Goal: Task Accomplishment & Management: Manage account settings

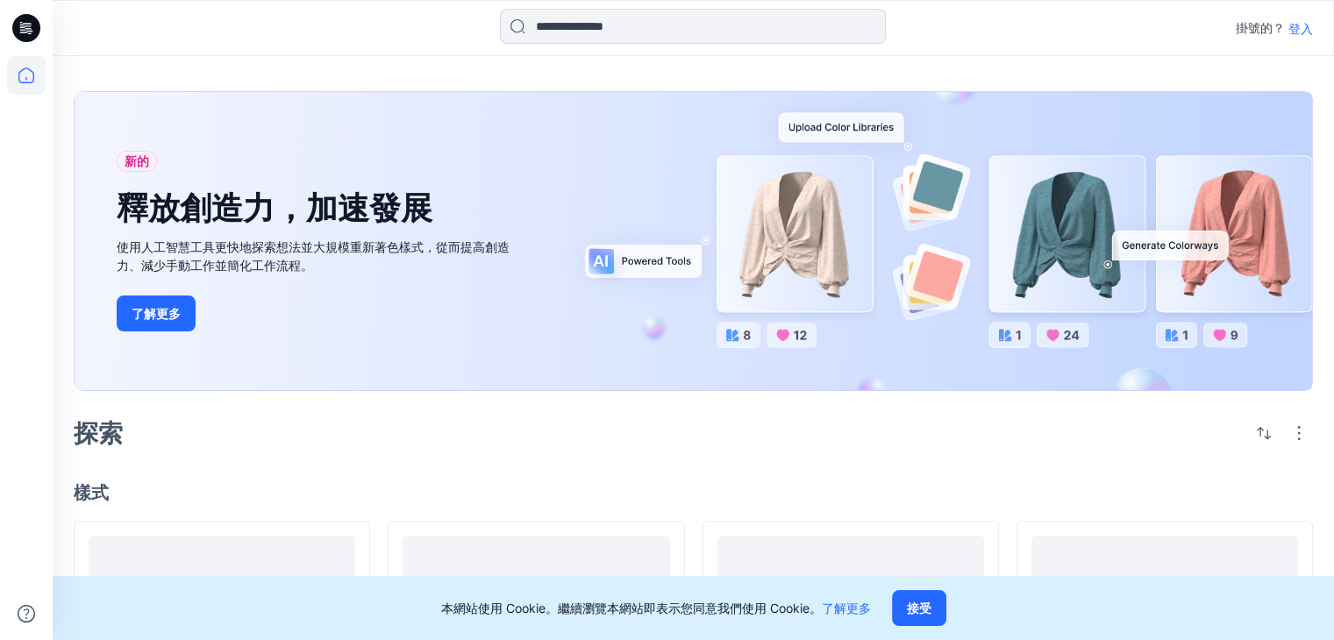
click at [1297, 28] on font "登入" at bounding box center [1300, 28] width 25 height 15
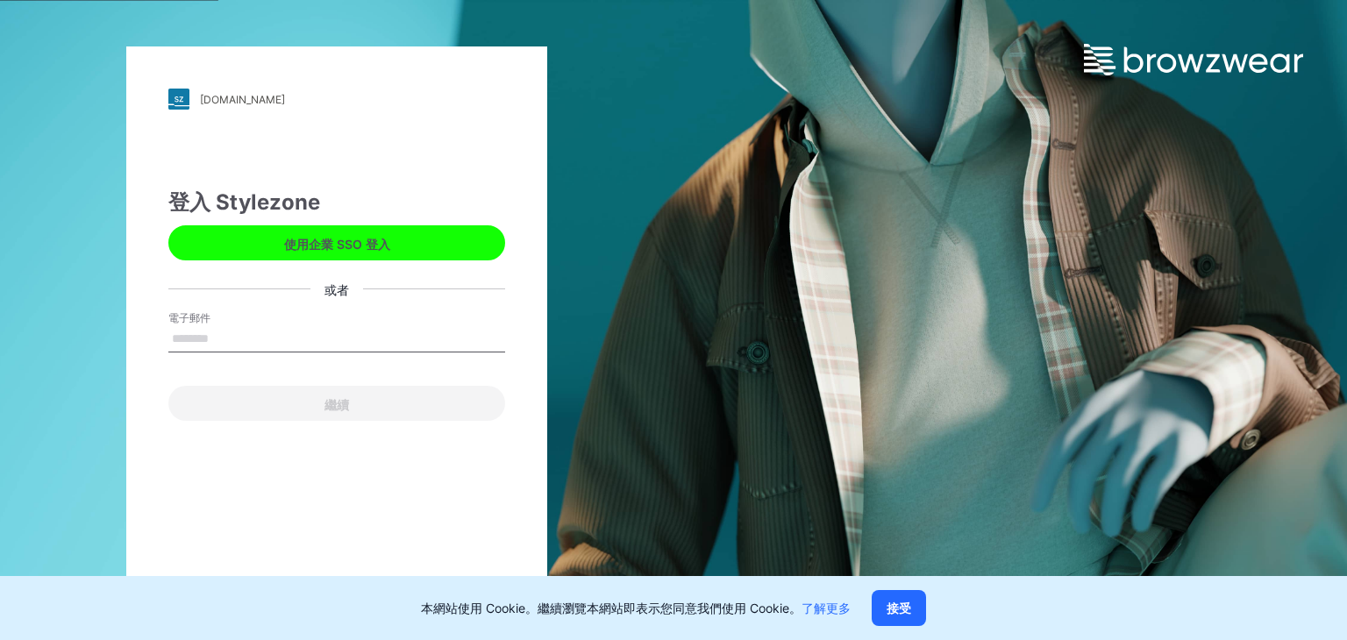
click at [263, 338] on input "電子郵件" at bounding box center [336, 339] width 337 height 26
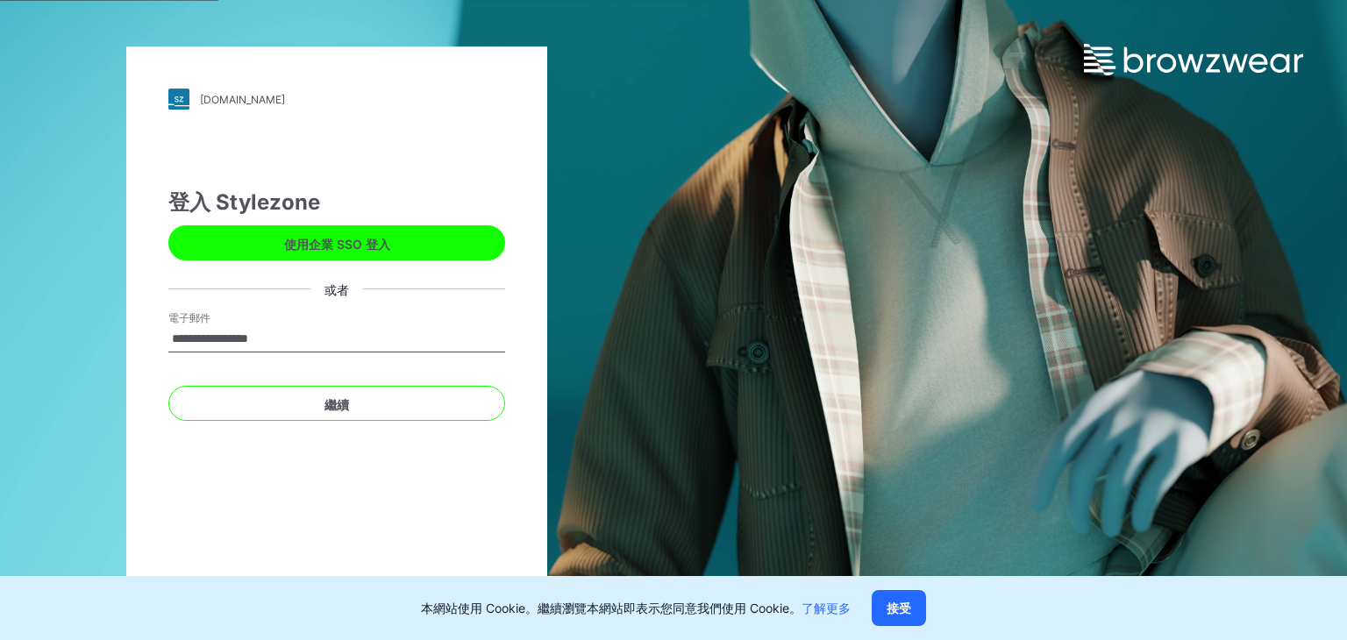
drag, startPoint x: 224, startPoint y: 339, endPoint x: 177, endPoint y: 346, distance: 47.0
click at [177, 346] on input "**********" at bounding box center [336, 339] width 337 height 26
click at [319, 341] on input "**********" at bounding box center [336, 339] width 337 height 26
drag, startPoint x: 308, startPoint y: 336, endPoint x: 230, endPoint y: 338, distance: 78.1
click at [230, 338] on input "**********" at bounding box center [336, 339] width 337 height 26
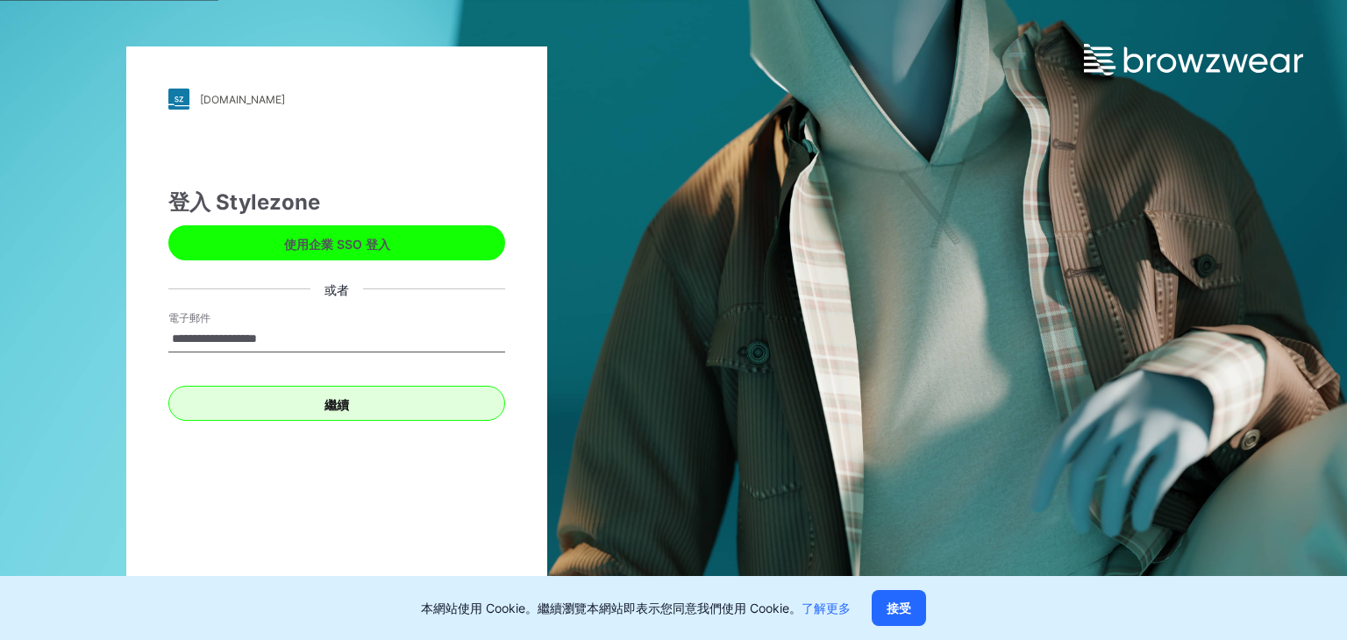
type input "**********"
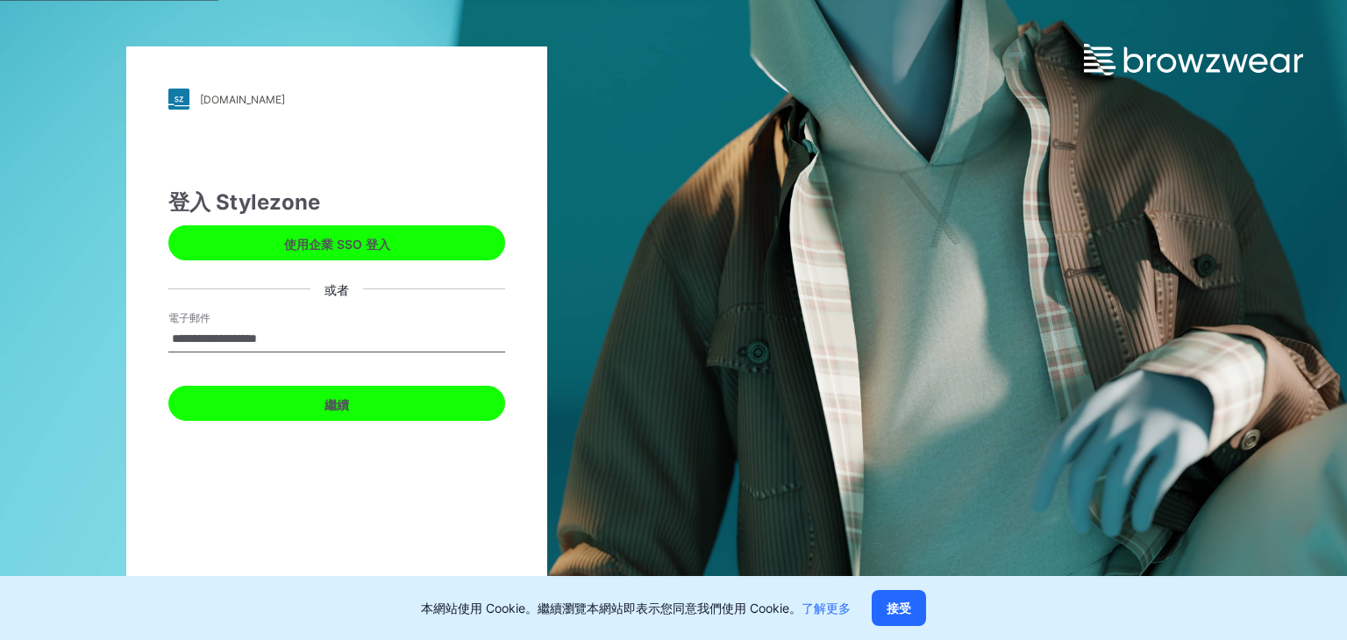
click at [279, 395] on button "繼續" at bounding box center [336, 403] width 337 height 35
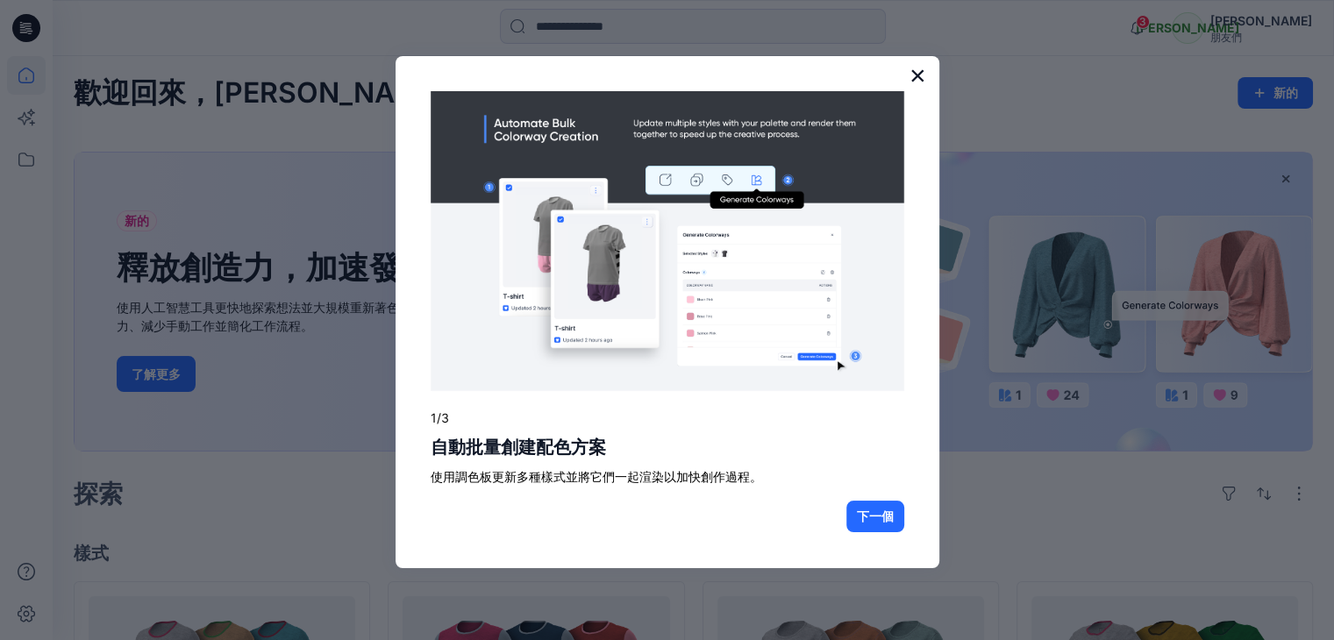
click at [919, 74] on font "×" at bounding box center [917, 76] width 17 height 32
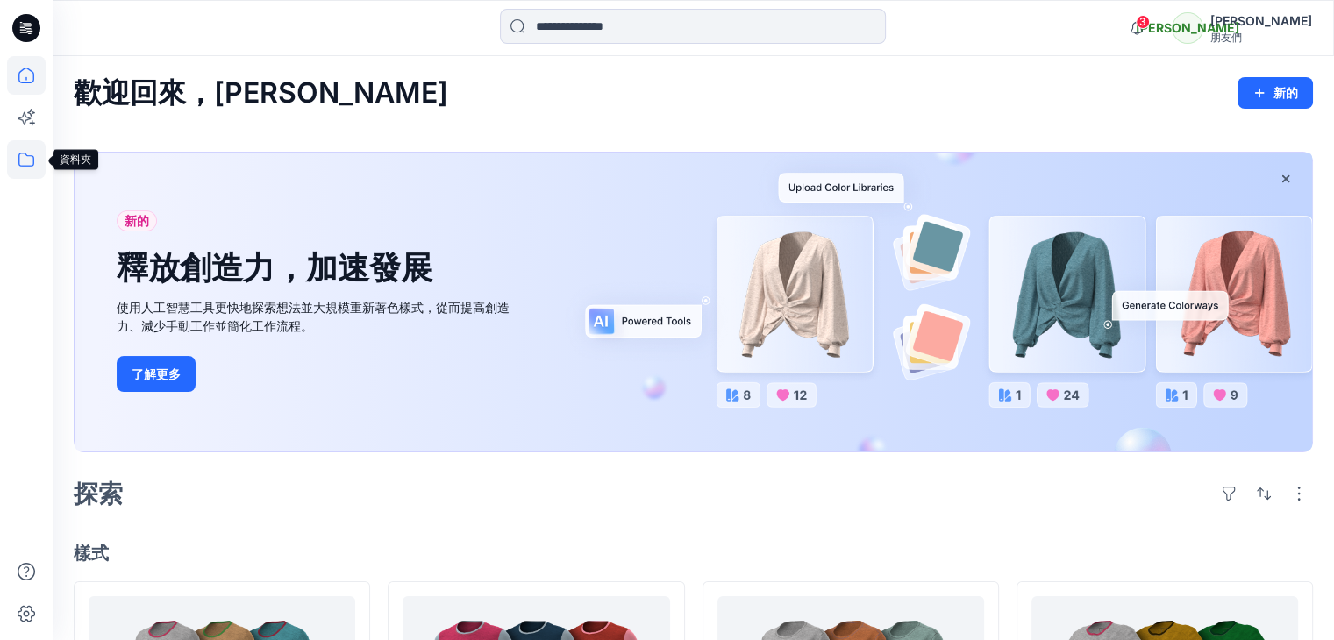
click at [22, 157] on icon at bounding box center [26, 159] width 39 height 39
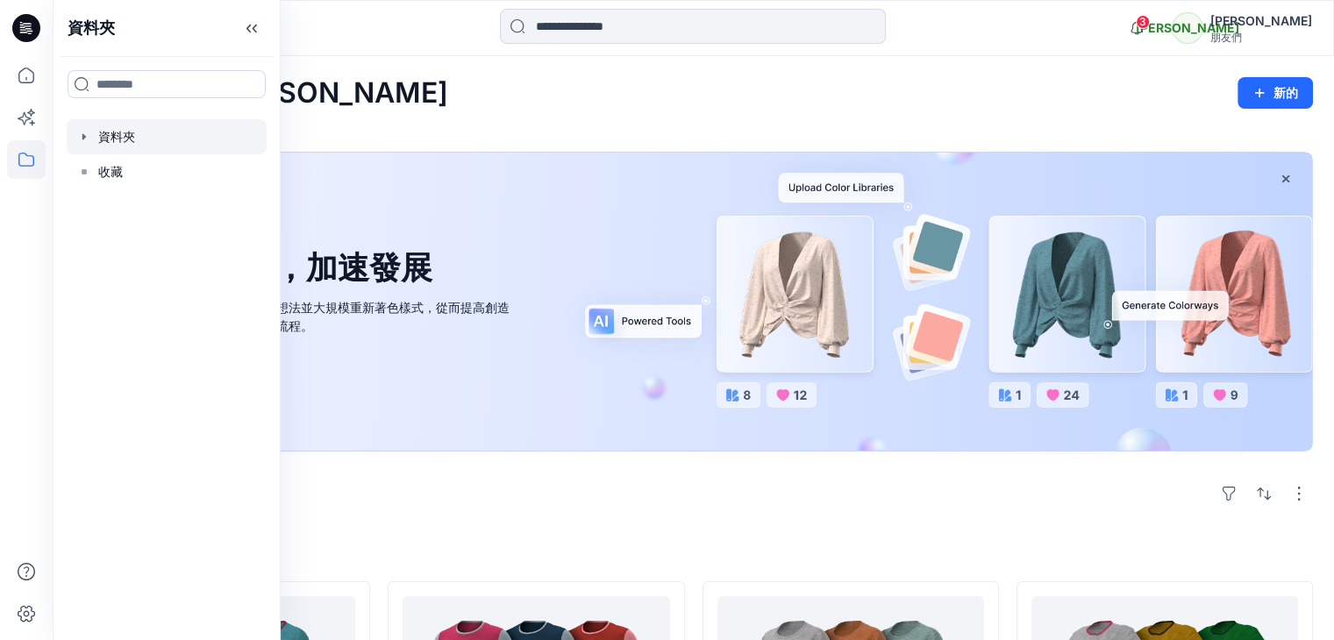
click at [131, 133] on div at bounding box center [167, 136] width 200 height 35
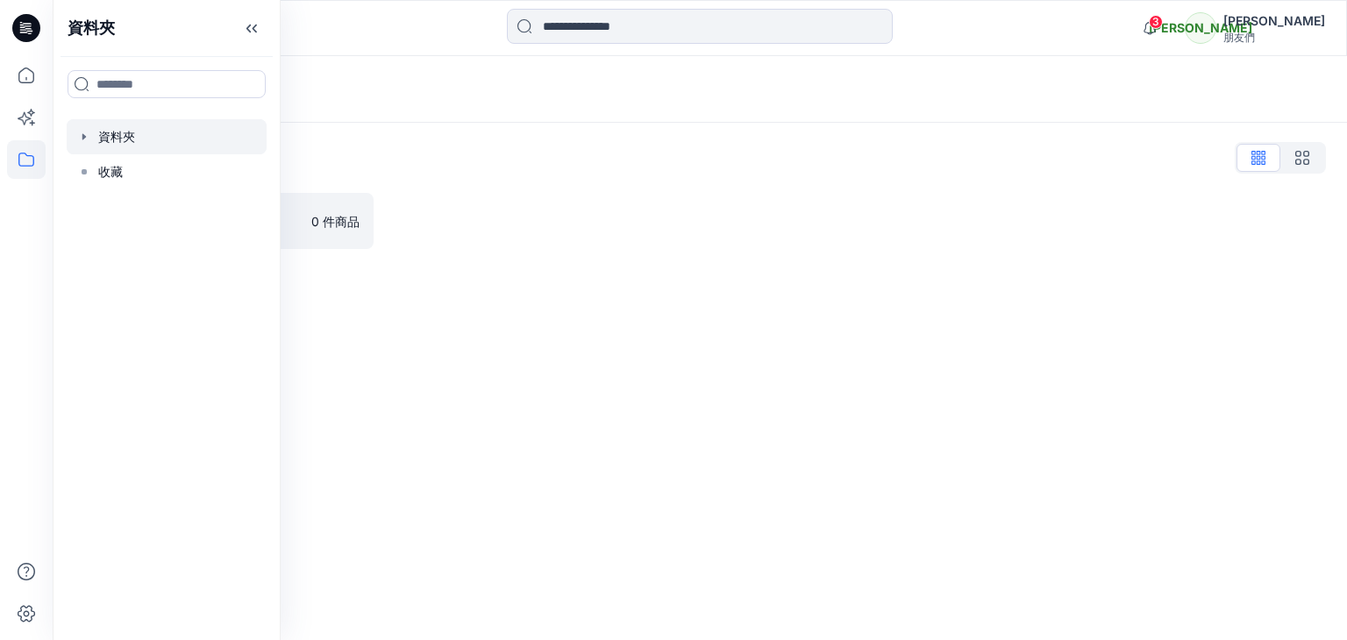
click at [92, 137] on div at bounding box center [167, 136] width 200 height 35
click at [26, 160] on icon at bounding box center [26, 159] width 39 height 39
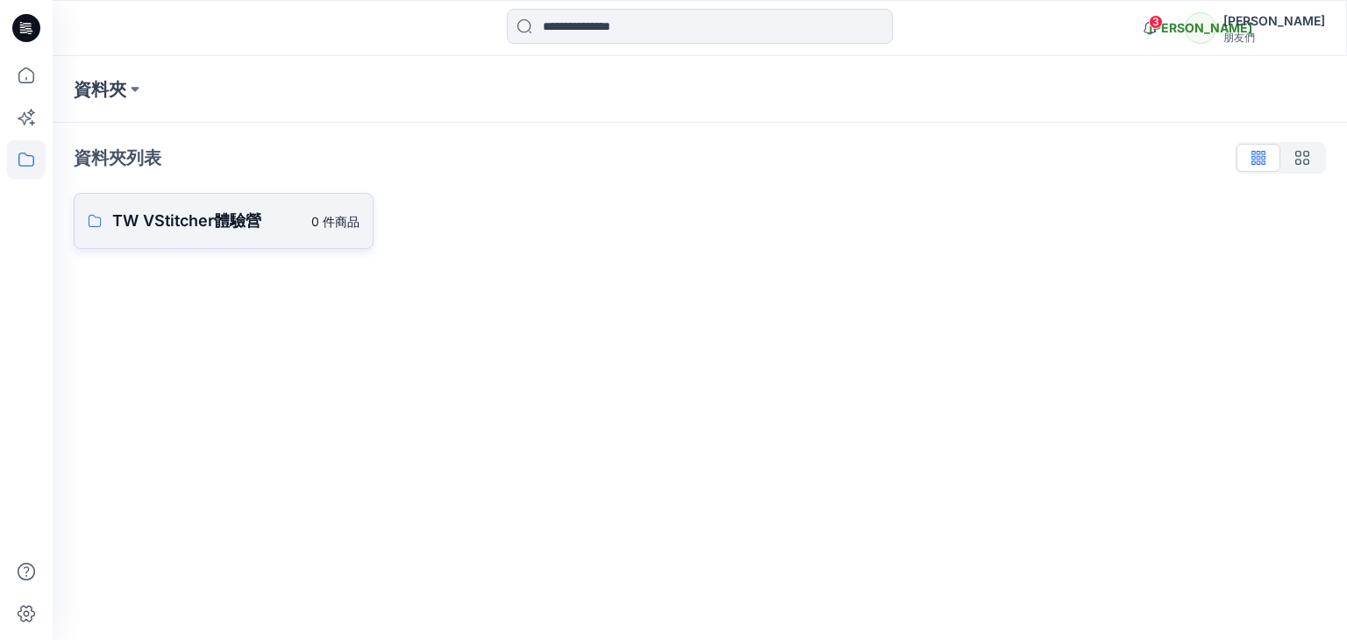
click at [156, 224] on font "TW VStitcher體驗營" at bounding box center [186, 220] width 149 height 18
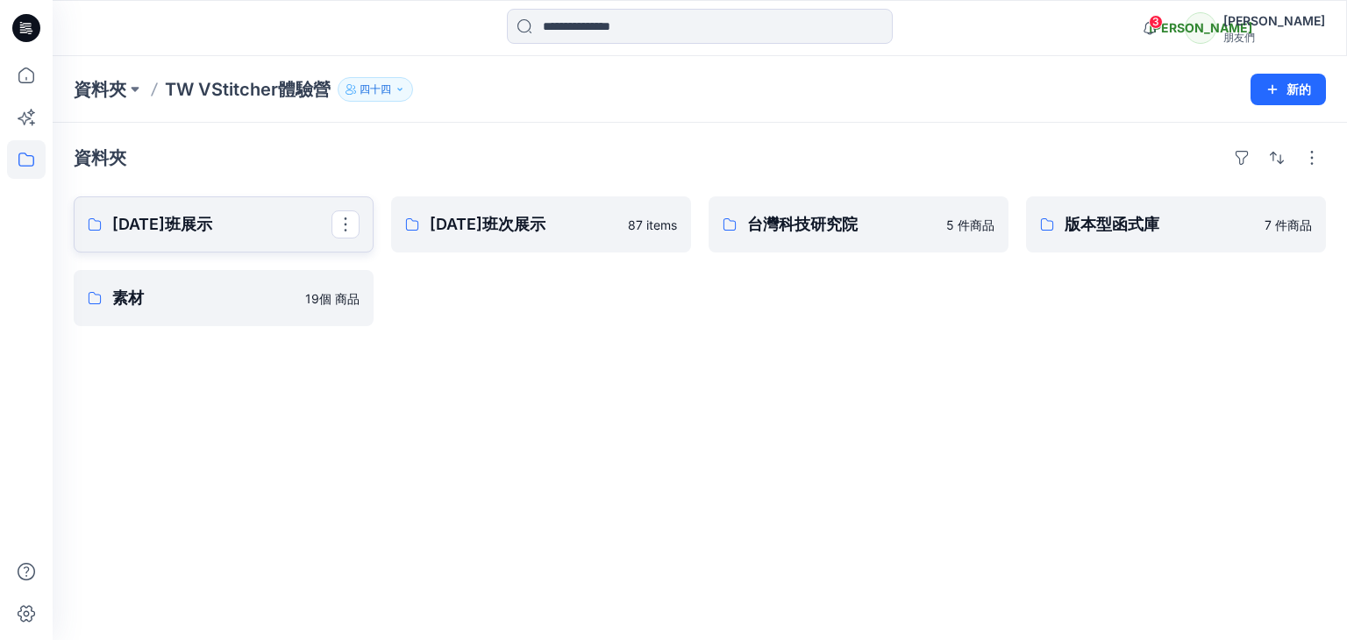
click at [212, 231] on font "[DATE]班展示" at bounding box center [162, 224] width 100 height 18
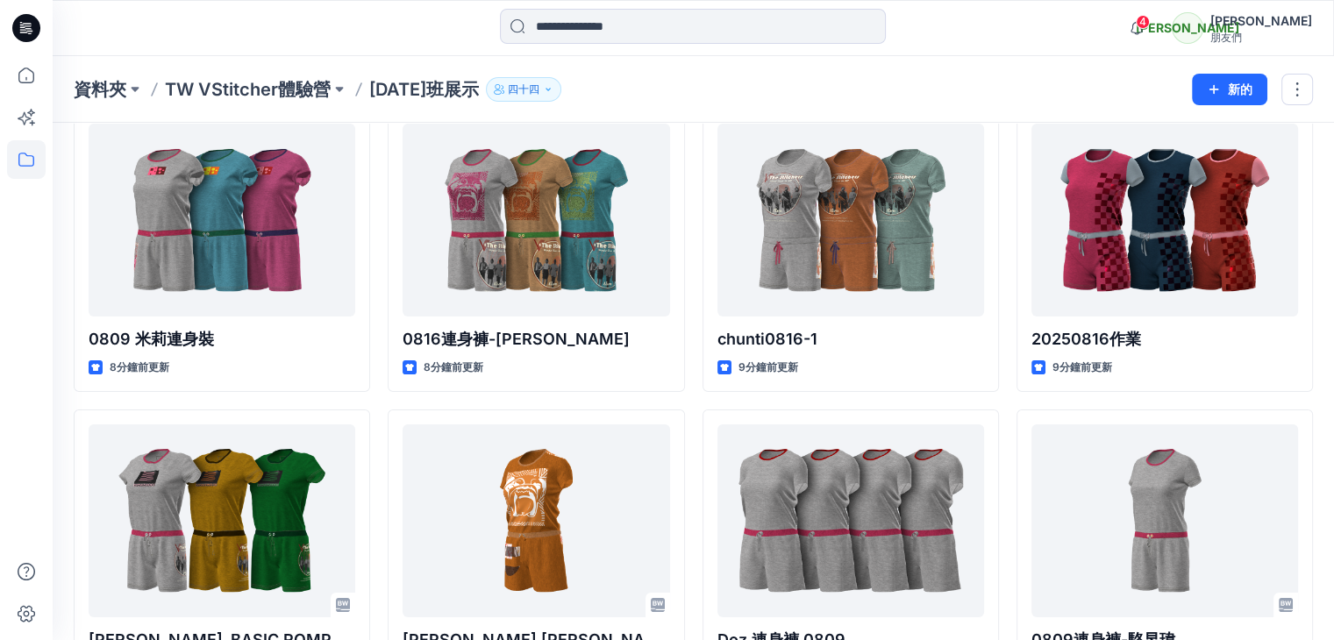
scroll to position [175, 0]
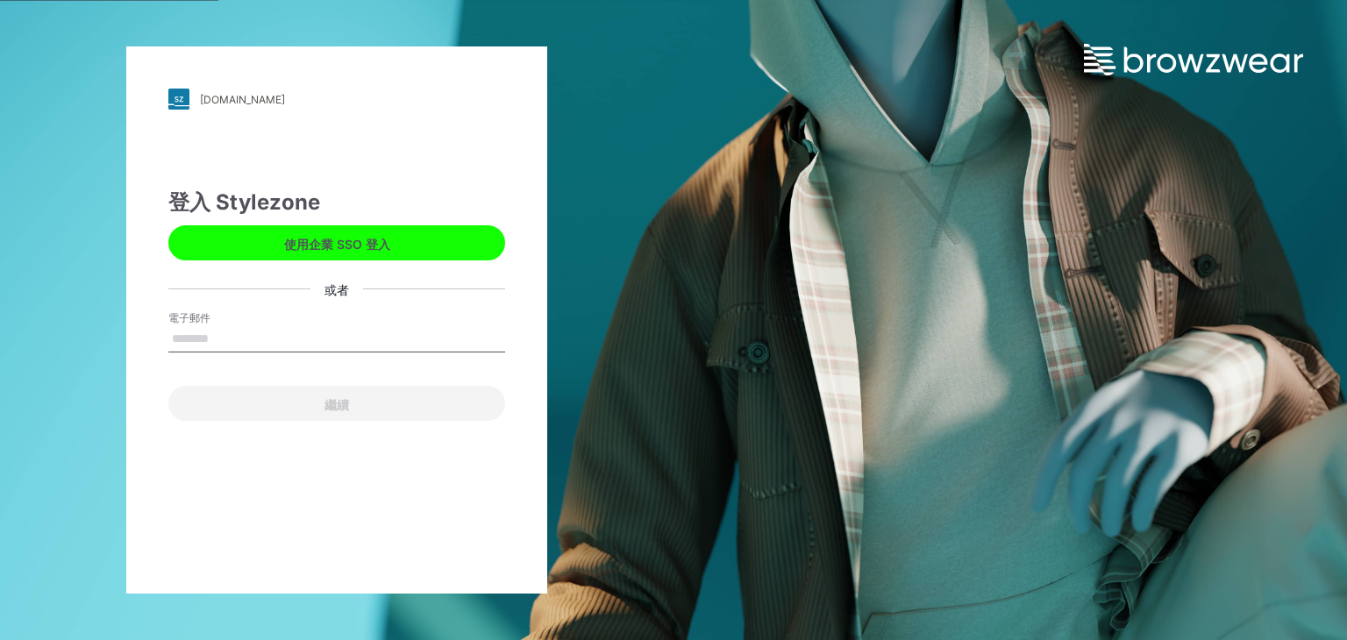
click at [327, 333] on input "電子郵件" at bounding box center [336, 339] width 337 height 26
type input "**********"
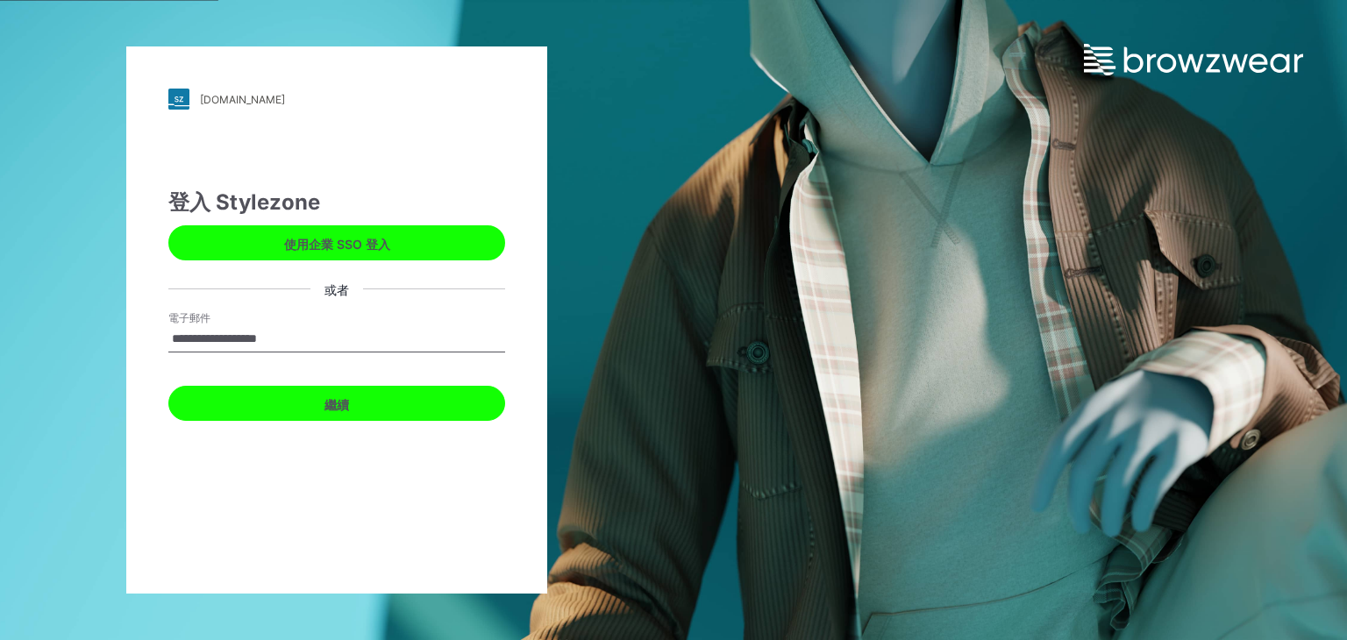
click at [326, 404] on font "繼續" at bounding box center [336, 403] width 25 height 15
click at [370, 408] on button "繼續" at bounding box center [336, 403] width 337 height 35
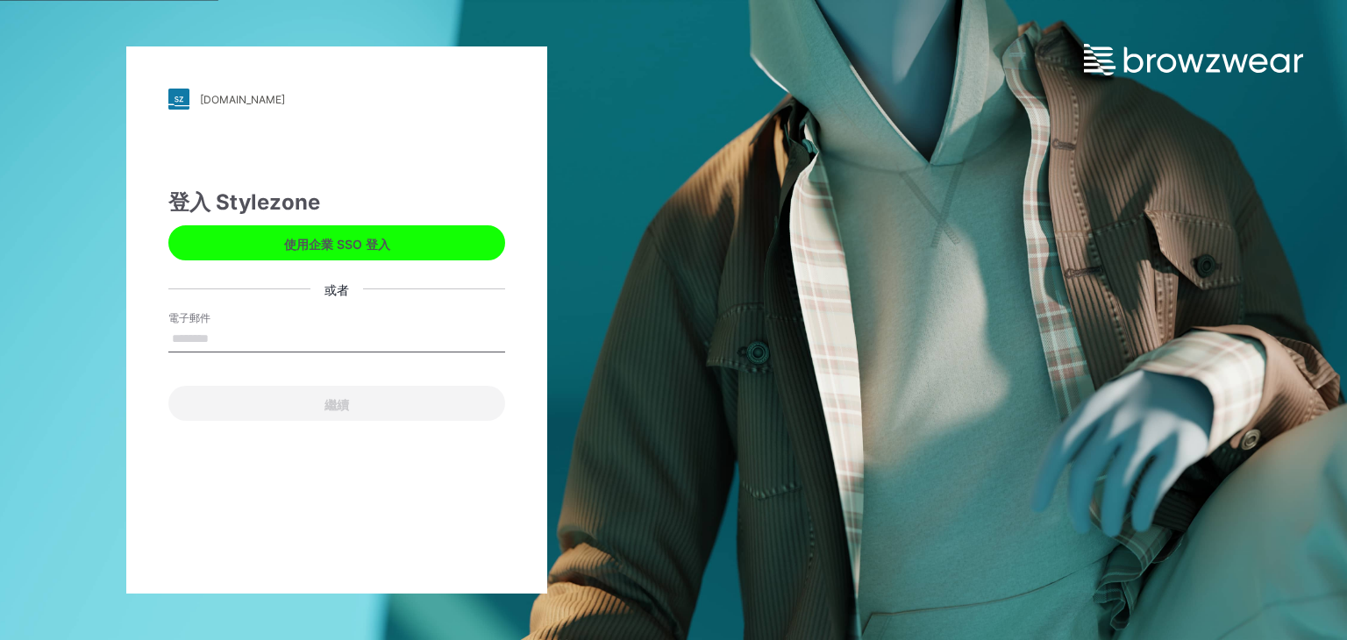
click at [304, 342] on input "電子郵件" at bounding box center [336, 339] width 337 height 26
type input "**********"
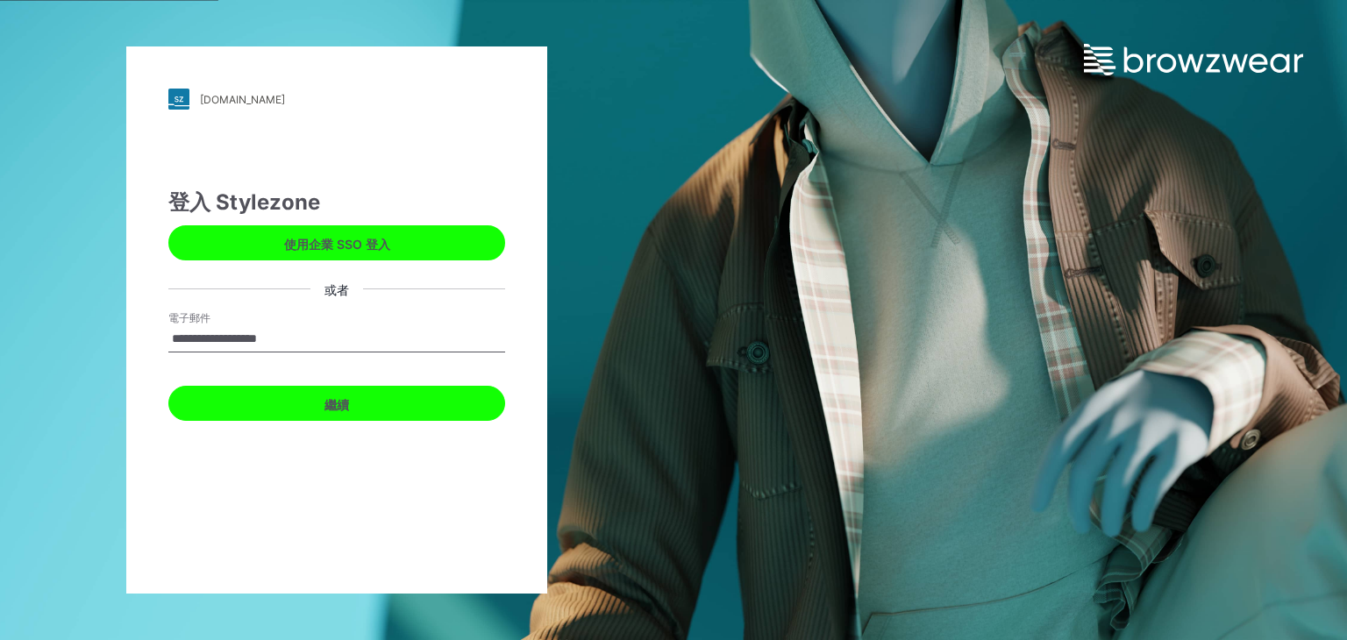
click at [267, 397] on button "繼續" at bounding box center [336, 403] width 337 height 35
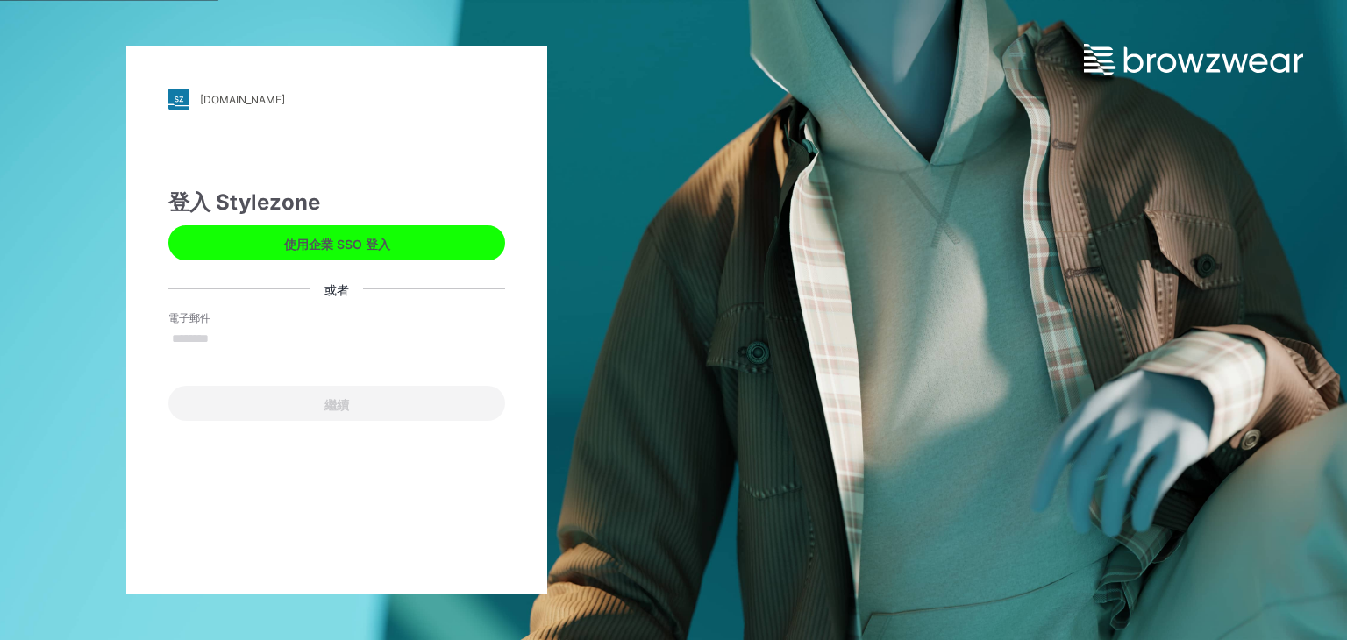
click at [294, 331] on input "電子郵件" at bounding box center [336, 339] width 337 height 26
type input "**********"
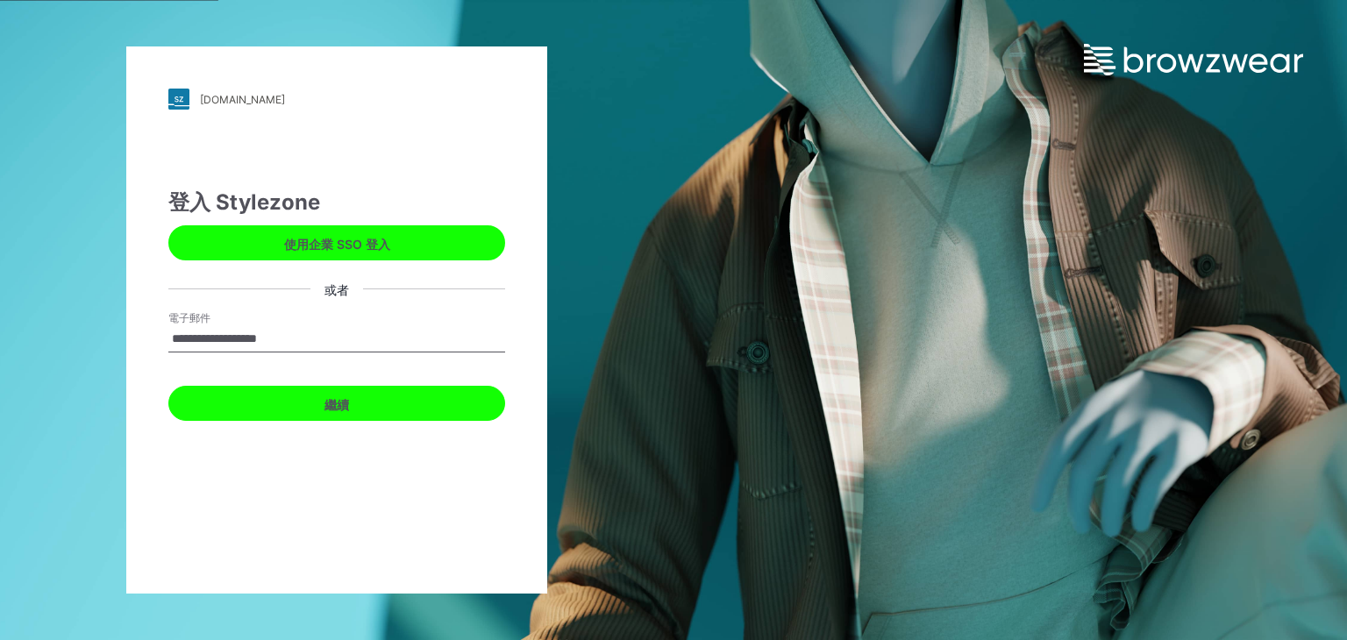
click at [279, 394] on button "繼續" at bounding box center [336, 403] width 337 height 35
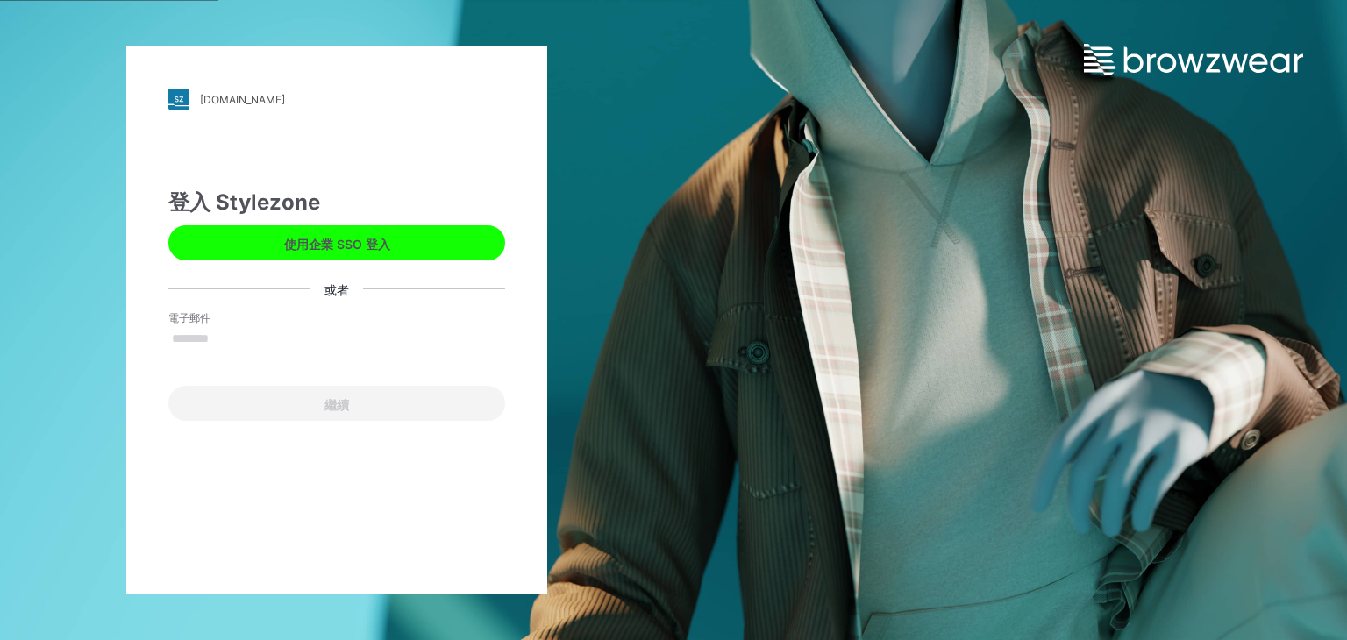
click at [372, 335] on input "電子郵件" at bounding box center [336, 339] width 337 height 26
type input "**********"
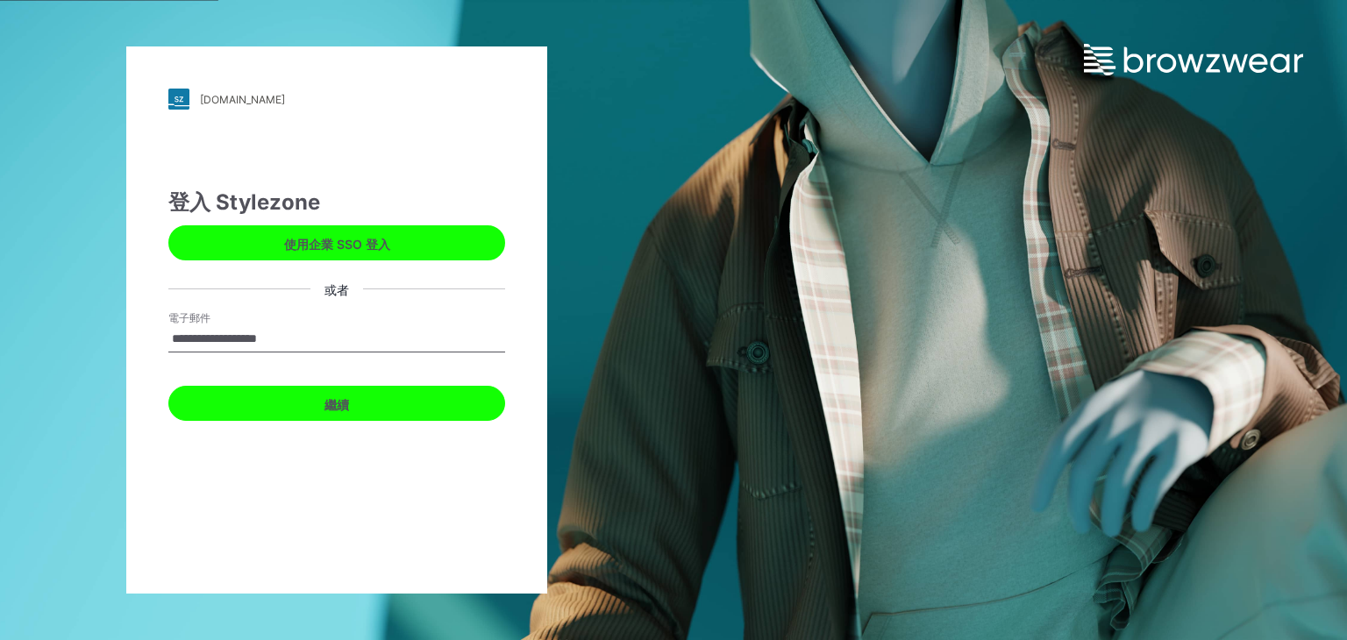
click at [323, 401] on button "繼續" at bounding box center [336, 403] width 337 height 35
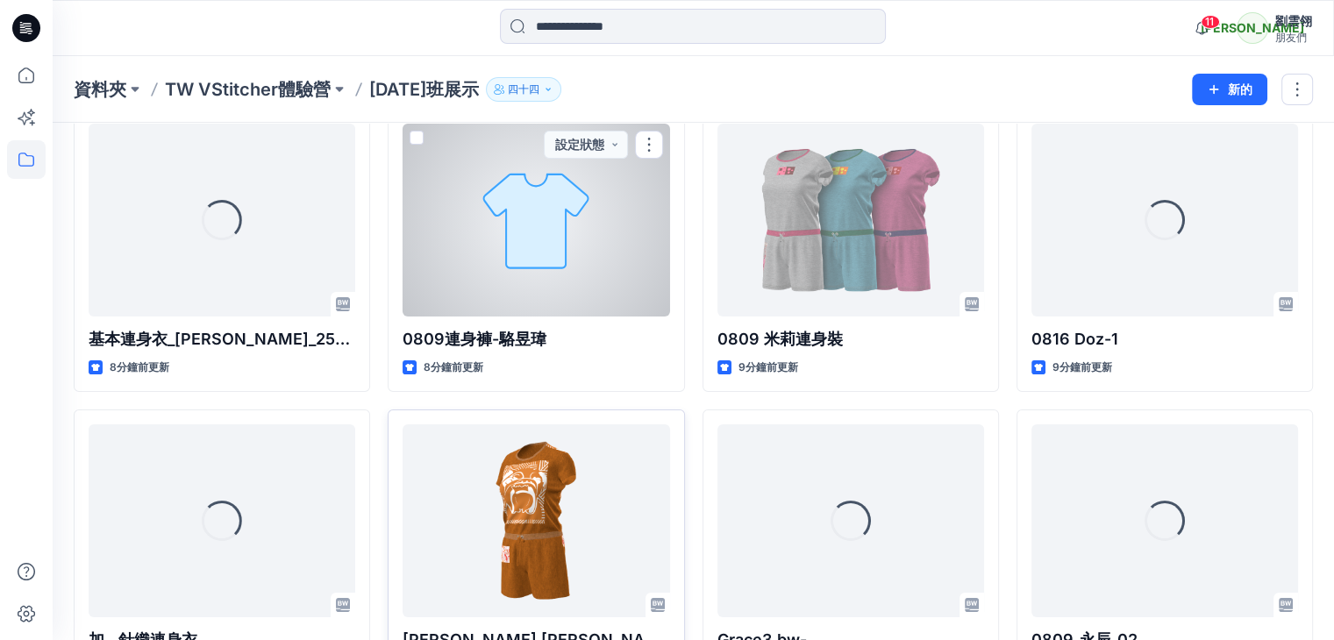
scroll to position [263, 0]
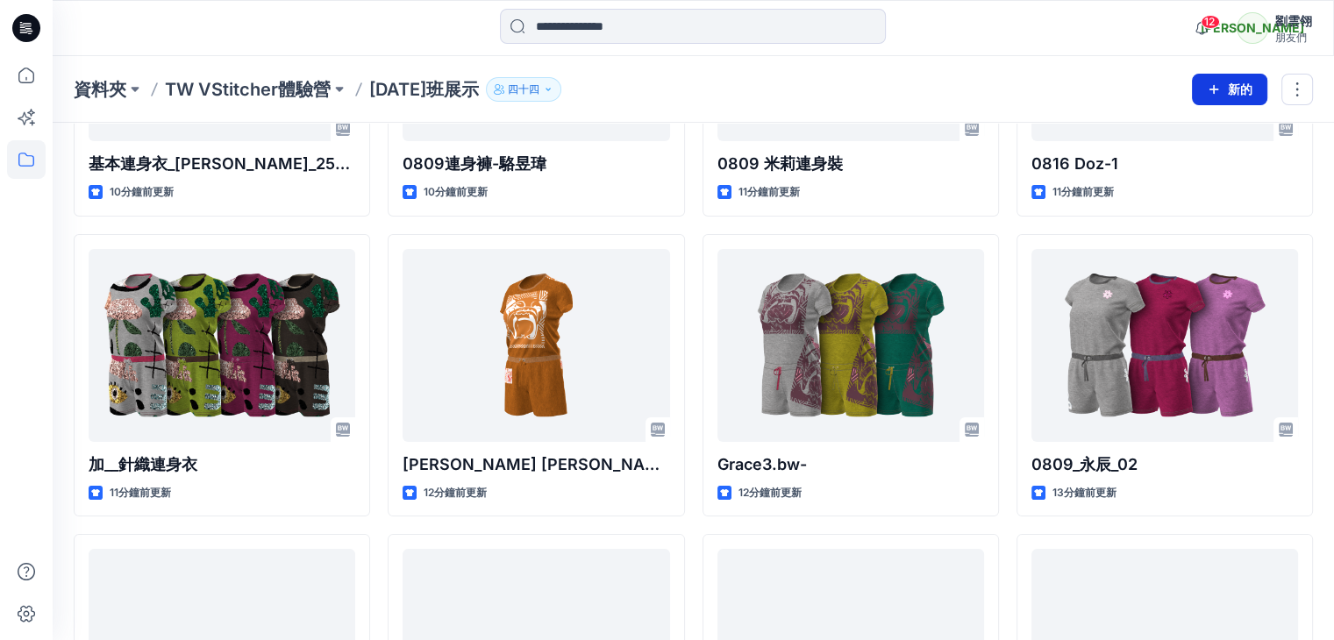
click at [1216, 87] on icon "button" at bounding box center [1213, 89] width 14 height 14
click at [1182, 167] on font "新建資料夾" at bounding box center [1174, 166] width 61 height 15
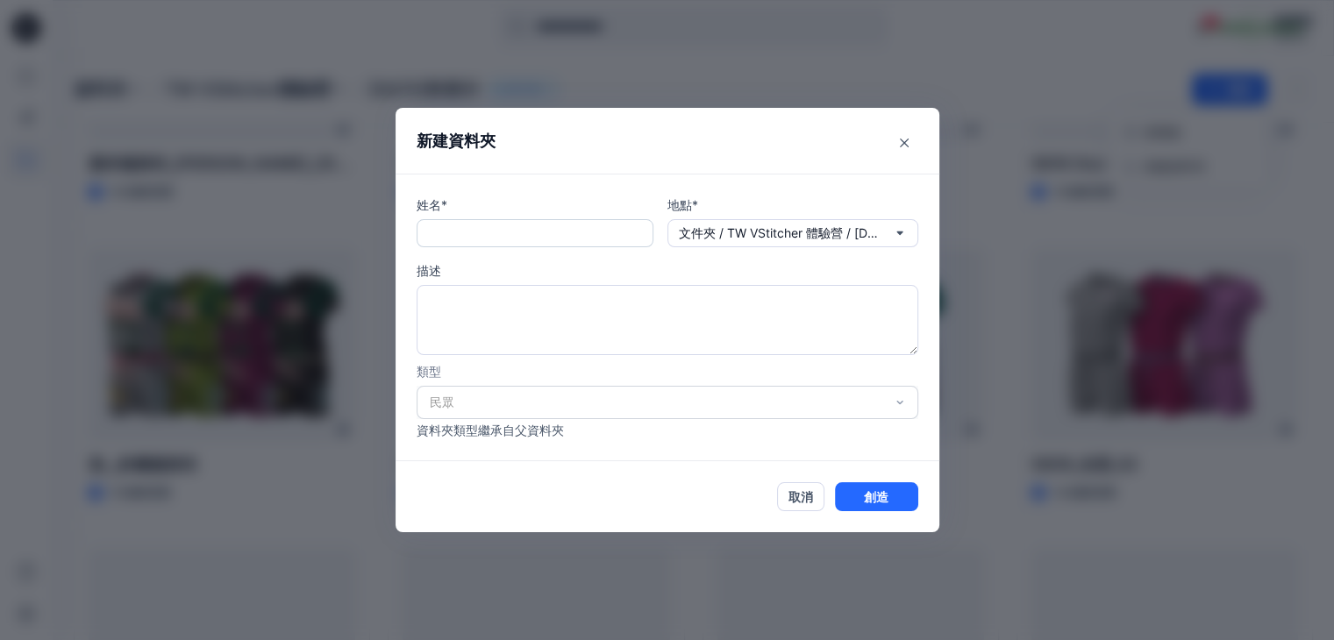
click at [580, 236] on input "text" at bounding box center [534, 233] width 237 height 28
type input "*"
type input "***"
click at [818, 230] on font "文件夾 / TW VStitcher 體驗營 / 2025年8月4日班展示" at bounding box center [805, 232] width 252 height 15
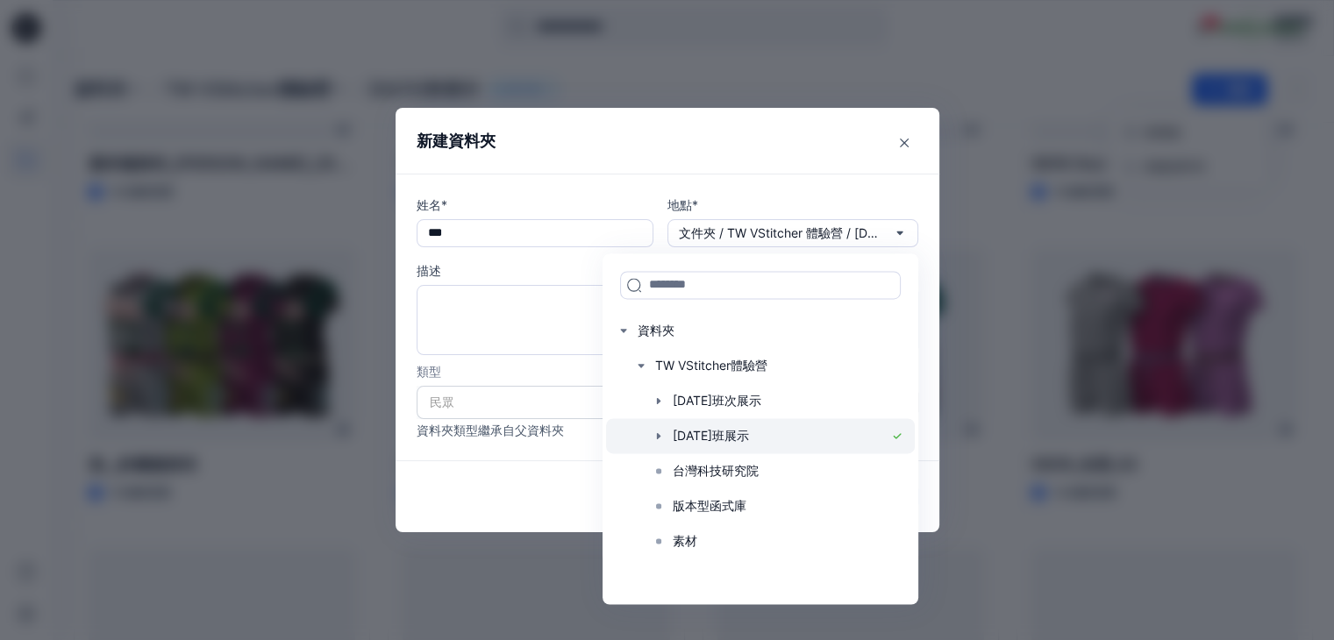
click at [781, 438] on div at bounding box center [760, 435] width 309 height 35
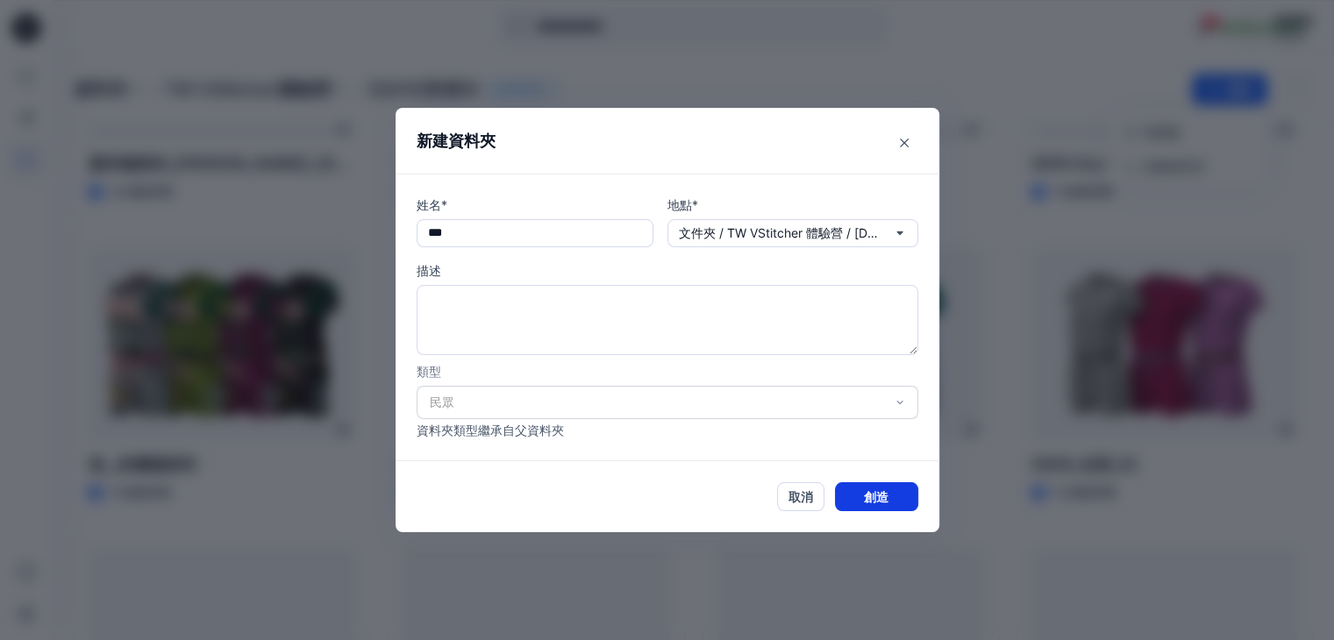
click at [878, 500] on font "創造" at bounding box center [876, 496] width 25 height 15
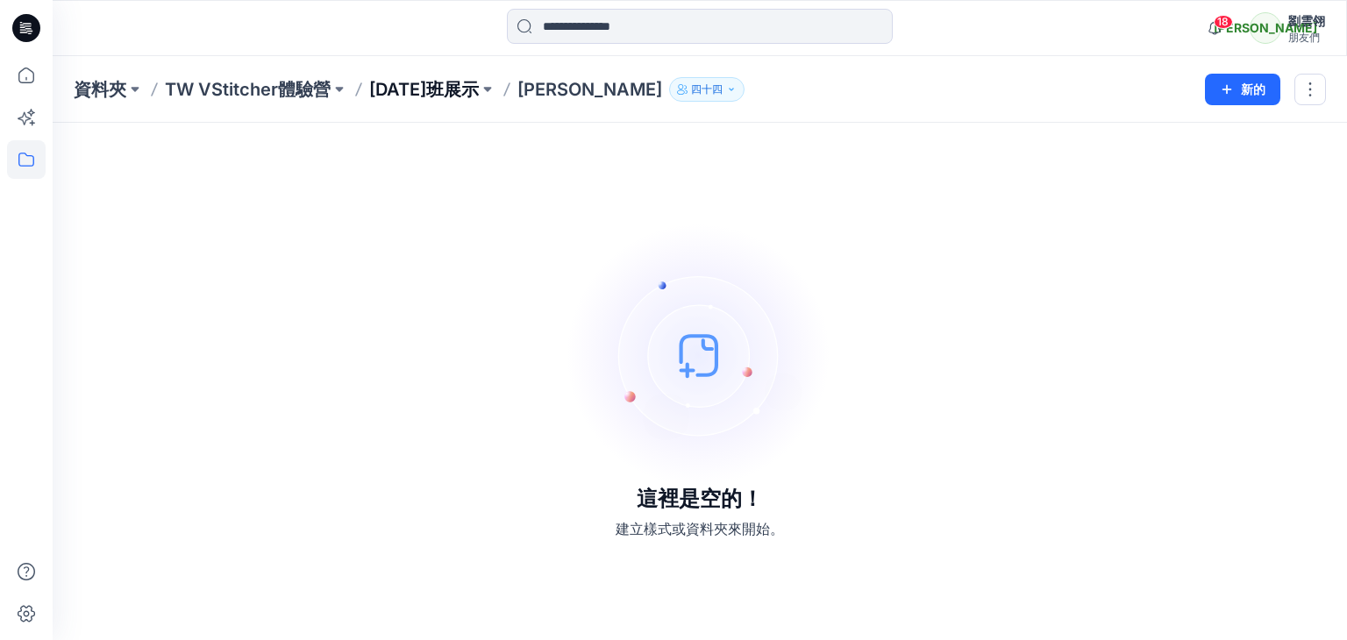
click at [427, 96] on font "[DATE]班展示" at bounding box center [424, 89] width 110 height 21
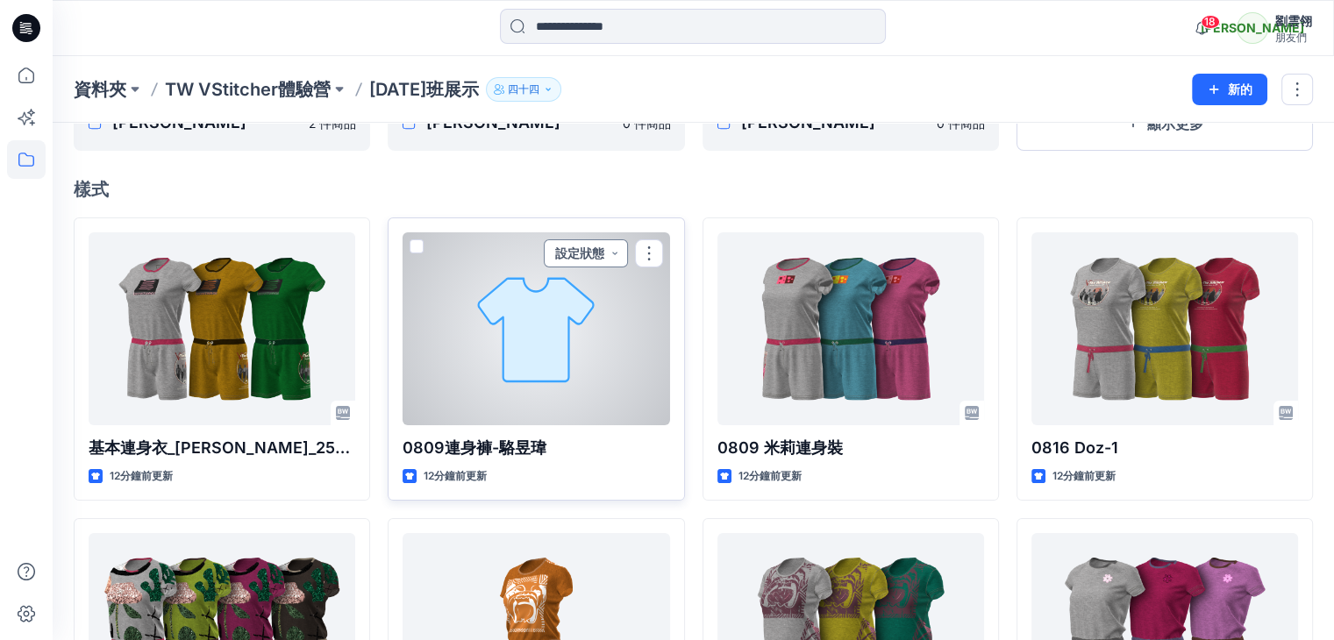
scroll to position [263, 0]
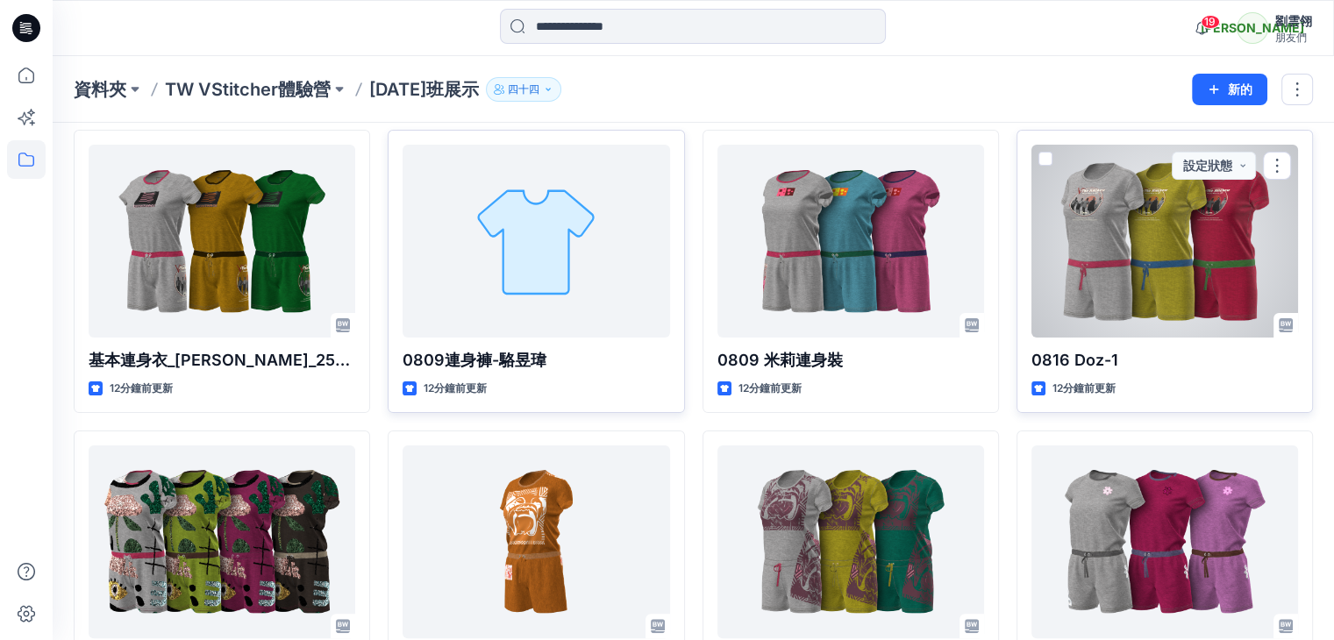
click at [1043, 158] on span at bounding box center [1045, 159] width 14 height 14
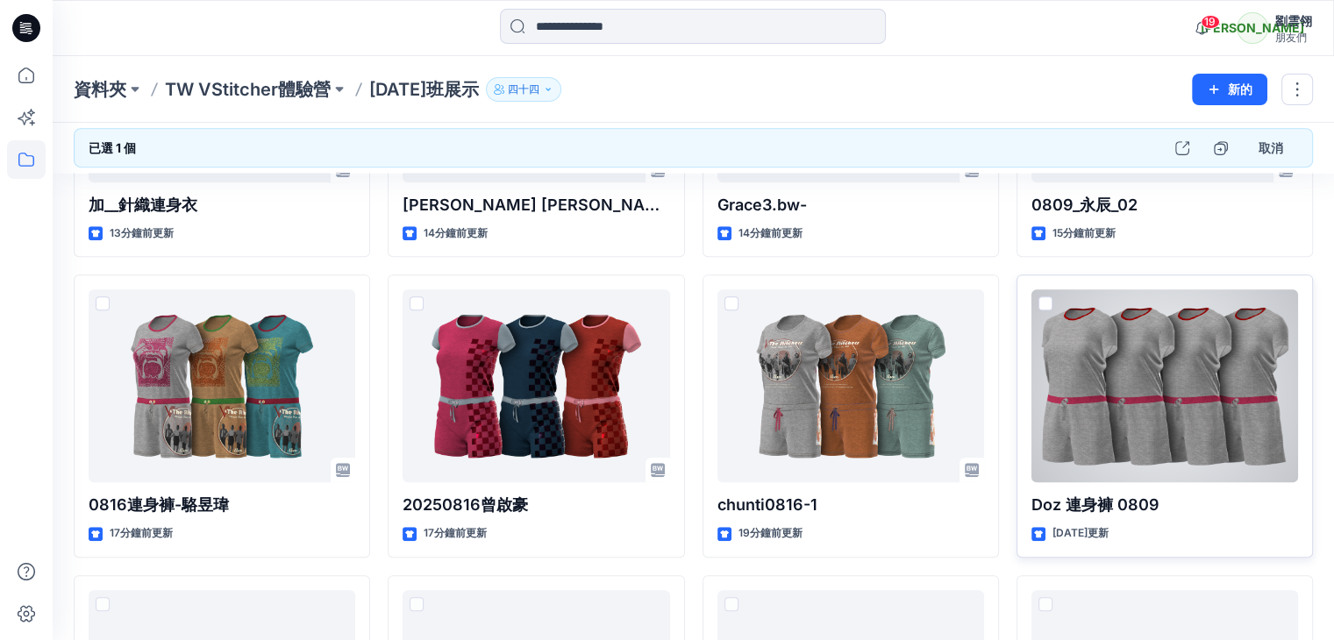
scroll to position [807, 0]
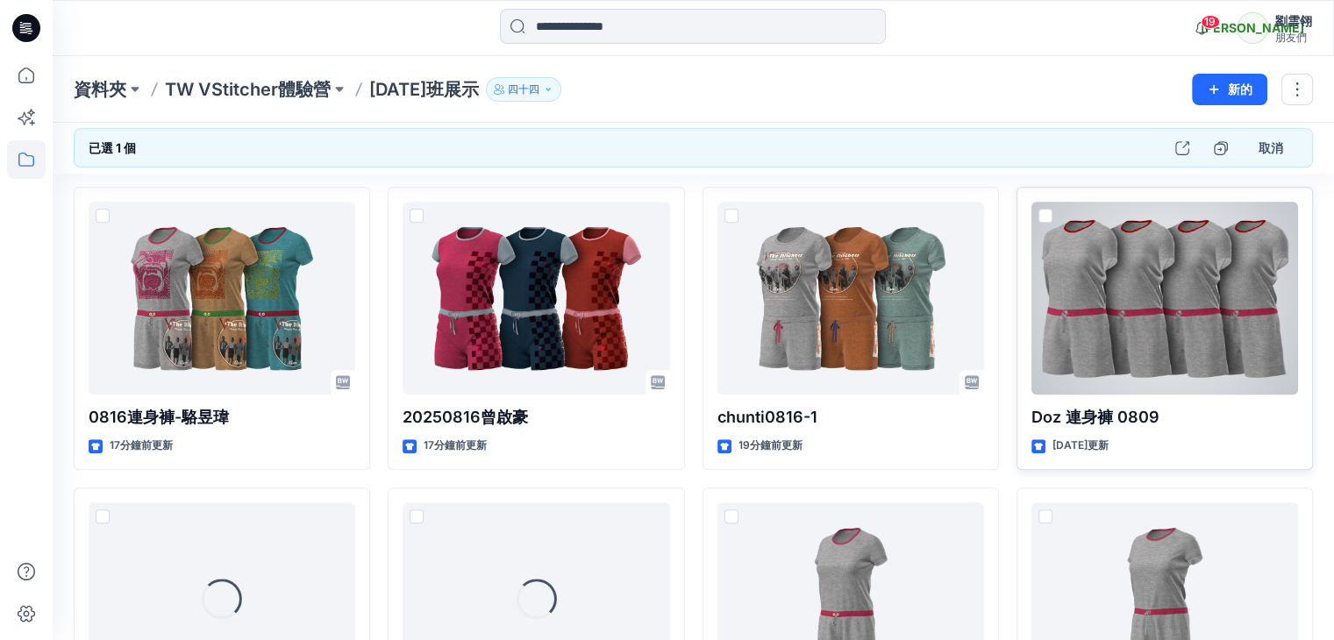
click at [1042, 217] on span at bounding box center [1045, 216] width 14 height 14
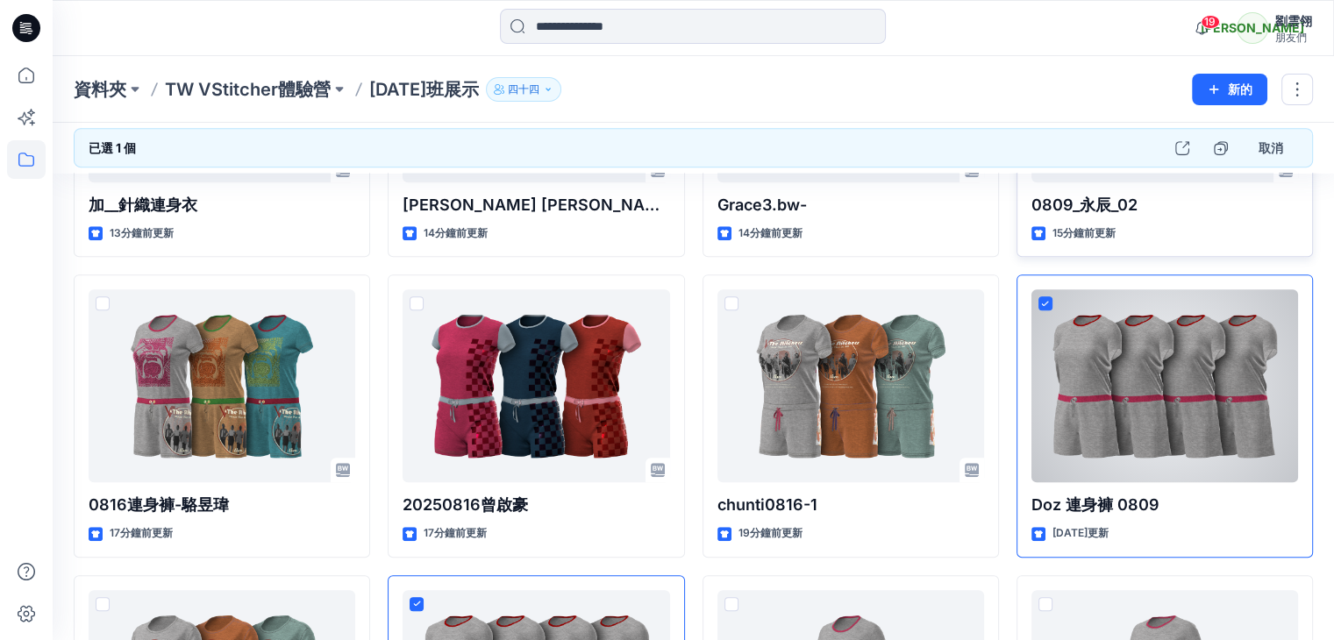
scroll to position [632, 0]
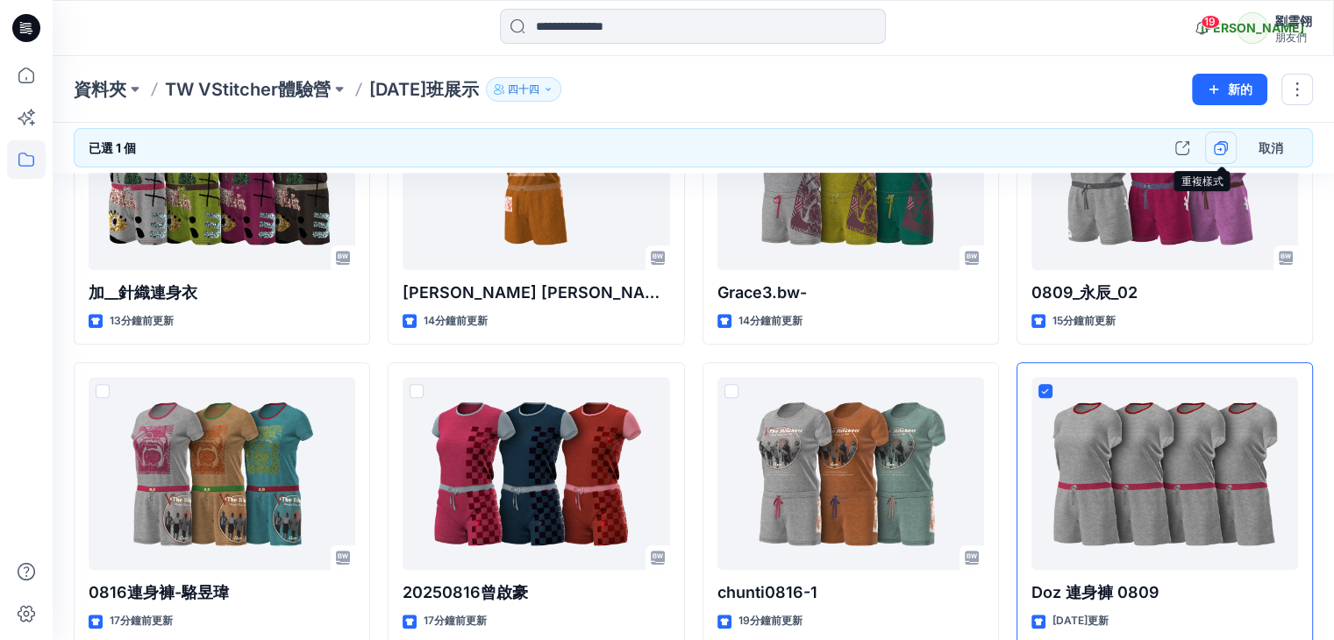
click at [1217, 150] on icon "button" at bounding box center [1220, 148] width 14 height 14
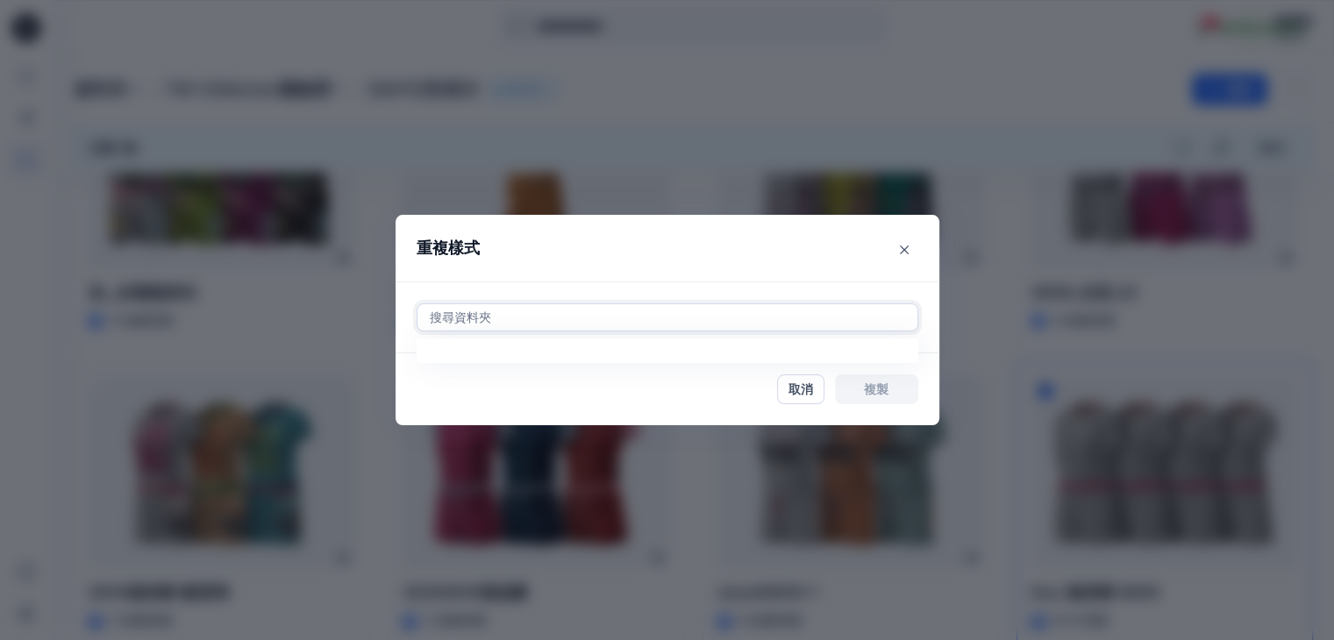
click at [841, 322] on div at bounding box center [667, 317] width 479 height 21
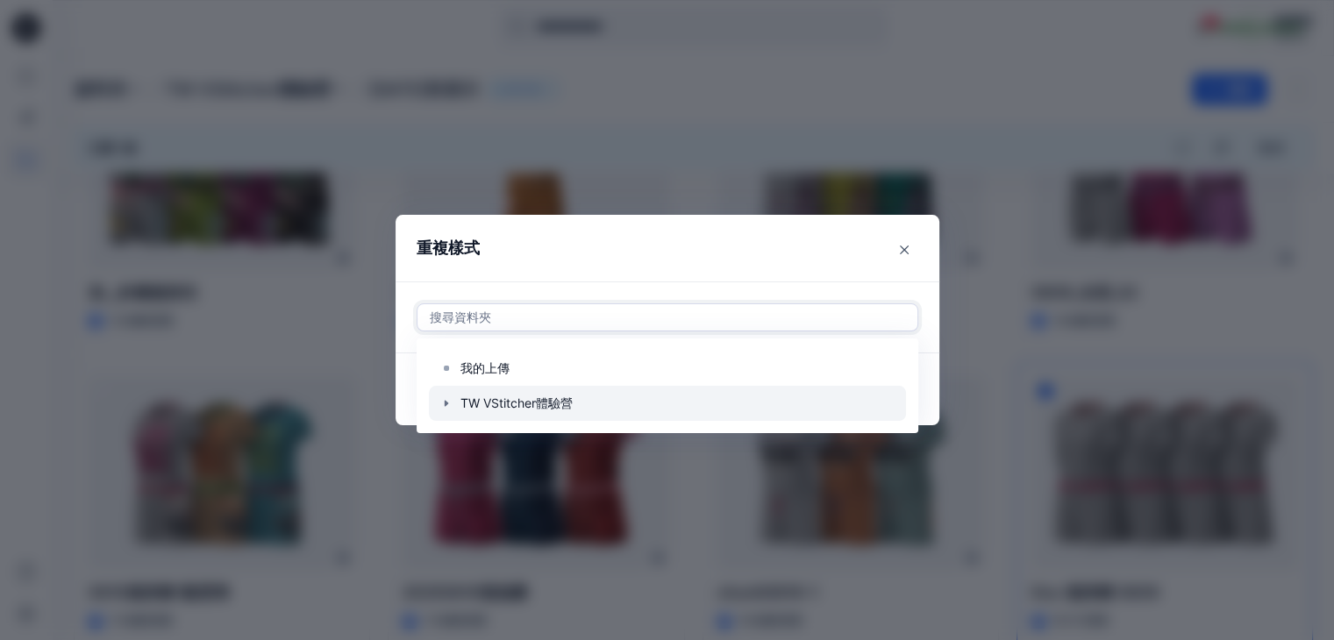
click at [558, 404] on div at bounding box center [667, 403] width 477 height 35
click at [564, 407] on div at bounding box center [667, 403] width 477 height 35
click at [568, 404] on div at bounding box center [667, 403] width 477 height 35
click at [550, 399] on div at bounding box center [667, 403] width 477 height 35
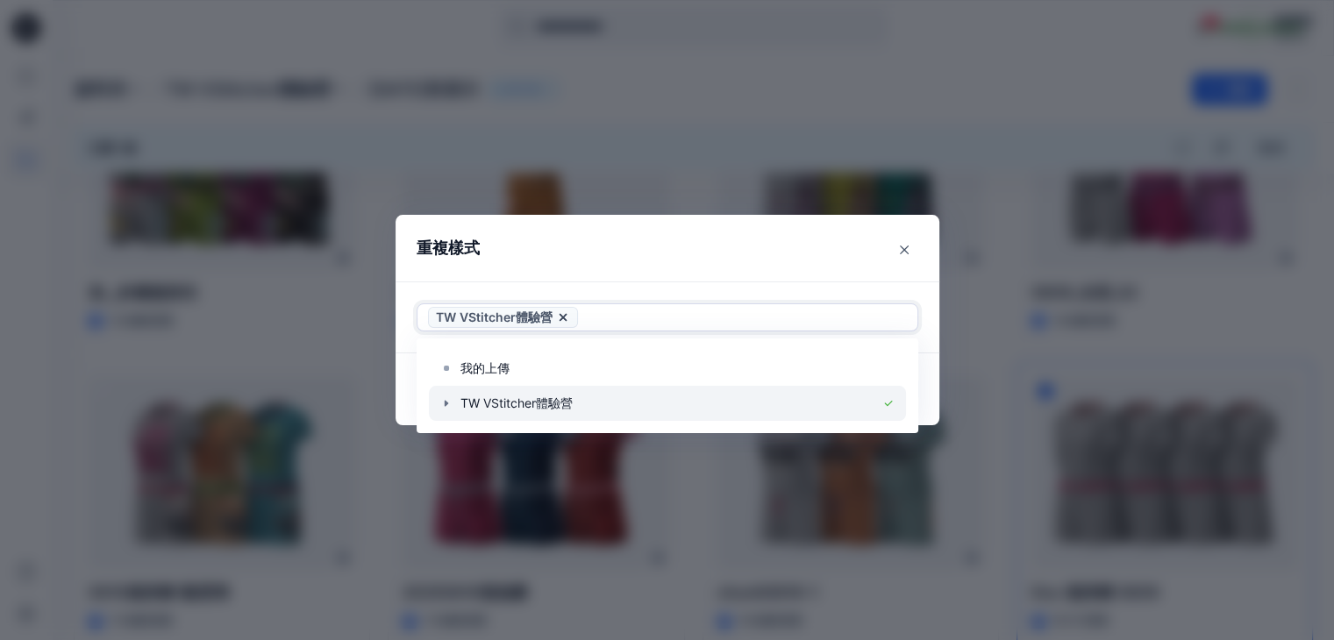
click at [895, 406] on icon at bounding box center [888, 403] width 14 height 14
drag, startPoint x: 894, startPoint y: 407, endPoint x: 852, endPoint y: 404, distance: 42.2
click at [894, 407] on div at bounding box center [667, 403] width 477 height 35
click at [527, 408] on div at bounding box center [667, 403] width 477 height 35
click at [538, 402] on div at bounding box center [667, 403] width 477 height 35
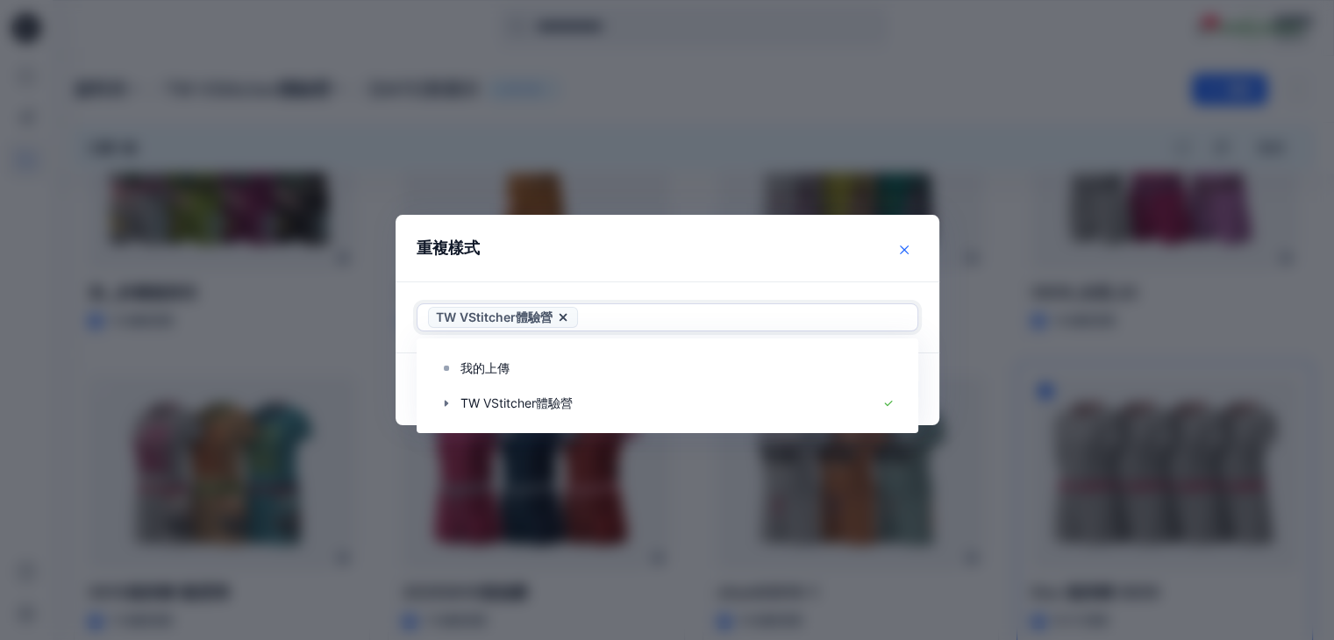
click at [908, 250] on icon "關閉" at bounding box center [904, 249] width 9 height 9
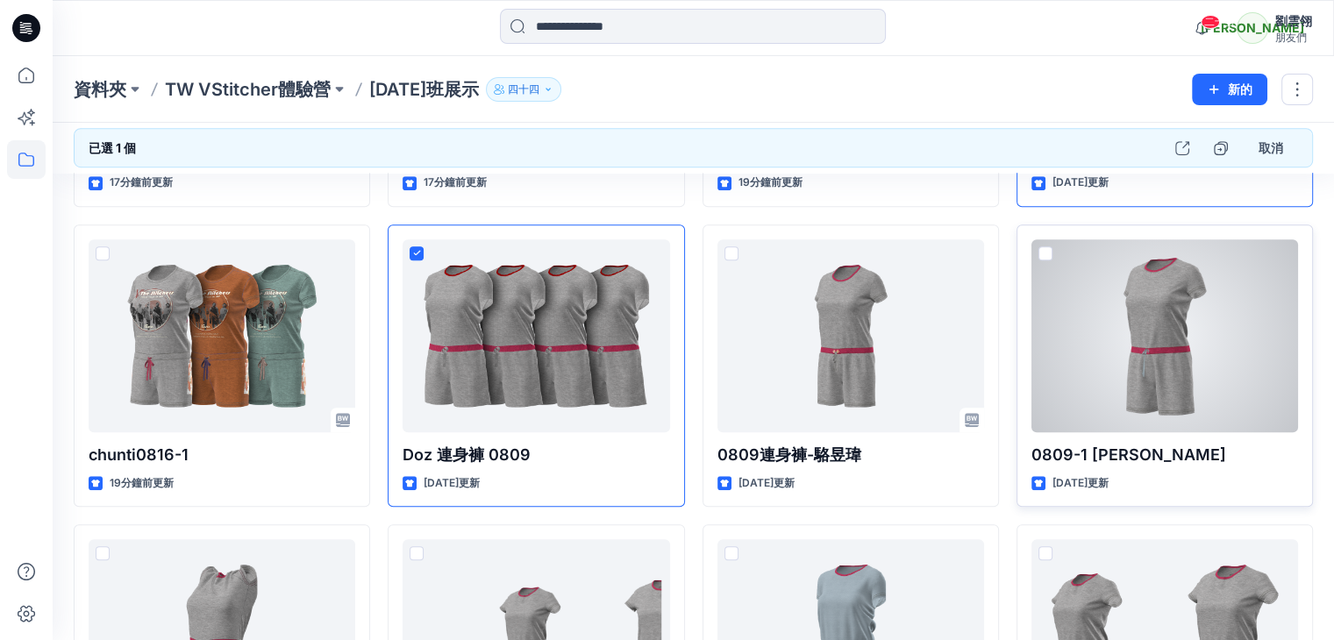
scroll to position [807, 0]
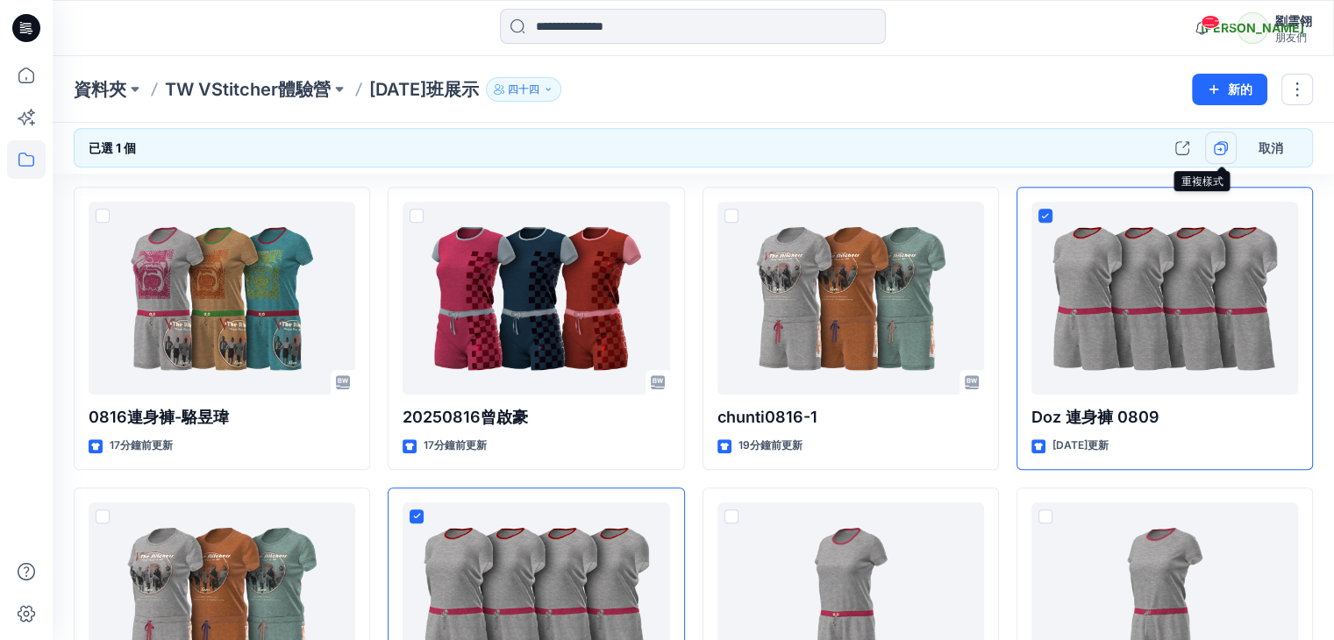
click at [1222, 148] on icon "button" at bounding box center [1220, 148] width 14 height 14
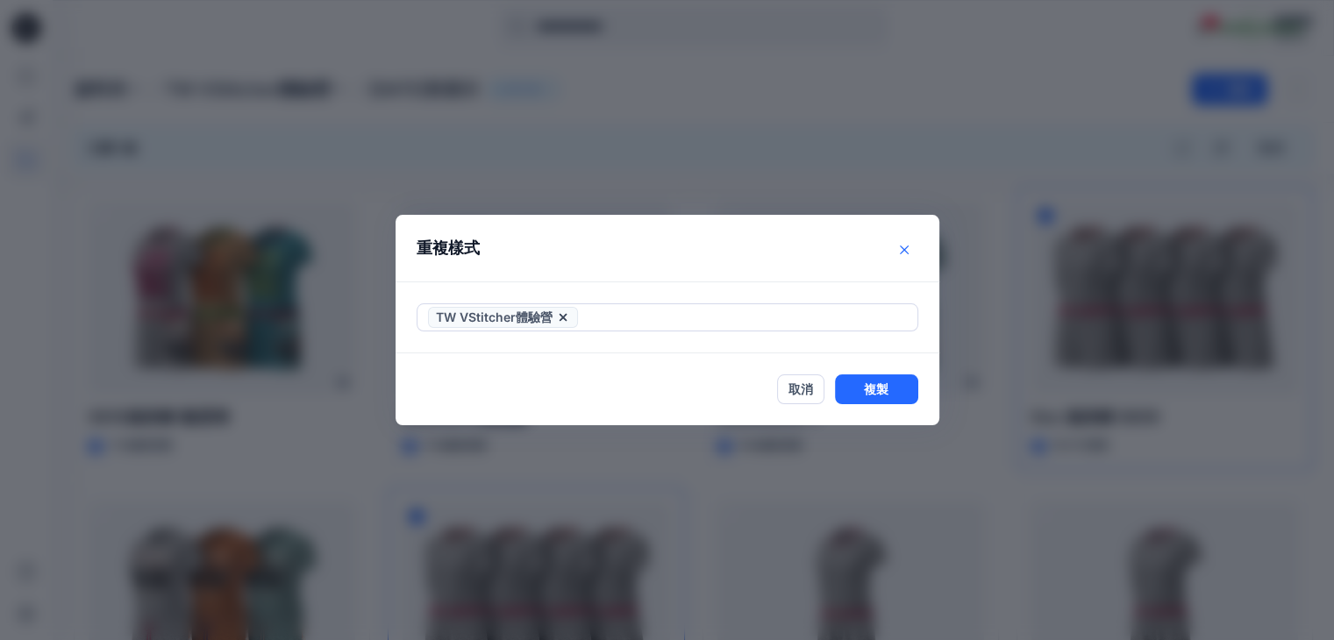
click at [908, 253] on icon "關閉" at bounding box center [904, 249] width 9 height 9
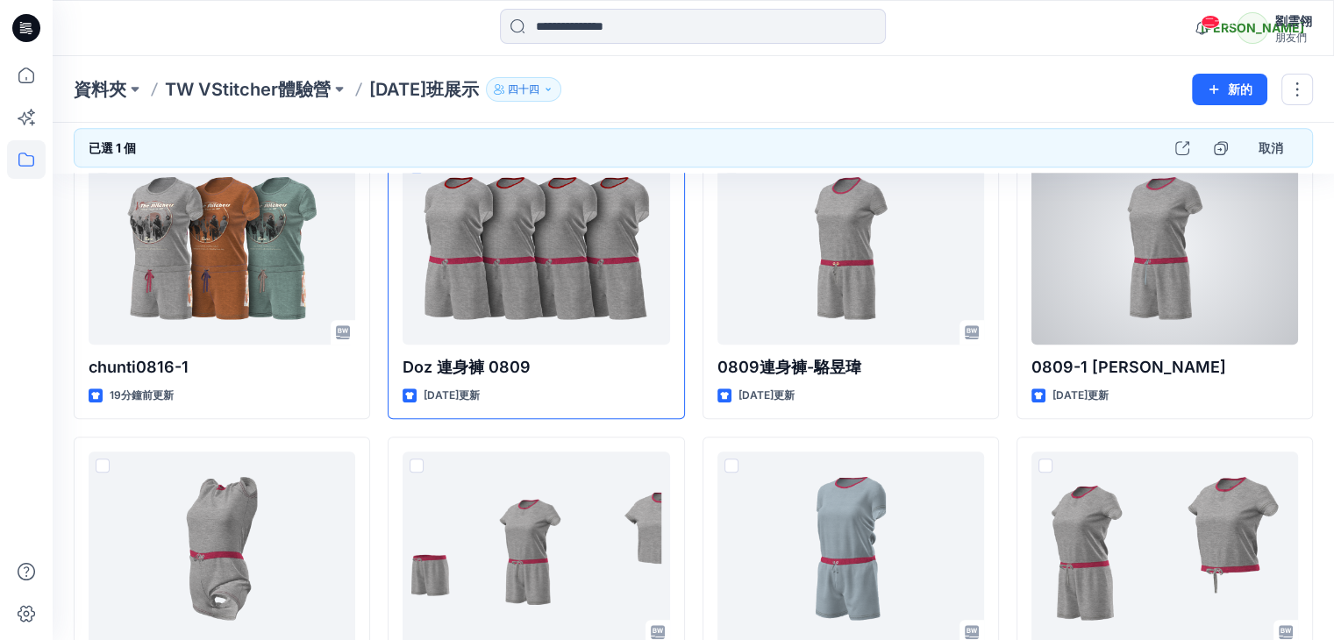
scroll to position [895, 0]
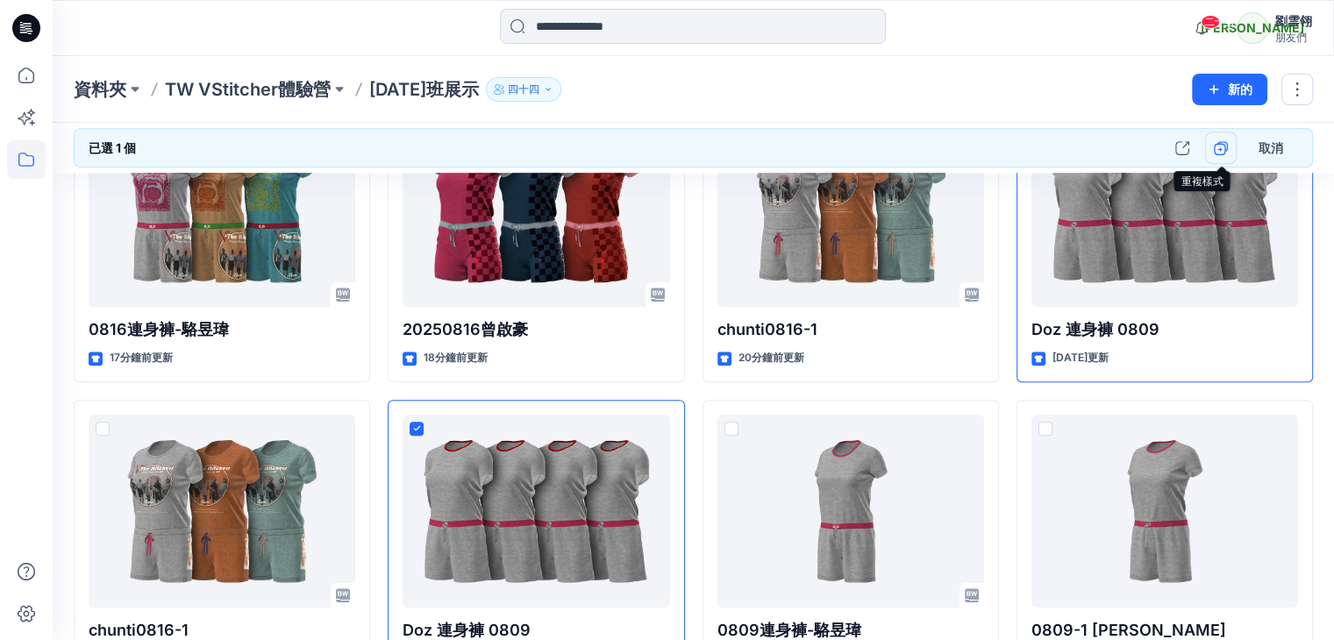
click at [1222, 148] on icon "button" at bounding box center [1220, 148] width 14 height 14
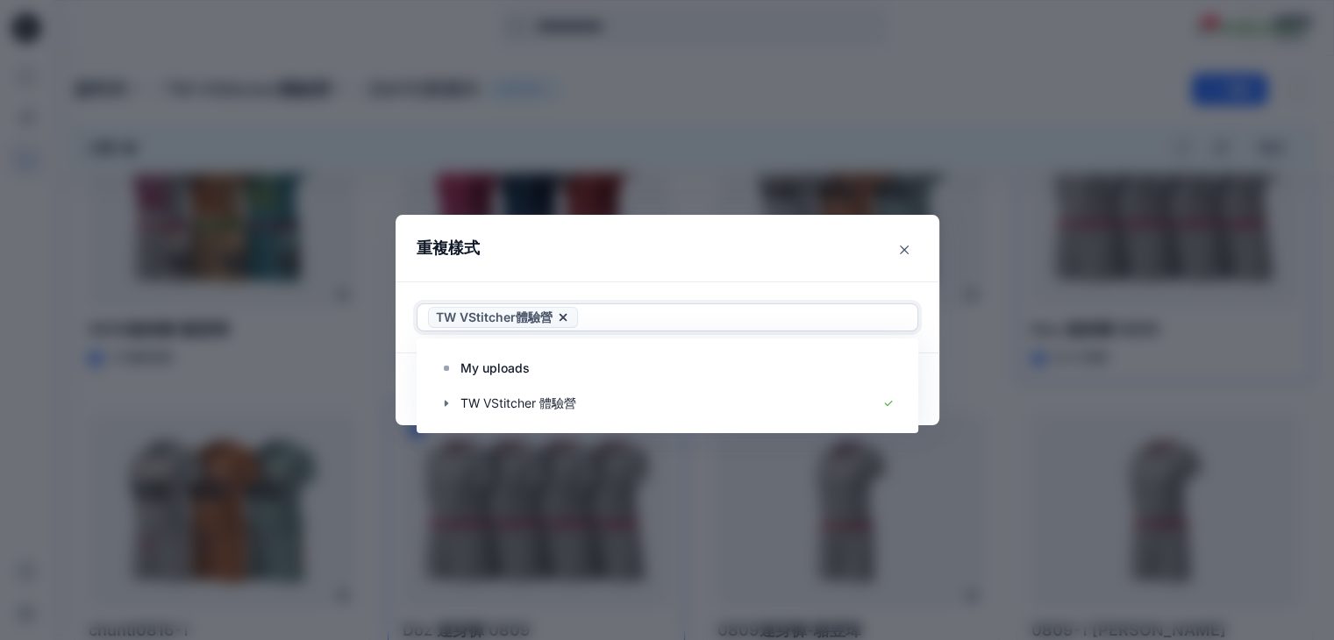
click at [510, 319] on font "TW VStitcher體驗營" at bounding box center [494, 316] width 117 height 15
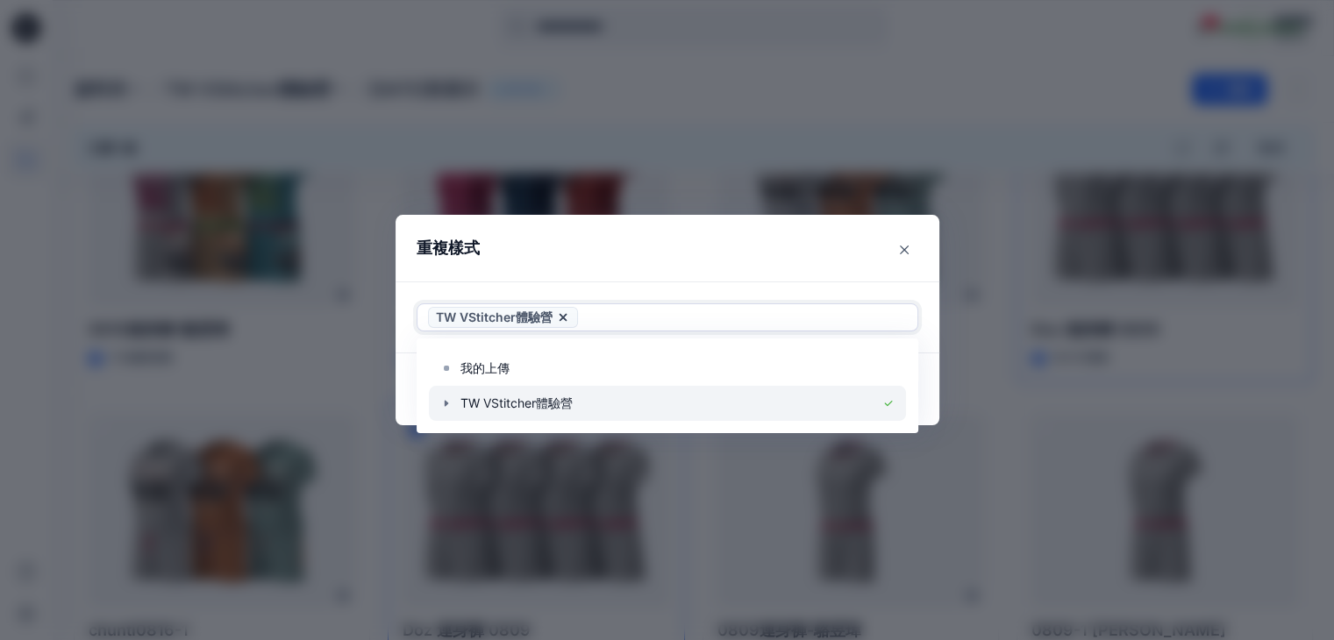
click at [525, 407] on div at bounding box center [667, 403] width 477 height 35
click at [526, 406] on div at bounding box center [667, 403] width 477 height 35
click at [575, 404] on div at bounding box center [667, 403] width 477 height 35
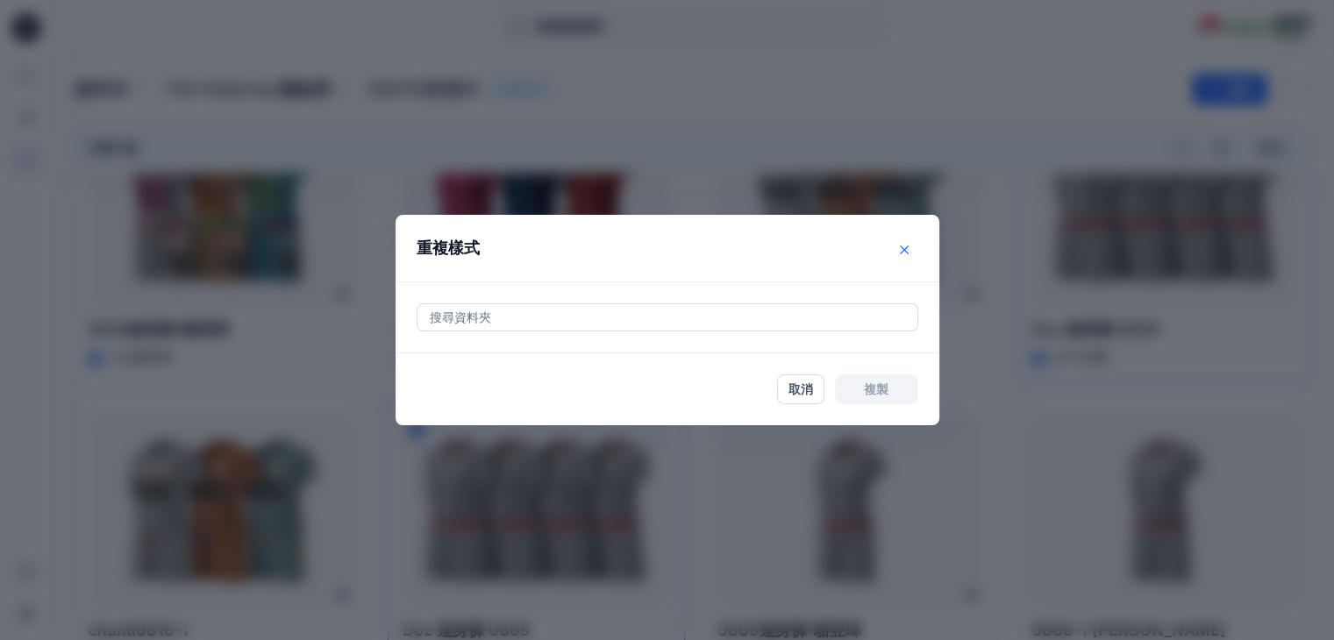
click at [915, 253] on button "關閉" at bounding box center [904, 250] width 28 height 28
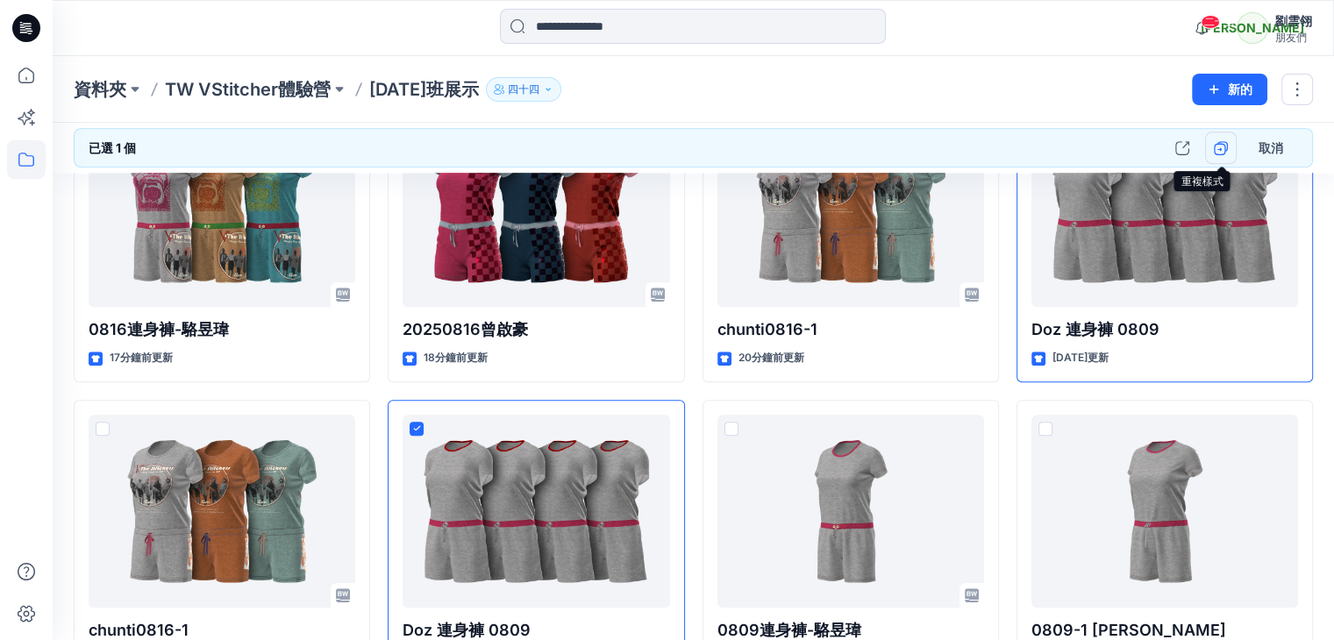
click at [1224, 145] on icon "button" at bounding box center [1219, 149] width 12 height 12
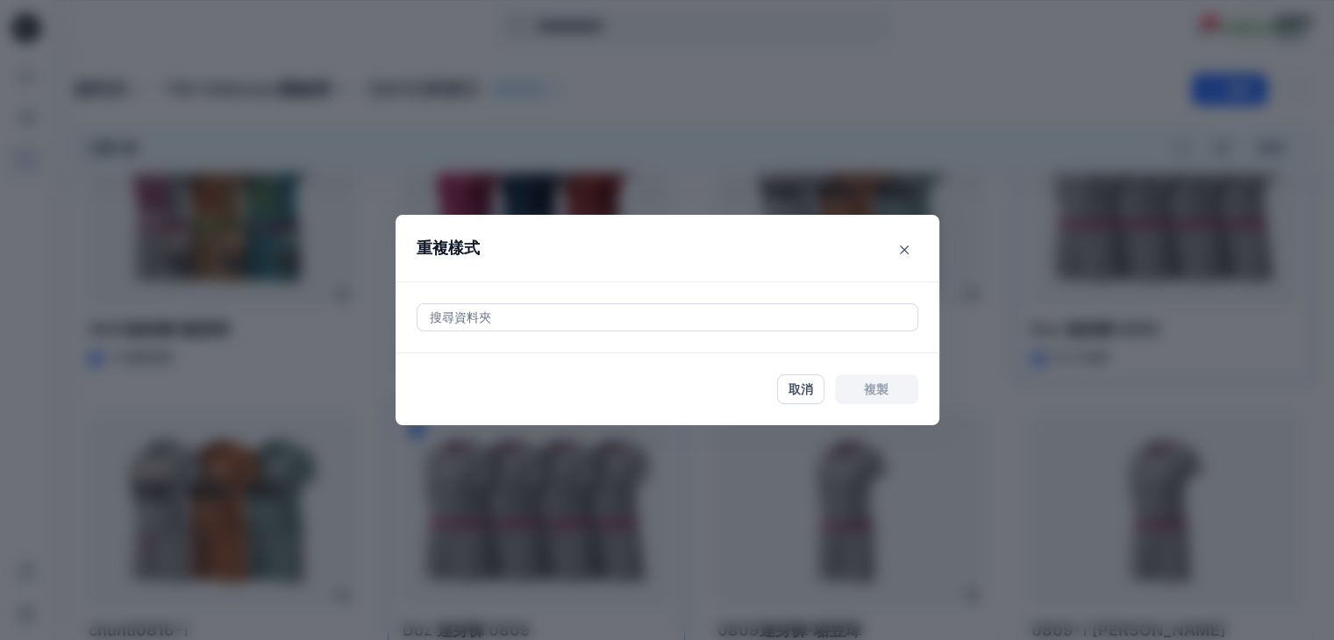
click at [600, 316] on div at bounding box center [667, 317] width 479 height 21
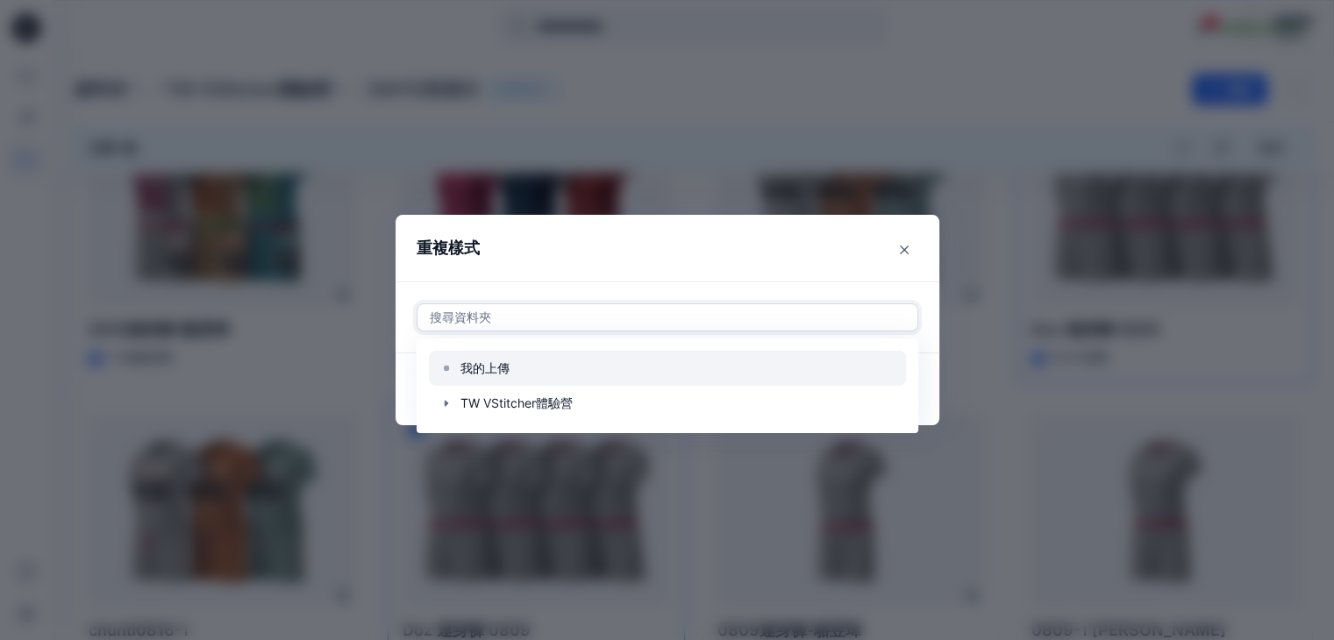
click at [502, 370] on font "我的上傳" at bounding box center [484, 367] width 49 height 15
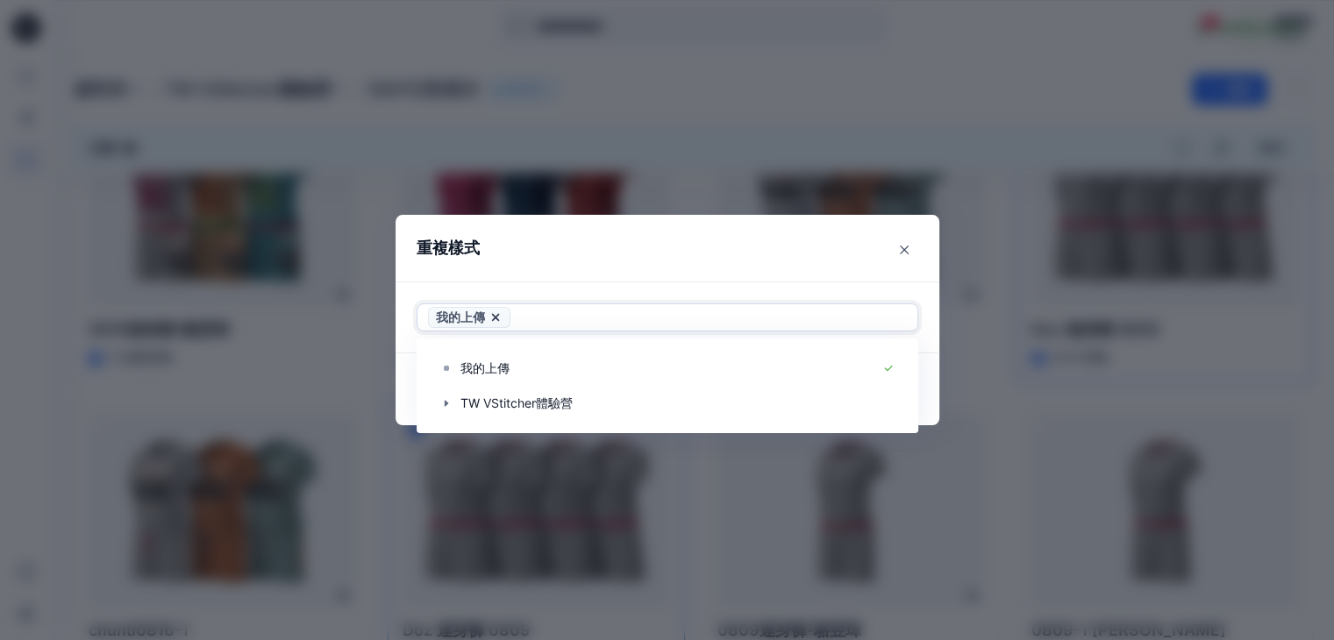
click at [501, 322] on icon at bounding box center [495, 317] width 14 height 14
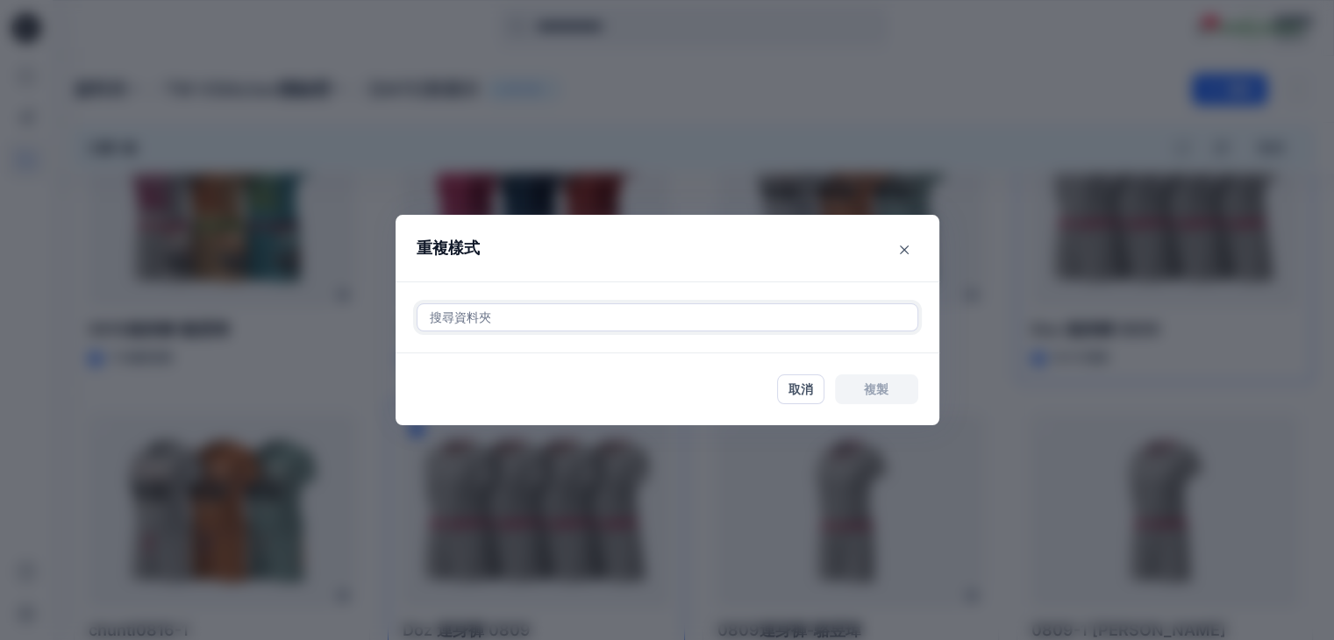
click at [577, 325] on div at bounding box center [667, 317] width 479 height 21
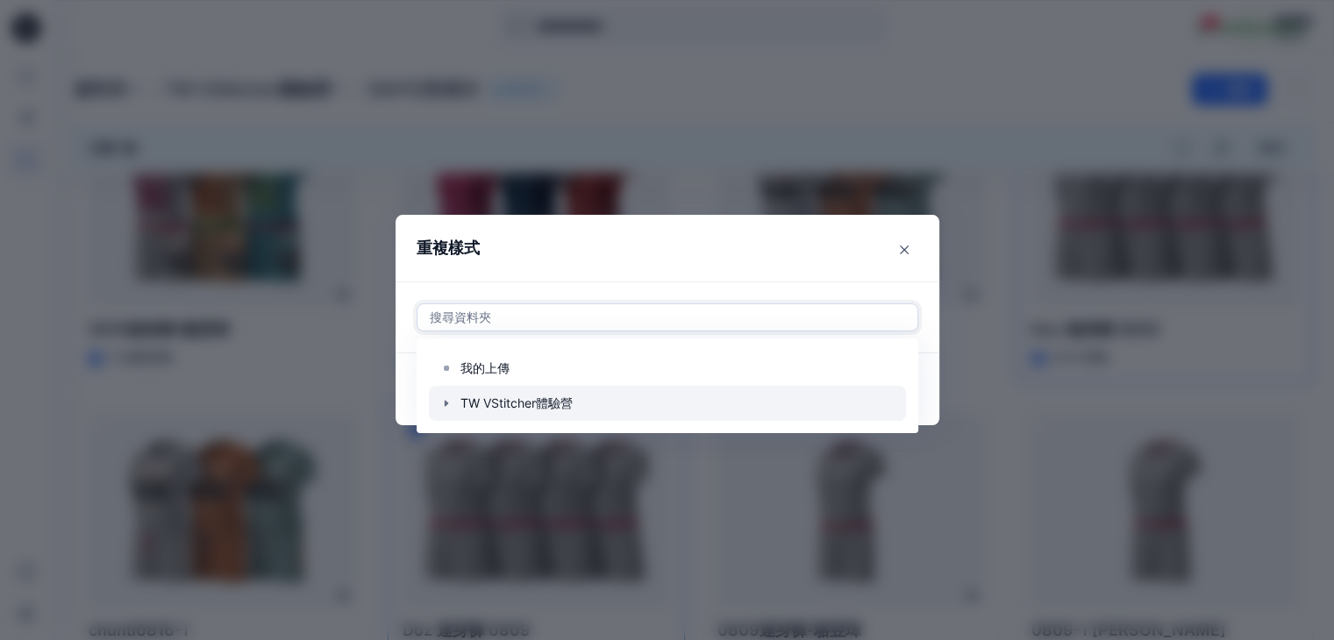
click at [551, 402] on div at bounding box center [667, 403] width 477 height 35
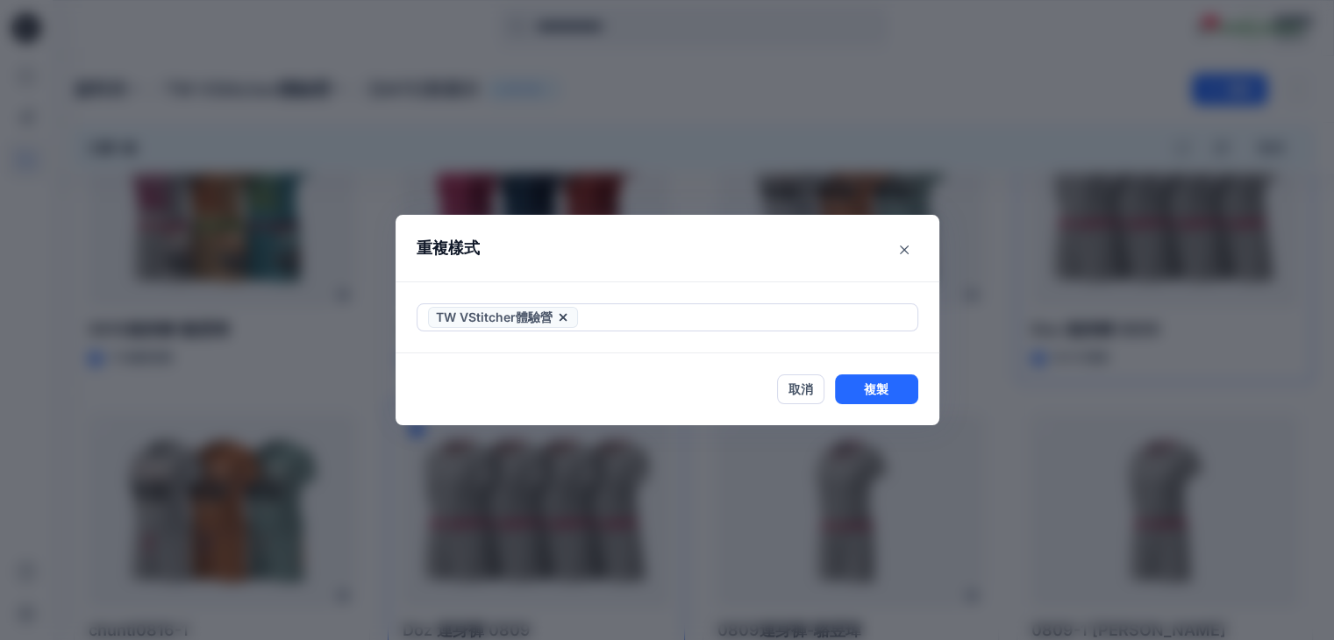
click at [706, 452] on div "重複樣式 TW VStitcher體驗營 取消 複製" at bounding box center [667, 320] width 1334 height 640
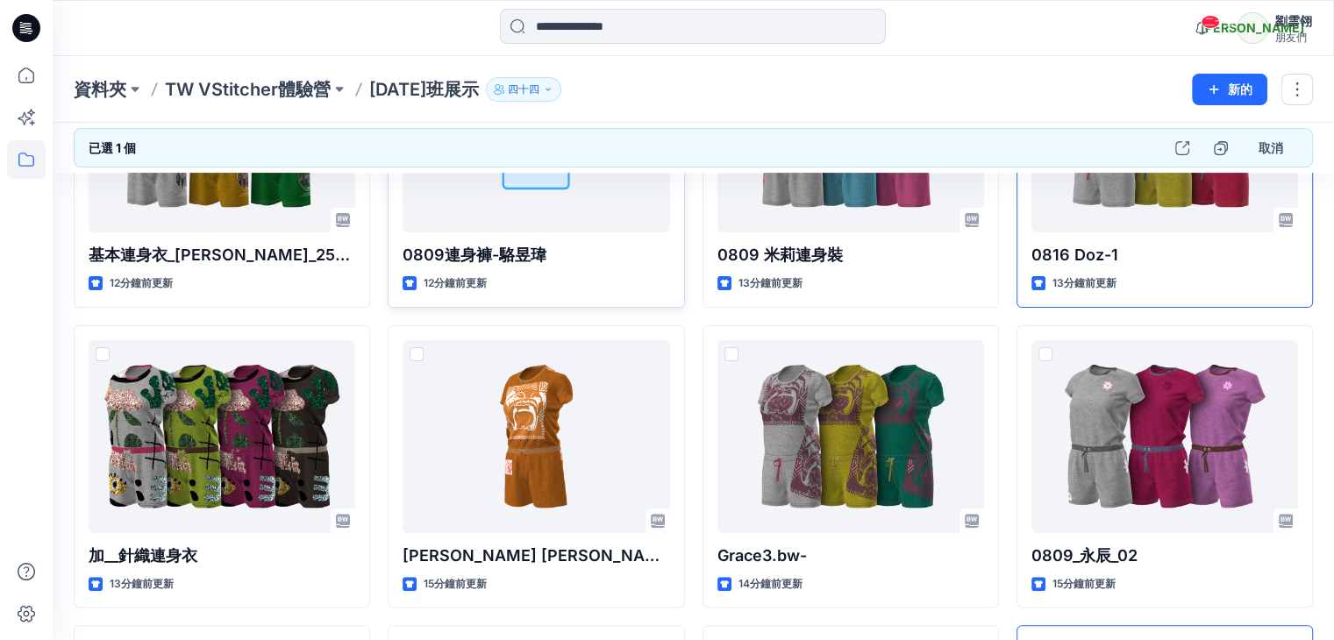
scroll to position [194, 0]
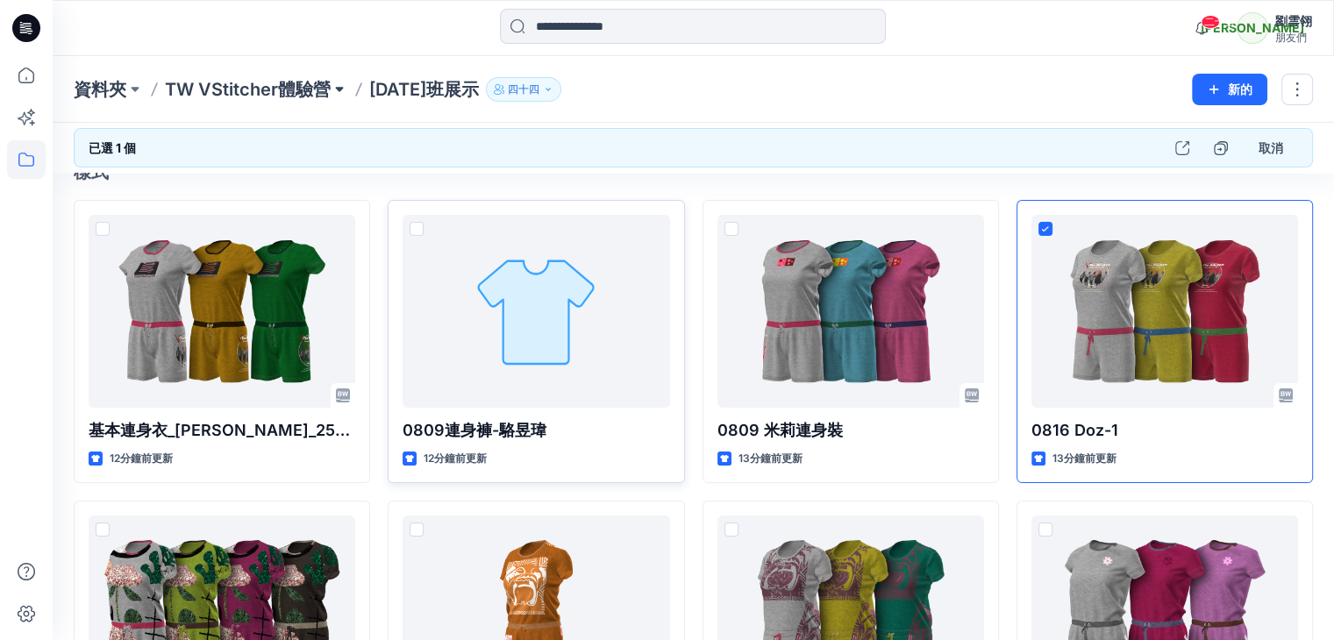
click at [339, 88] on button at bounding box center [340, 89] width 18 height 25
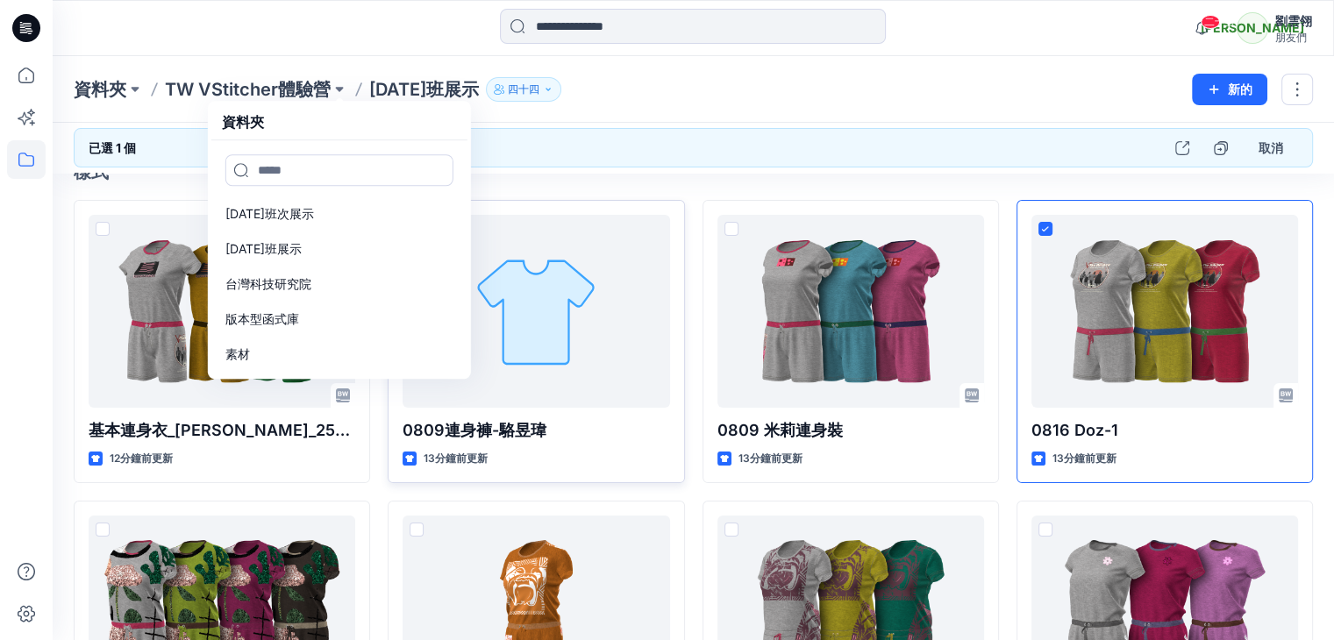
drag, startPoint x: 764, startPoint y: 109, endPoint x: 814, endPoint y: 117, distance: 50.6
click at [776, 105] on div "資料夾 TW VStitcher體驗營 資料夾 2025年5月4日班次展示 2025年8月4日班展示 台灣科技研究院 版本型函式庫 素材 2025年8月4日班…" at bounding box center [693, 89] width 1281 height 67
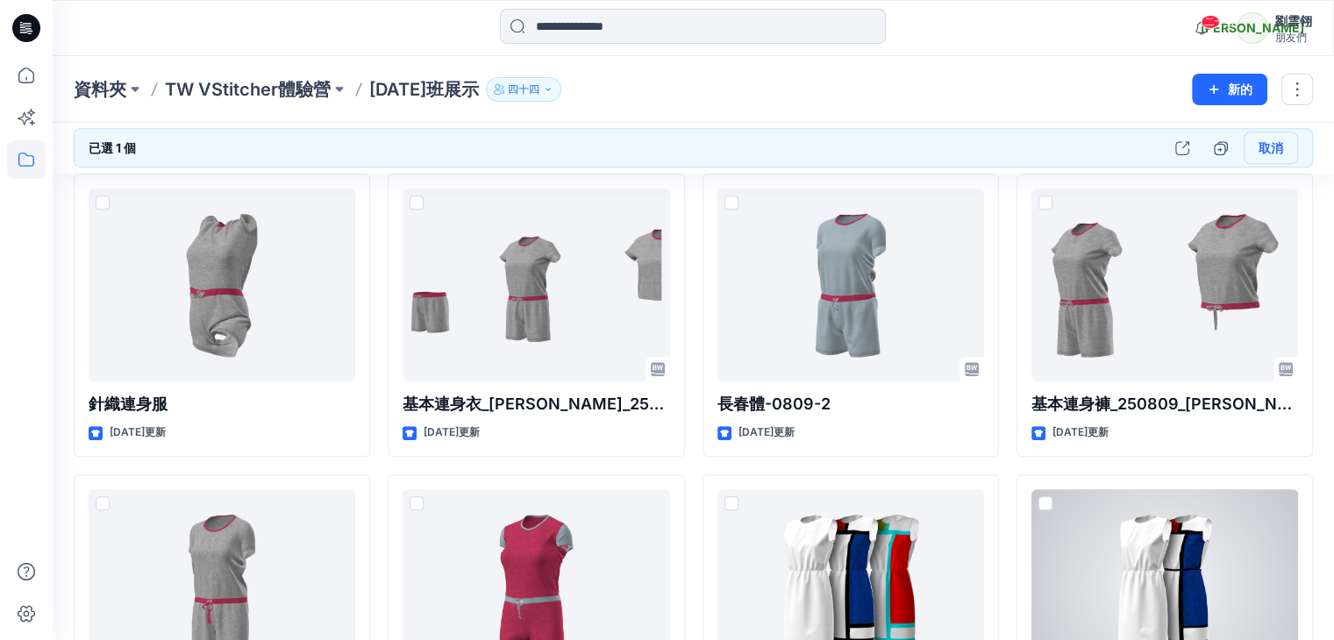
scroll to position [1334, 0]
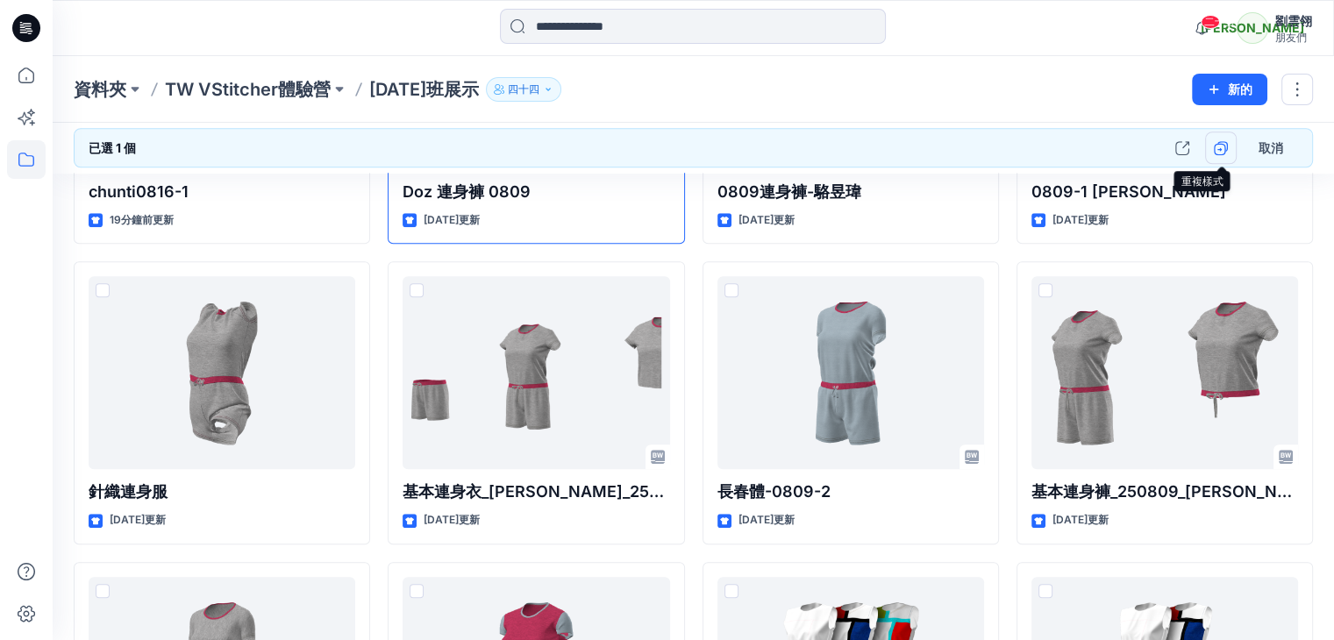
click at [1224, 146] on icon "button" at bounding box center [1220, 148] width 14 height 14
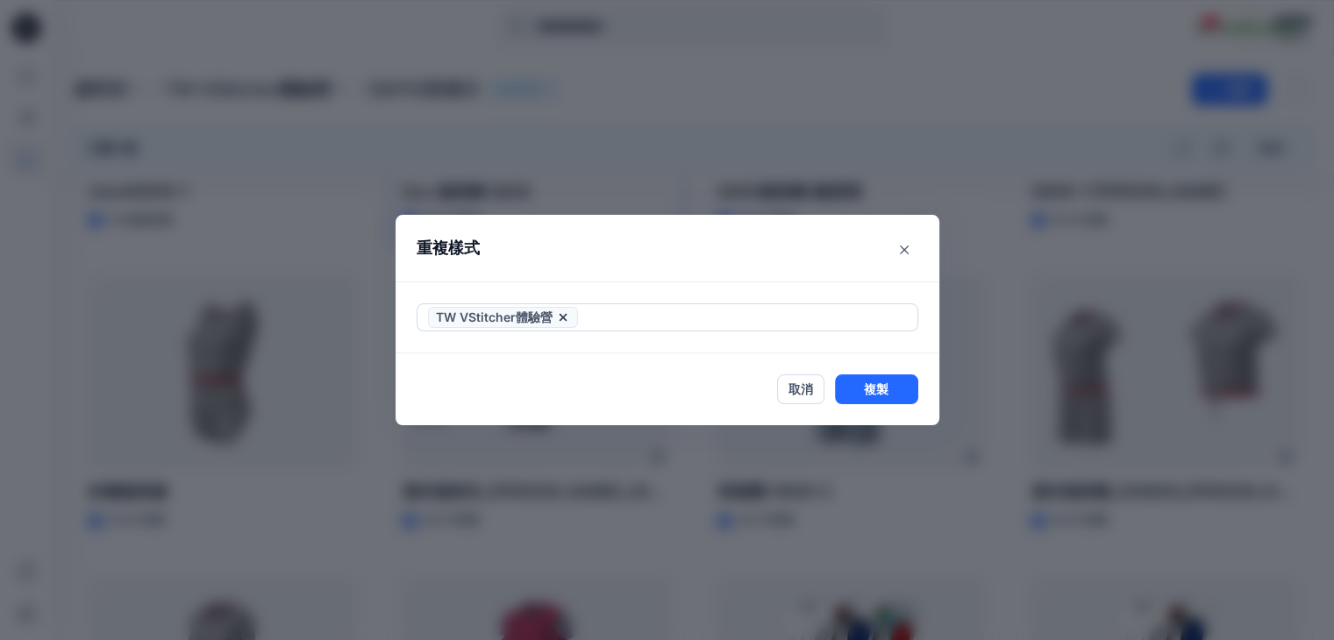
click at [527, 320] on font "TW VStitcher體驗營" at bounding box center [494, 316] width 117 height 15
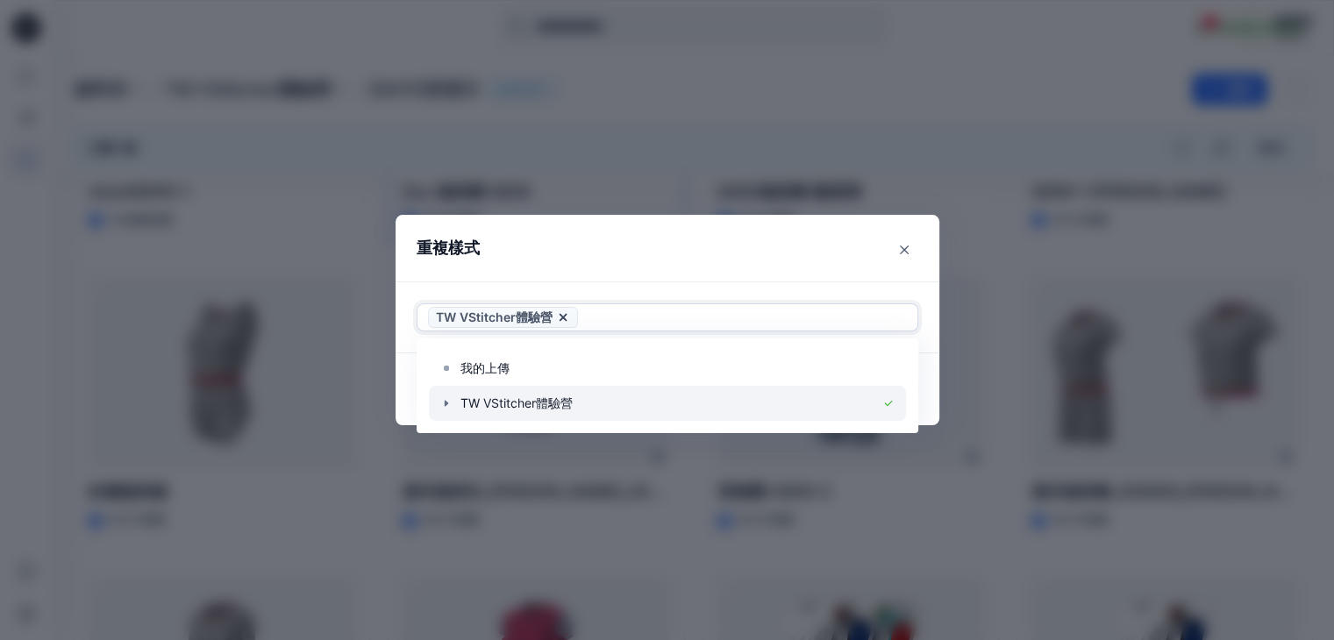
click at [548, 408] on div at bounding box center [667, 403] width 477 height 35
click at [538, 402] on div at bounding box center [667, 403] width 477 height 35
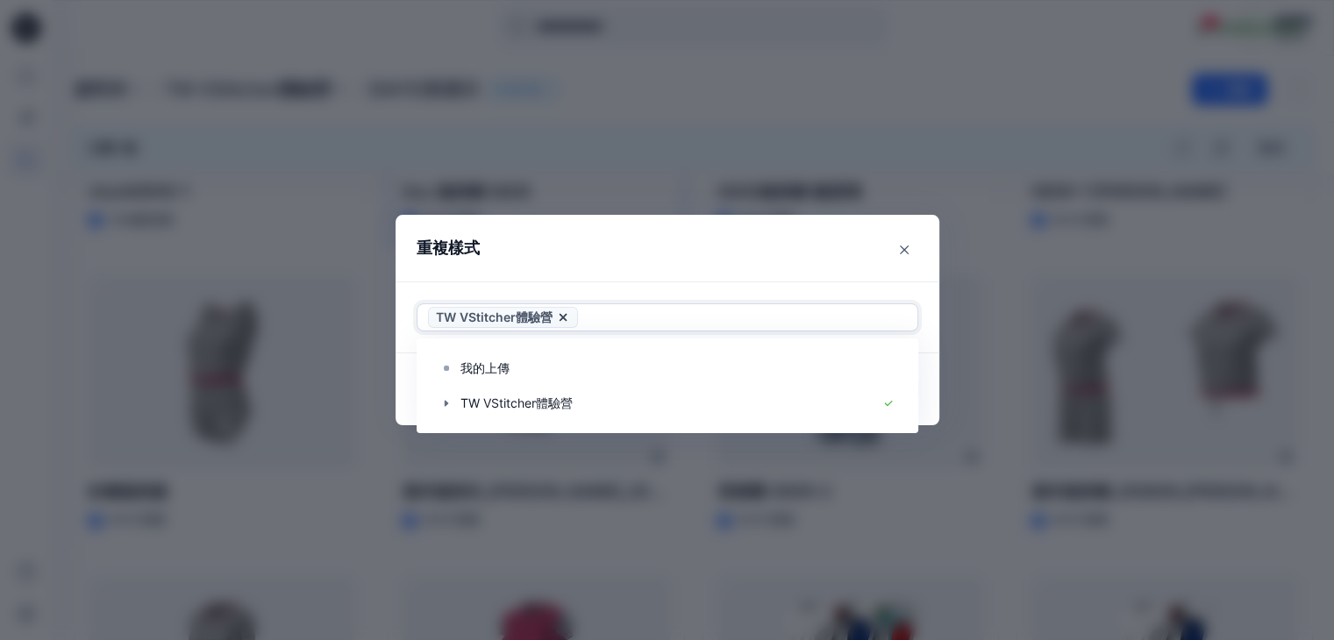
click at [806, 238] on header "重複樣式" at bounding box center [649, 248] width 509 height 67
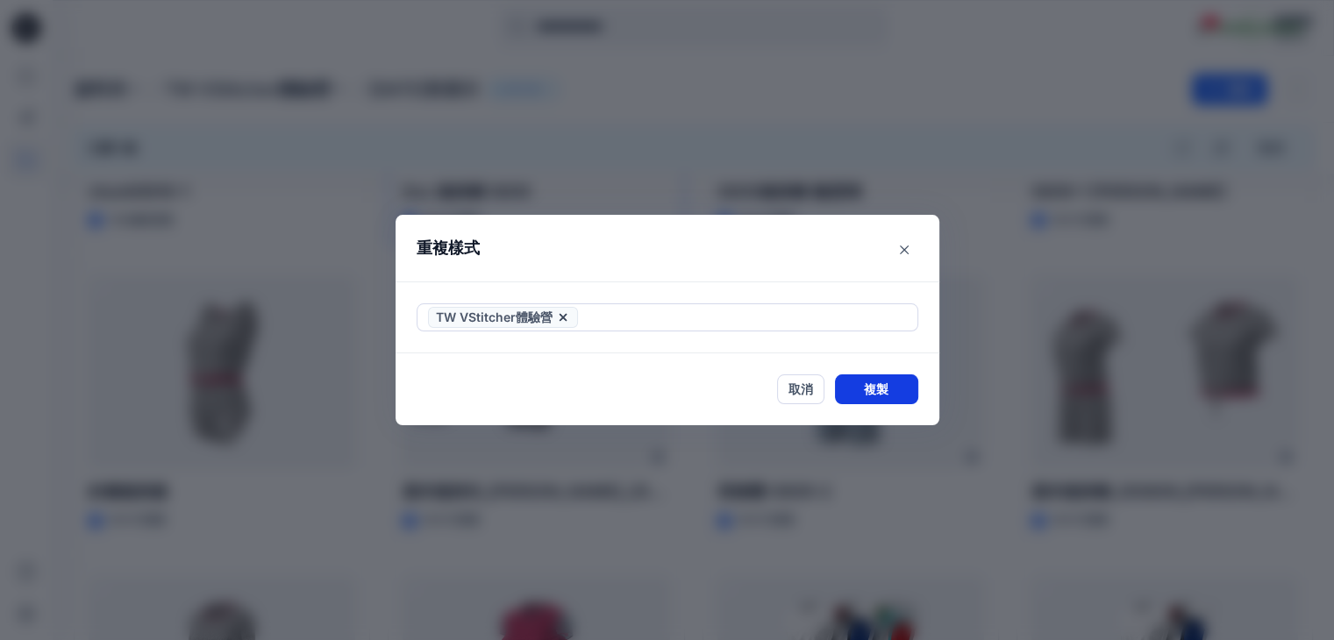
click at [879, 388] on font "複製" at bounding box center [876, 389] width 25 height 15
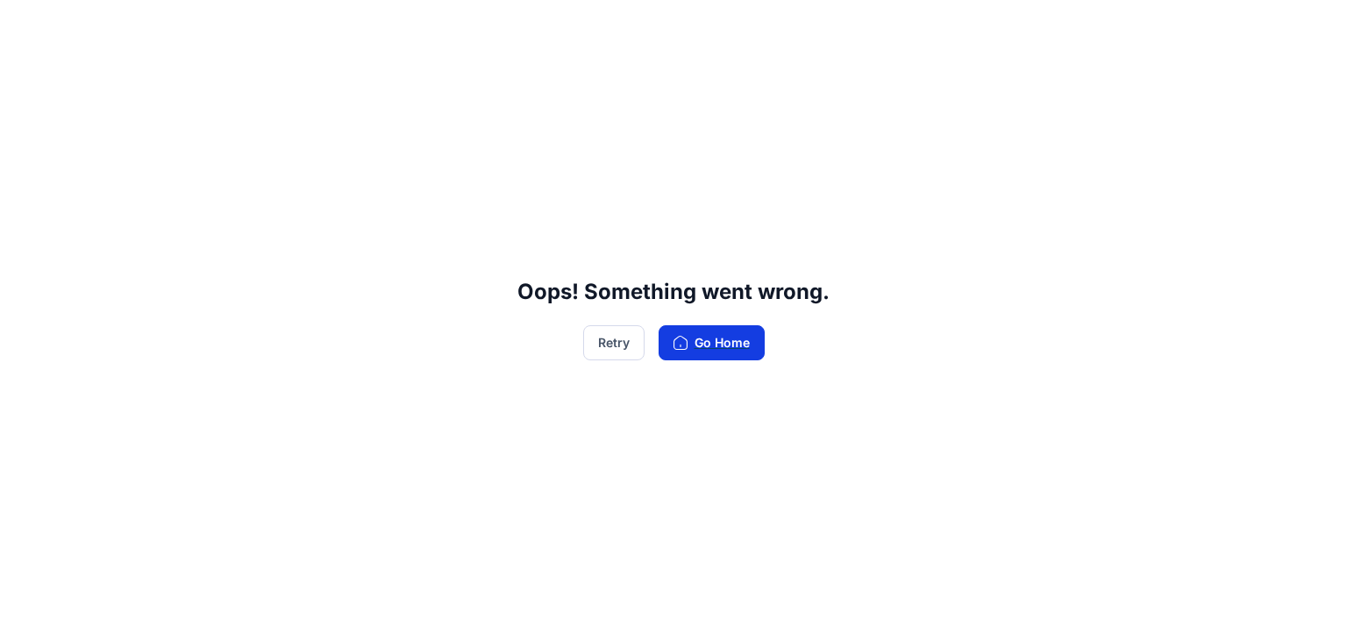
click at [740, 347] on button "Go Home" at bounding box center [711, 342] width 106 height 35
click at [607, 344] on button "Retry" at bounding box center [613, 342] width 61 height 35
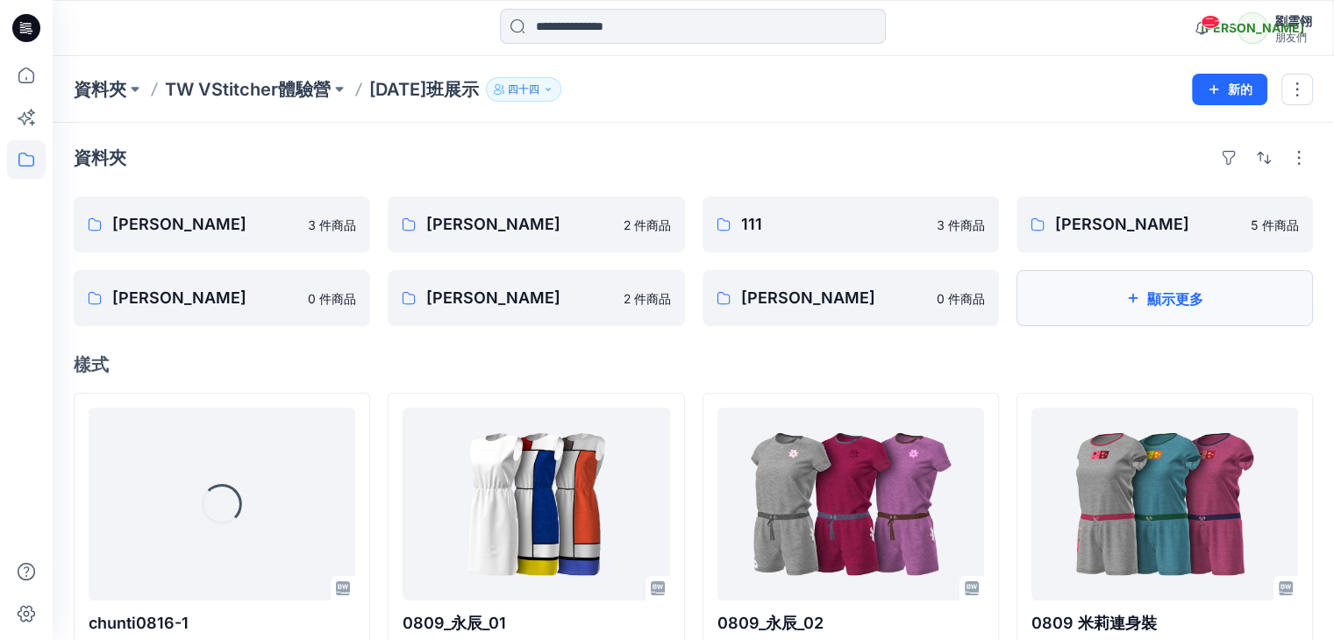
click at [1126, 301] on icon "button" at bounding box center [1133, 298] width 14 height 14
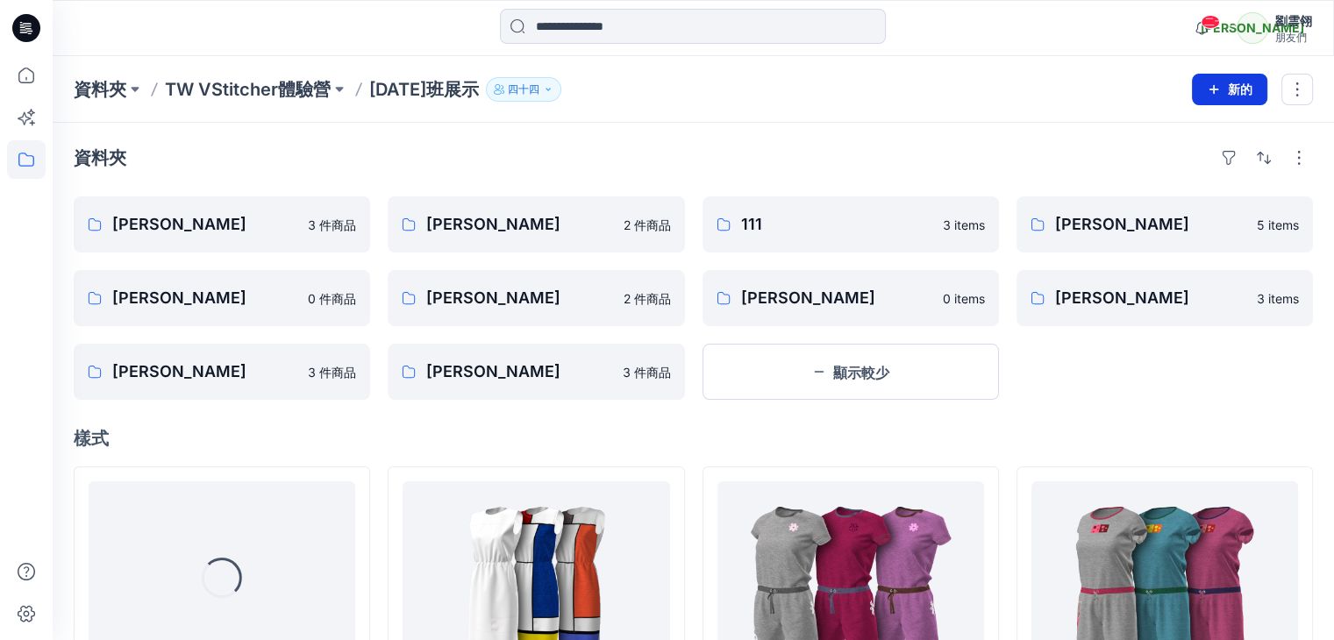
click at [1207, 90] on icon "button" at bounding box center [1213, 89] width 14 height 14
click at [1163, 165] on font "新建資料夾" at bounding box center [1174, 166] width 61 height 15
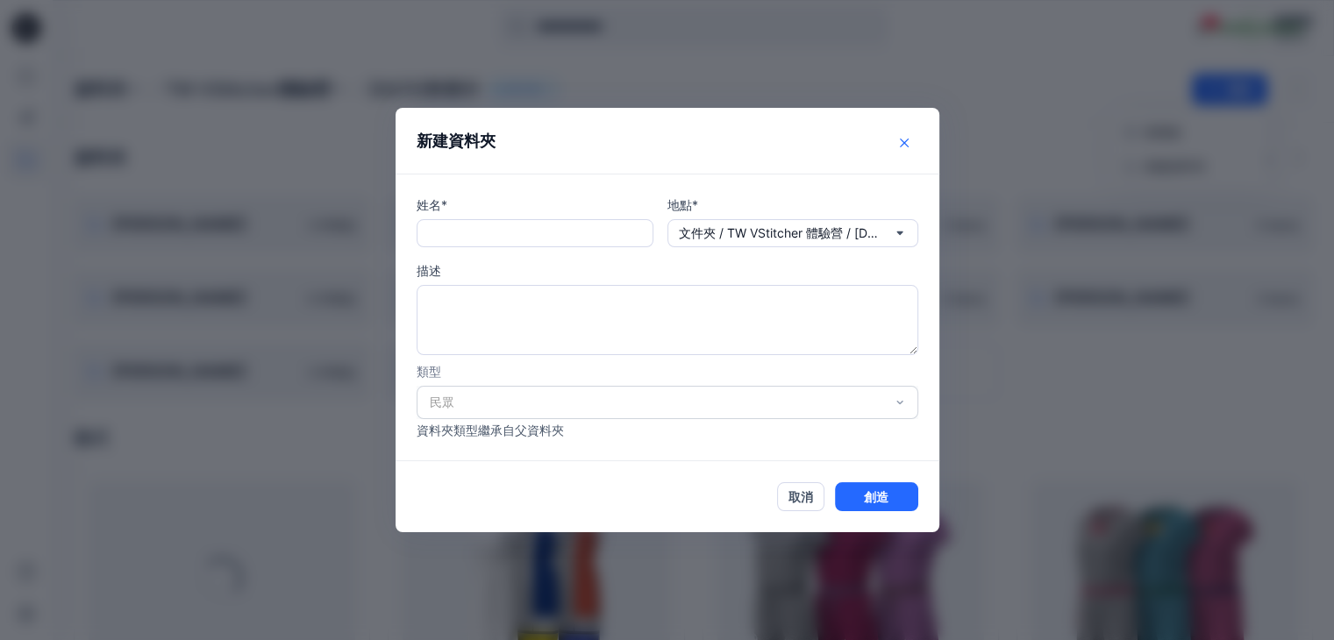
click at [908, 141] on icon "關閉" at bounding box center [904, 143] width 9 height 9
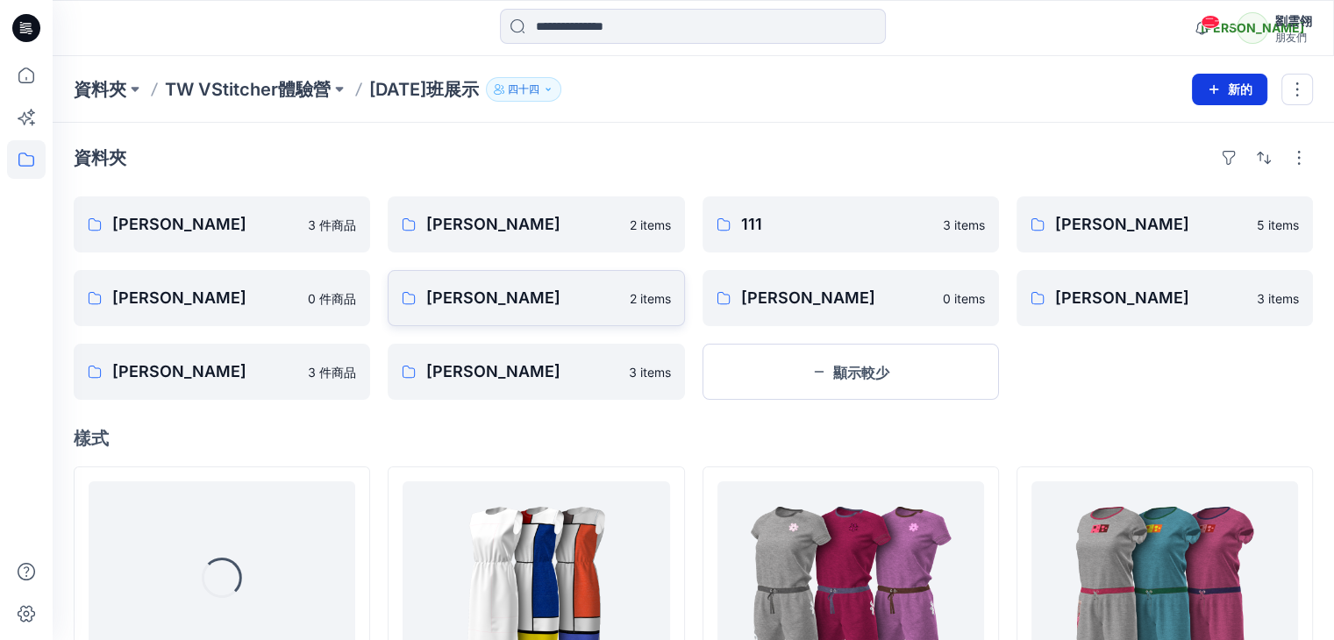
click at [1210, 85] on icon "button" at bounding box center [1213, 89] width 14 height 14
click at [1165, 160] on font "新建資料夾" at bounding box center [1174, 166] width 61 height 15
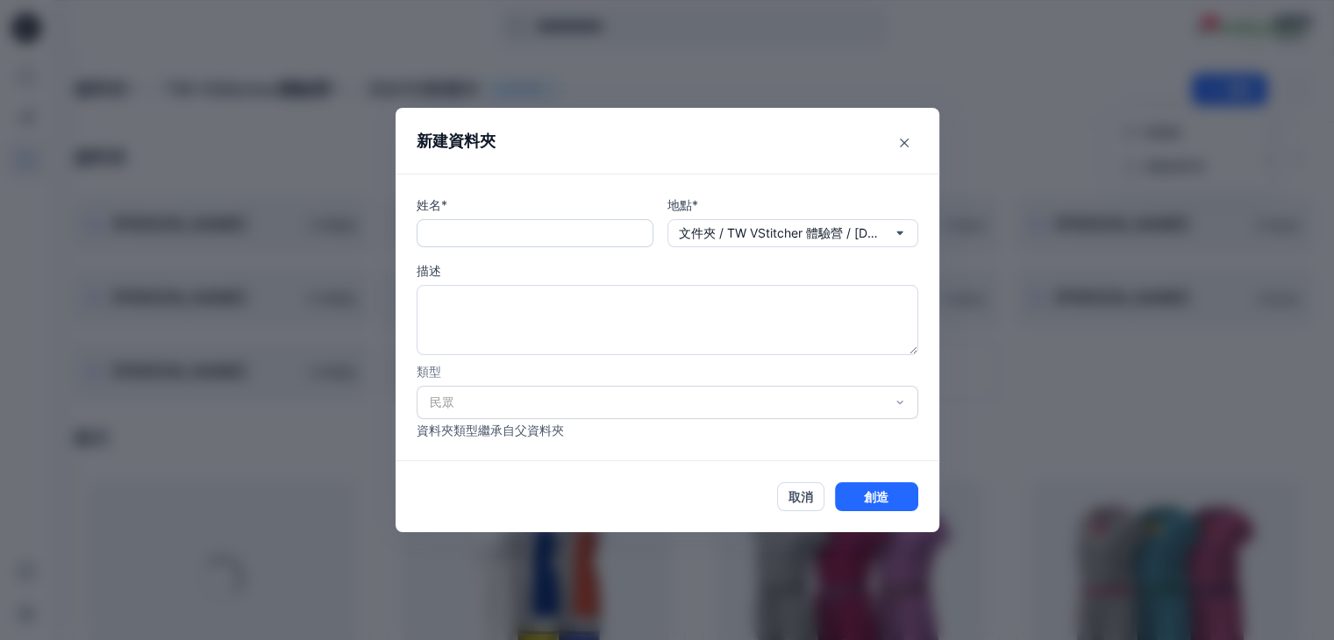
click at [611, 229] on input "text" at bounding box center [534, 233] width 237 height 28
type input "*"
type input "***"
click at [887, 489] on font "創造" at bounding box center [876, 496] width 25 height 15
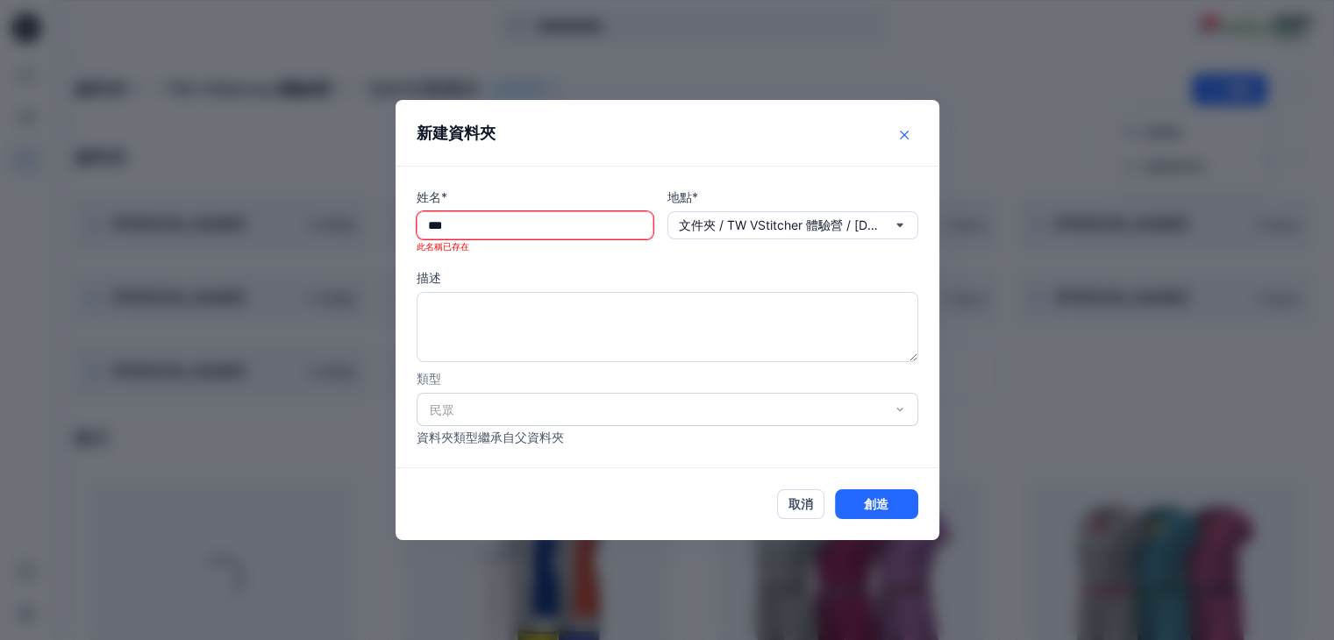
click at [906, 132] on icon "關閉" at bounding box center [904, 135] width 9 height 9
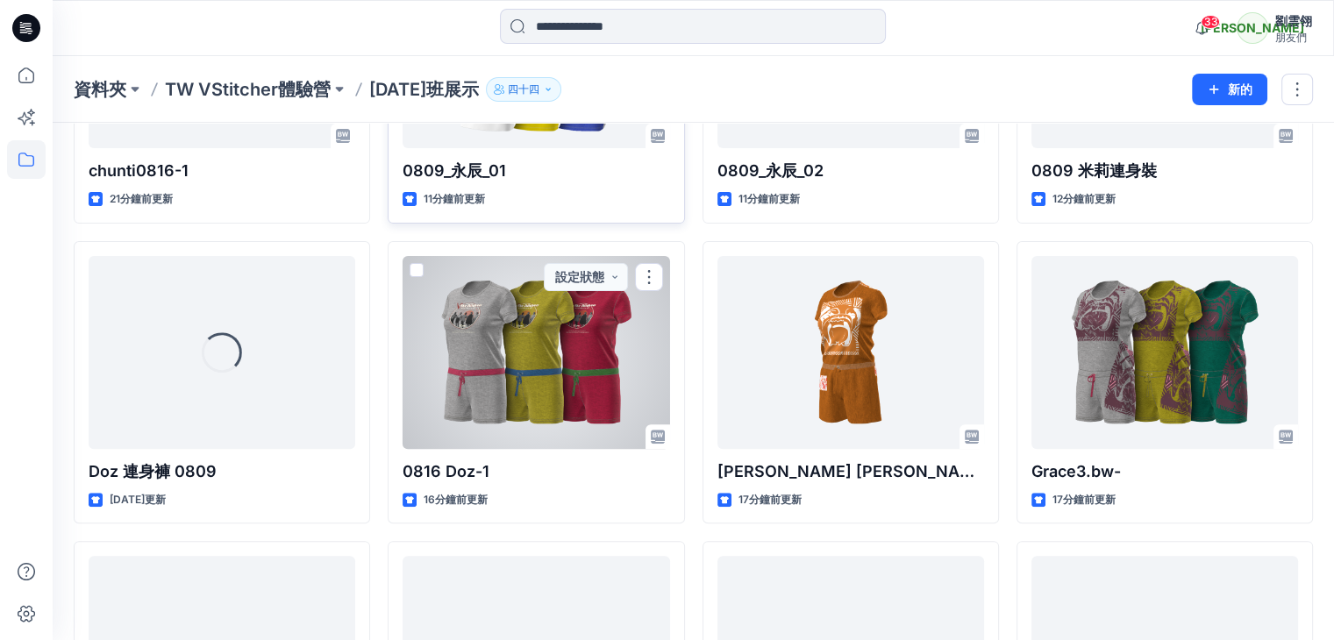
scroll to position [438, 0]
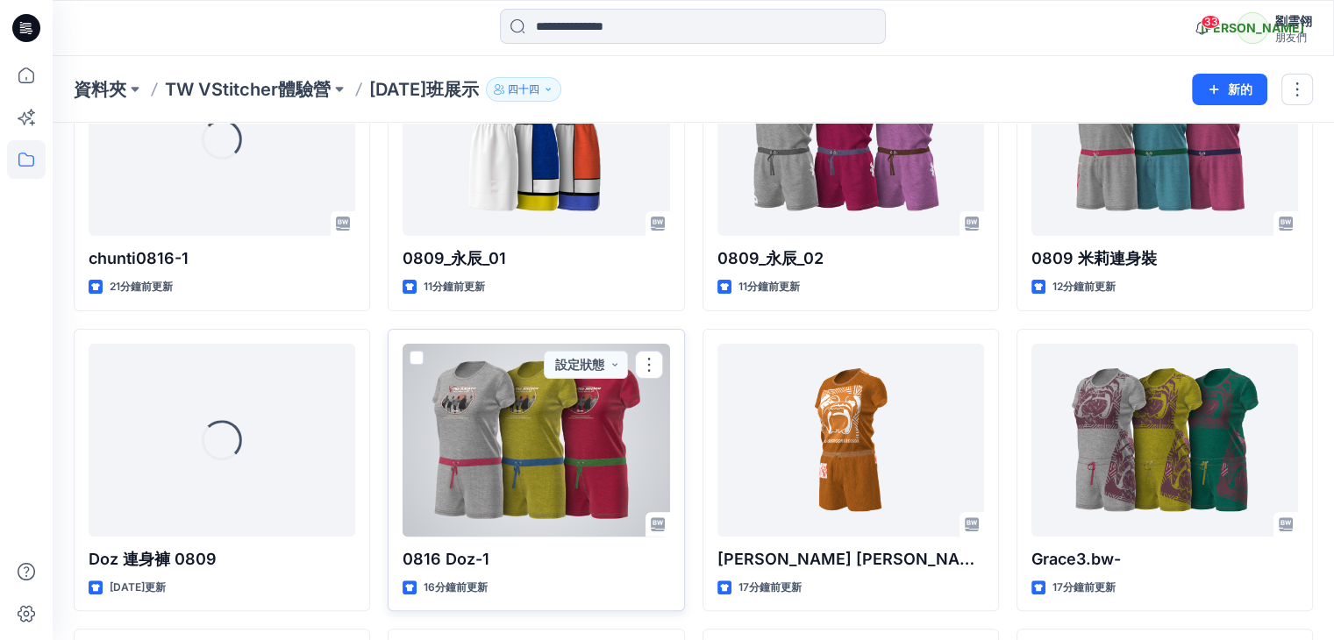
click at [418, 356] on span at bounding box center [416, 358] width 14 height 14
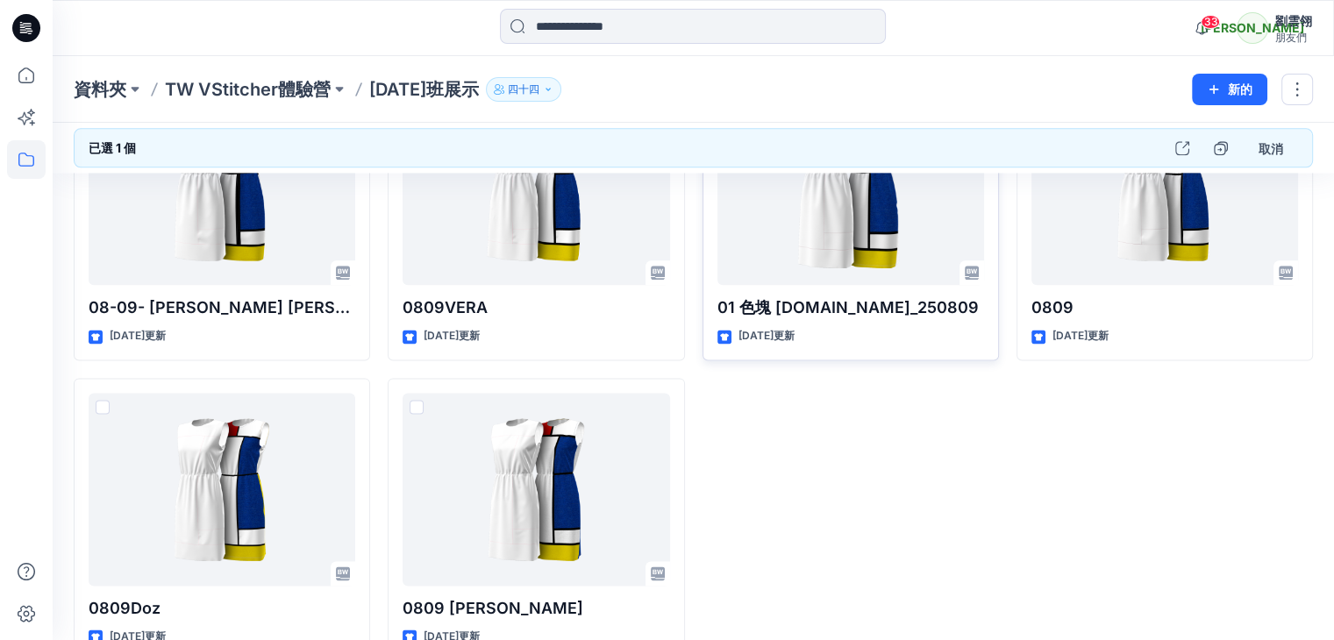
scroll to position [2367, 0]
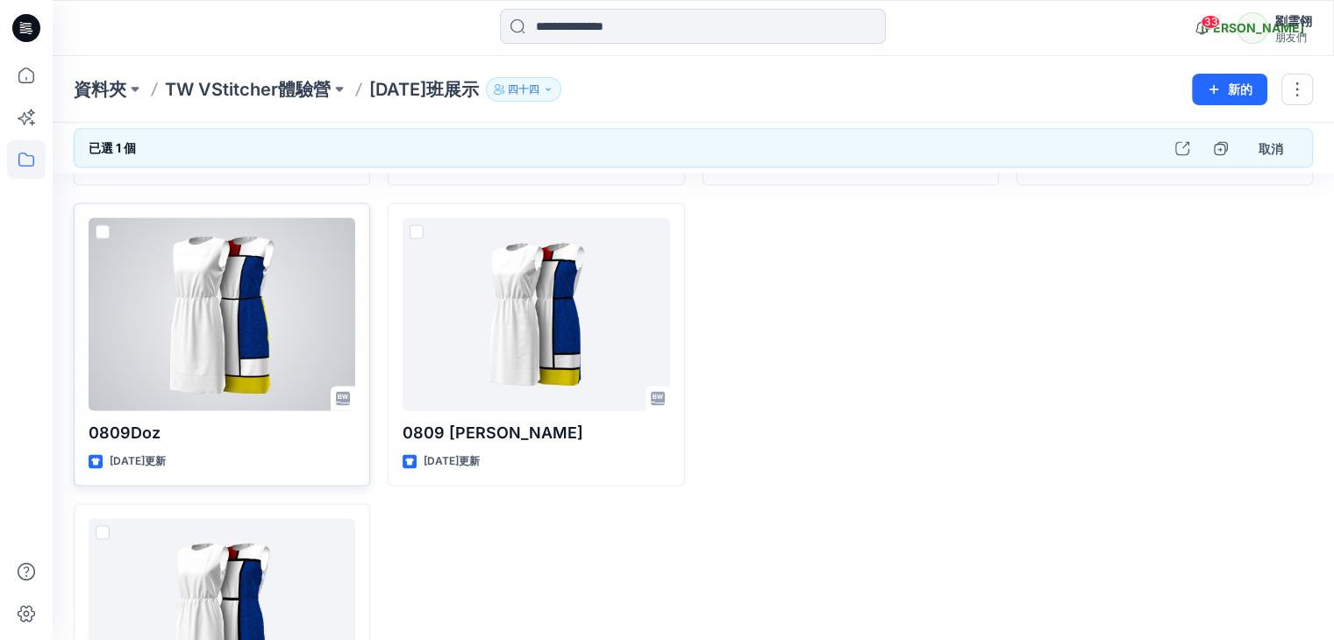
click at [102, 231] on span at bounding box center [103, 231] width 14 height 14
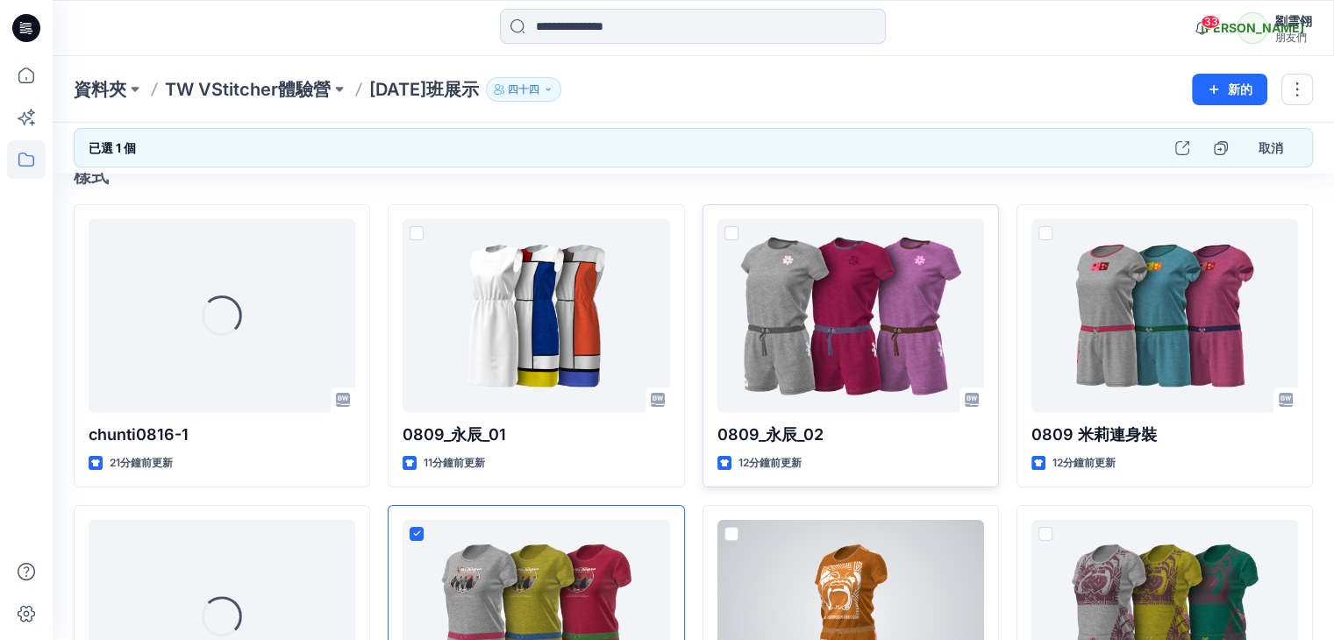
scroll to position [88, 0]
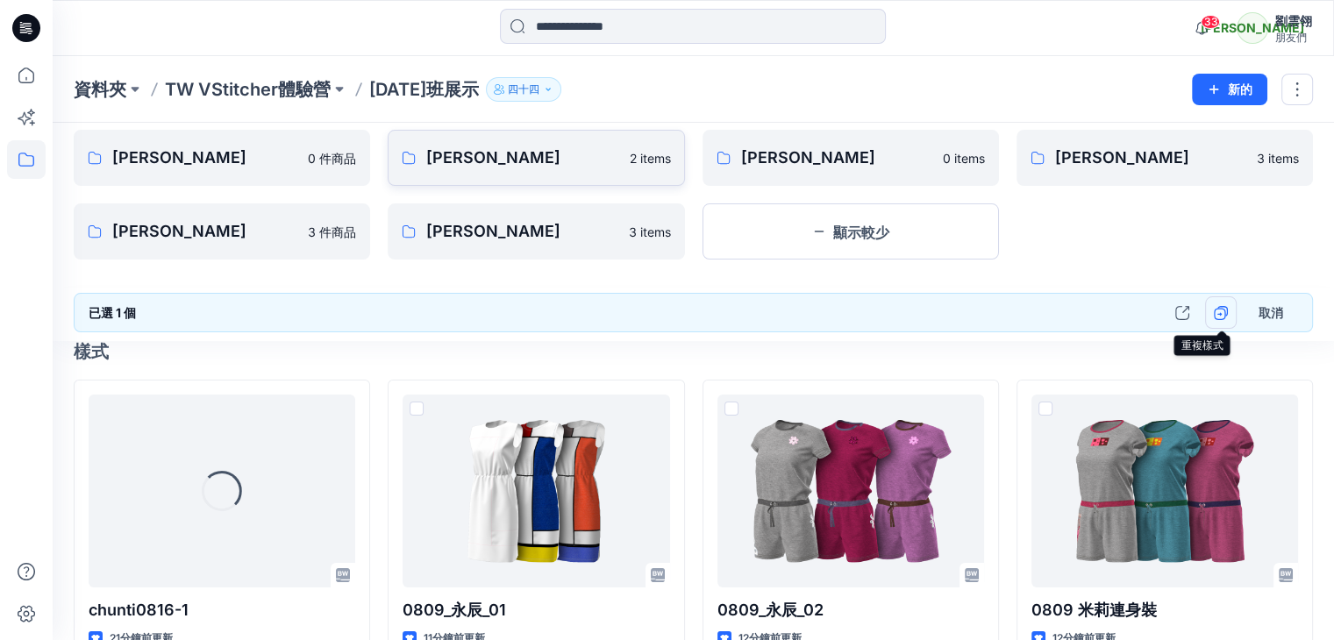
click at [1218, 309] on icon "button" at bounding box center [1220, 313] width 14 height 14
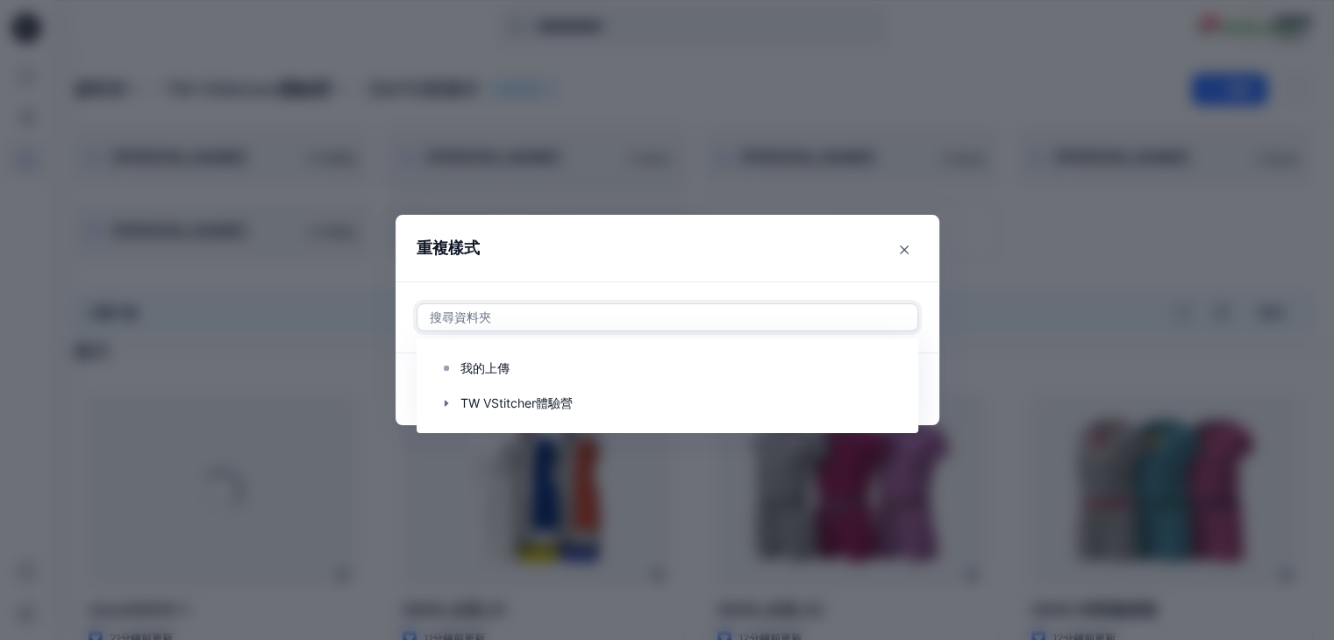
click at [796, 322] on div at bounding box center [667, 317] width 479 height 21
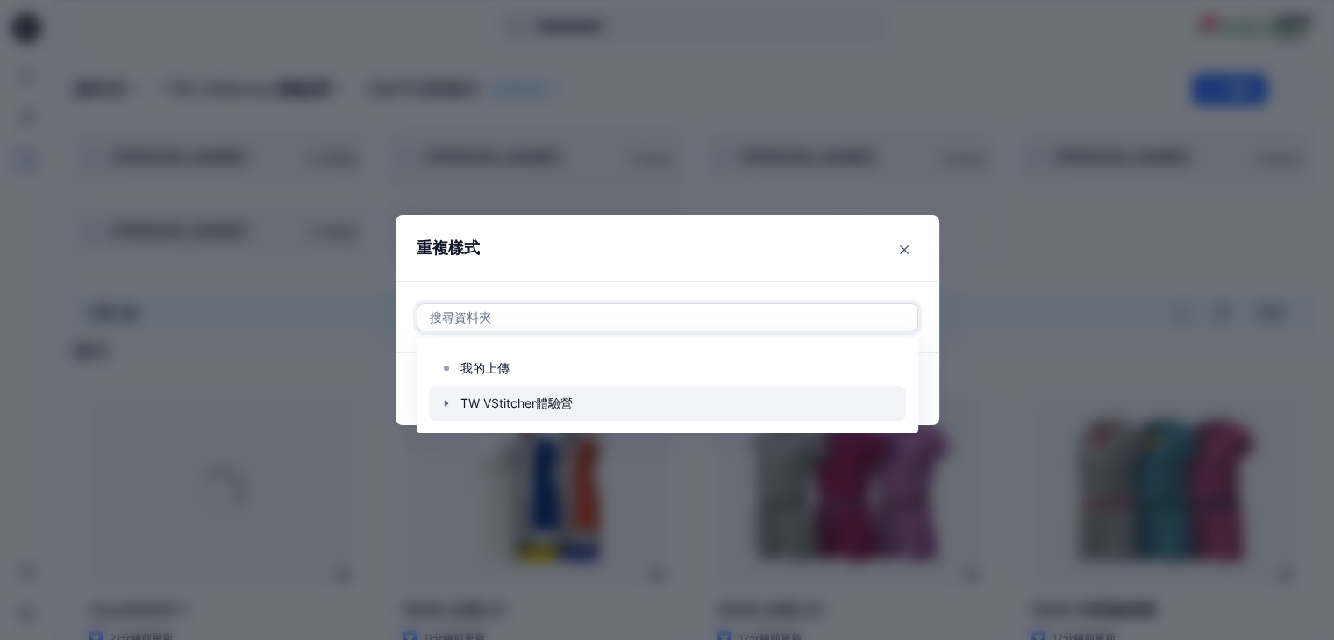
click at [554, 406] on div at bounding box center [667, 403] width 477 height 35
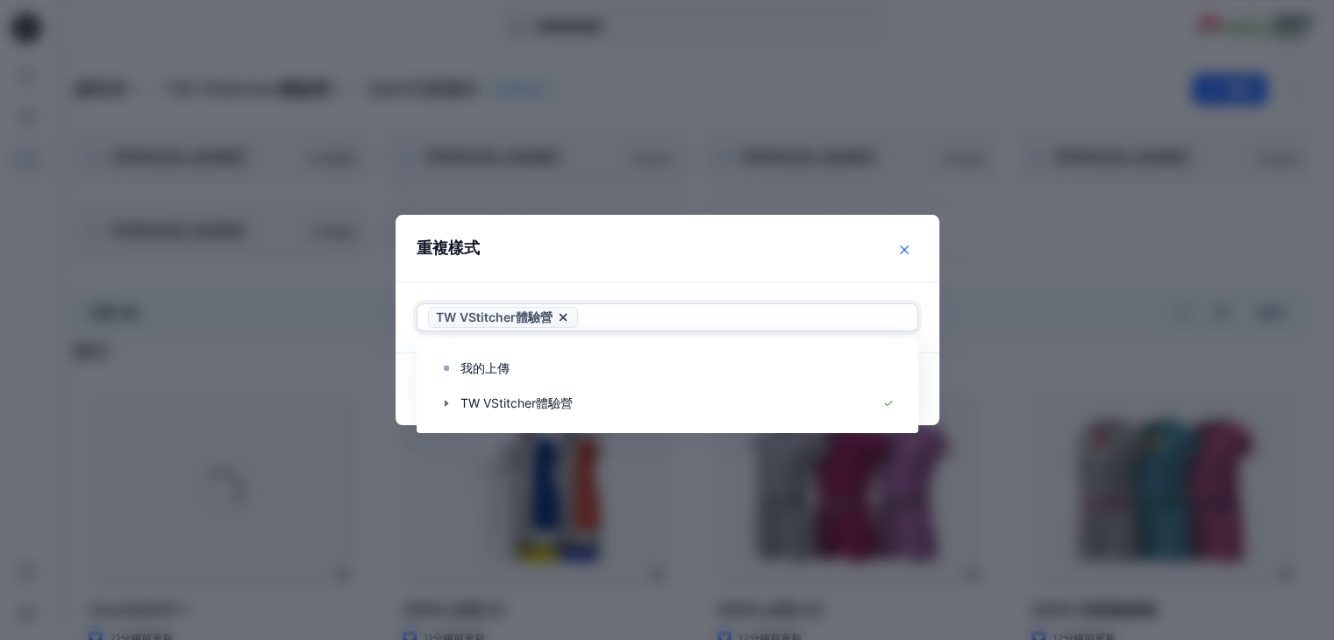
click at [918, 252] on button "關閉" at bounding box center [904, 250] width 28 height 28
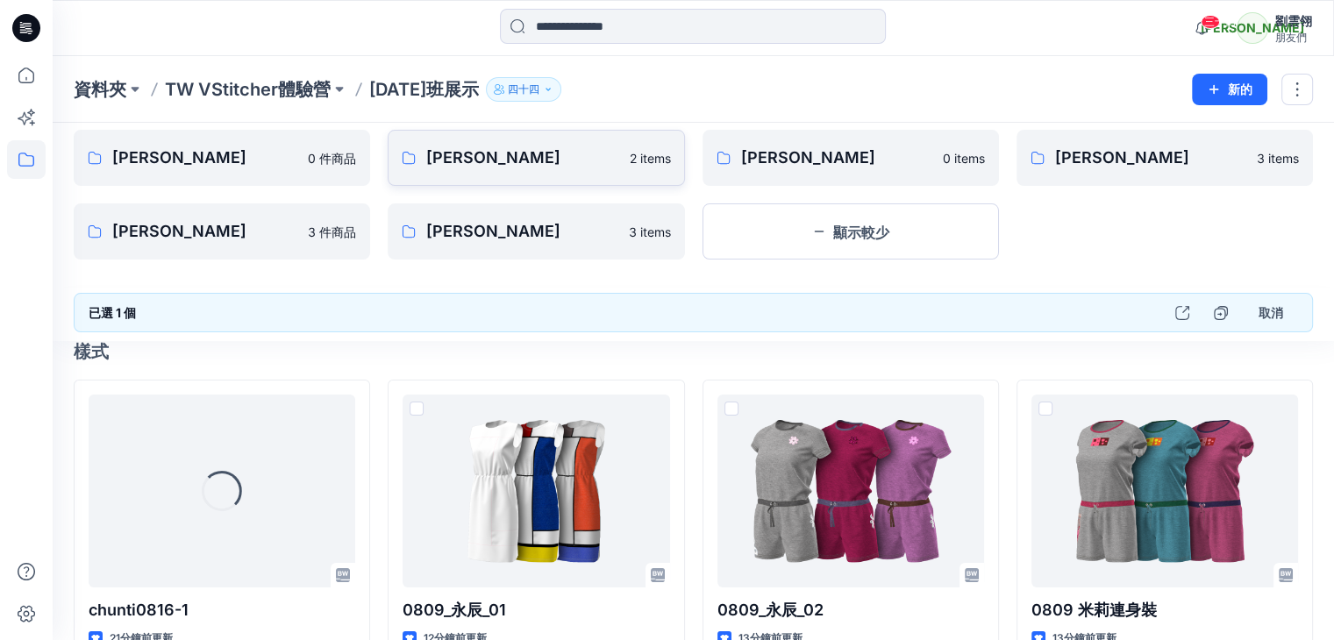
scroll to position [0, 0]
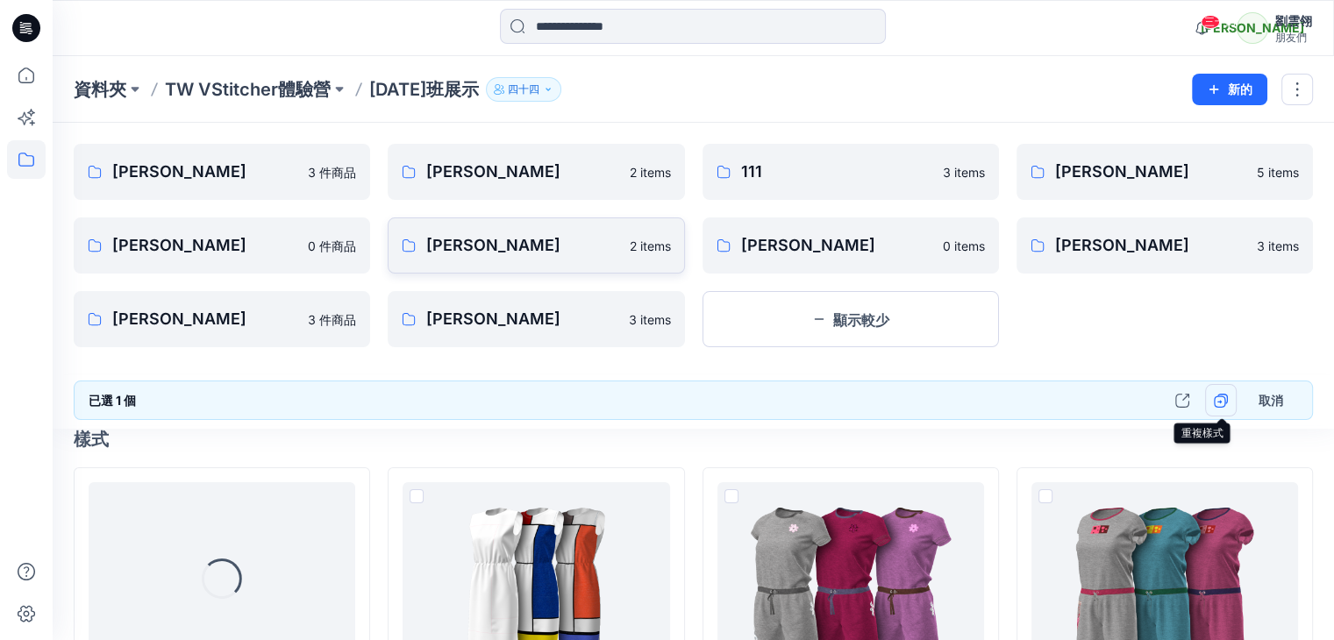
click at [1226, 400] on icon "button" at bounding box center [1220, 401] width 14 height 14
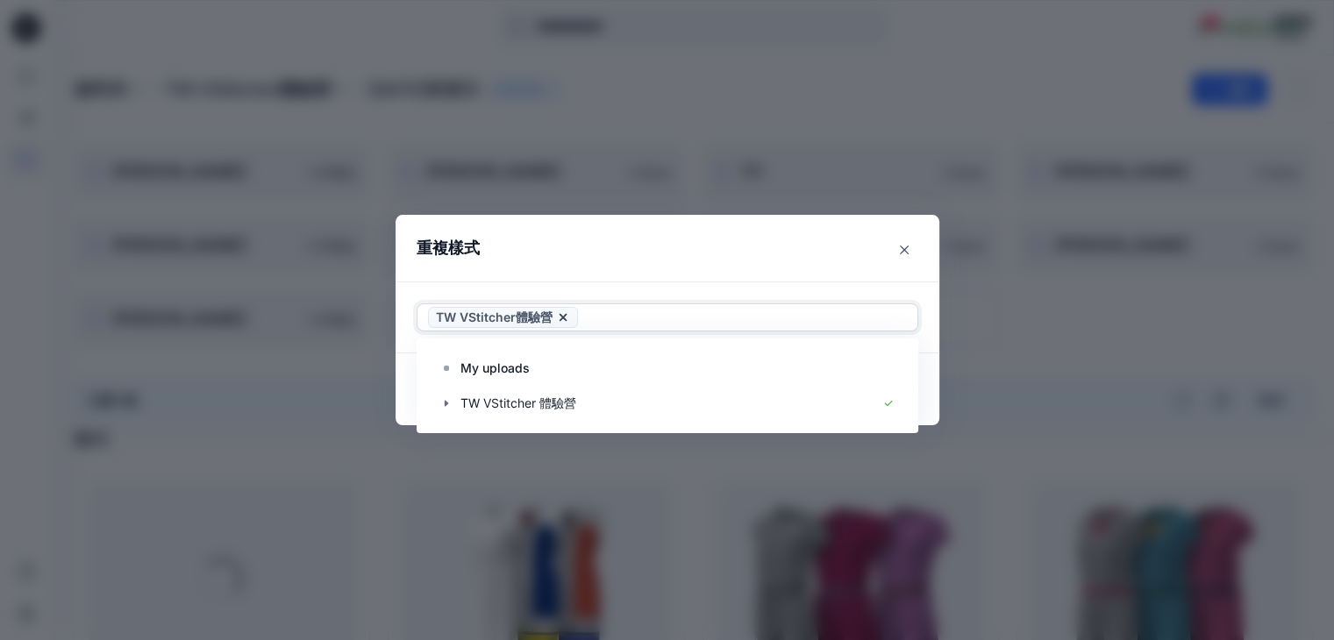
click at [566, 317] on icon at bounding box center [562, 318] width 7 height 7
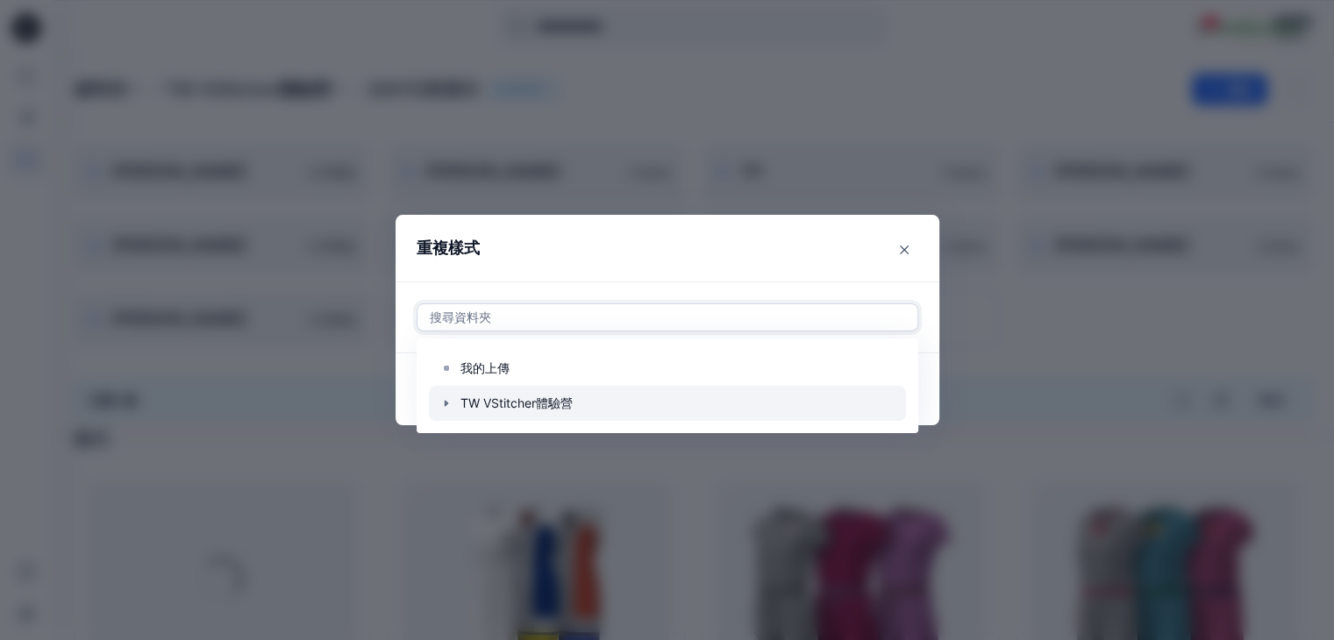
click at [522, 401] on div at bounding box center [667, 403] width 477 height 35
click at [447, 402] on icon "button" at bounding box center [446, 404] width 4 height 6
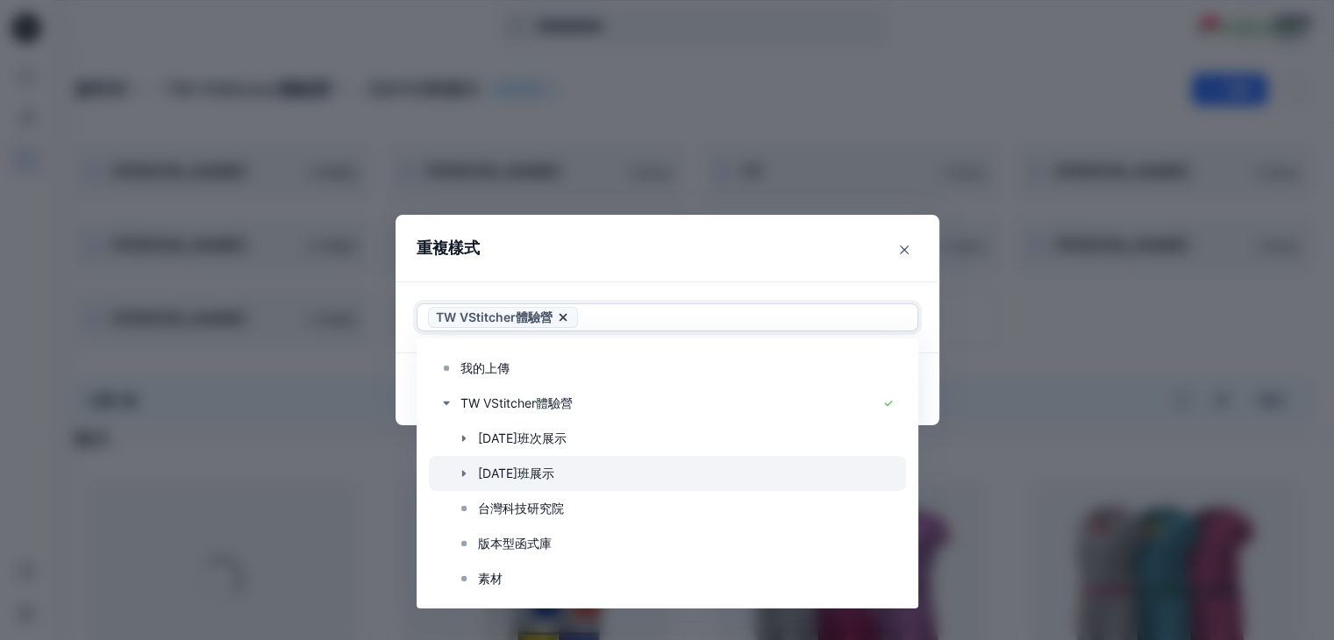
click at [592, 473] on div at bounding box center [667, 473] width 477 height 35
click at [471, 473] on icon "button" at bounding box center [464, 473] width 14 height 14
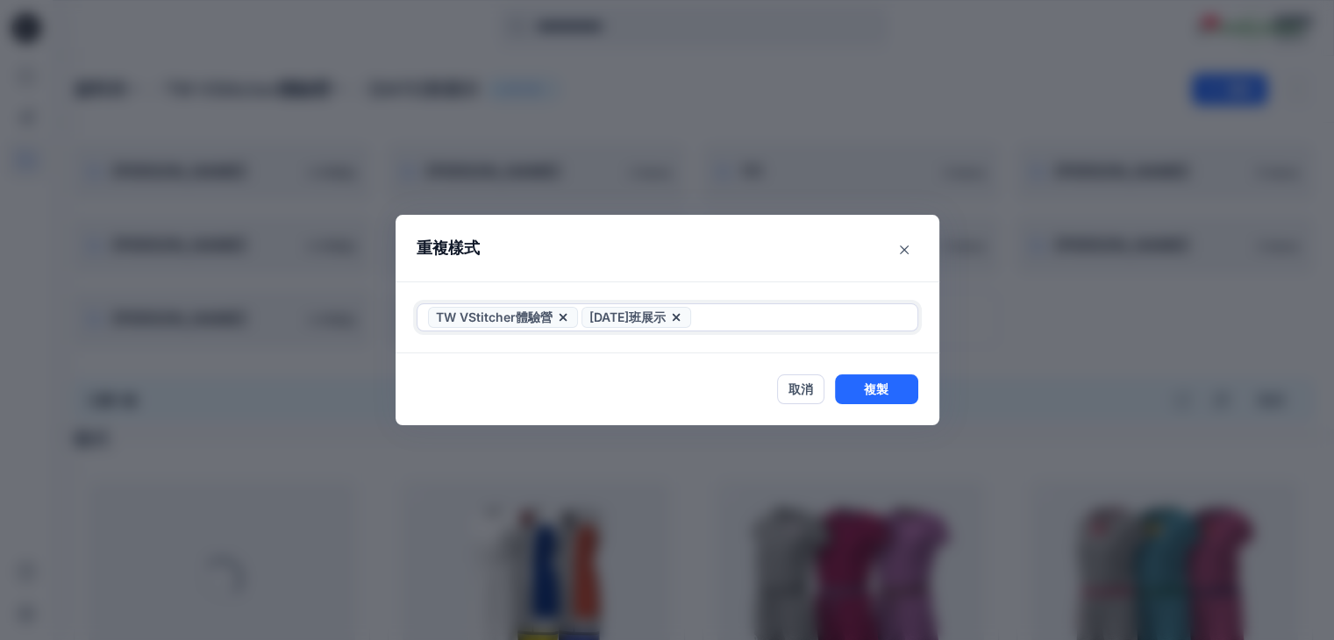
click at [683, 317] on icon at bounding box center [676, 317] width 14 height 14
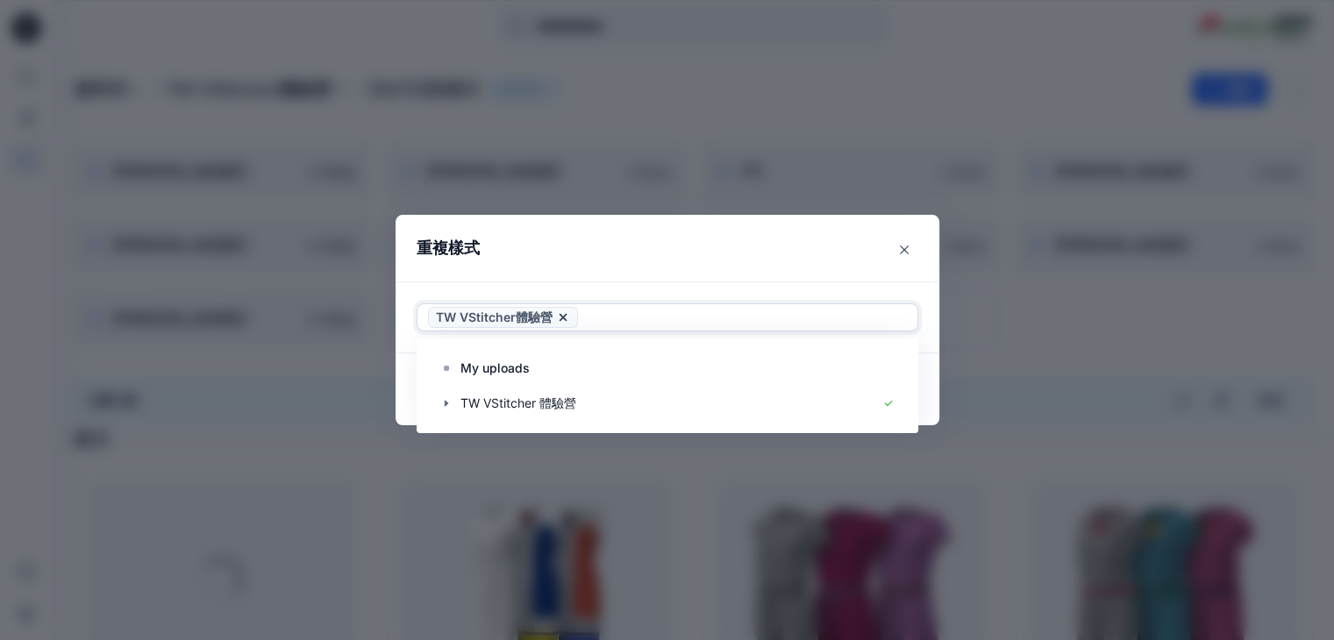
click at [565, 315] on icon at bounding box center [562, 318] width 7 height 7
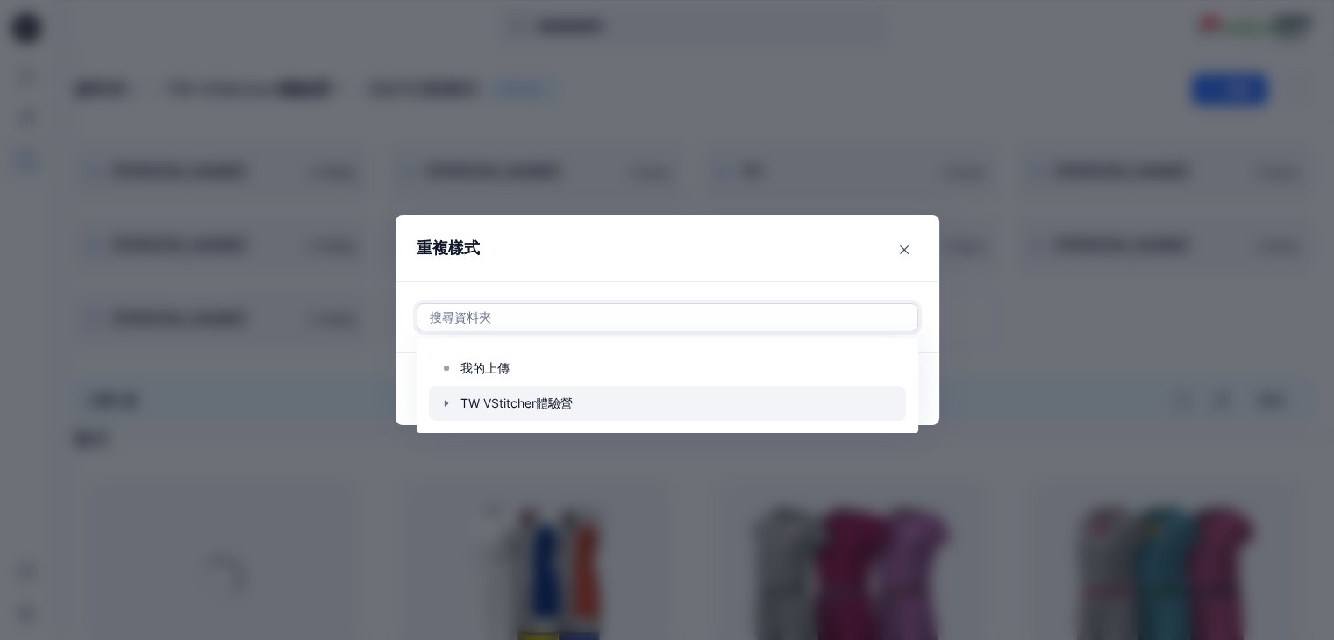
click at [448, 404] on icon "button" at bounding box center [446, 403] width 14 height 14
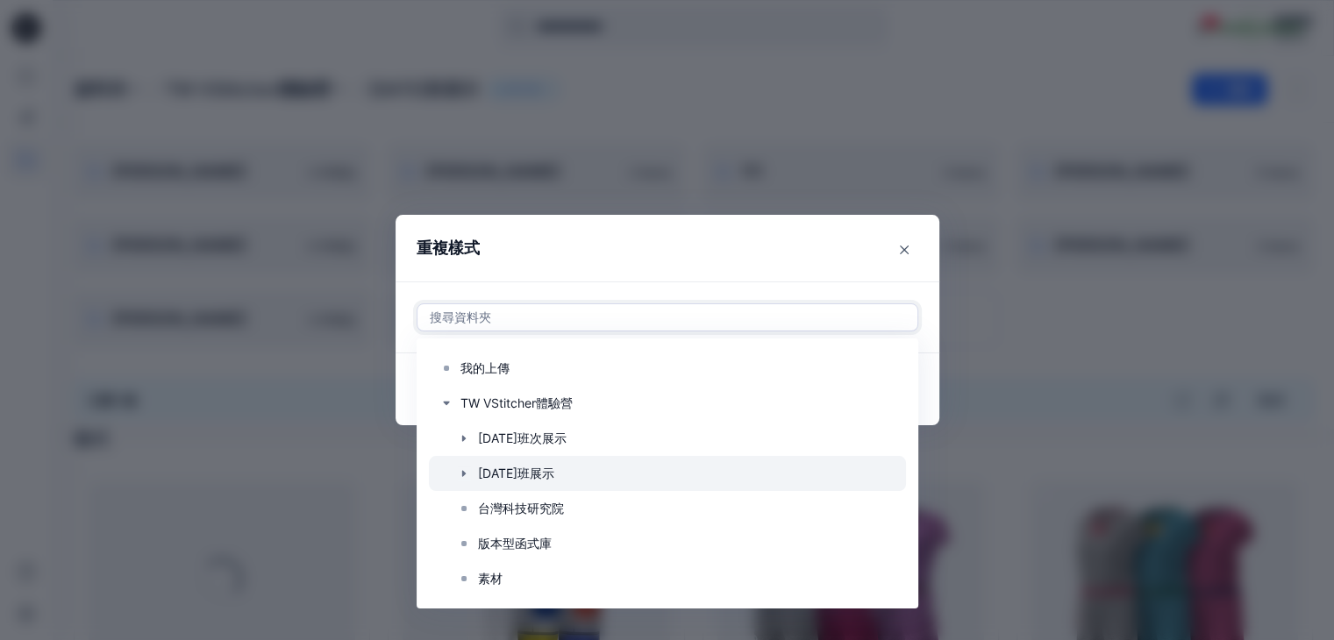
click at [465, 475] on icon "button" at bounding box center [463, 474] width 4 height 6
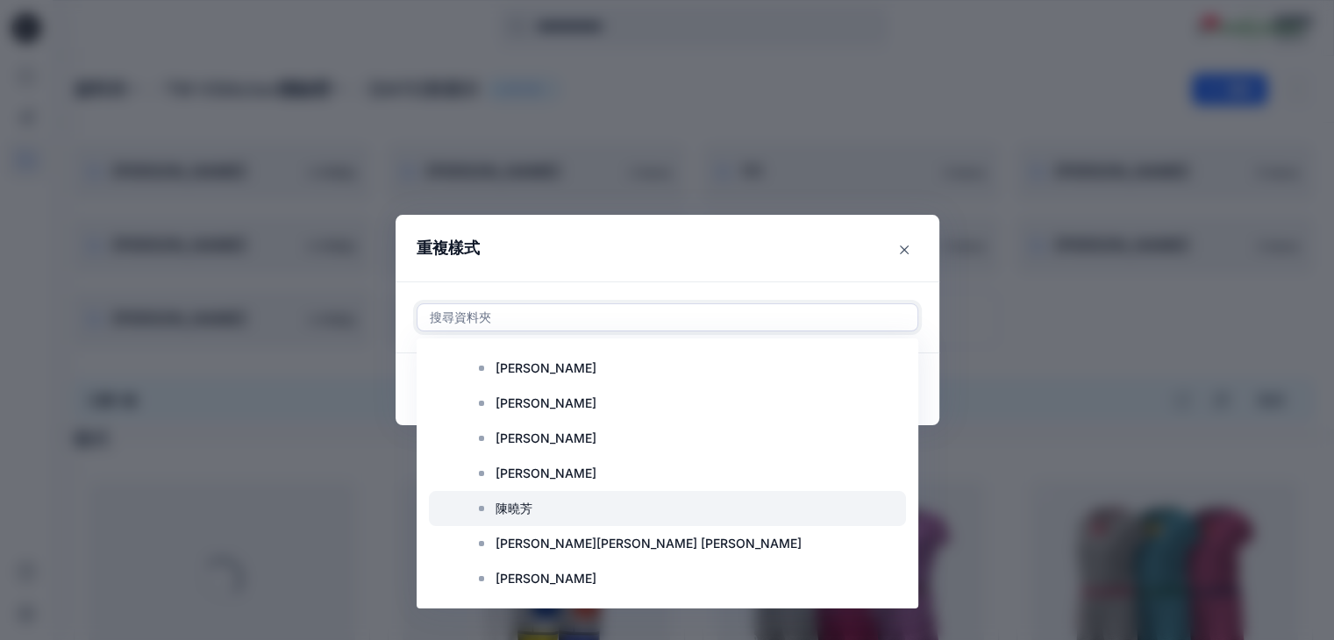
scroll to position [456, 0]
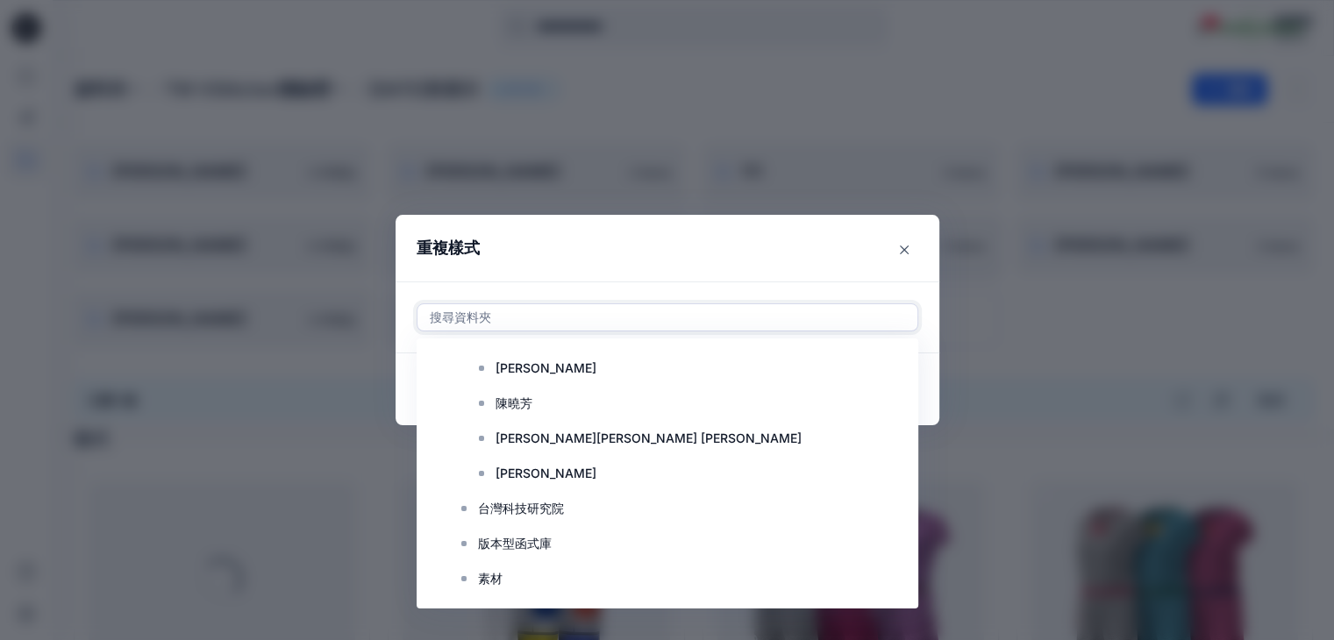
drag, startPoint x: 908, startPoint y: 250, endPoint x: 898, endPoint y: 249, distance: 10.6
click at [908, 250] on icon "關閉" at bounding box center [904, 249] width 9 height 9
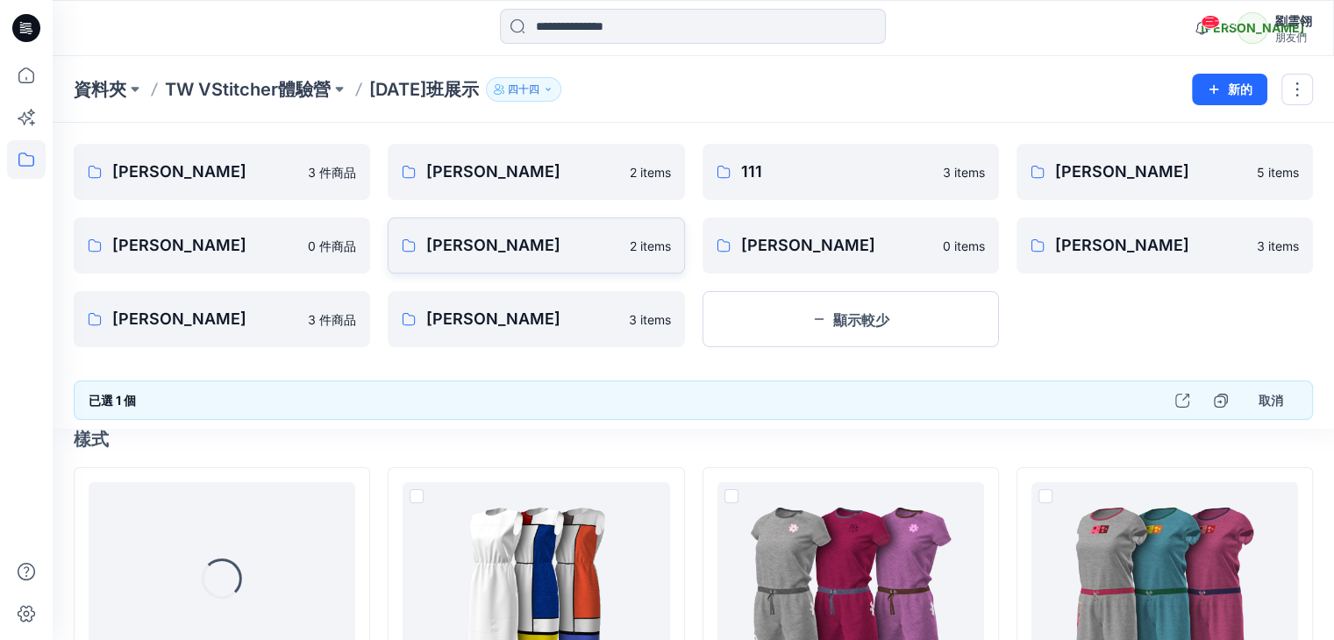
drag, startPoint x: 871, startPoint y: 318, endPoint x: 1206, endPoint y: 293, distance: 335.0
click at [1195, 284] on div "米莉 3 件商品 杜茲 0 件商品 許雯雅 3 件商品 玉嘉 2 items 陳永 2 items 曾啟豪 3 items 111 3 items 珍妮 0 …" at bounding box center [693, 245] width 1239 height 203
click at [1252, 86] on button "新的" at bounding box center [1229, 90] width 75 height 32
click at [1192, 159] on font "新建資料夾" at bounding box center [1174, 166] width 61 height 15
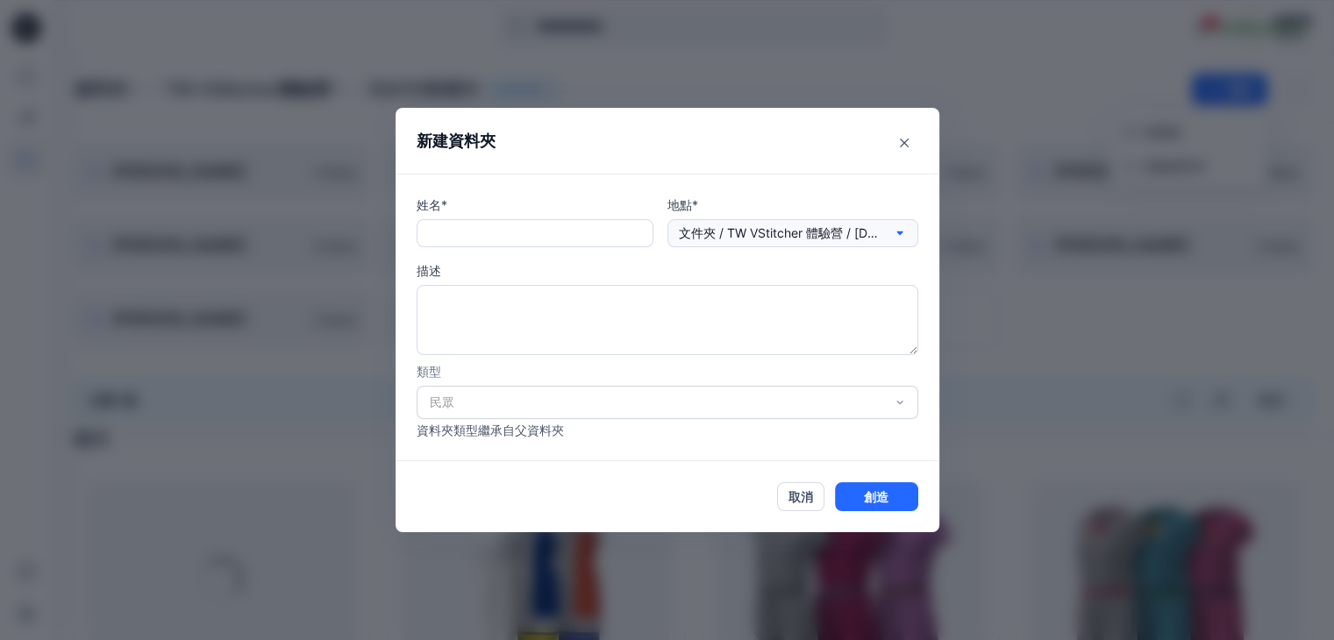
click at [907, 229] on icon "button" at bounding box center [900, 233] width 14 height 14
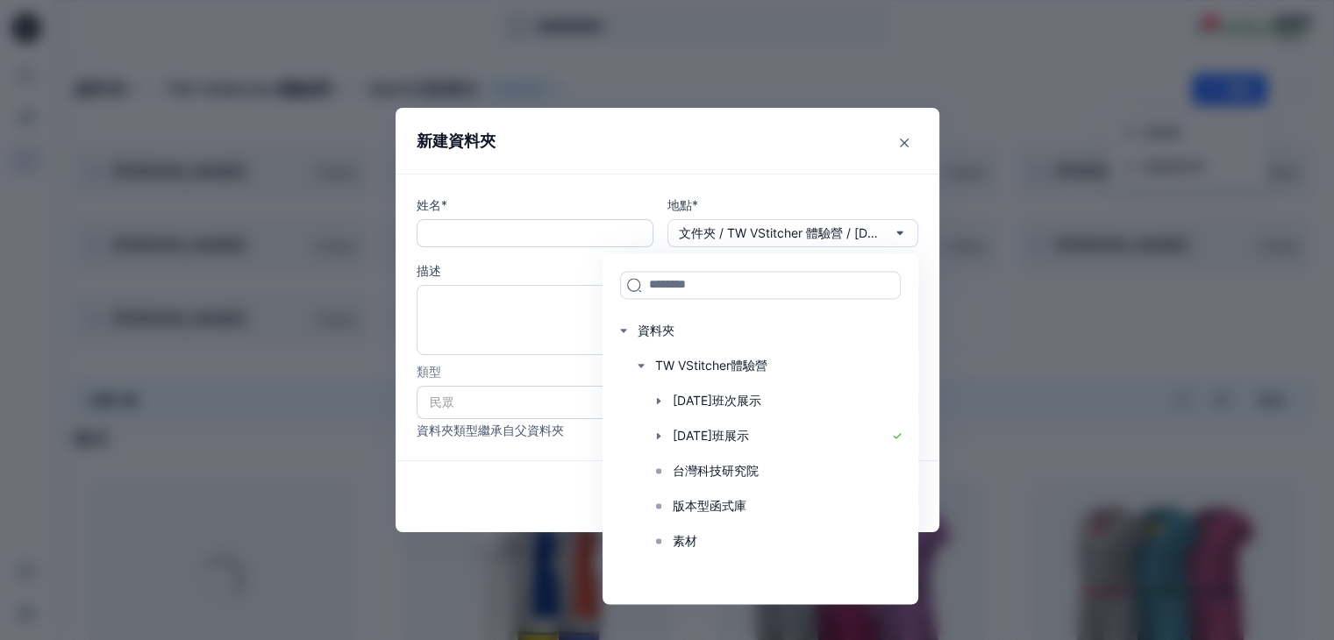
click at [550, 234] on input "text" at bounding box center [534, 233] width 237 height 28
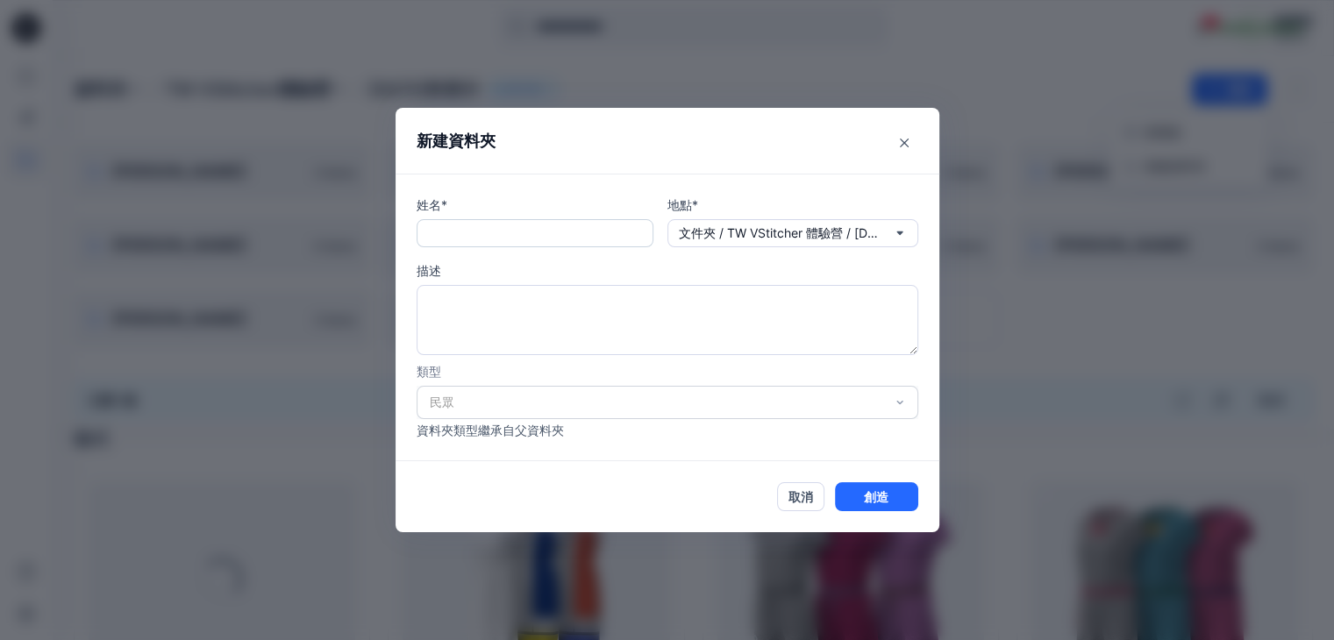
click at [539, 239] on input "text" at bounding box center [534, 233] width 237 height 28
type input "*"
type input "***"
click at [855, 498] on button "創造" at bounding box center [876, 496] width 83 height 29
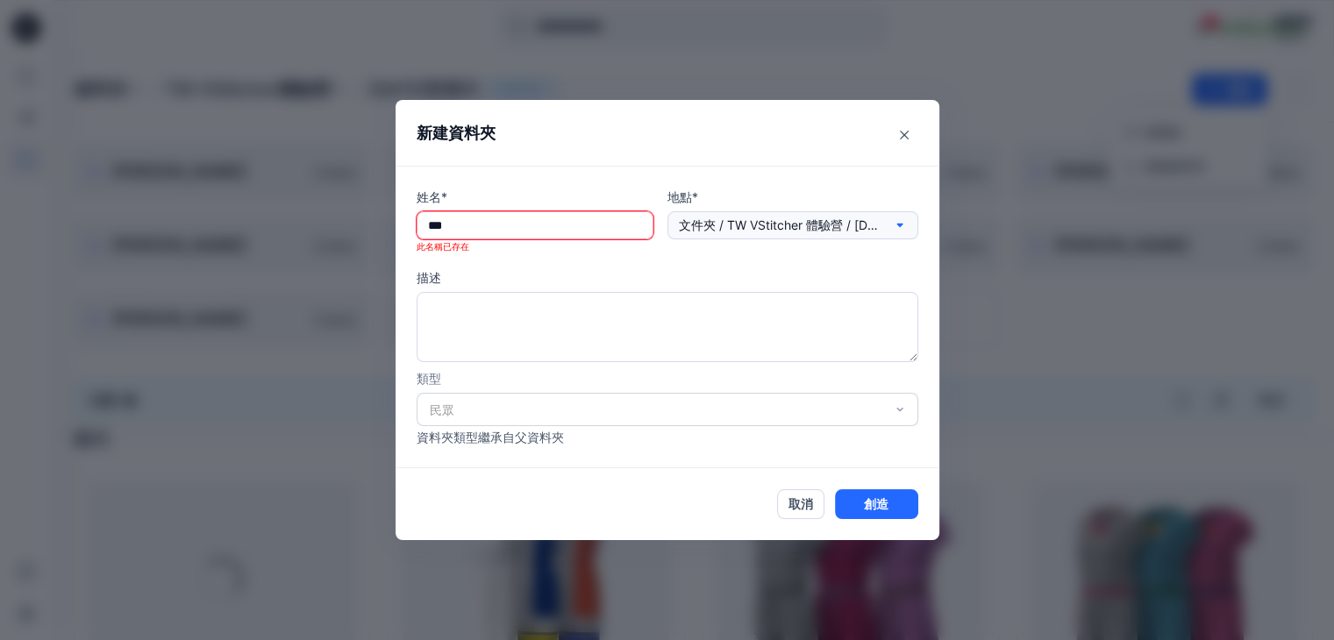
click at [907, 222] on icon "button" at bounding box center [900, 225] width 14 height 14
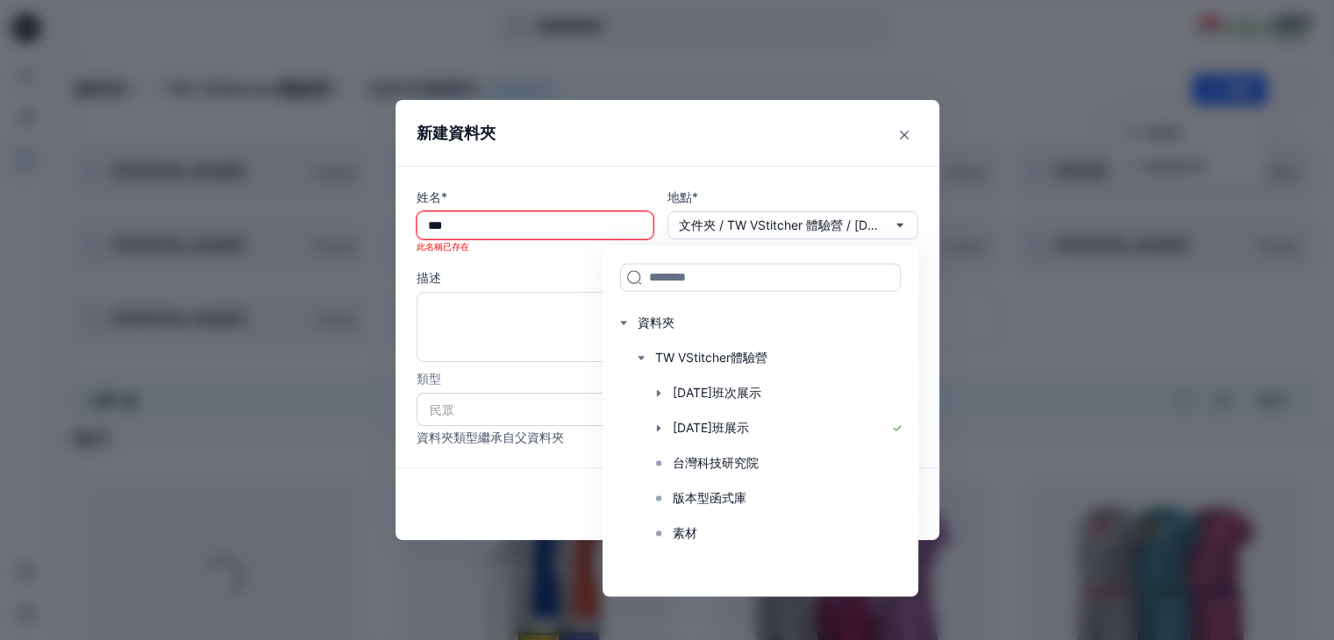
click at [898, 188] on p "地點*" at bounding box center [792, 197] width 251 height 18
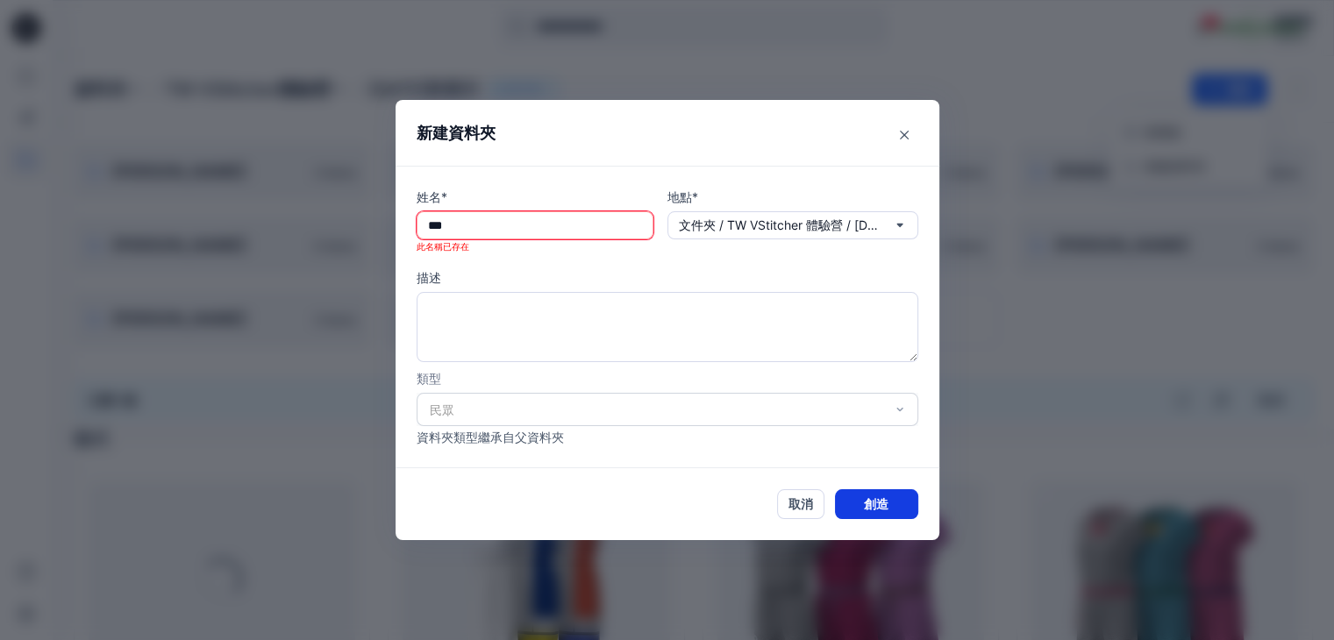
click at [881, 506] on font "創造" at bounding box center [876, 504] width 25 height 15
click at [914, 141] on button "關閉" at bounding box center [904, 135] width 28 height 28
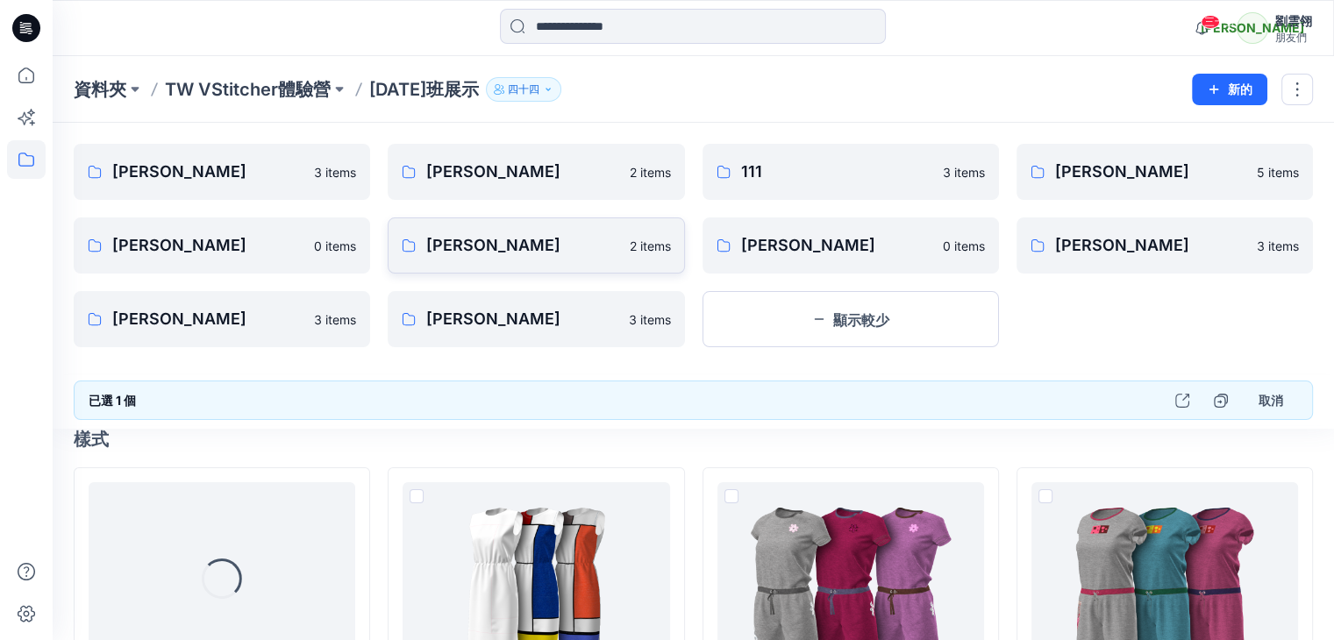
click at [1049, 306] on div "駱昱瑋 5 items 許雯雅 3 items" at bounding box center [1164, 245] width 296 height 203
click at [913, 314] on button "顯示較少" at bounding box center [850, 319] width 296 height 56
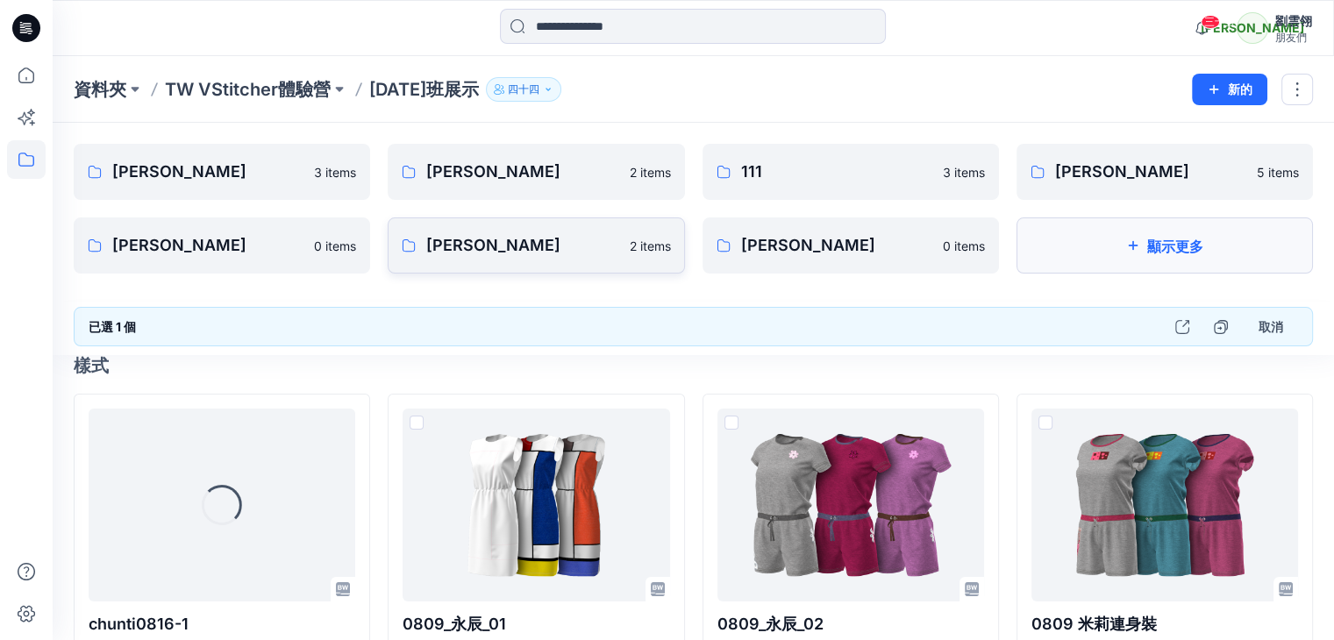
click at [1127, 245] on icon "button" at bounding box center [1133, 245] width 14 height 14
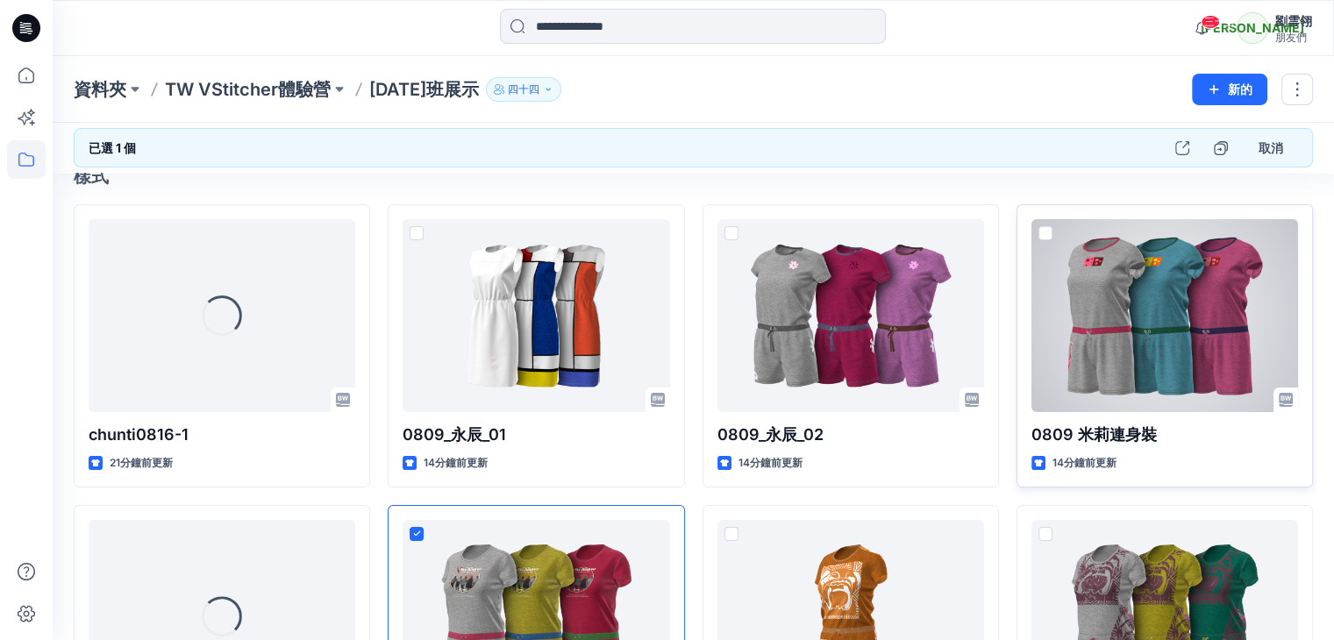
scroll to position [0, 0]
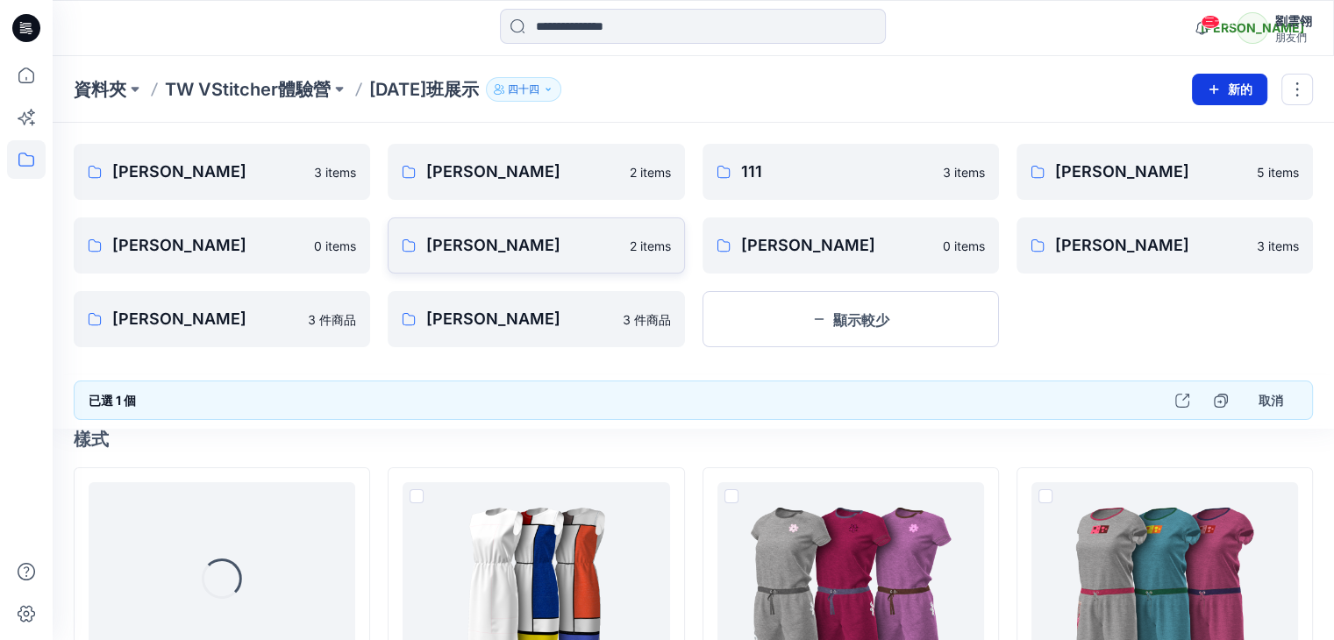
click at [1210, 88] on icon "button" at bounding box center [1213, 89] width 14 height 14
click at [1171, 166] on font "新建資料夾" at bounding box center [1174, 166] width 61 height 15
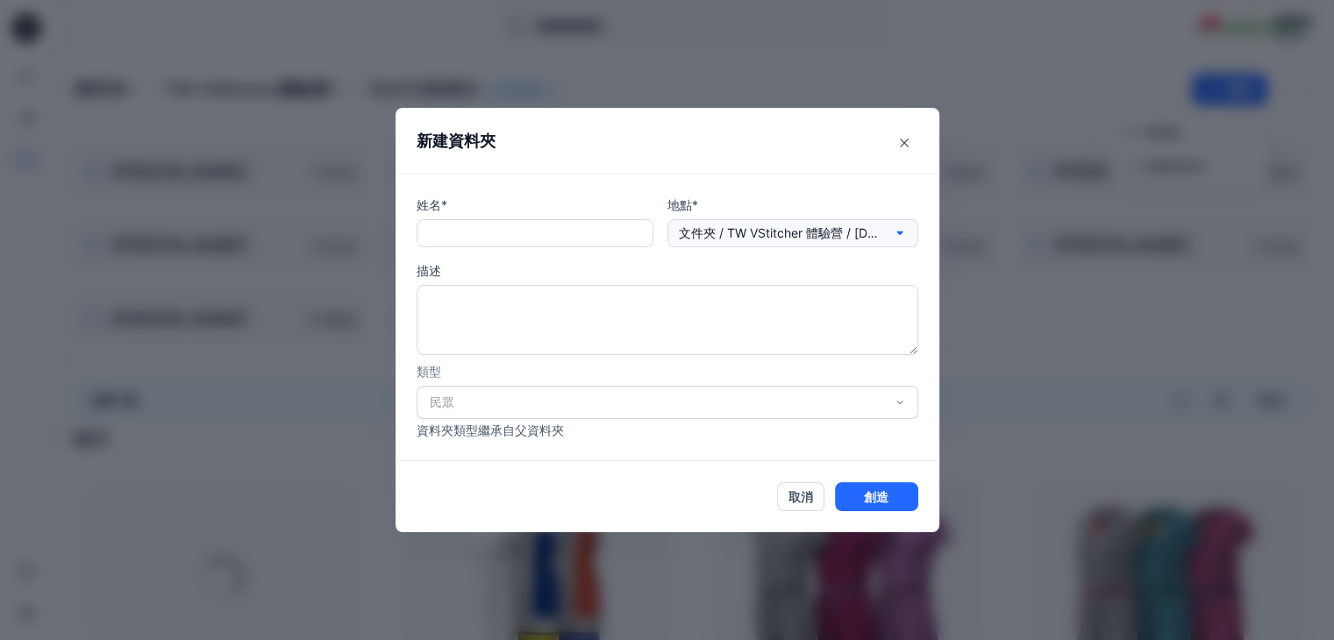
click at [905, 231] on icon "button" at bounding box center [900, 233] width 14 height 14
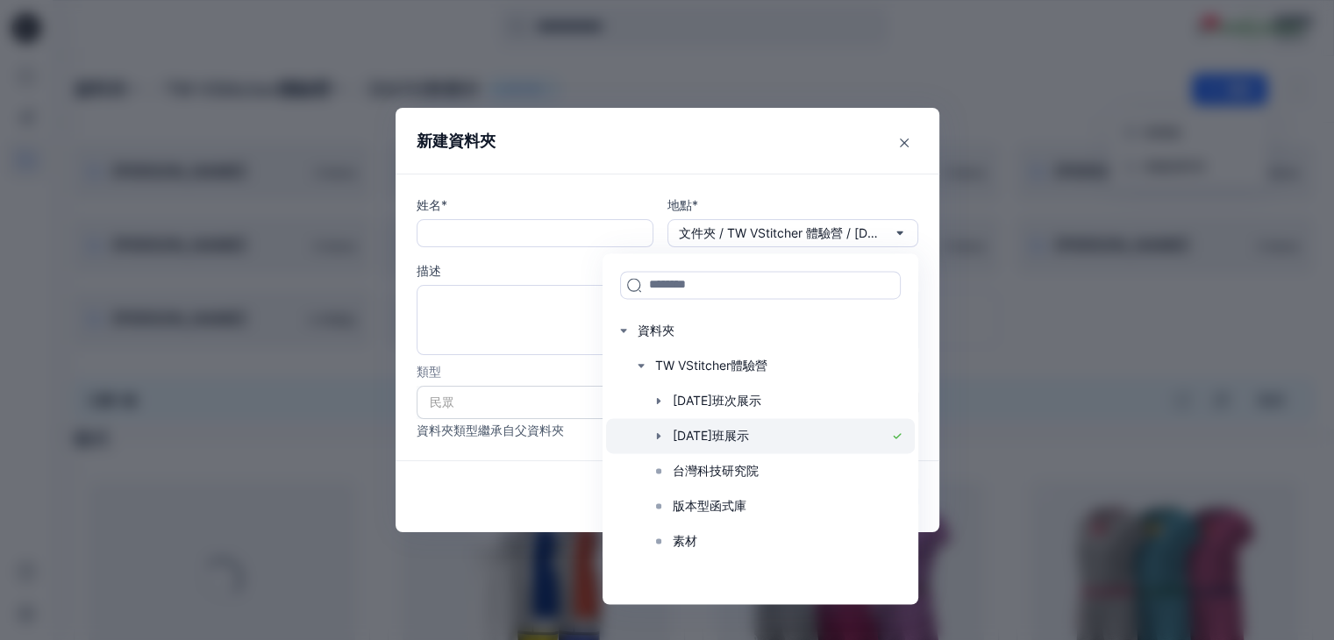
click at [785, 437] on div at bounding box center [760, 435] width 309 height 35
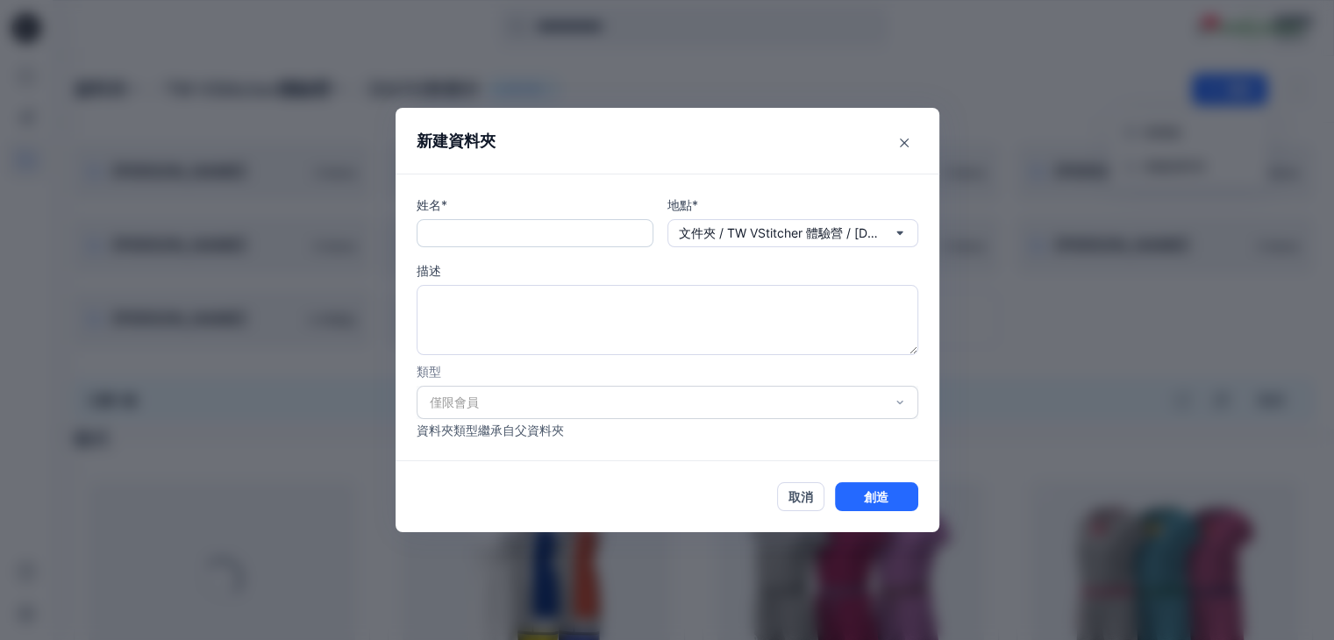
click at [530, 234] on input "text" at bounding box center [534, 233] width 237 height 28
type input "*"
type input "***"
click at [911, 497] on button "創造" at bounding box center [876, 496] width 83 height 29
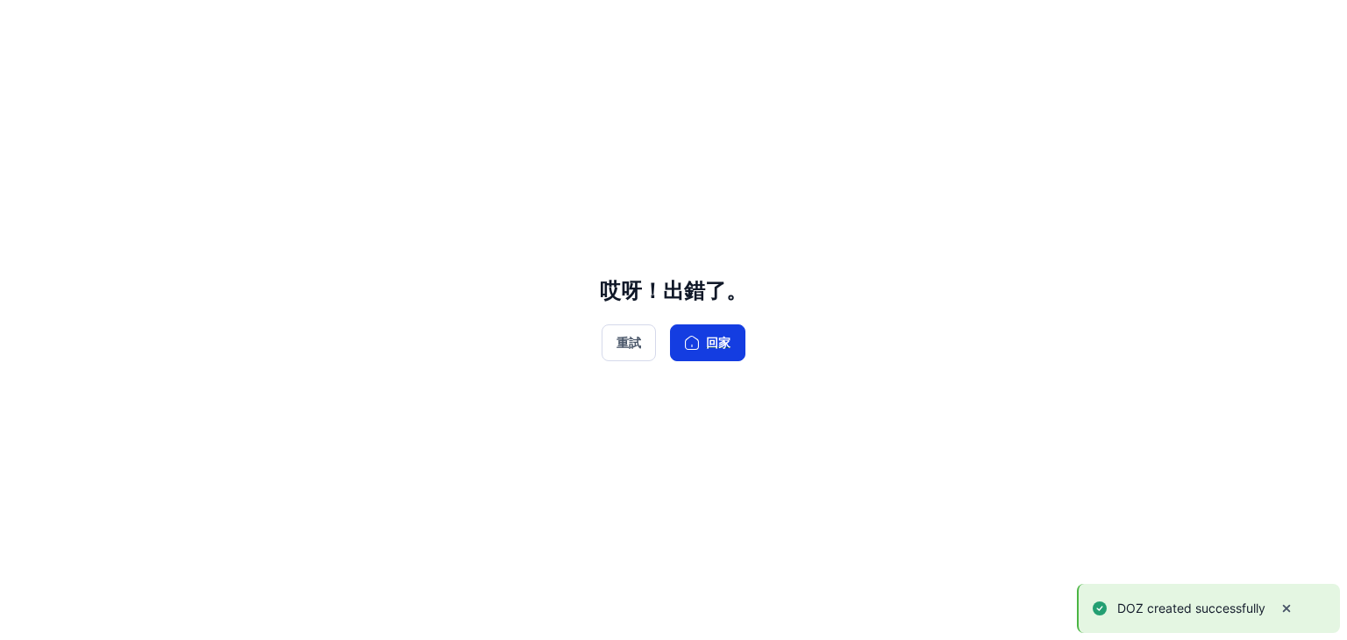
drag, startPoint x: 715, startPoint y: 345, endPoint x: 710, endPoint y: 356, distance: 12.2
click at [715, 345] on font "回家" at bounding box center [718, 343] width 25 height 15
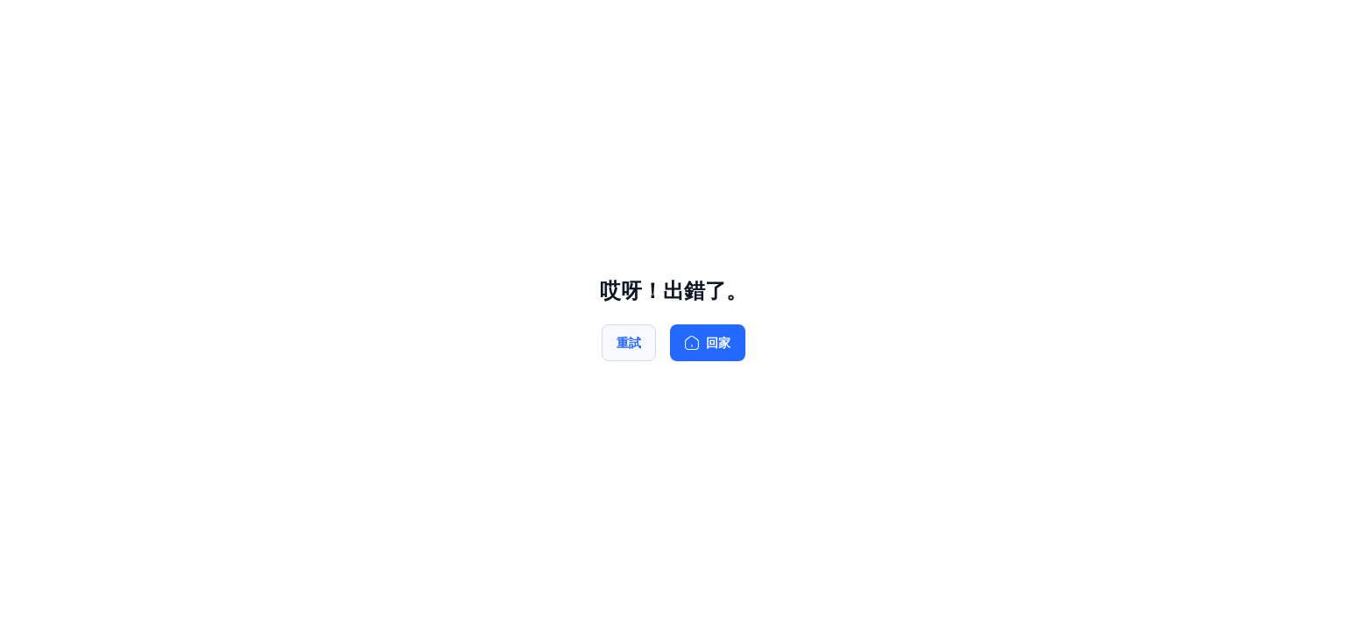
click at [631, 351] on font "重試" at bounding box center [628, 342] width 25 height 20
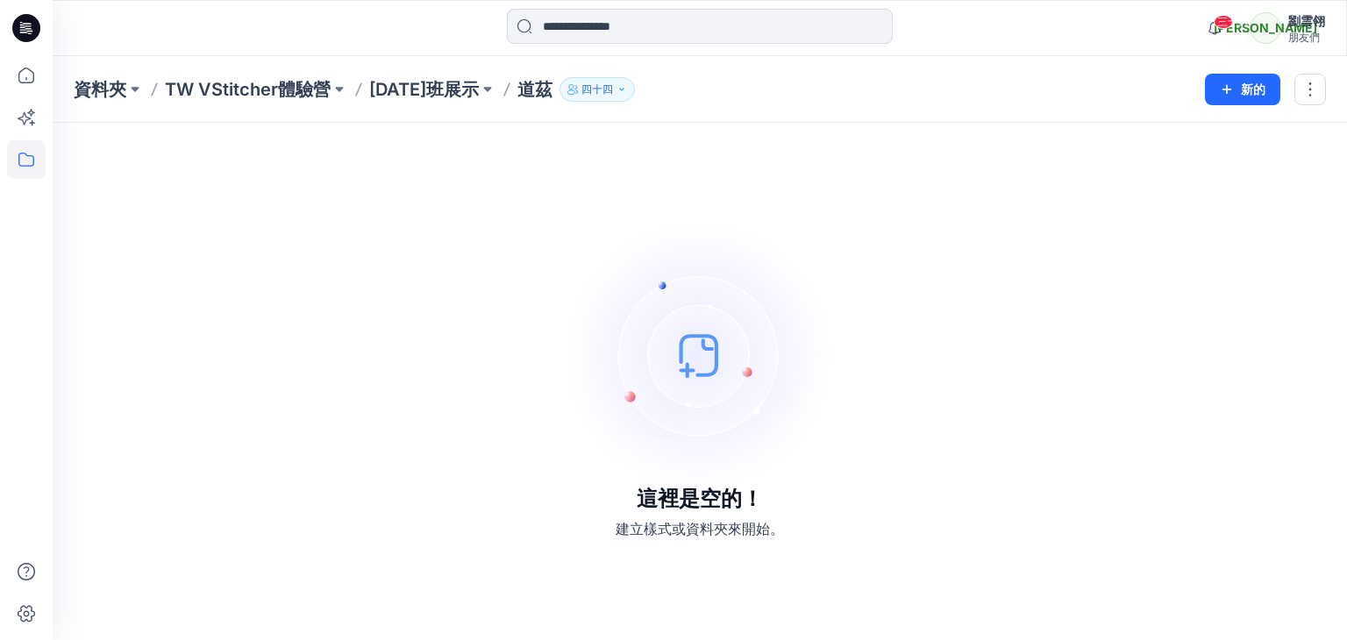
drag, startPoint x: 480, startPoint y: 87, endPoint x: 526, endPoint y: 100, distance: 47.5
click at [479, 86] on font "[DATE]班展示" at bounding box center [424, 89] width 110 height 21
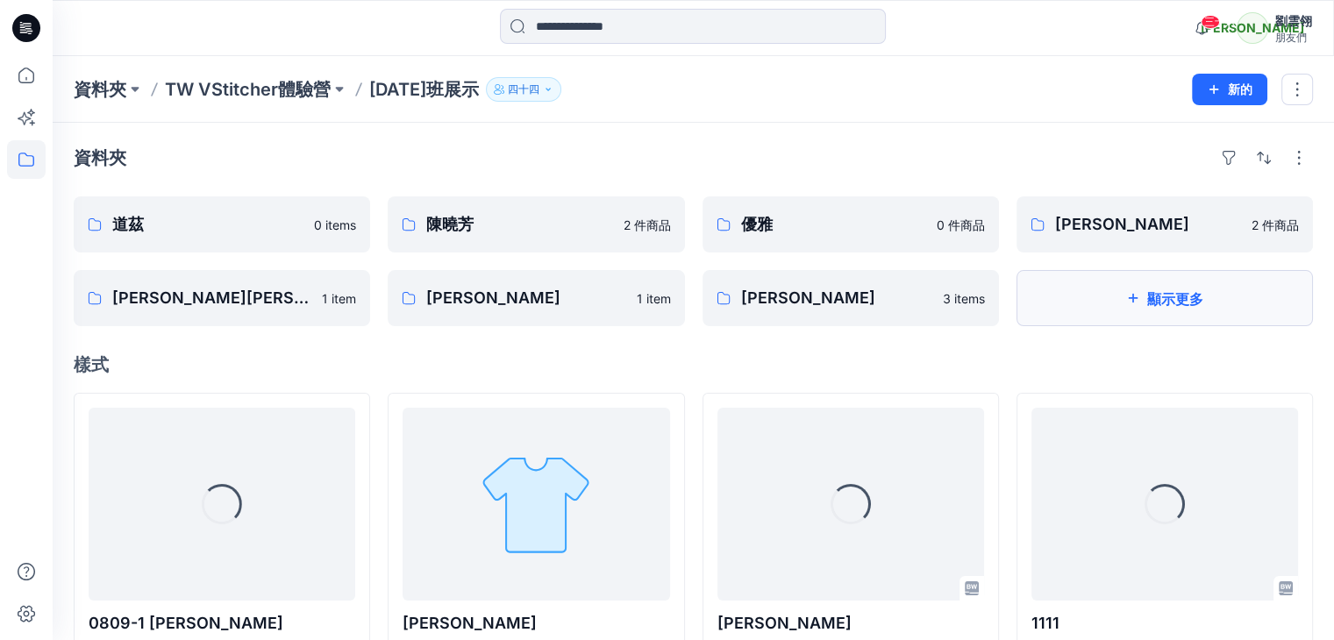
click at [1093, 296] on button "顯示更多" at bounding box center [1164, 298] width 296 height 56
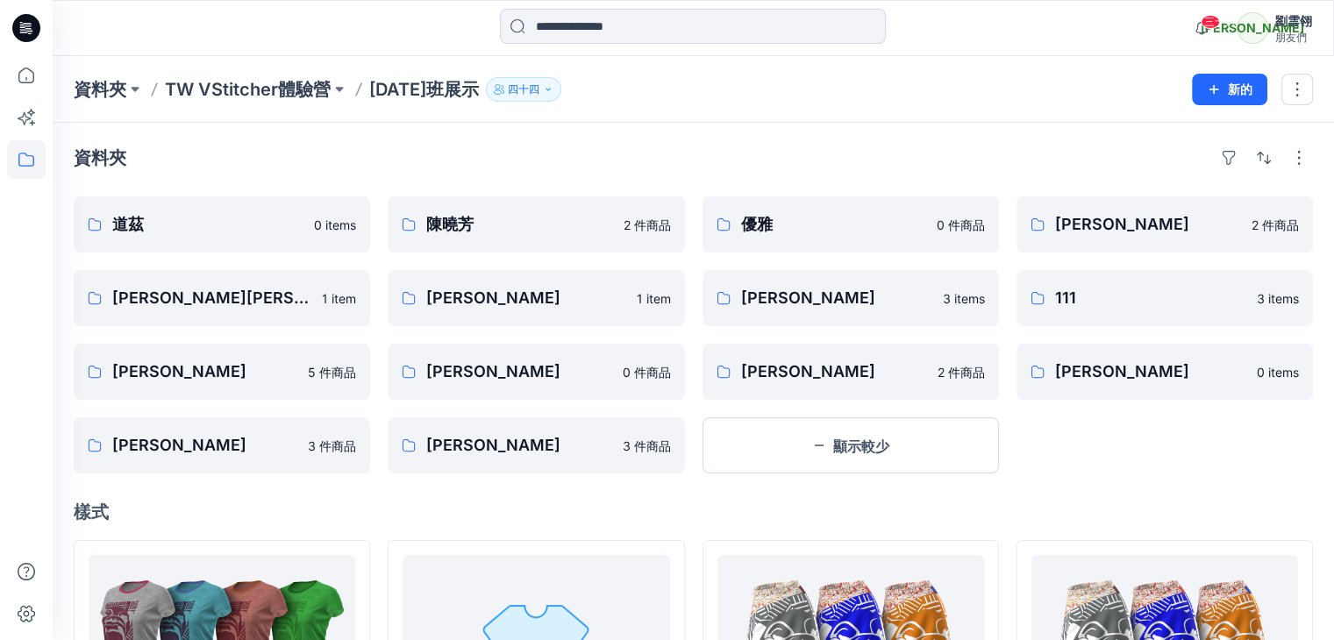
scroll to position [88, 0]
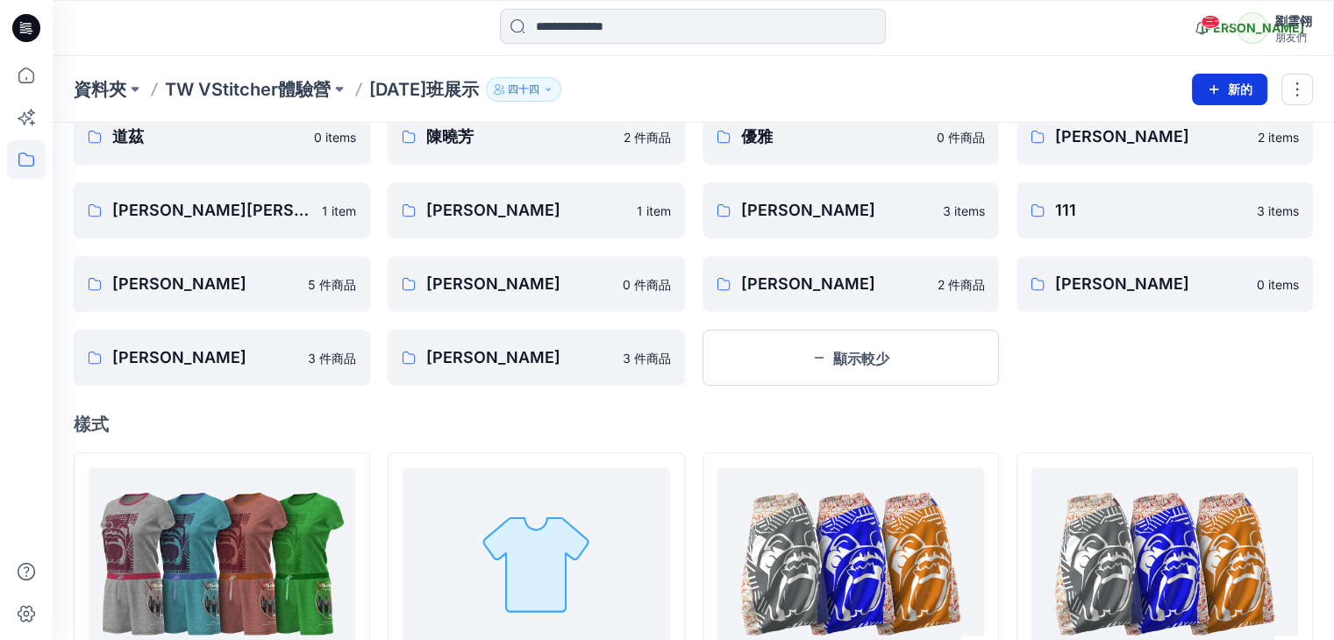
click at [1210, 84] on icon "button" at bounding box center [1213, 89] width 14 height 14
click at [1182, 169] on font "新建資料夾" at bounding box center [1174, 166] width 61 height 15
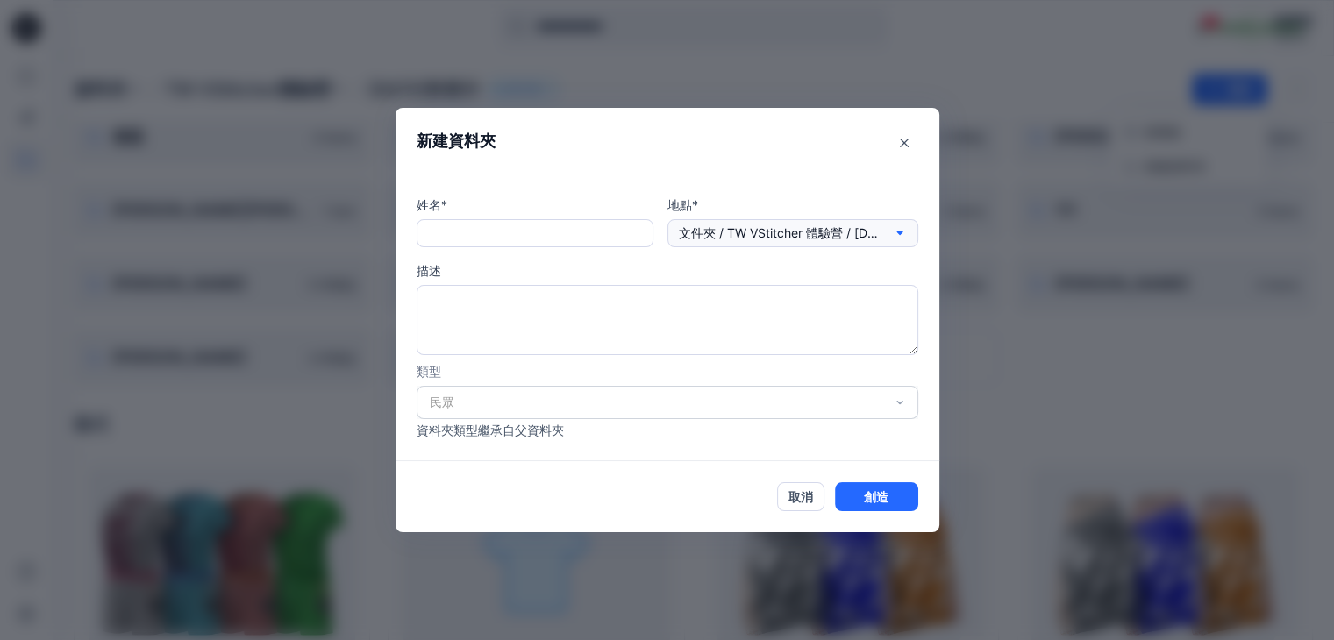
click at [907, 231] on icon "button" at bounding box center [900, 233] width 14 height 14
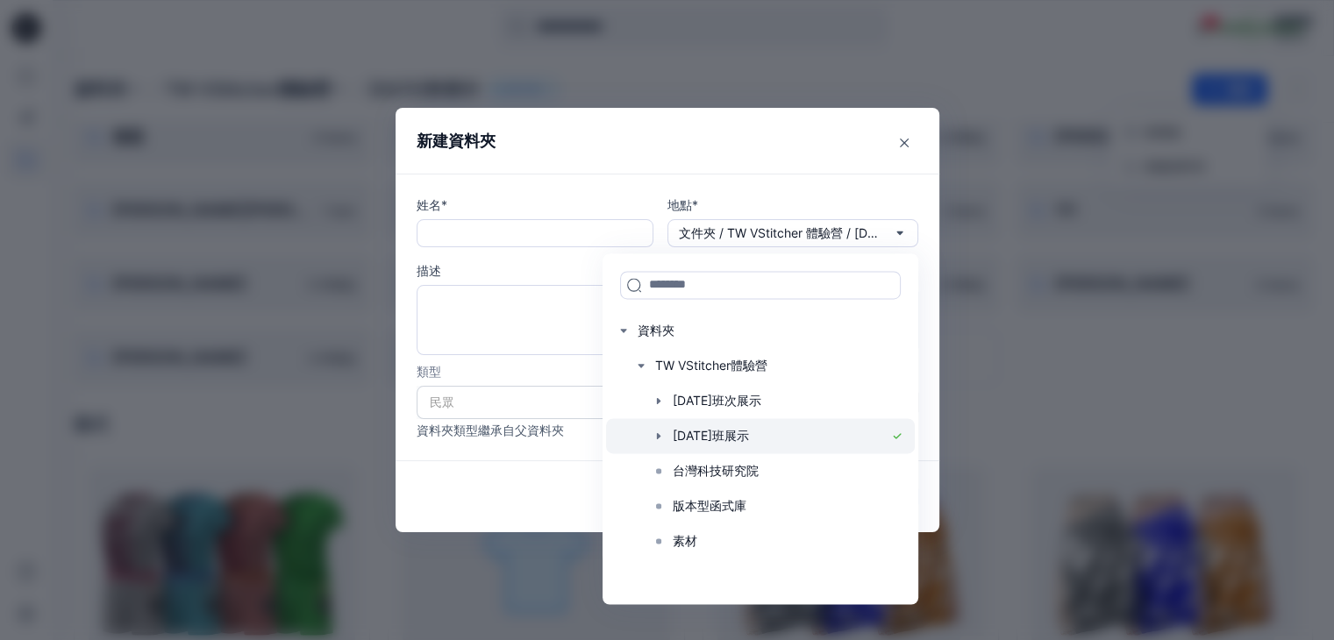
click at [777, 442] on div at bounding box center [760, 435] width 309 height 35
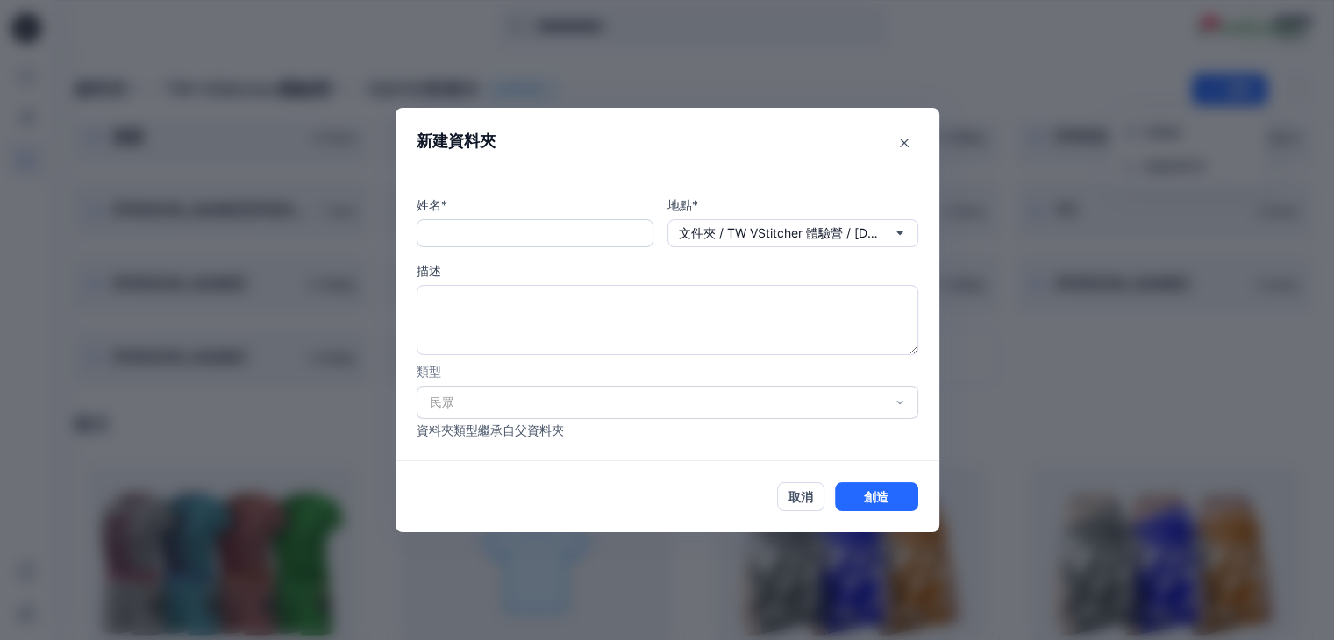
click at [508, 237] on input "text" at bounding box center [534, 233] width 237 height 28
type input "***"
click at [908, 145] on icon "關閉" at bounding box center [904, 143] width 9 height 9
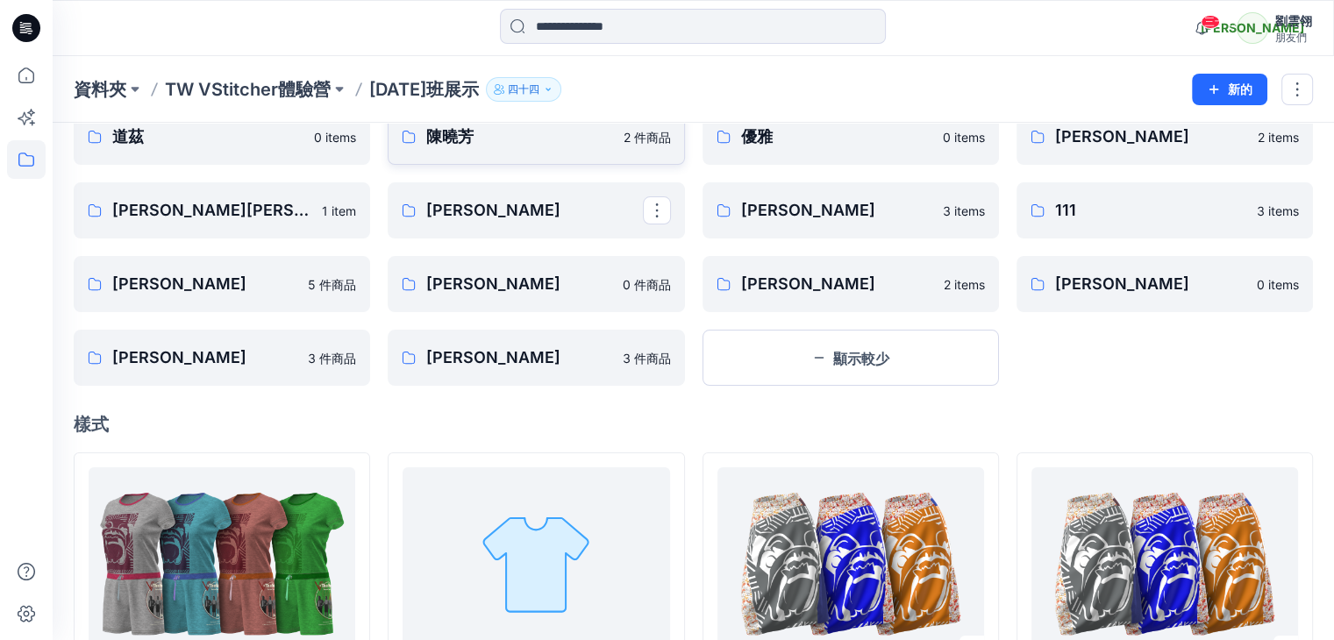
scroll to position [0, 0]
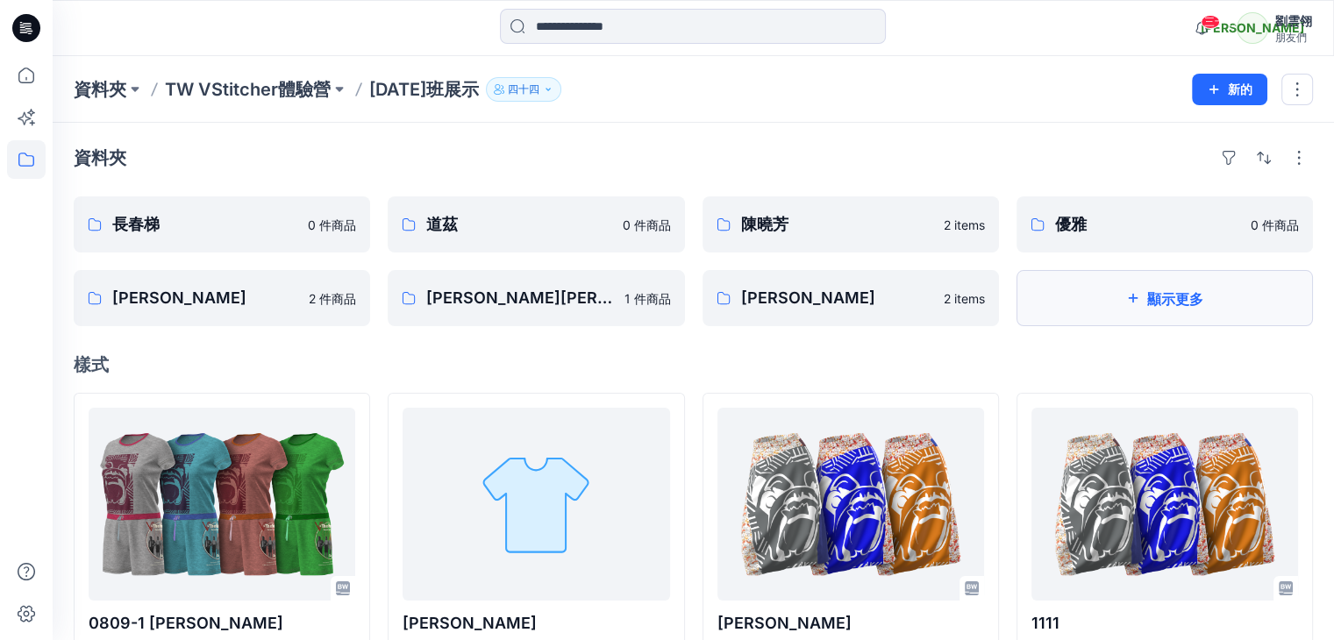
click at [1175, 300] on font "顯示更多" at bounding box center [1175, 299] width 56 height 18
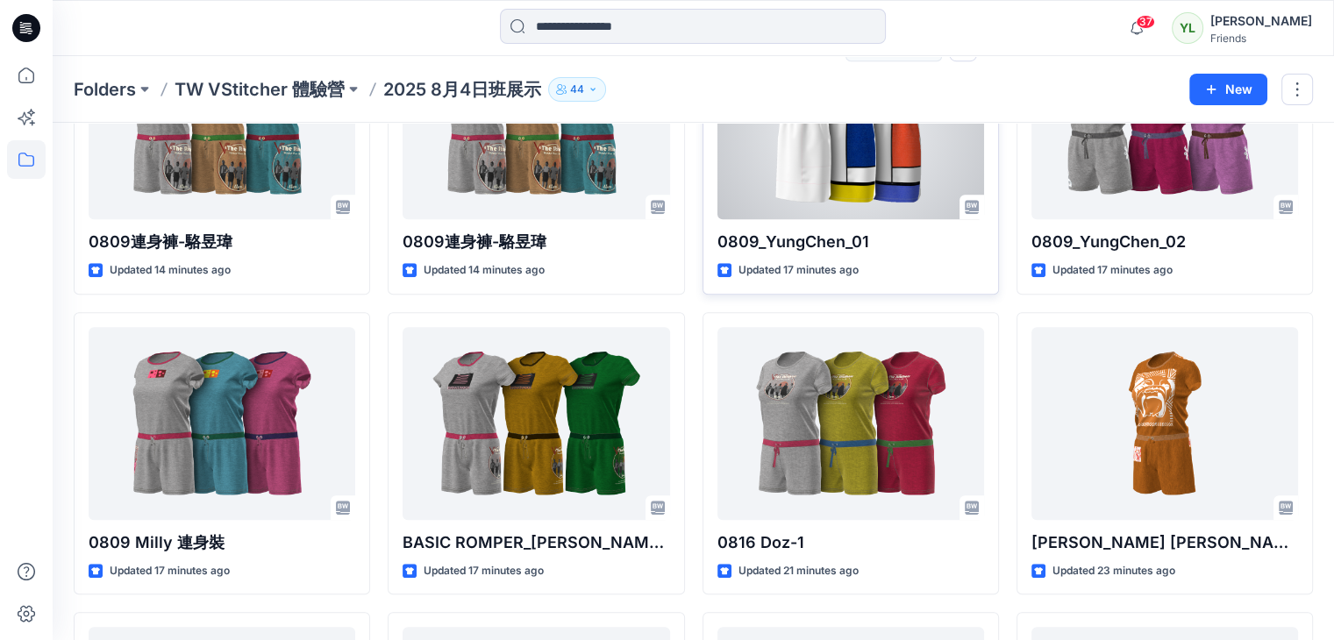
scroll to position [1217, 0]
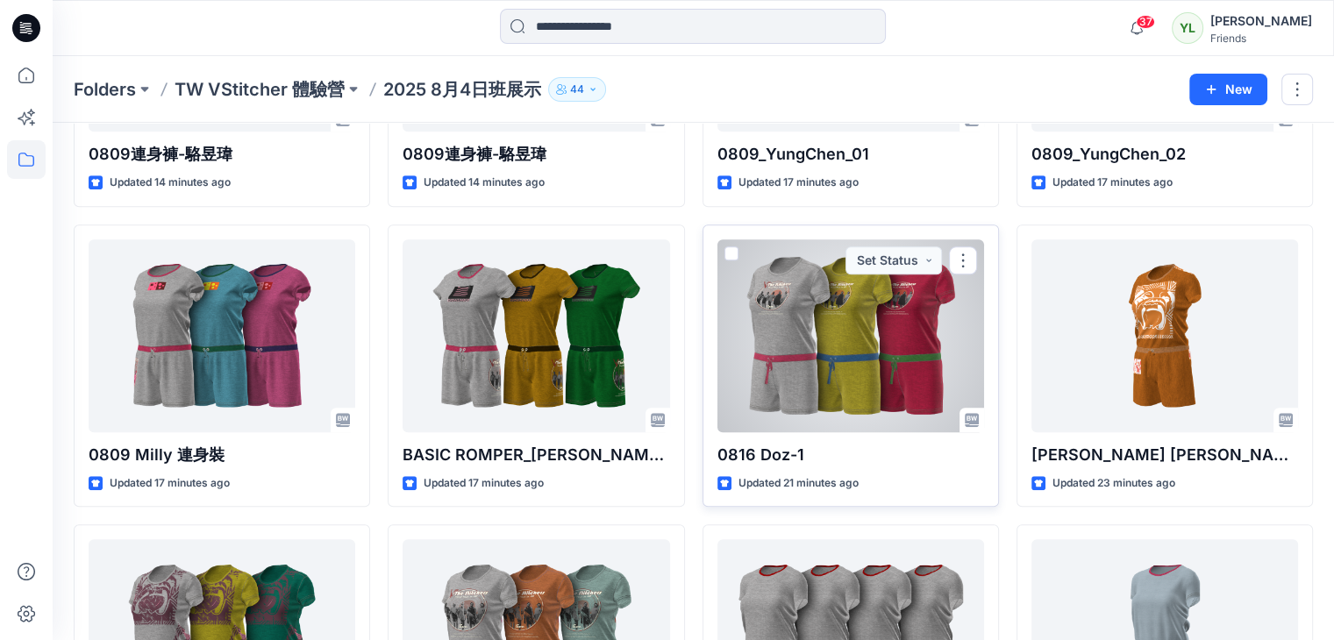
click at [725, 247] on span at bounding box center [731, 253] width 14 height 14
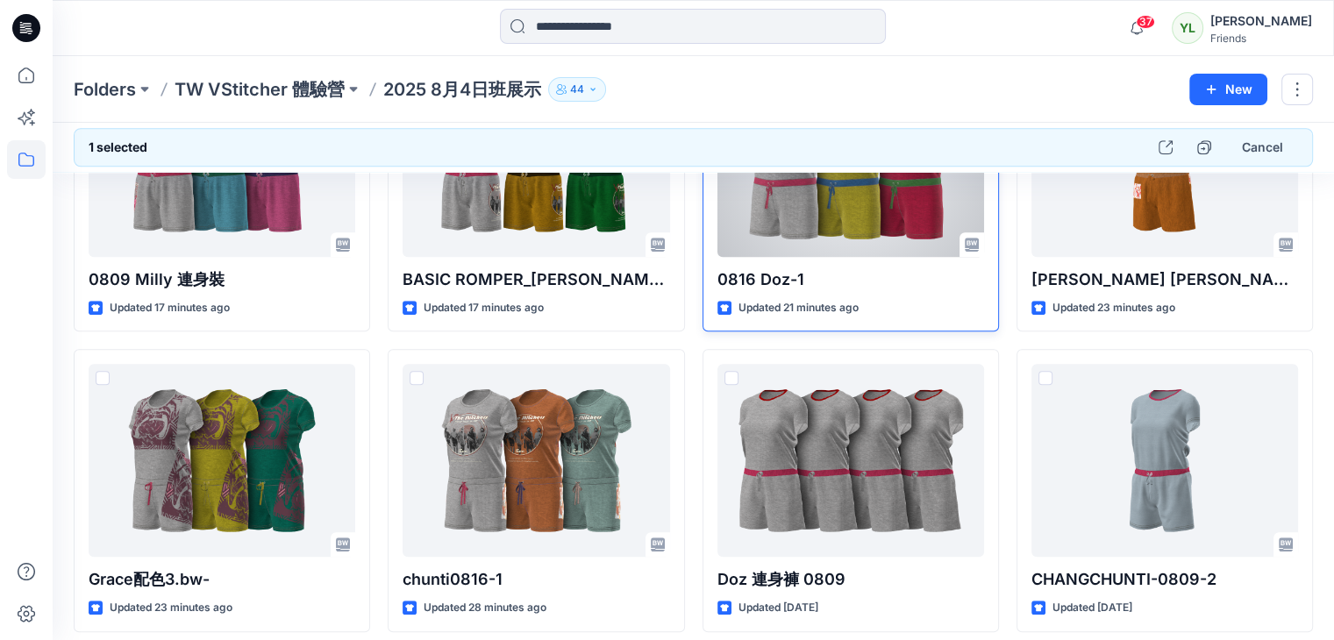
scroll to position [1480, 0]
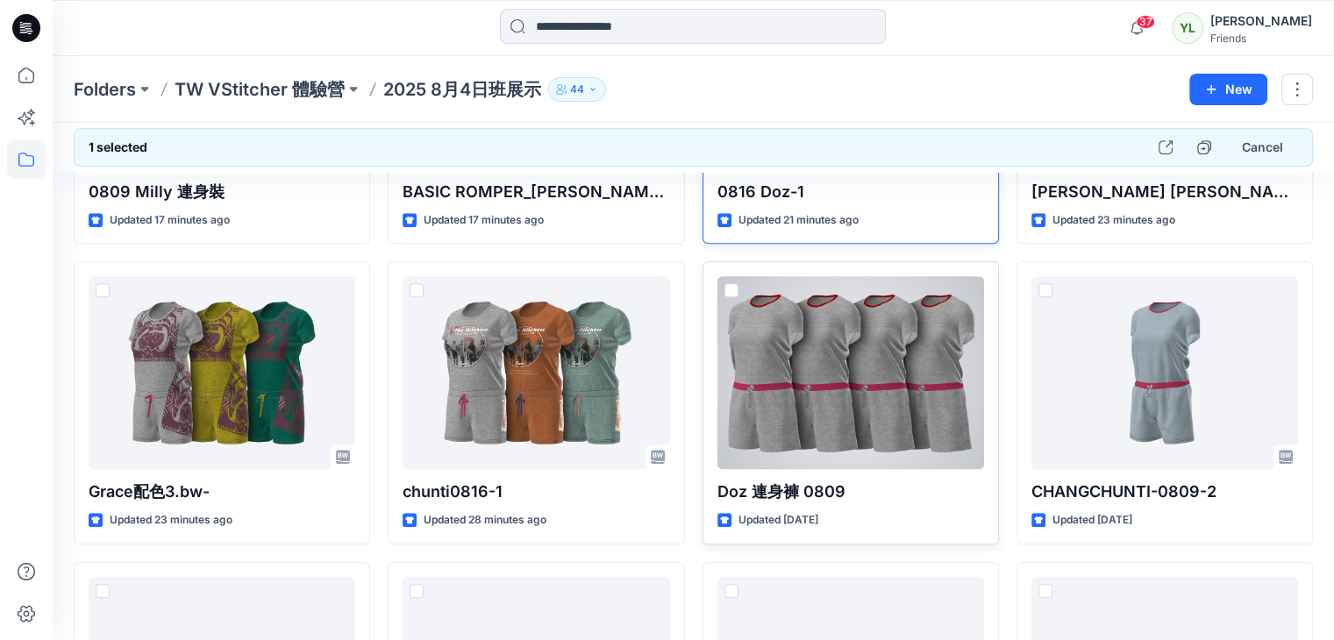
click at [733, 285] on span at bounding box center [731, 290] width 14 height 14
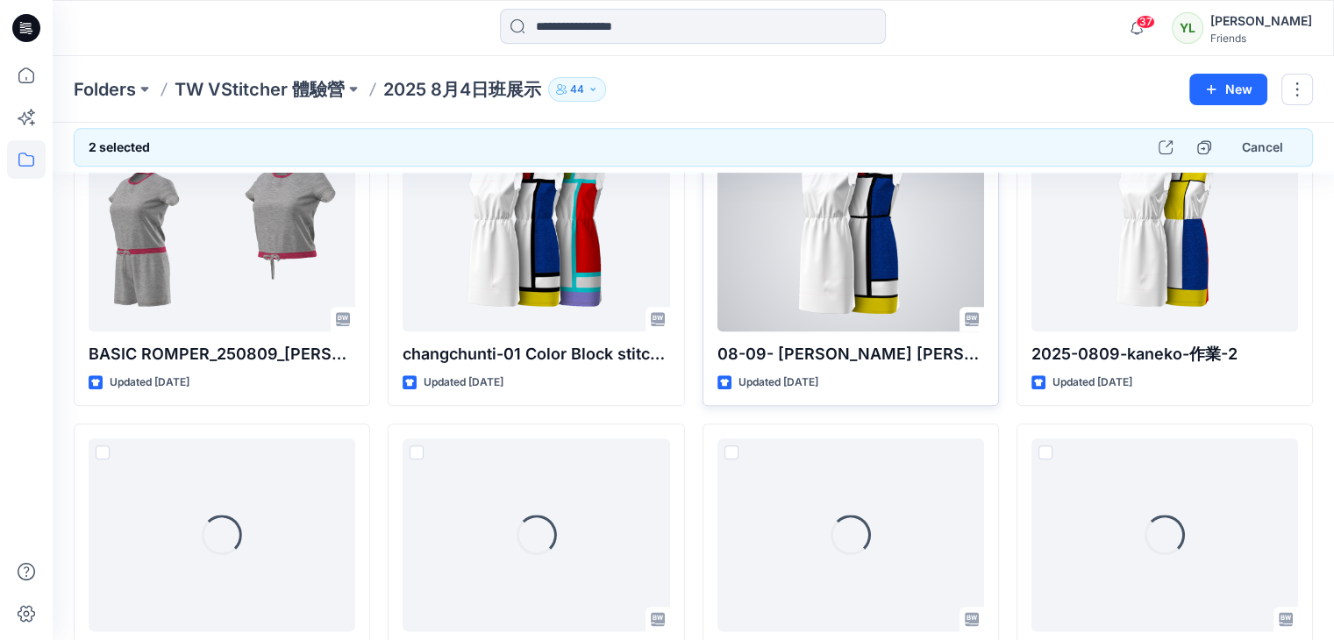
scroll to position [2006, 0]
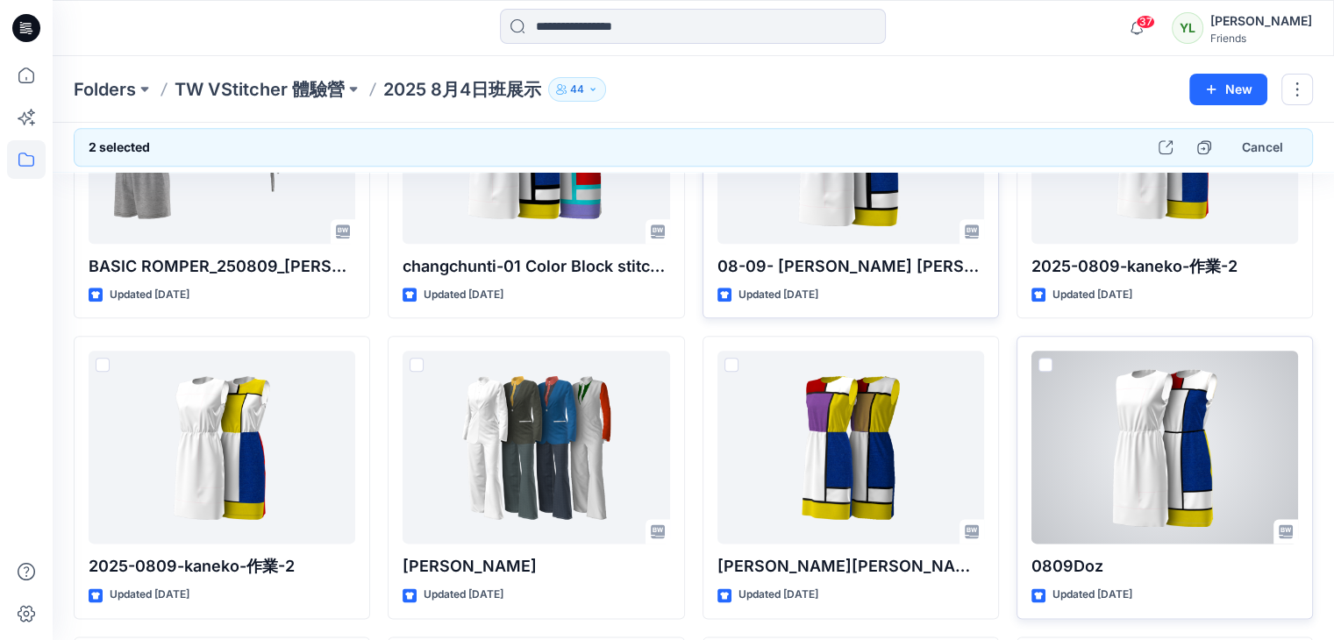
click at [1044, 359] on span at bounding box center [1045, 365] width 14 height 14
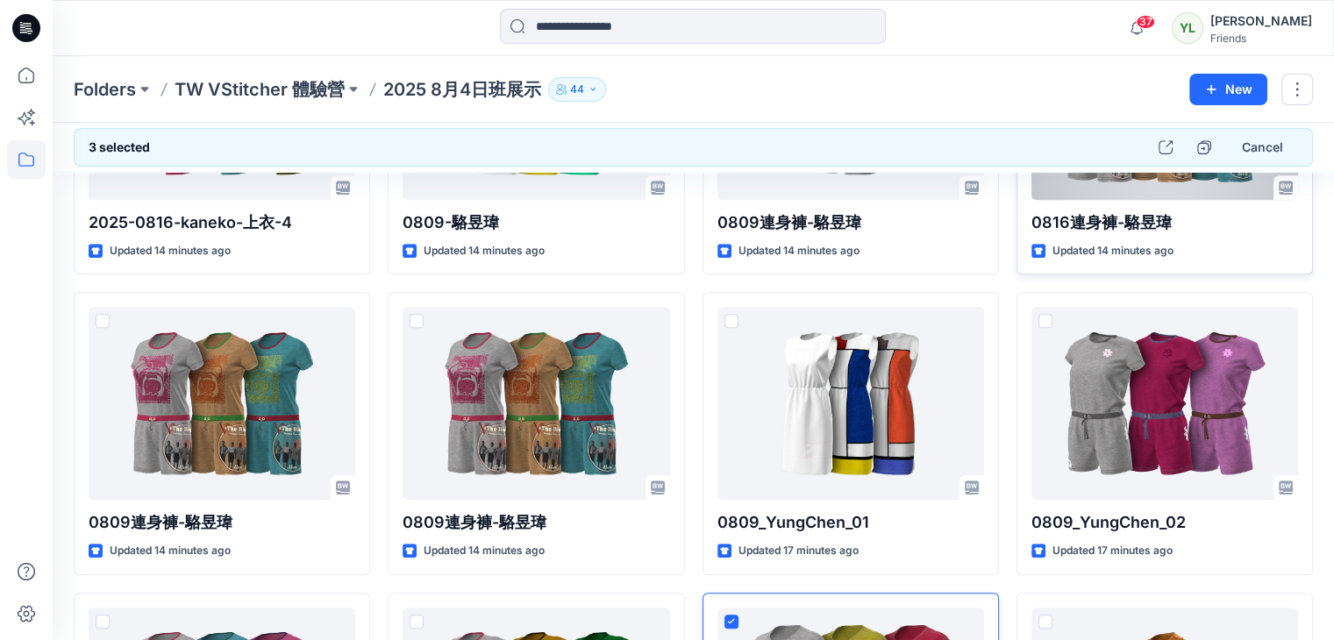
scroll to position [761, 0]
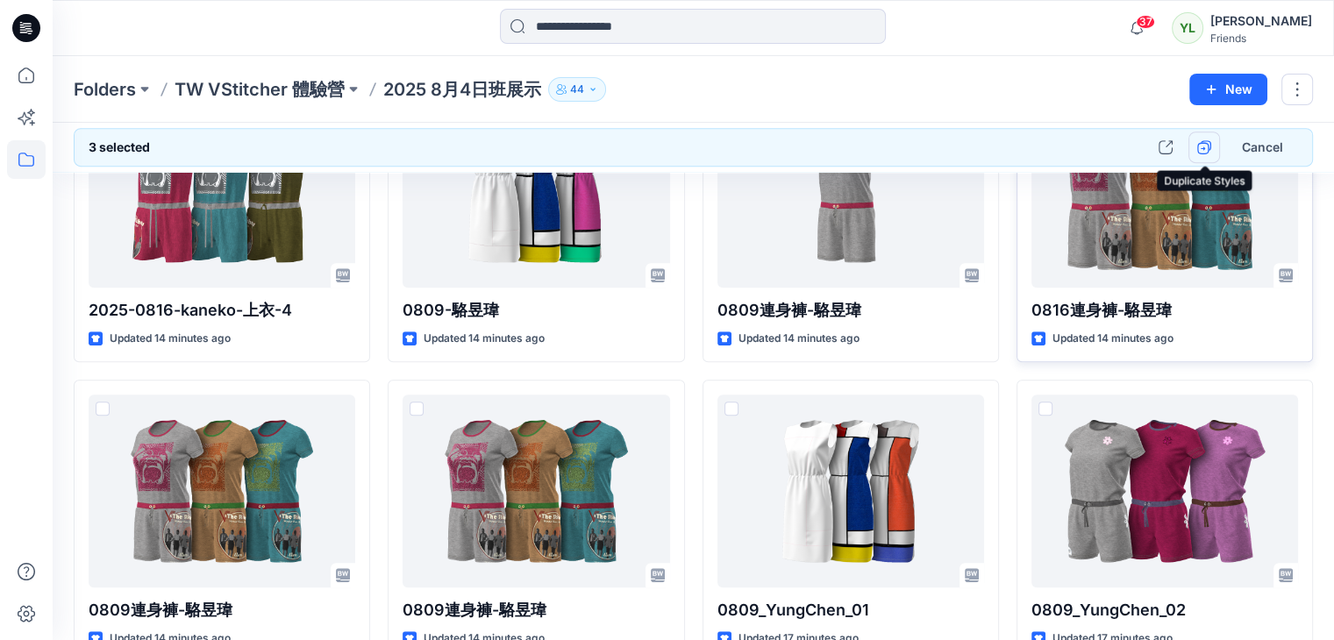
click at [1202, 147] on icon "button" at bounding box center [1204, 147] width 14 height 14
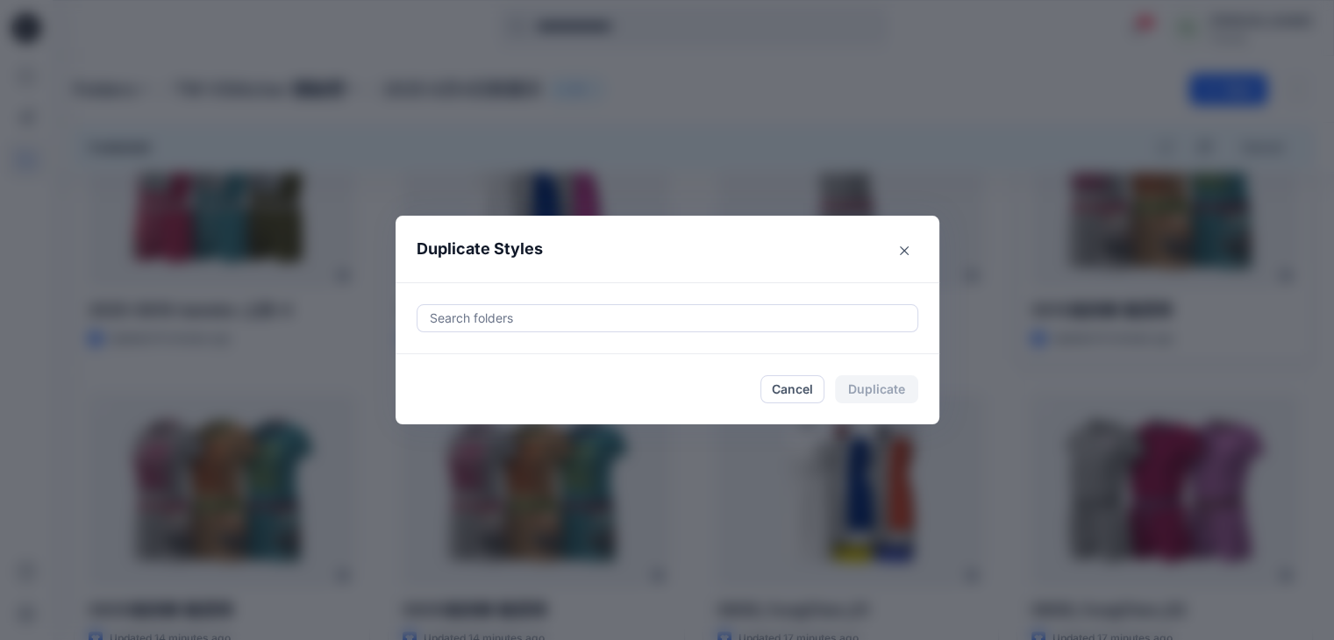
click at [552, 317] on div at bounding box center [667, 318] width 479 height 21
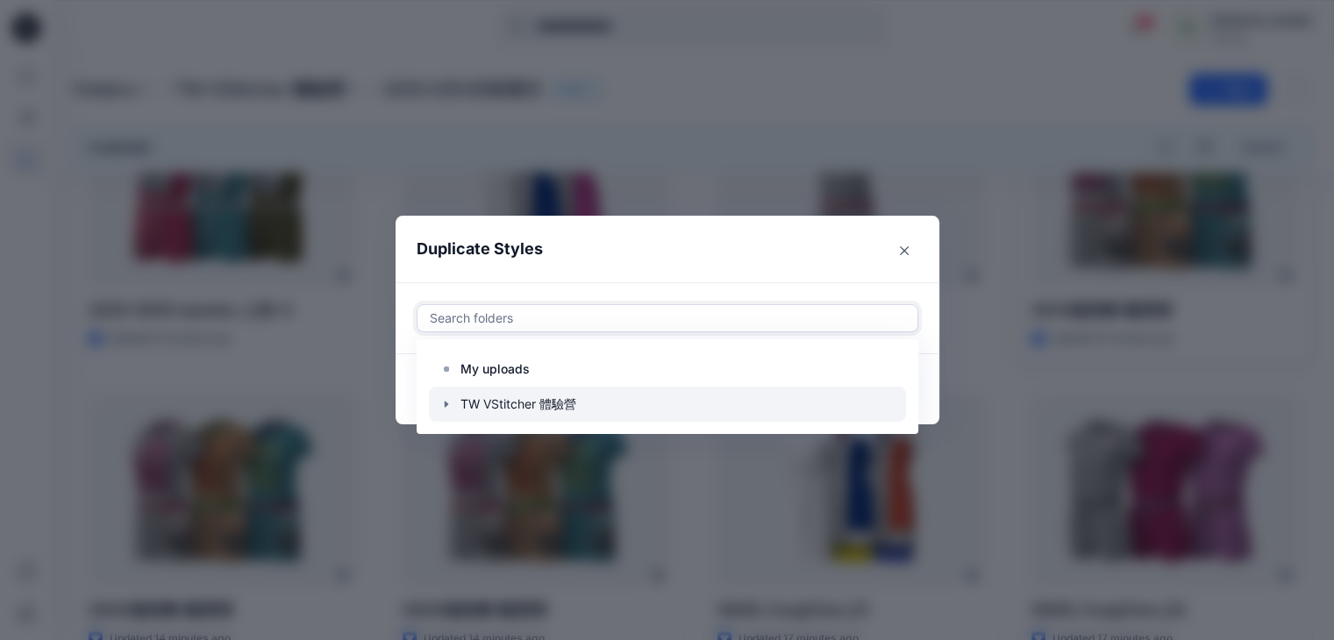
click at [449, 403] on icon "button" at bounding box center [446, 404] width 14 height 14
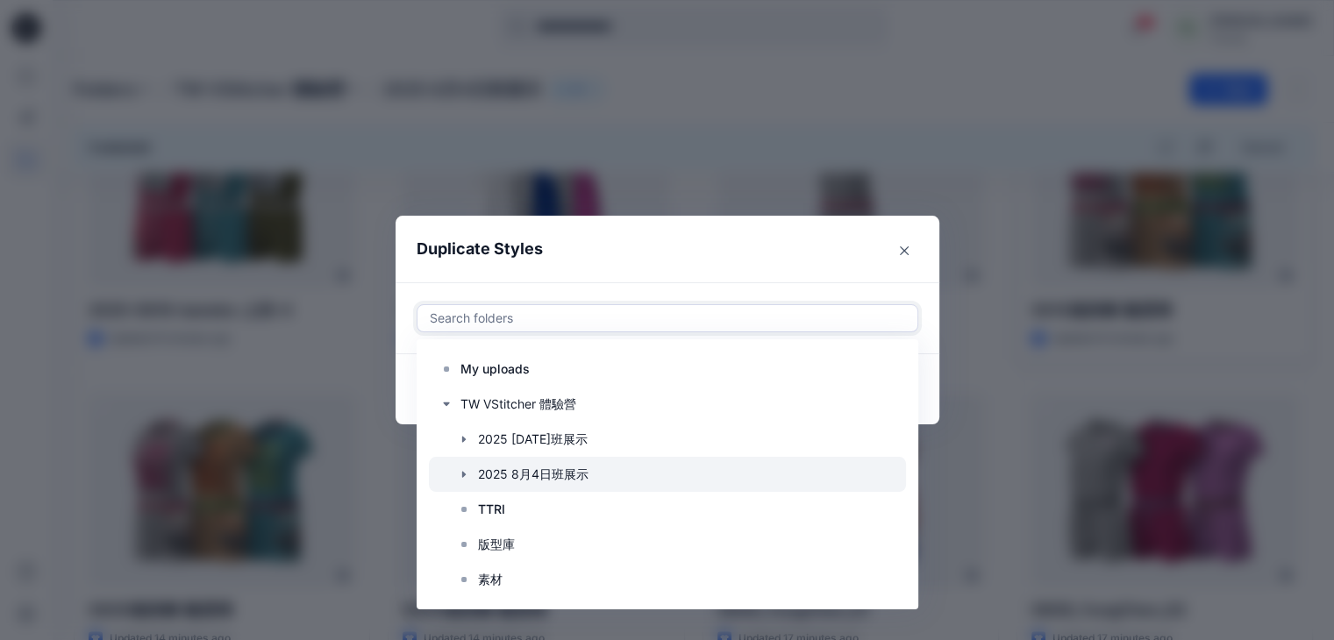
click at [499, 476] on div at bounding box center [667, 474] width 477 height 35
click at [500, 473] on div at bounding box center [667, 474] width 477 height 35
click at [471, 474] on icon "button" at bounding box center [464, 474] width 14 height 14
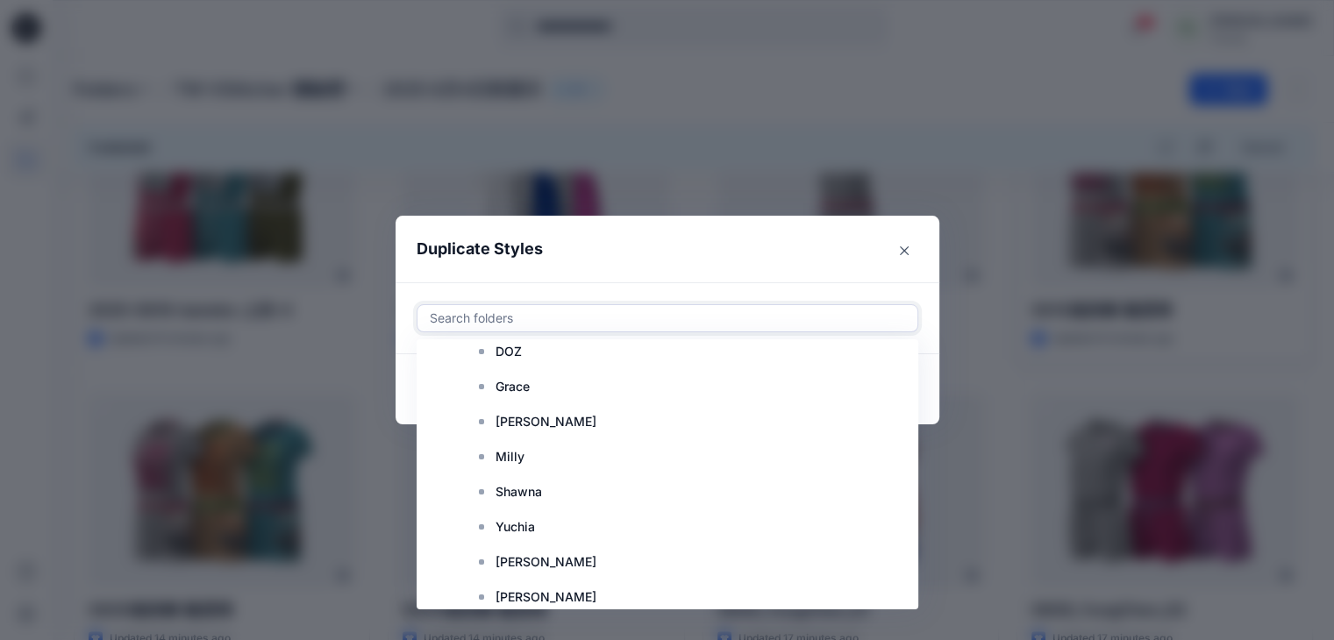
scroll to position [88, 0]
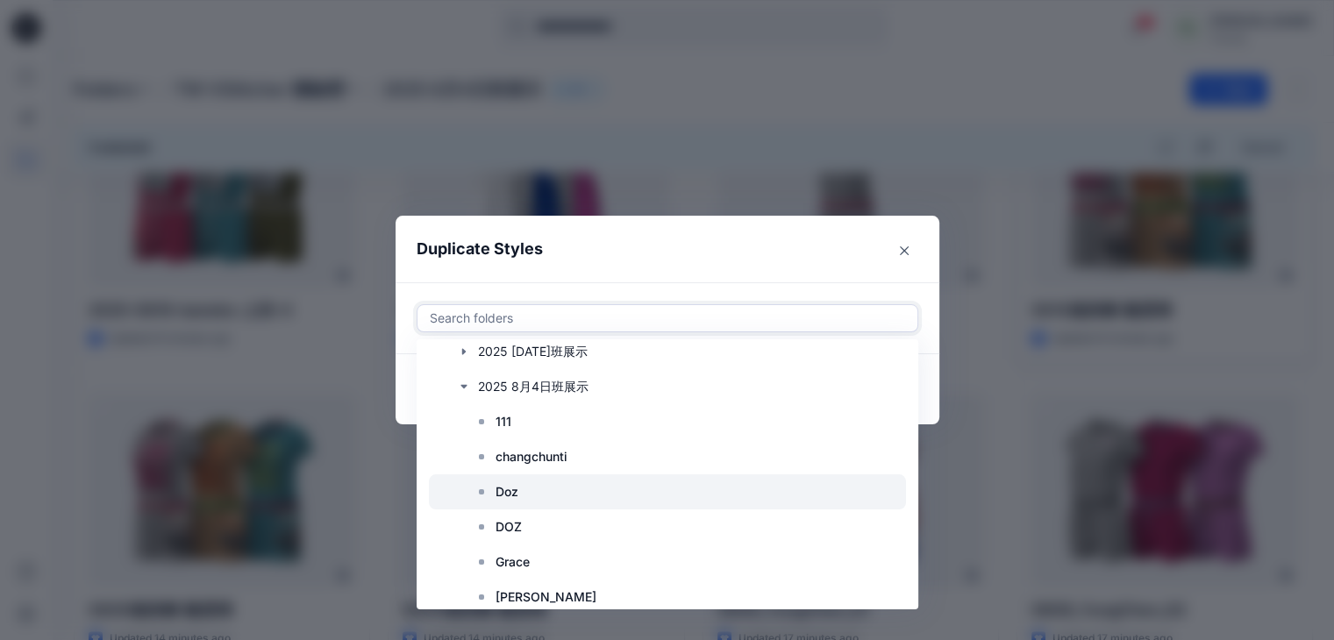
click at [518, 494] on p "Doz" at bounding box center [506, 491] width 23 height 21
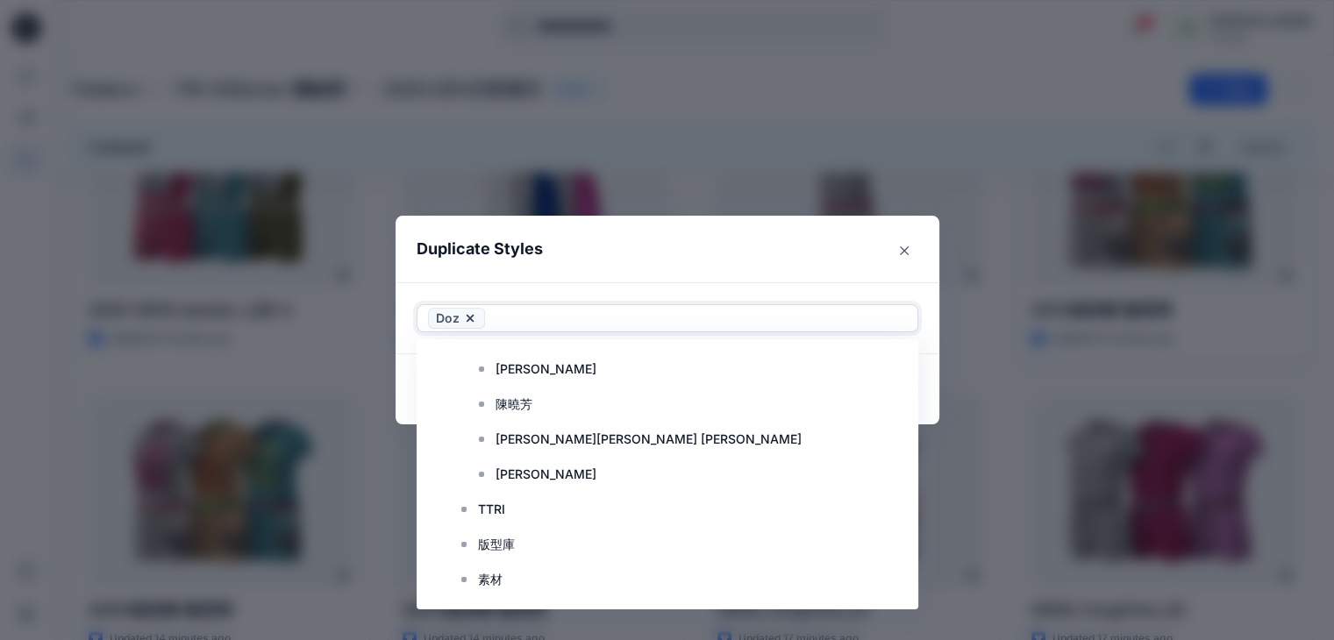
scroll to position [175, 0]
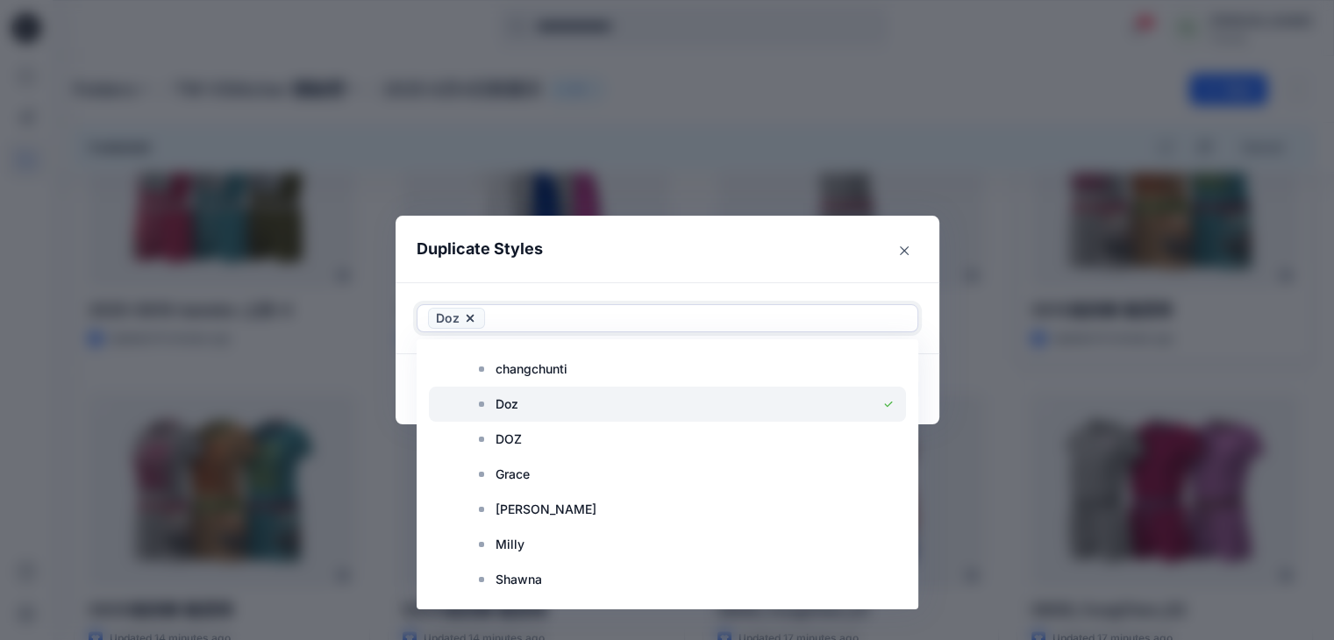
click at [509, 406] on p "Doz" at bounding box center [506, 404] width 23 height 21
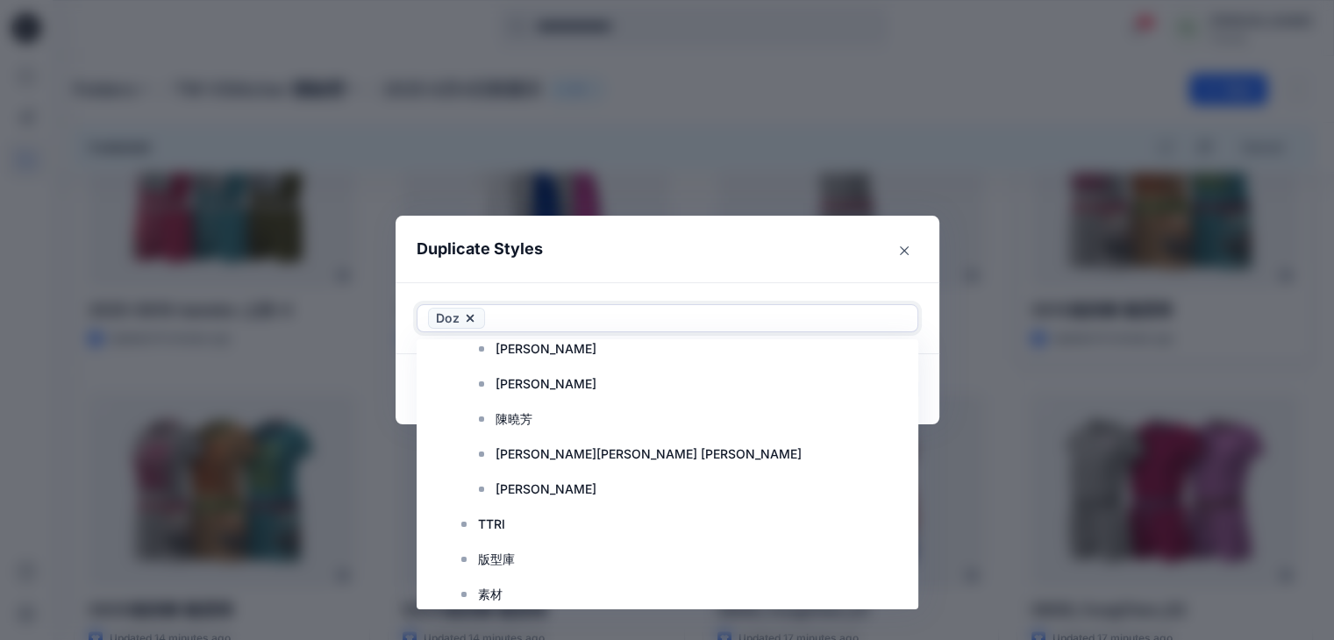
scroll to position [526, 0]
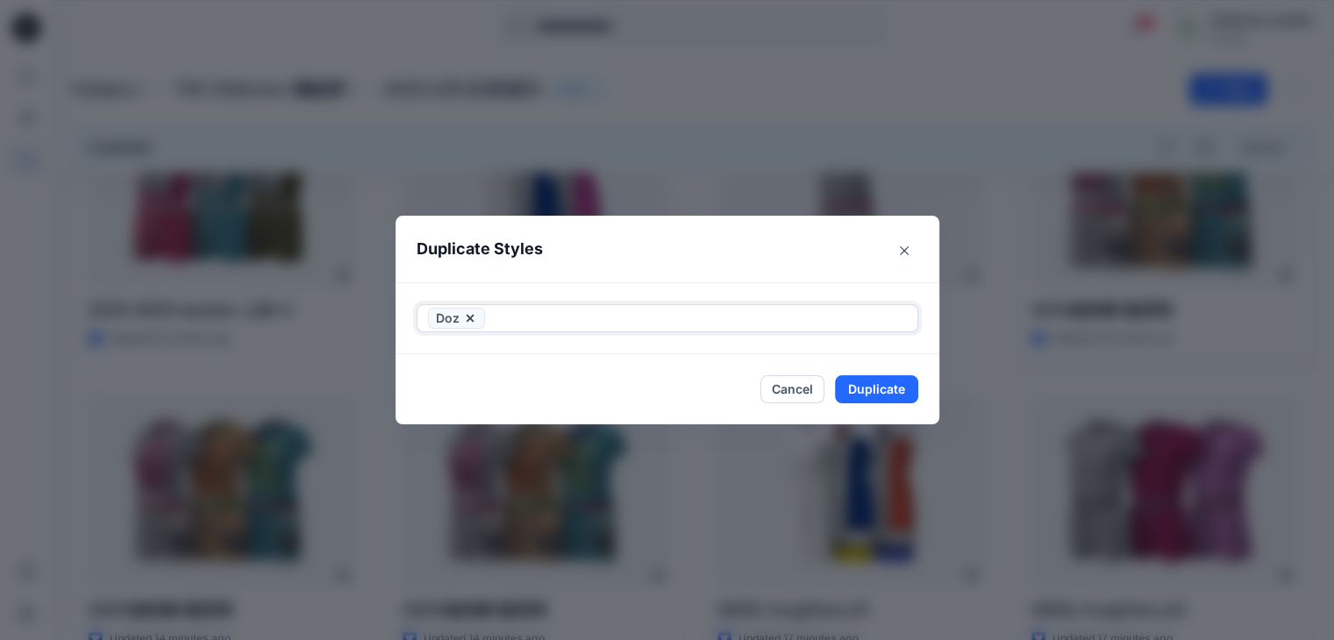
click at [477, 318] on icon at bounding box center [470, 318] width 14 height 14
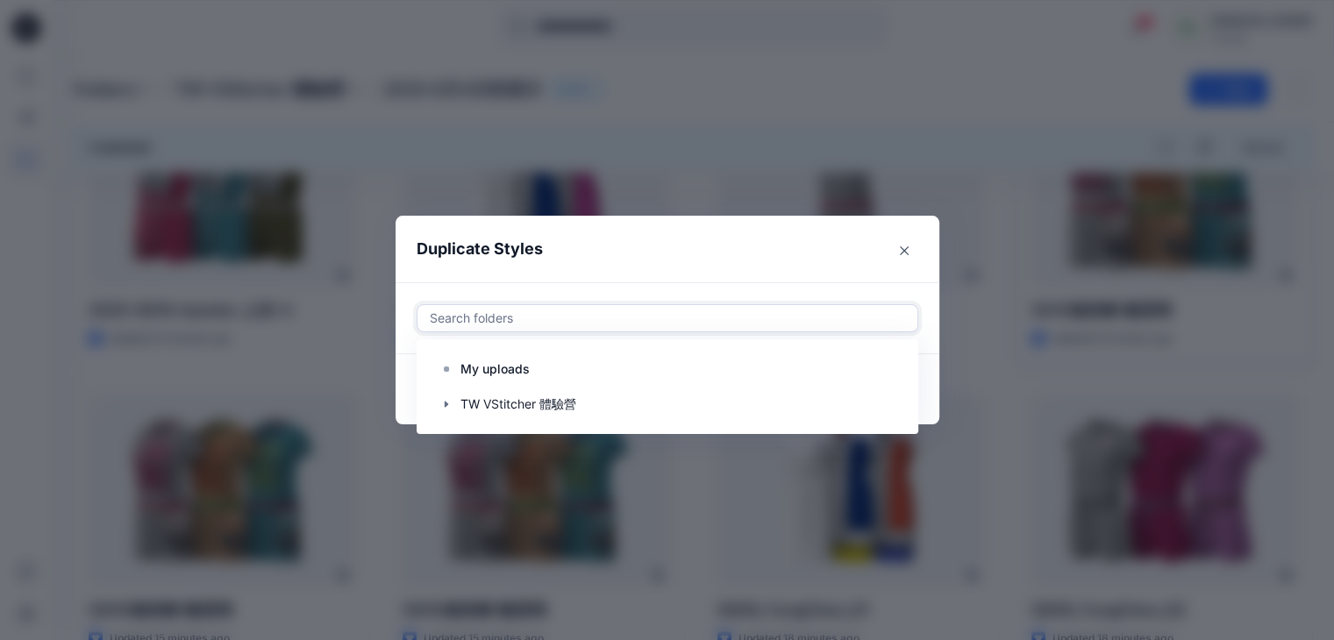
click at [588, 314] on div at bounding box center [667, 318] width 479 height 21
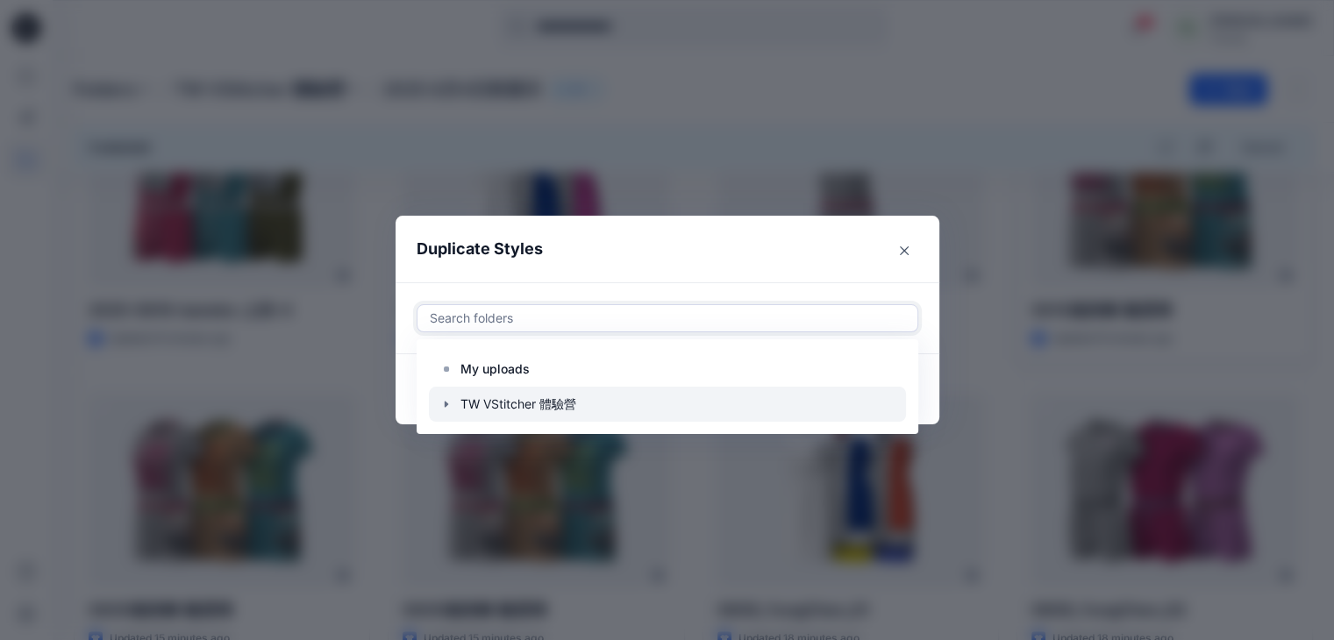
click at [449, 406] on icon "button" at bounding box center [446, 404] width 14 height 14
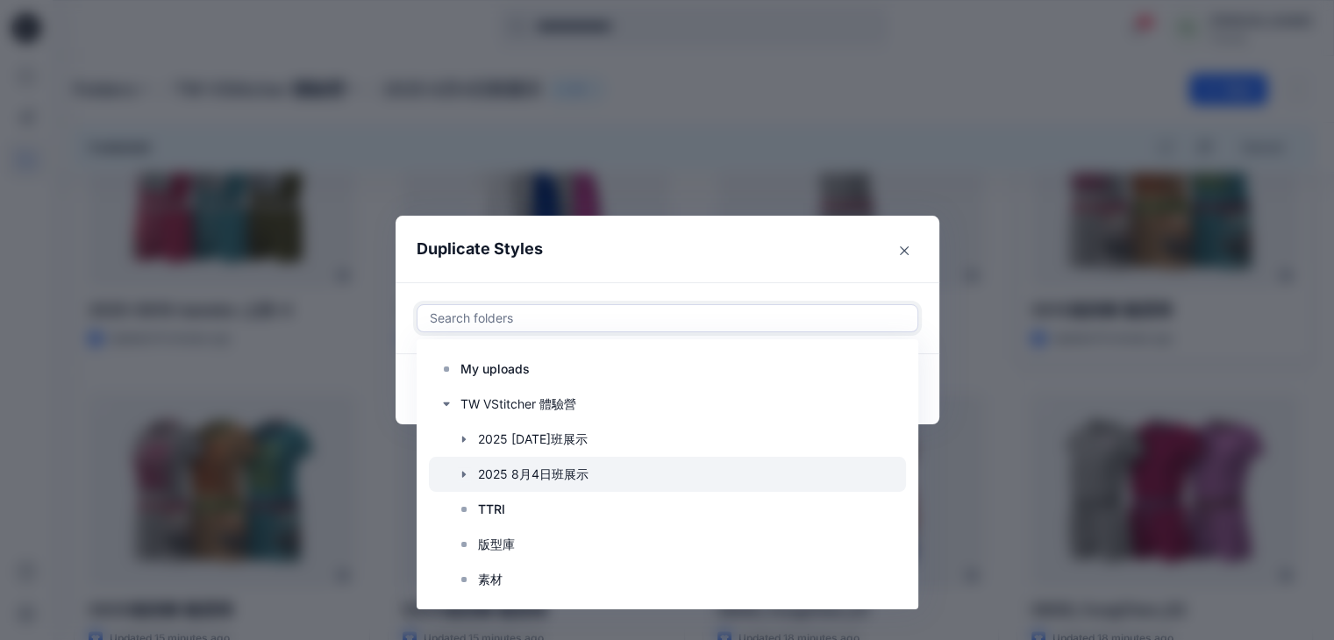
click at [467, 474] on icon "button" at bounding box center [464, 474] width 14 height 14
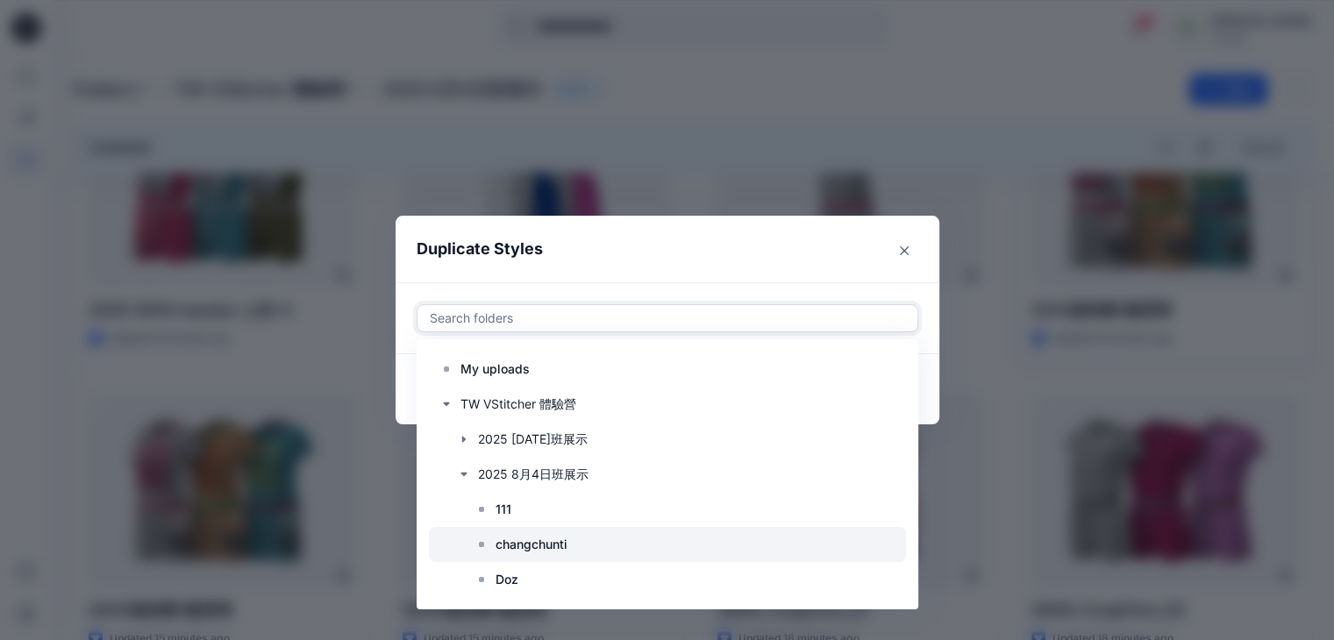
scroll to position [88, 0]
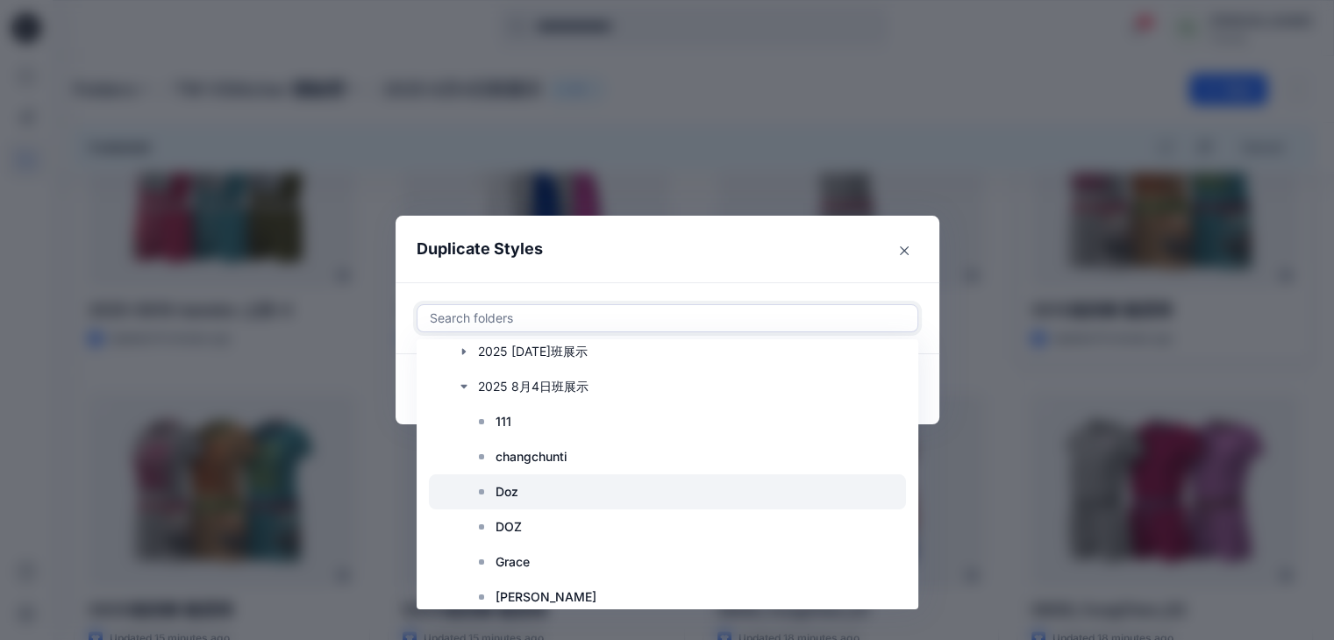
click at [516, 495] on p "Doz" at bounding box center [506, 491] width 23 height 21
click at [517, 493] on p "Doz" at bounding box center [506, 491] width 23 height 21
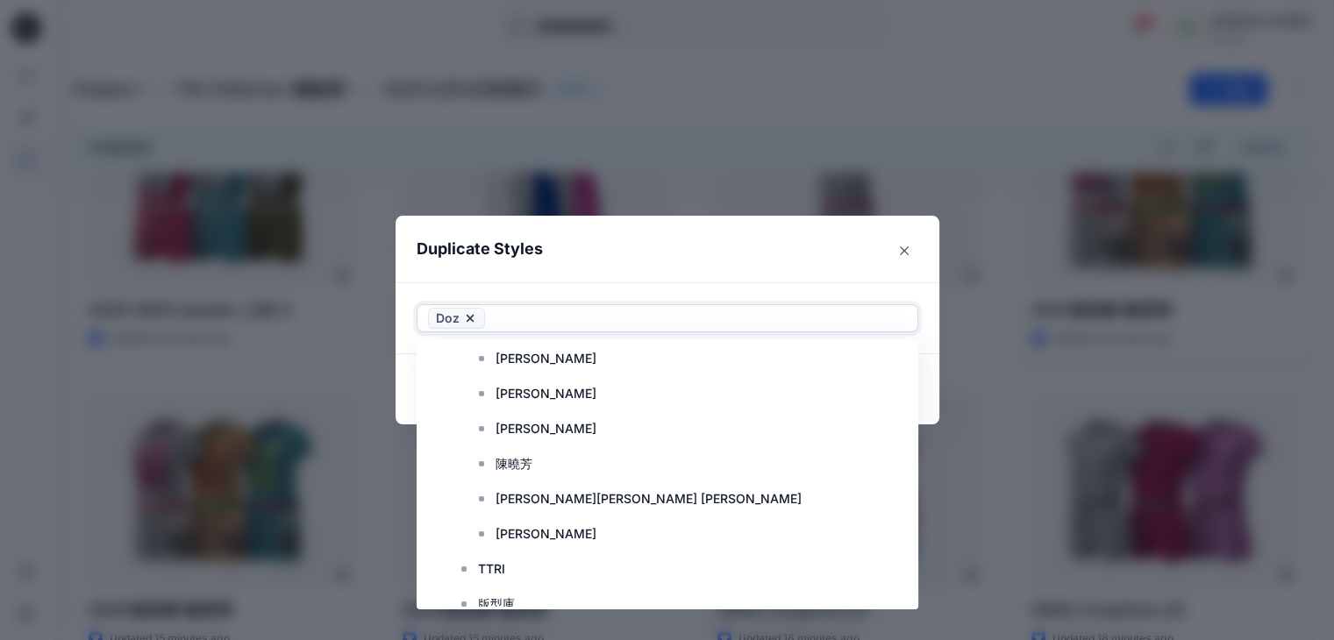
scroll to position [526, 0]
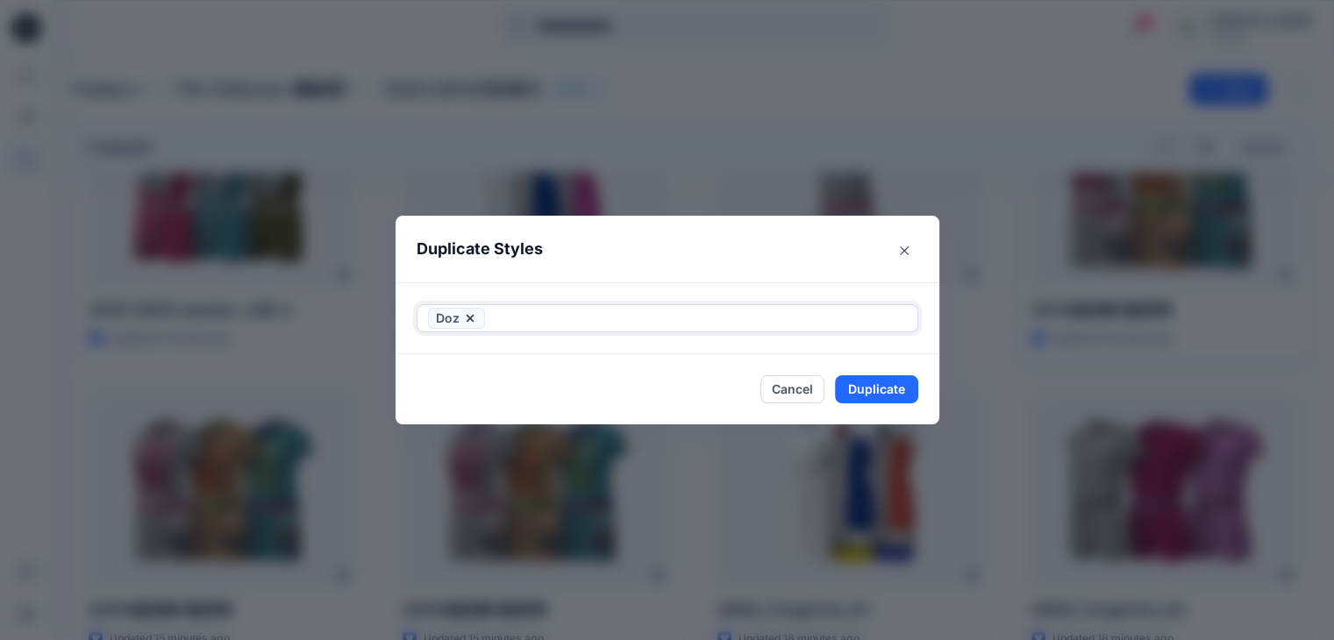
click at [471, 317] on icon at bounding box center [470, 318] width 14 height 14
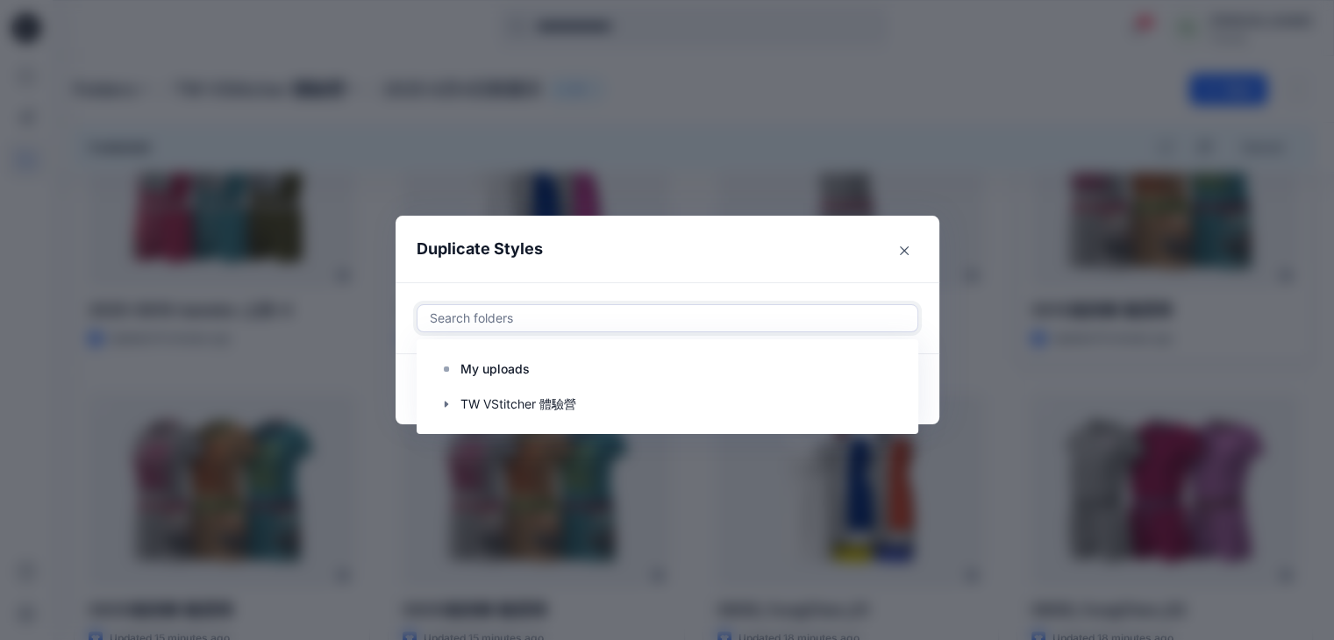
click at [523, 321] on div at bounding box center [667, 318] width 479 height 21
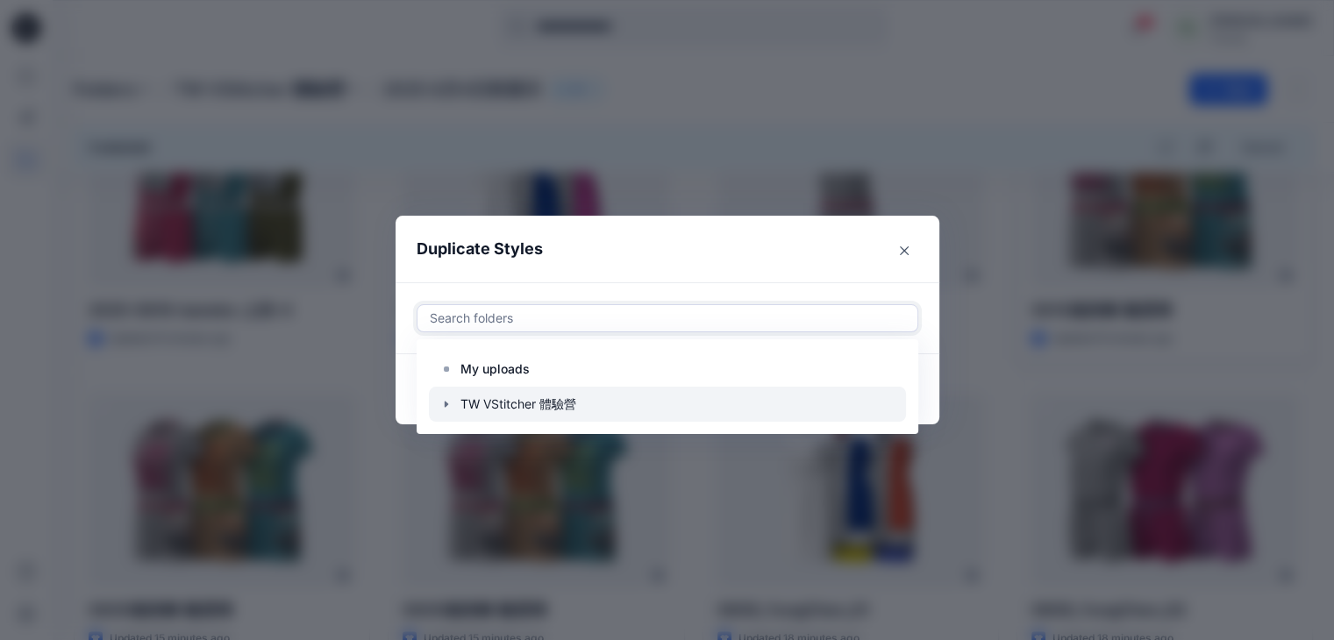
click at [450, 405] on icon "button" at bounding box center [446, 404] width 14 height 14
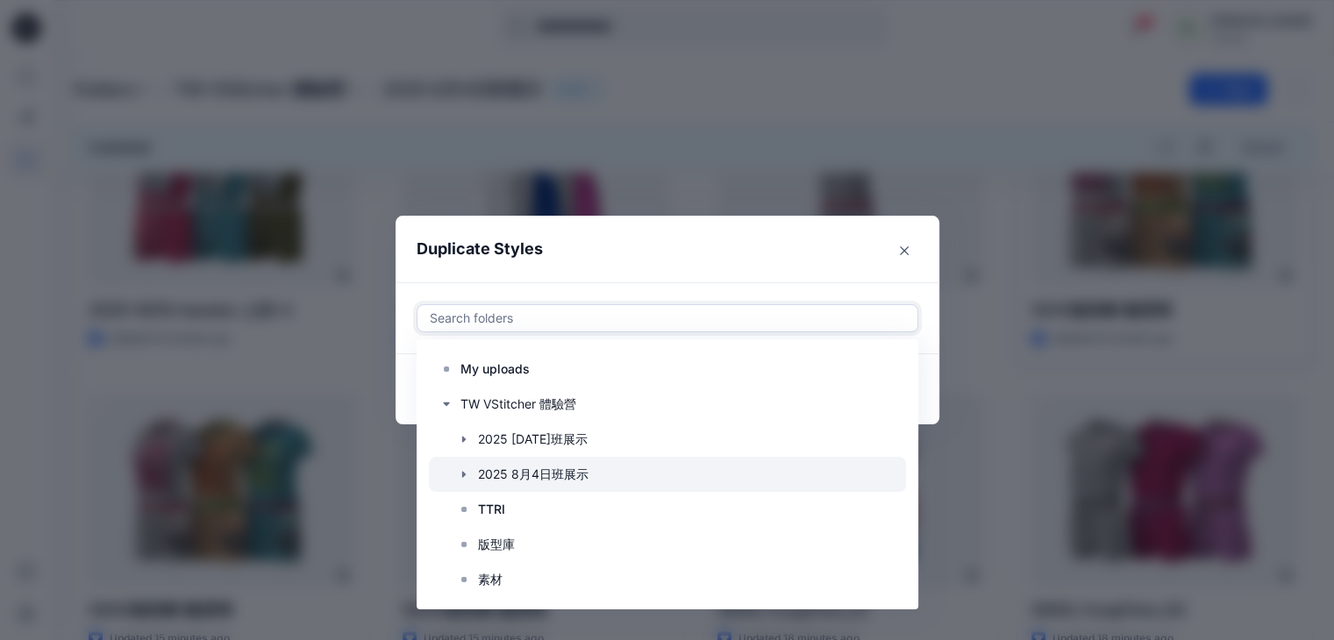
click at [467, 478] on icon "button" at bounding box center [464, 474] width 14 height 14
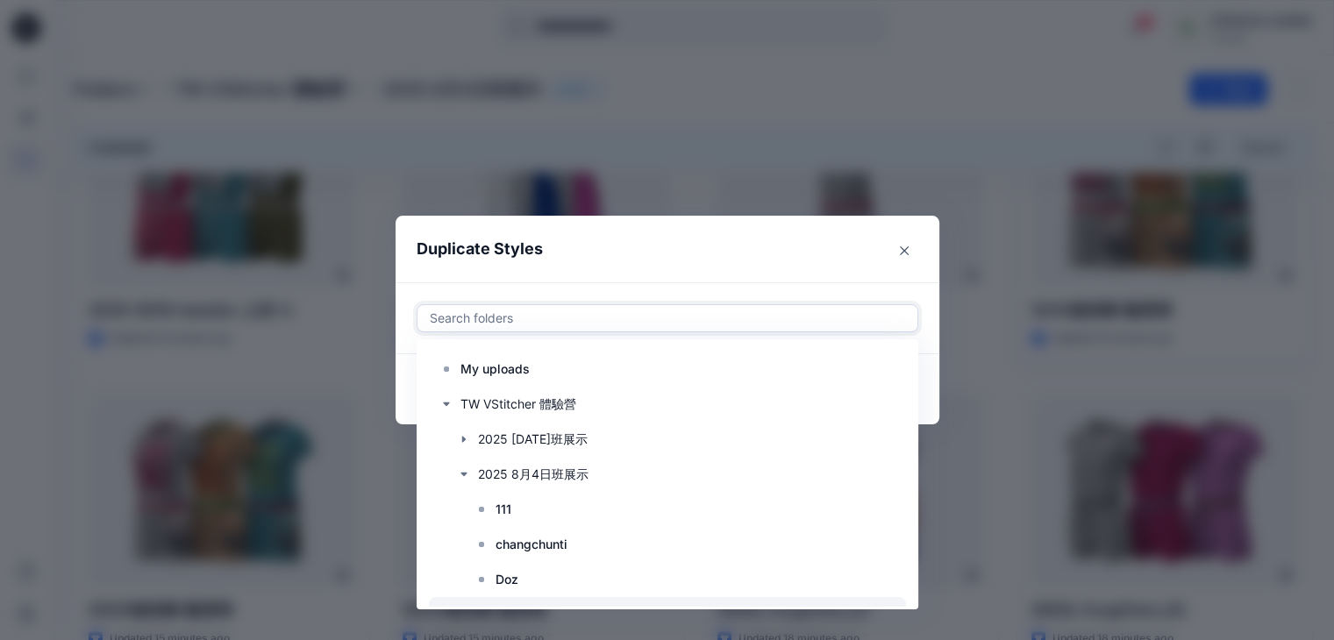
scroll to position [88, 0]
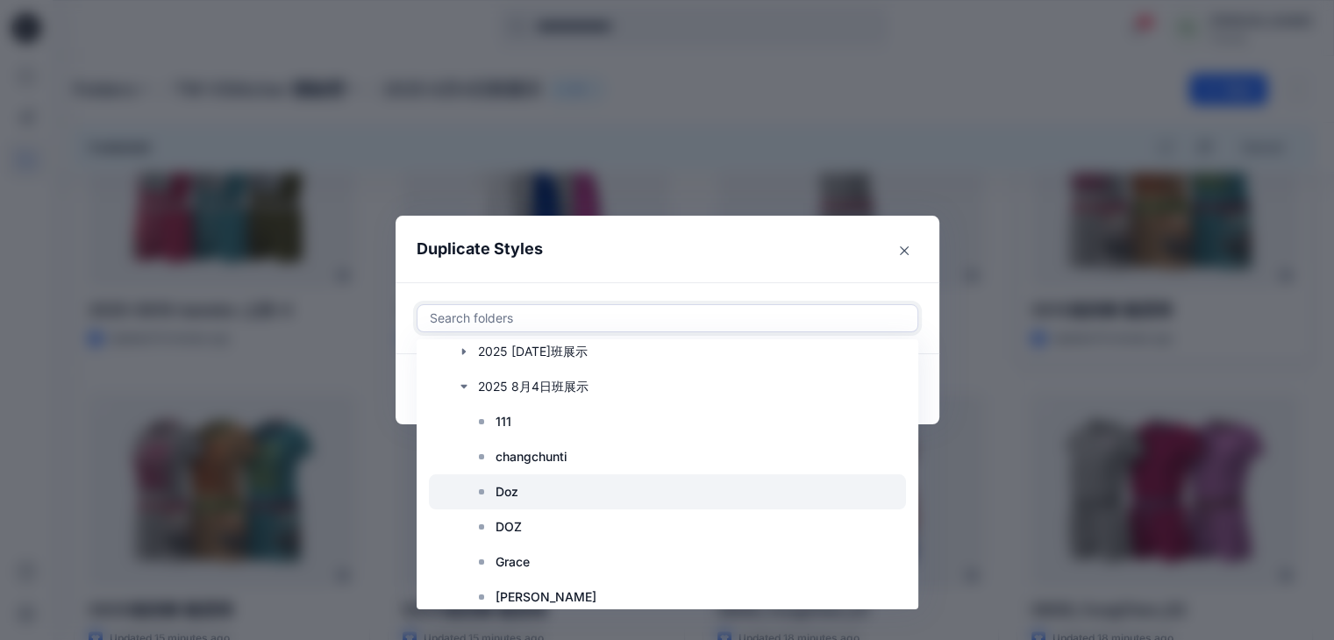
click at [488, 494] on icon at bounding box center [481, 492] width 14 height 14
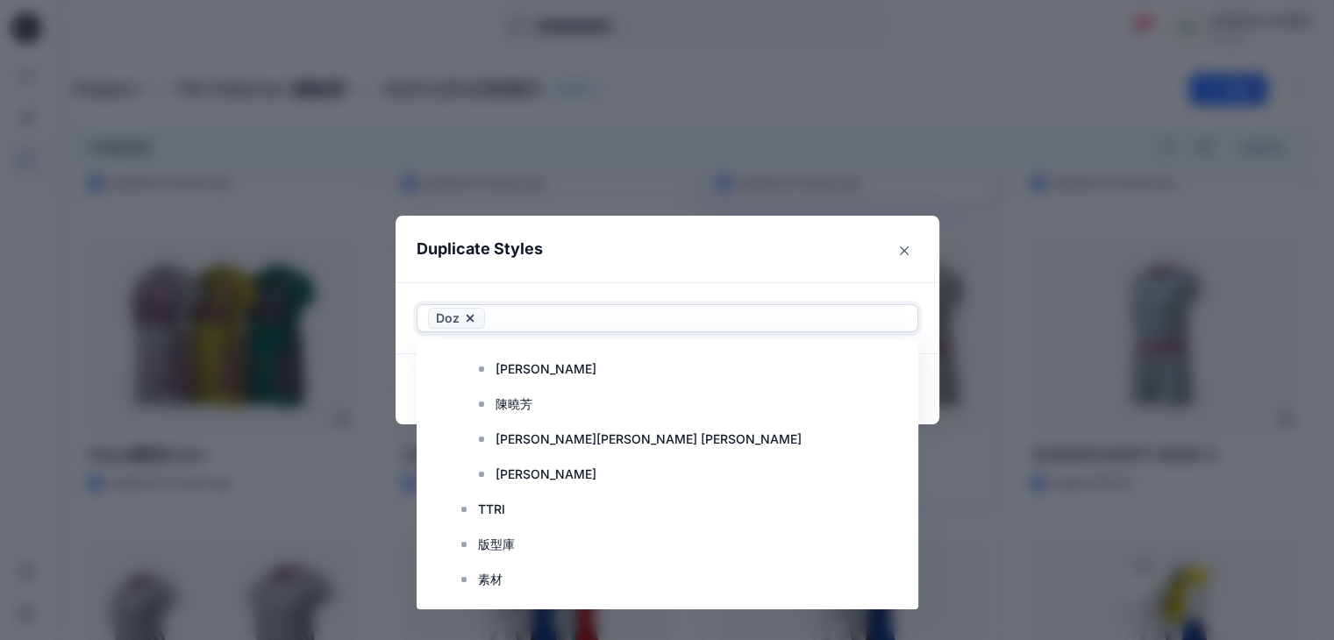
scroll to position [1536, 0]
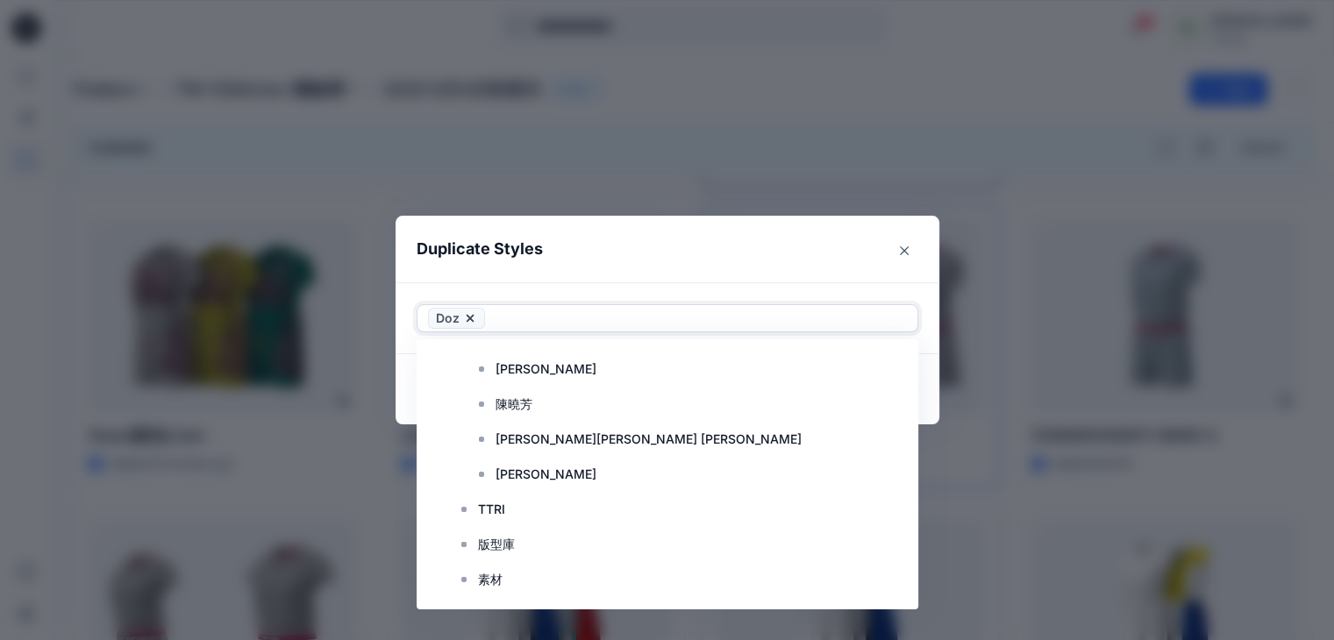
click at [519, 324] on div at bounding box center [697, 318] width 418 height 21
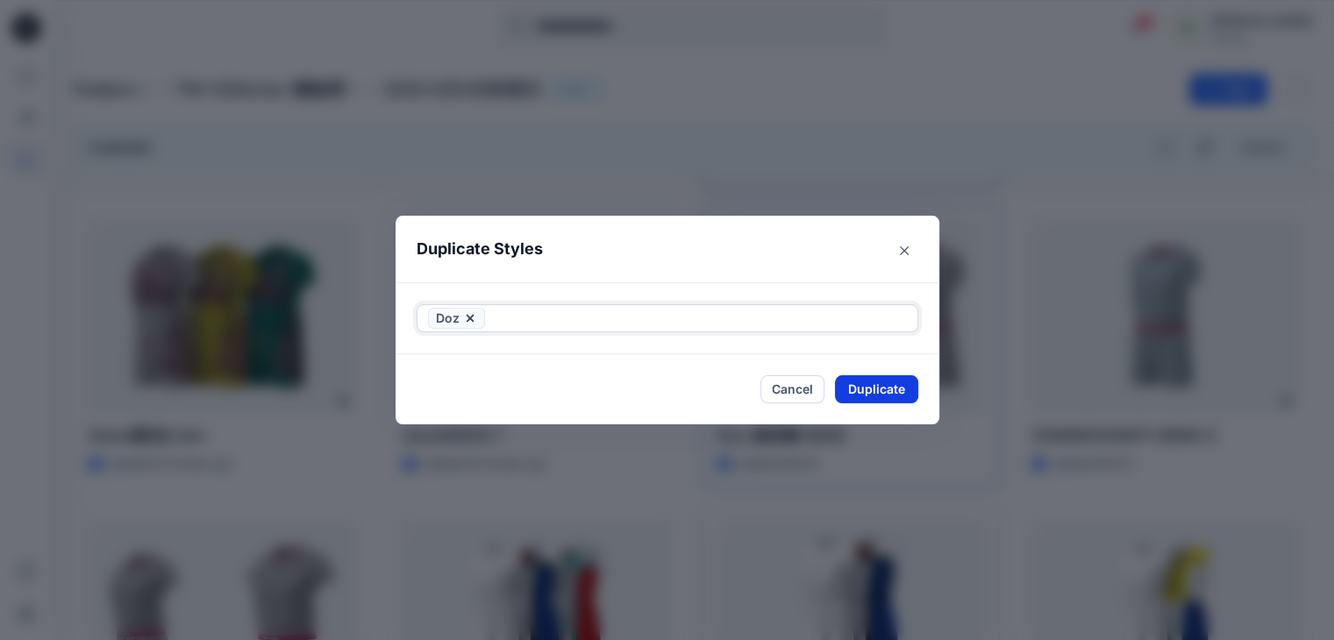
click at [858, 387] on button "Duplicate" at bounding box center [876, 389] width 83 height 28
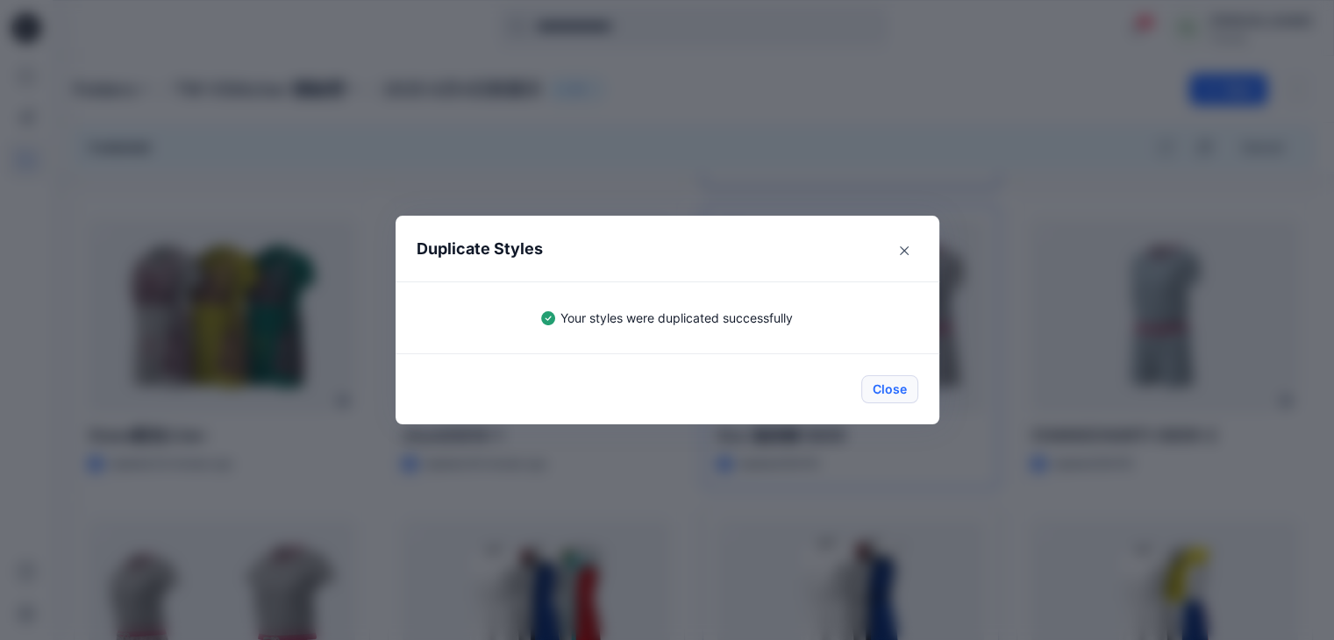
click at [895, 392] on button "Close" at bounding box center [889, 389] width 57 height 28
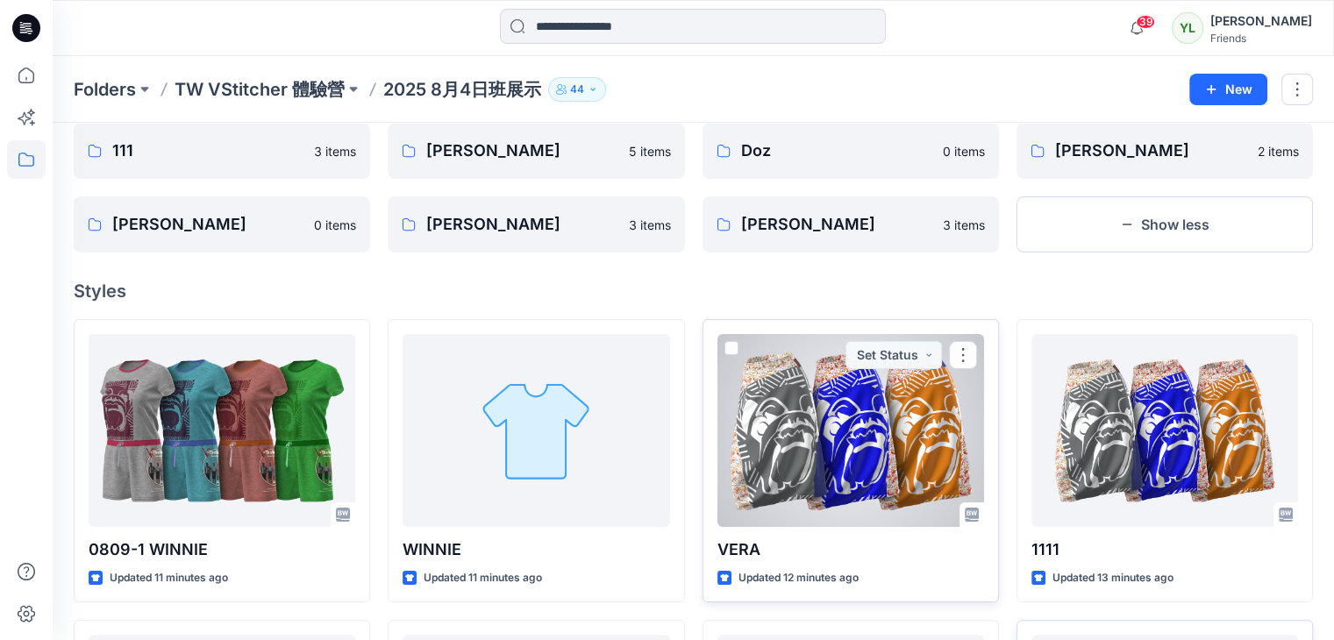
scroll to position [0, 0]
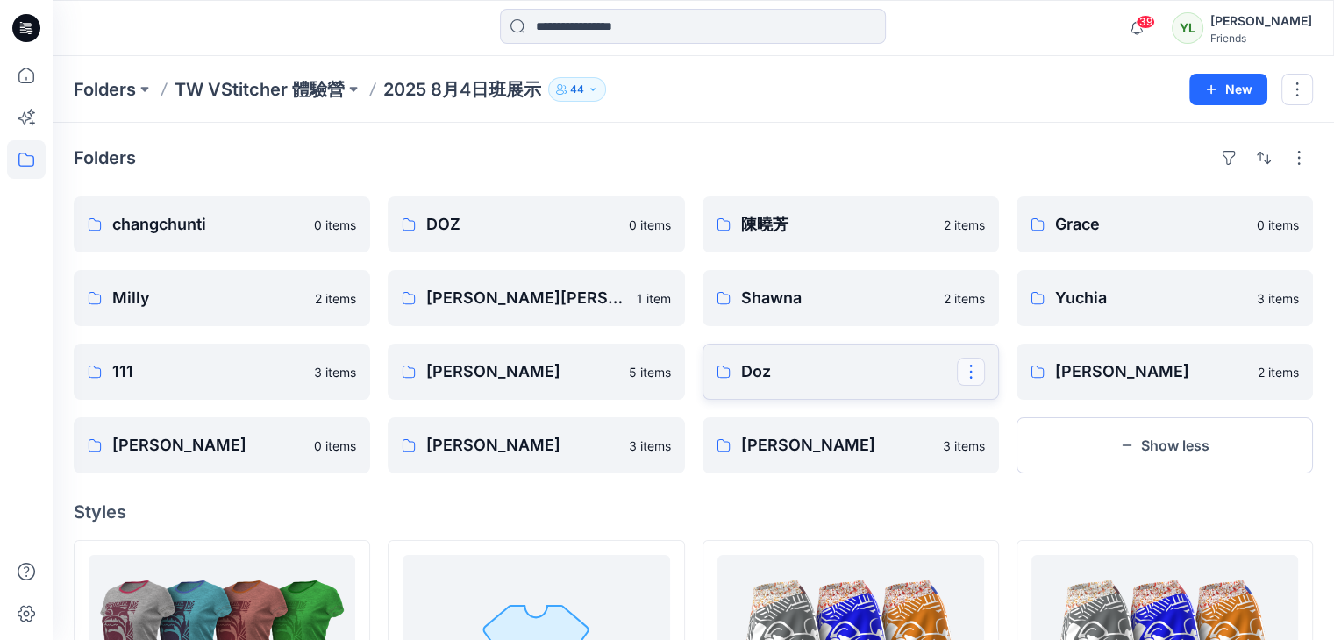
click at [964, 373] on button "button" at bounding box center [971, 372] width 28 height 28
click at [897, 374] on p "Doz" at bounding box center [849, 371] width 216 height 25
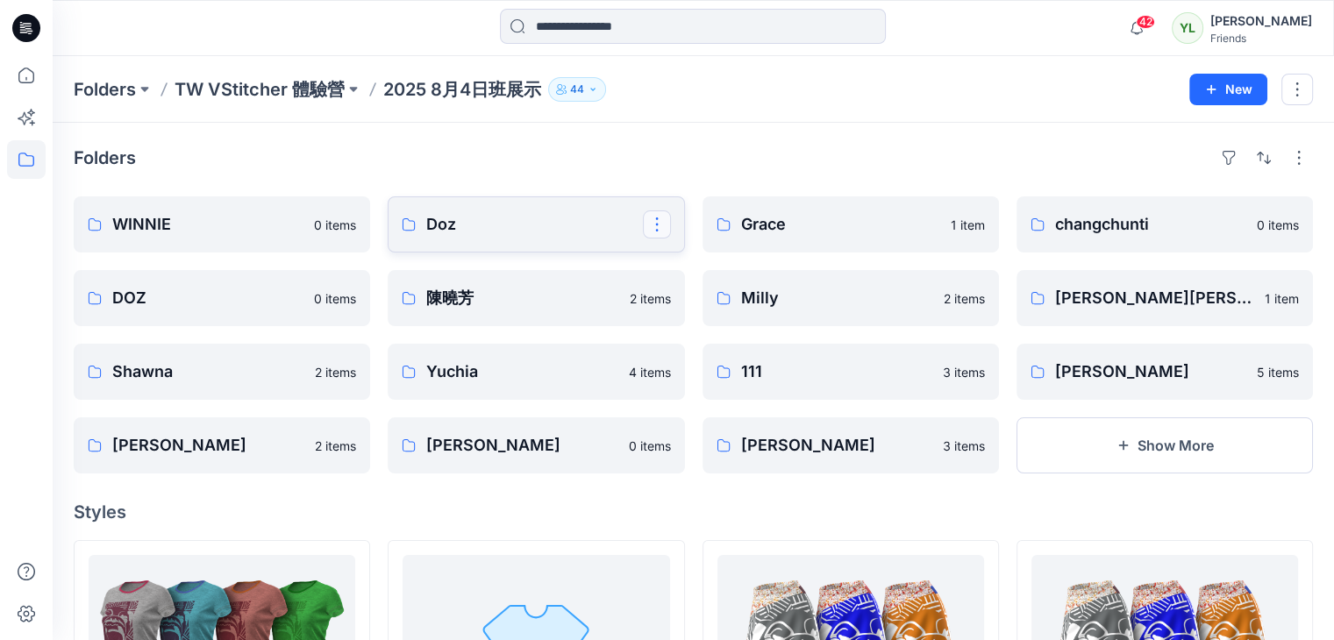
click at [659, 225] on button "button" at bounding box center [657, 224] width 28 height 28
click at [713, 305] on p "[PERSON_NAME]" at bounding box center [727, 304] width 99 height 18
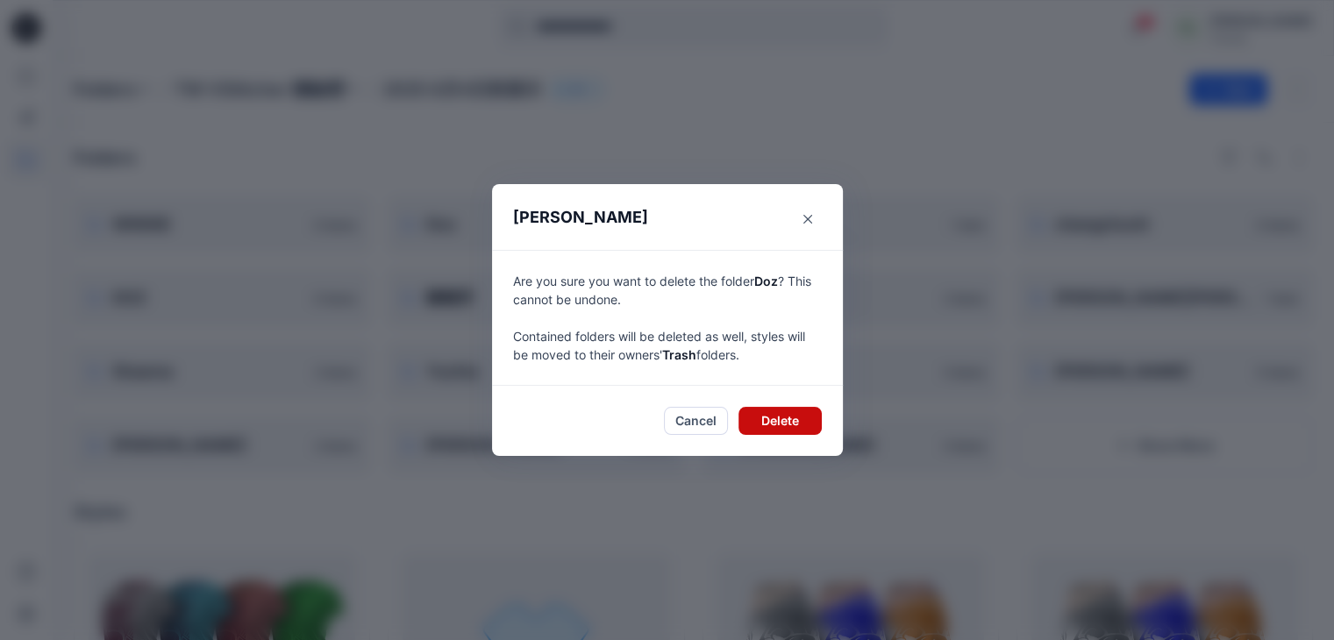
click at [778, 425] on button "Delete" at bounding box center [779, 421] width 83 height 28
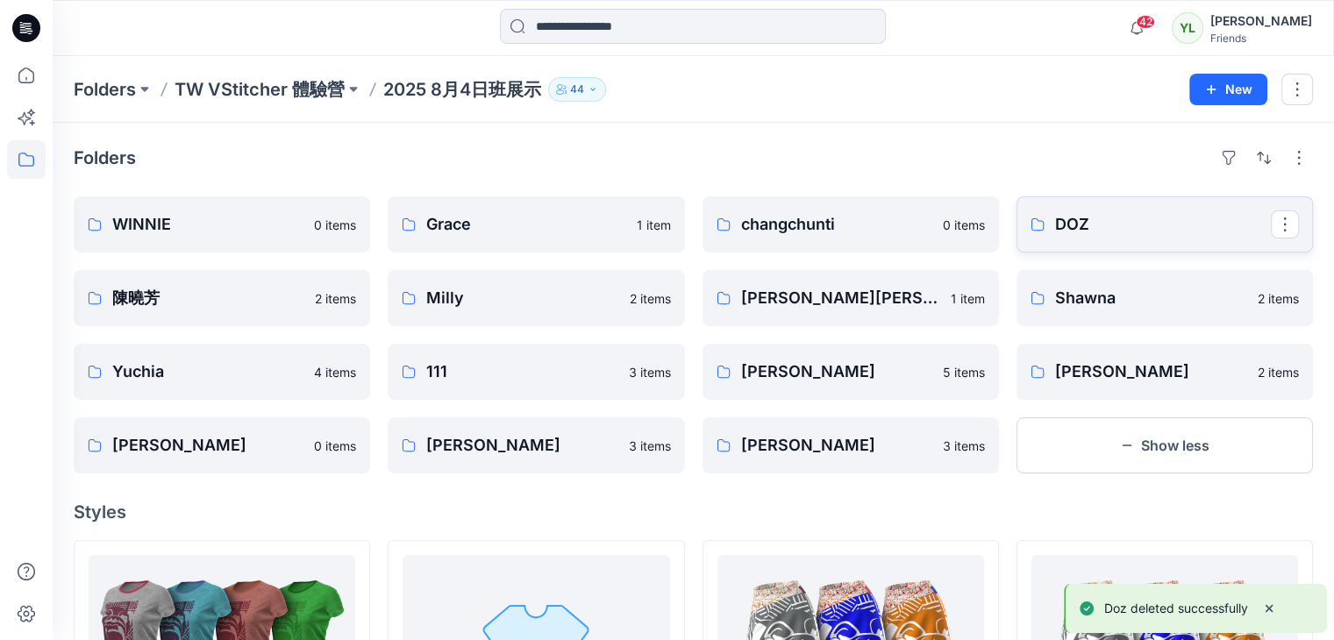
click at [1078, 224] on p "DOZ" at bounding box center [1163, 224] width 216 height 25
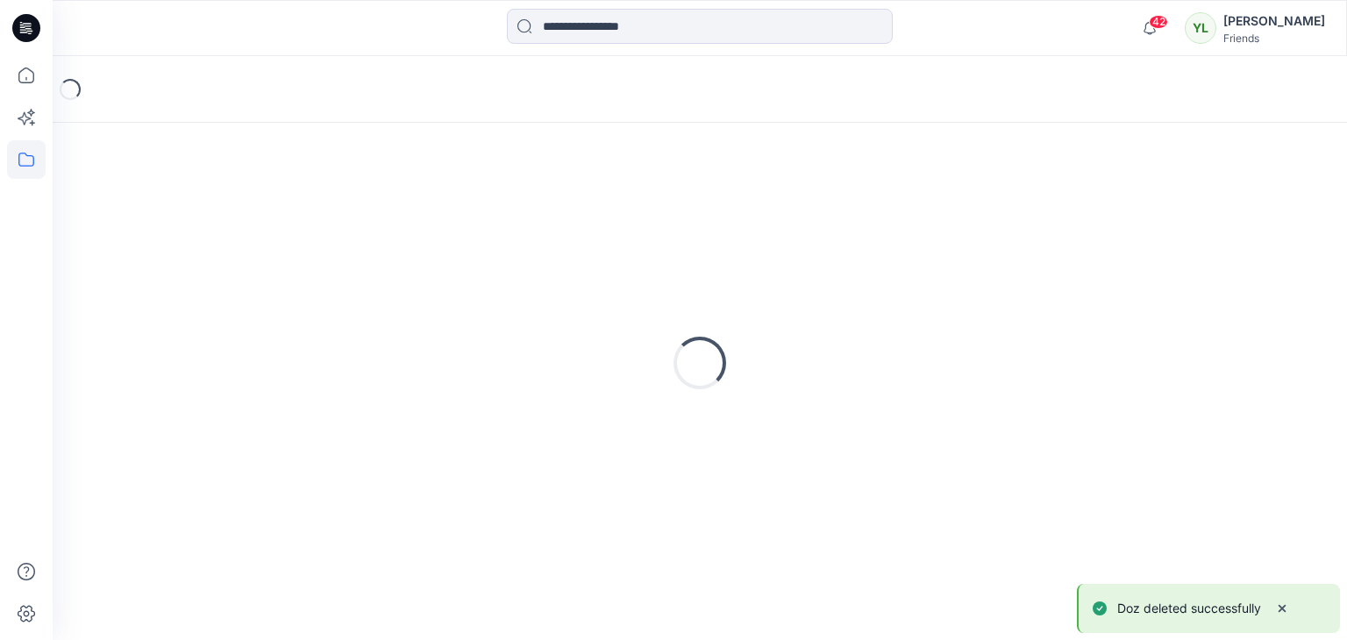
click at [1078, 224] on div "Loading..." at bounding box center [700, 363] width 1252 height 438
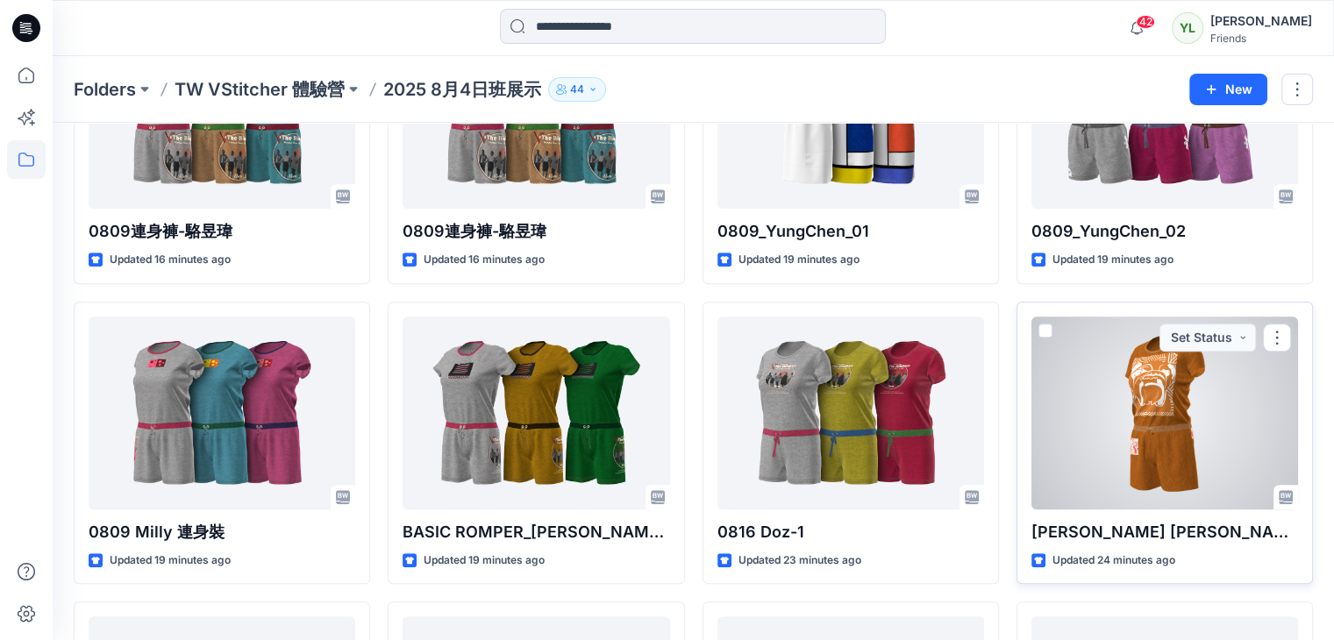
scroll to position [1227, 0]
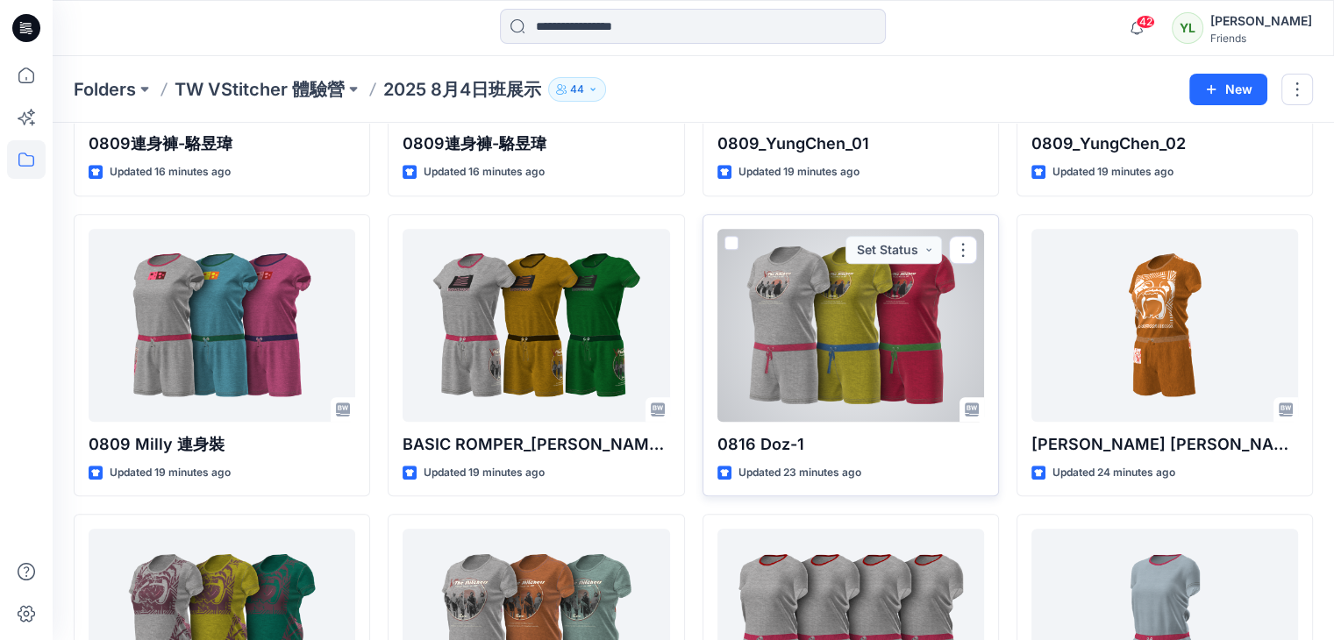
click at [733, 236] on span at bounding box center [731, 243] width 14 height 14
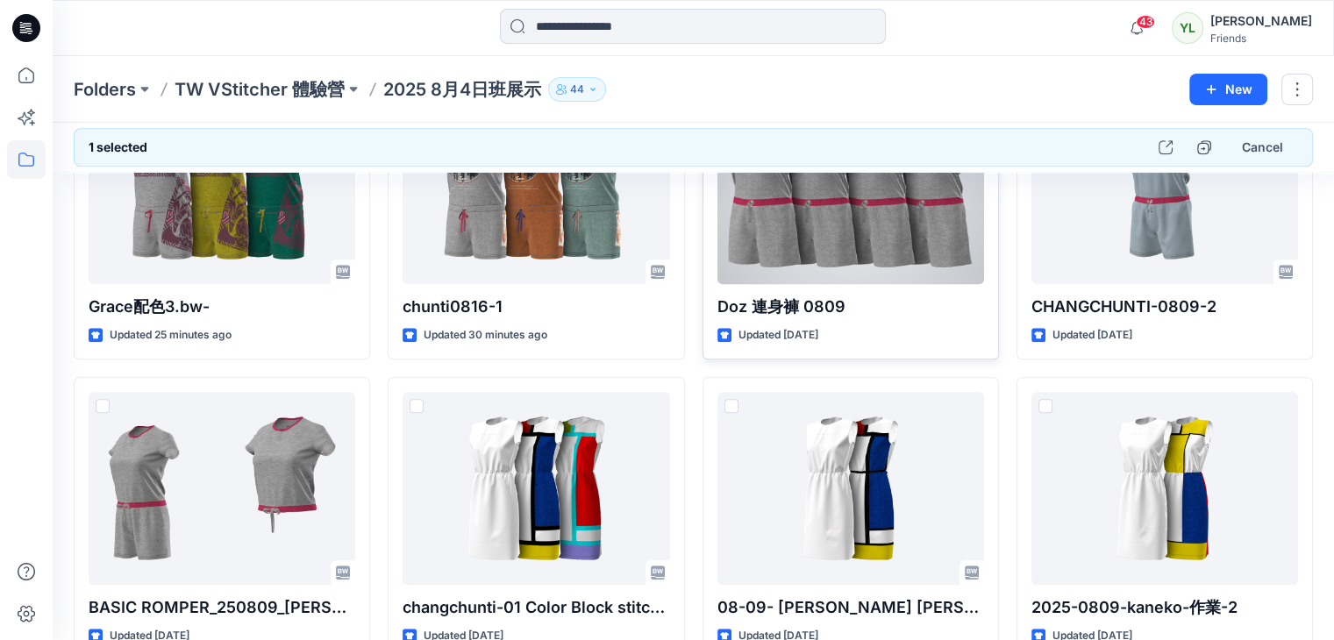
scroll to position [1490, 0]
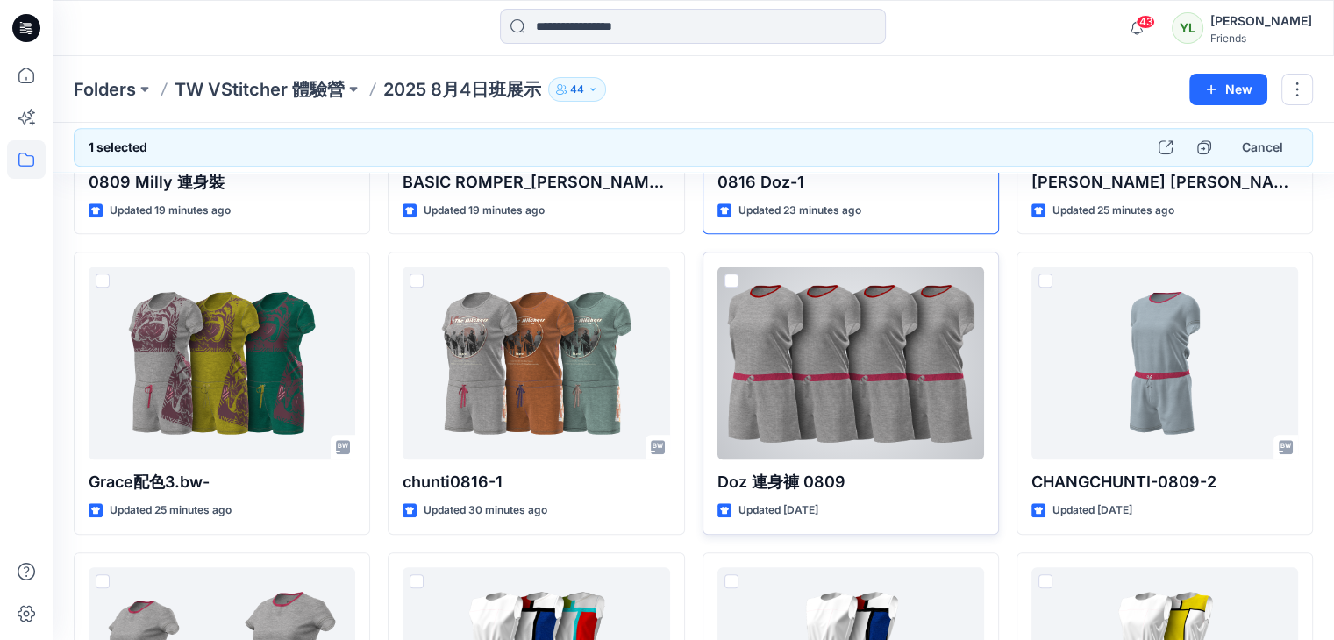
click at [734, 278] on span at bounding box center [731, 281] width 14 height 14
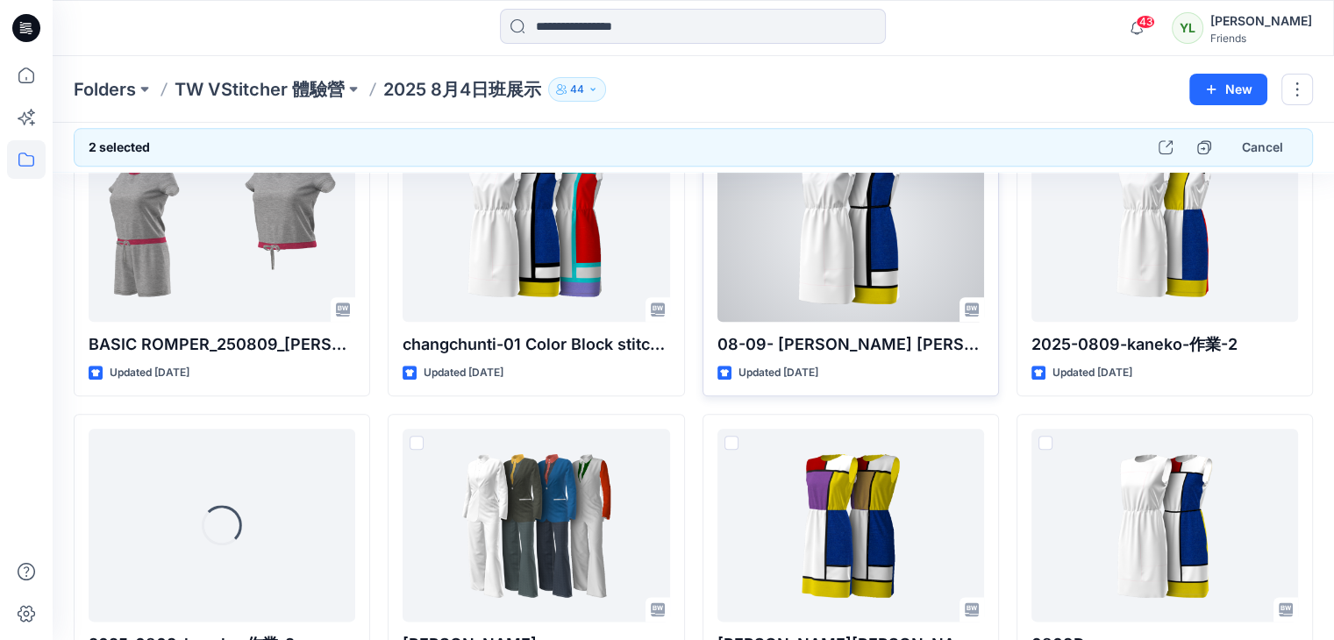
scroll to position [2016, 0]
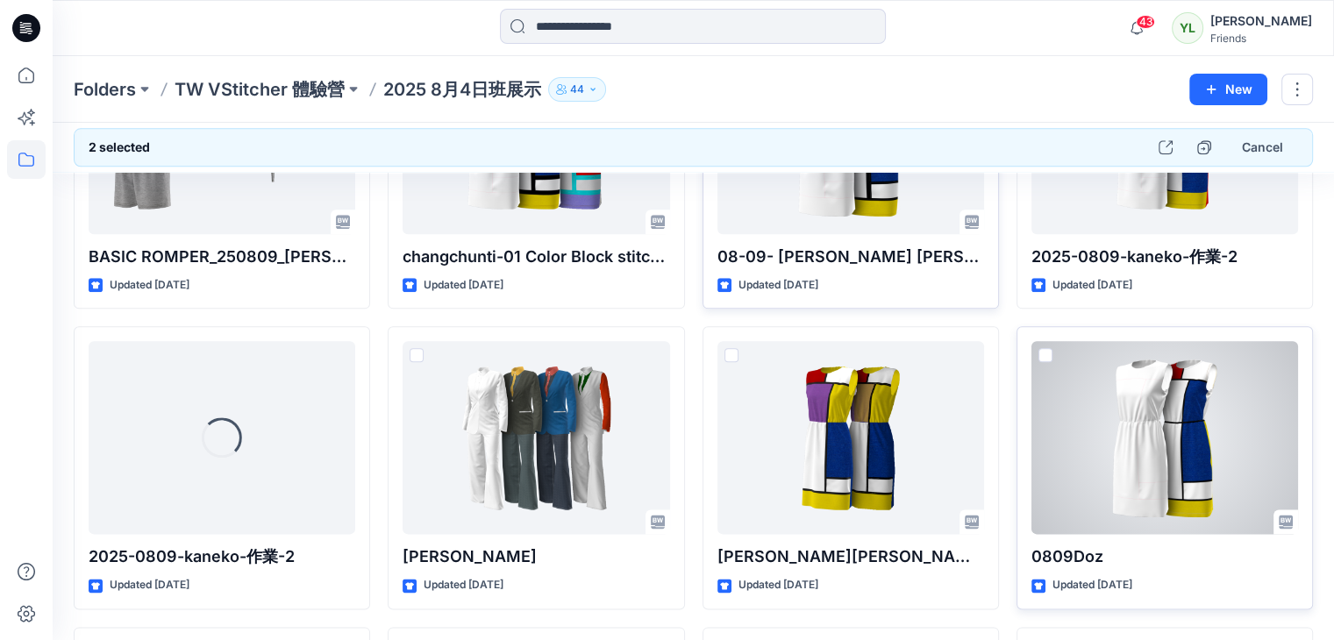
click at [1045, 354] on span at bounding box center [1045, 355] width 14 height 14
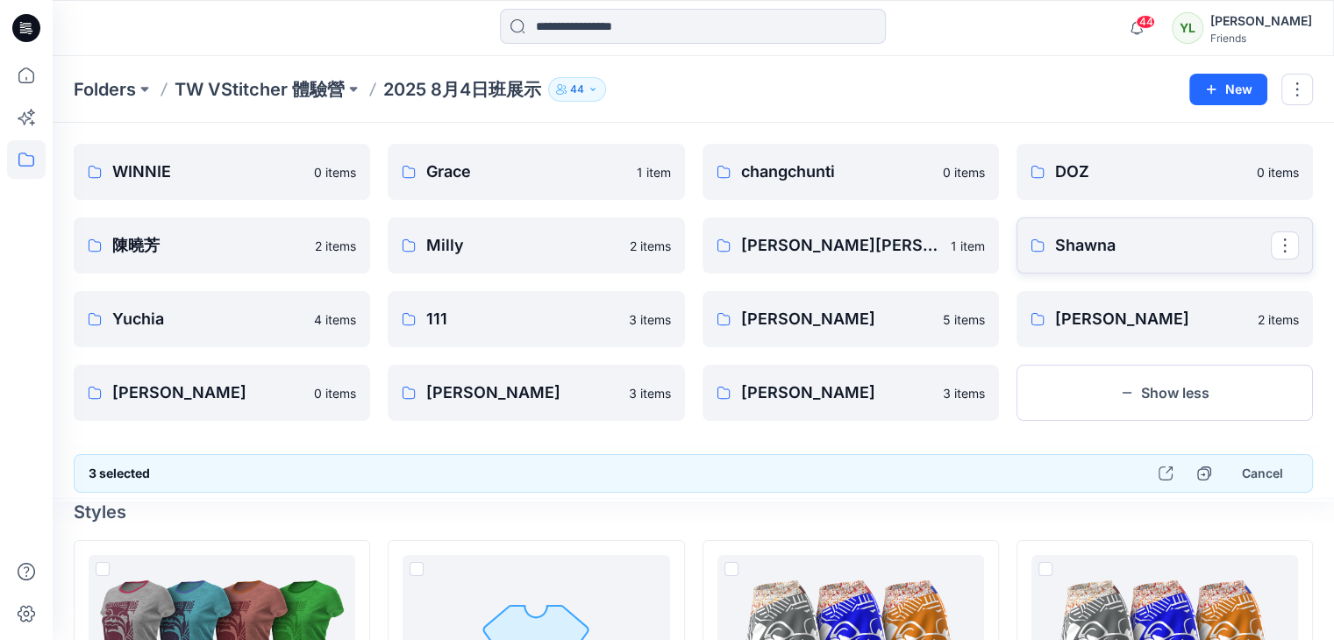
scroll to position [88, 0]
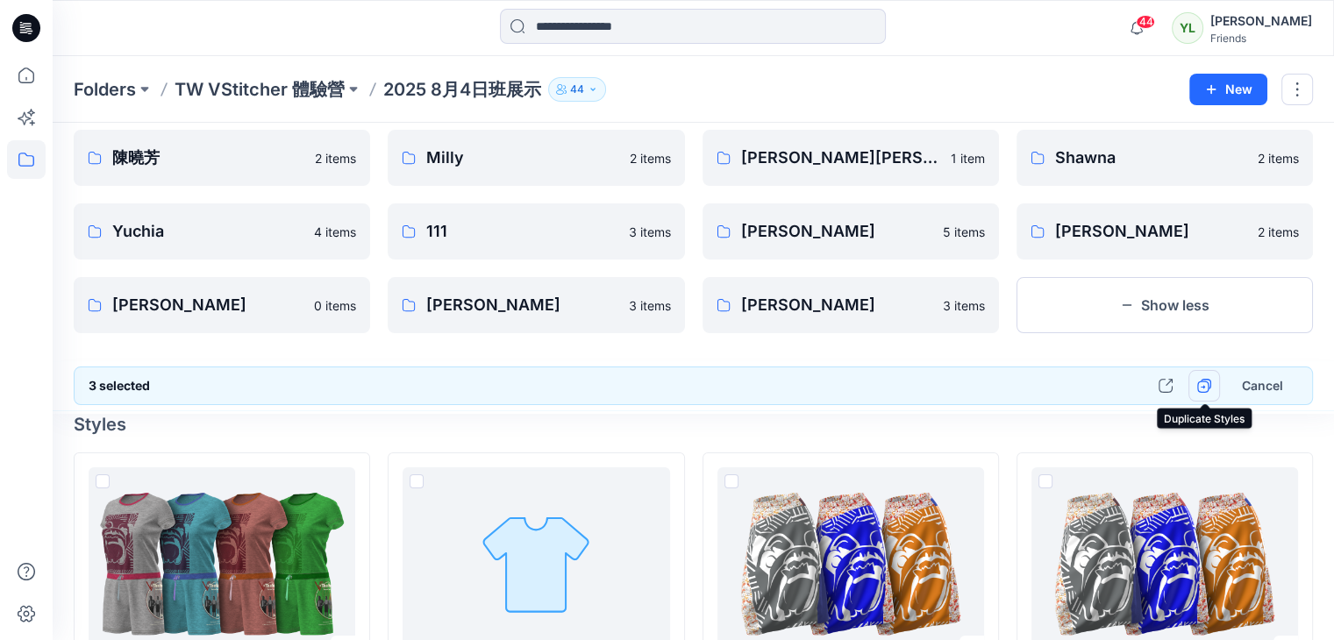
click at [1202, 387] on icon "button" at bounding box center [1204, 386] width 14 height 14
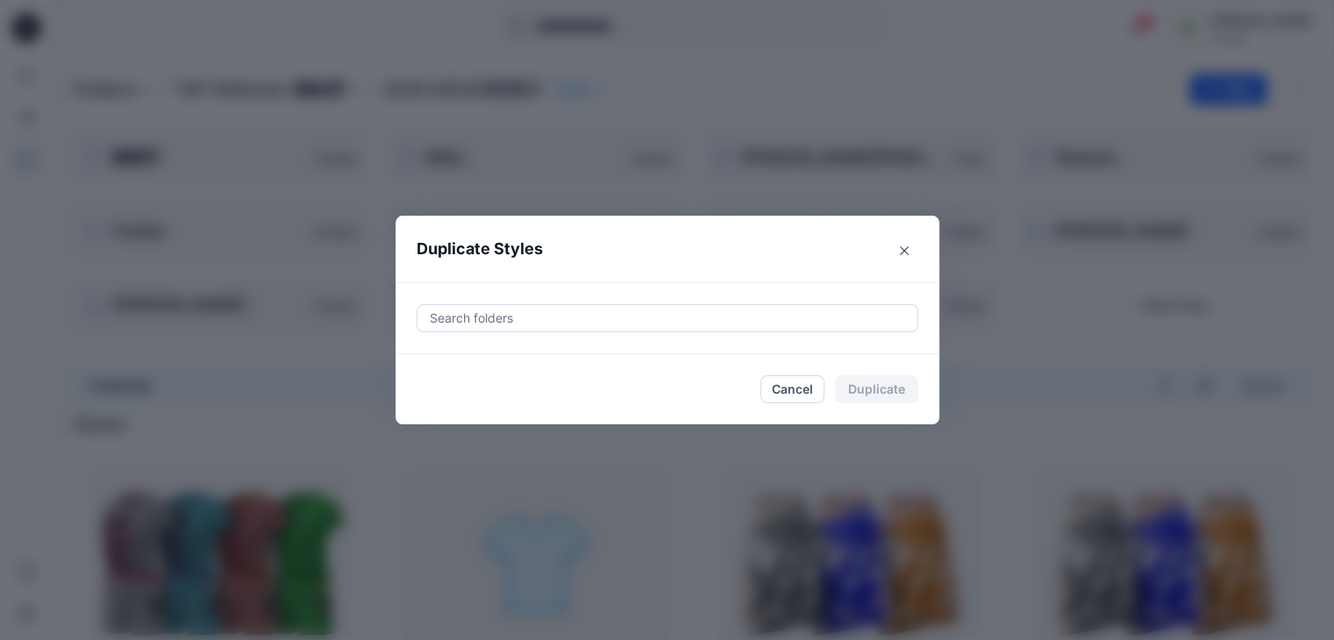
click at [481, 317] on div at bounding box center [667, 318] width 479 height 21
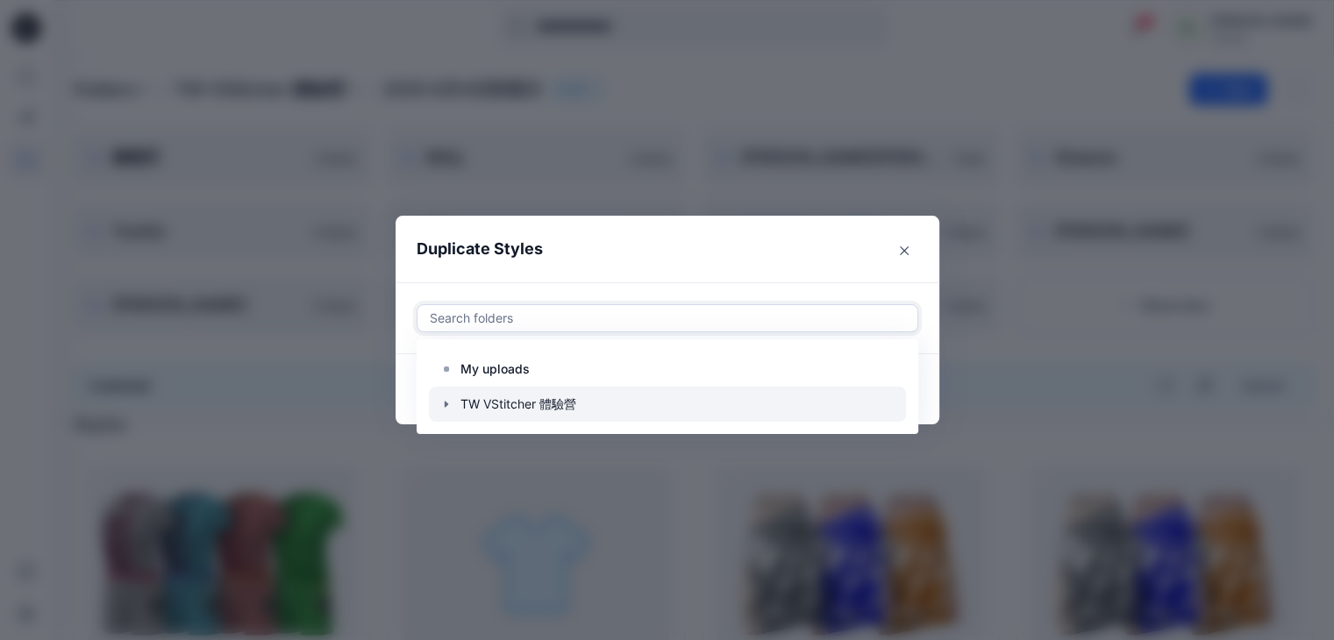
click at [453, 407] on icon "button" at bounding box center [446, 404] width 14 height 14
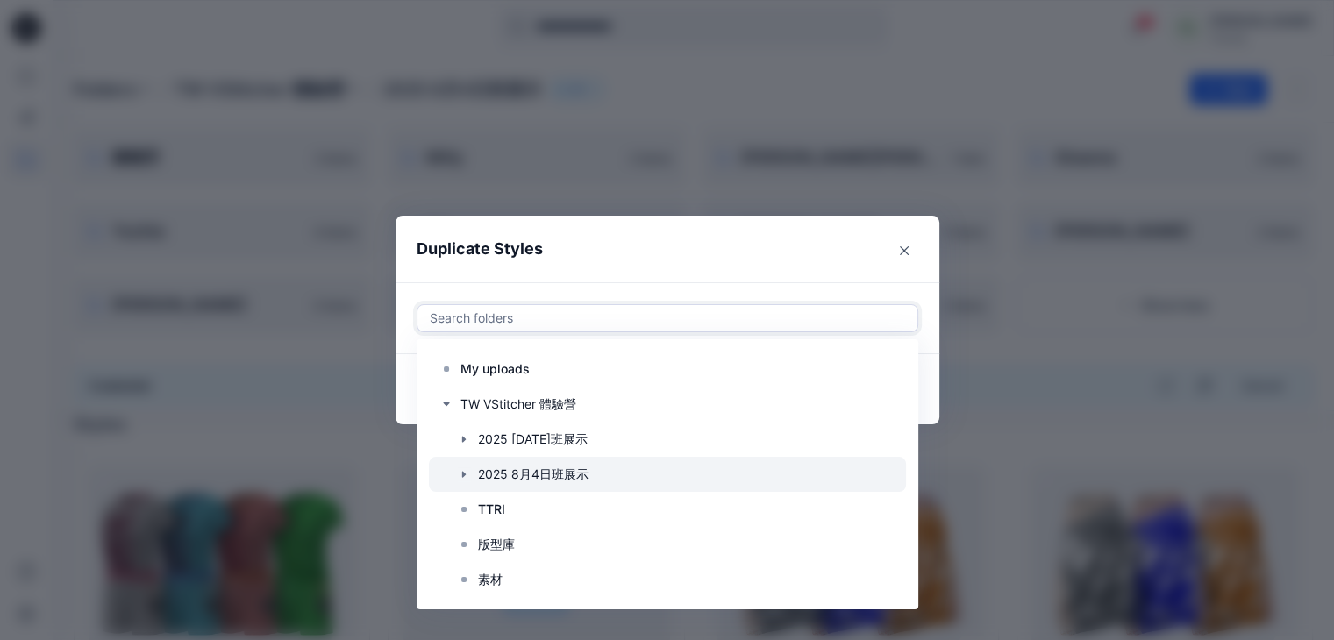
click at [471, 475] on icon "button" at bounding box center [464, 474] width 14 height 14
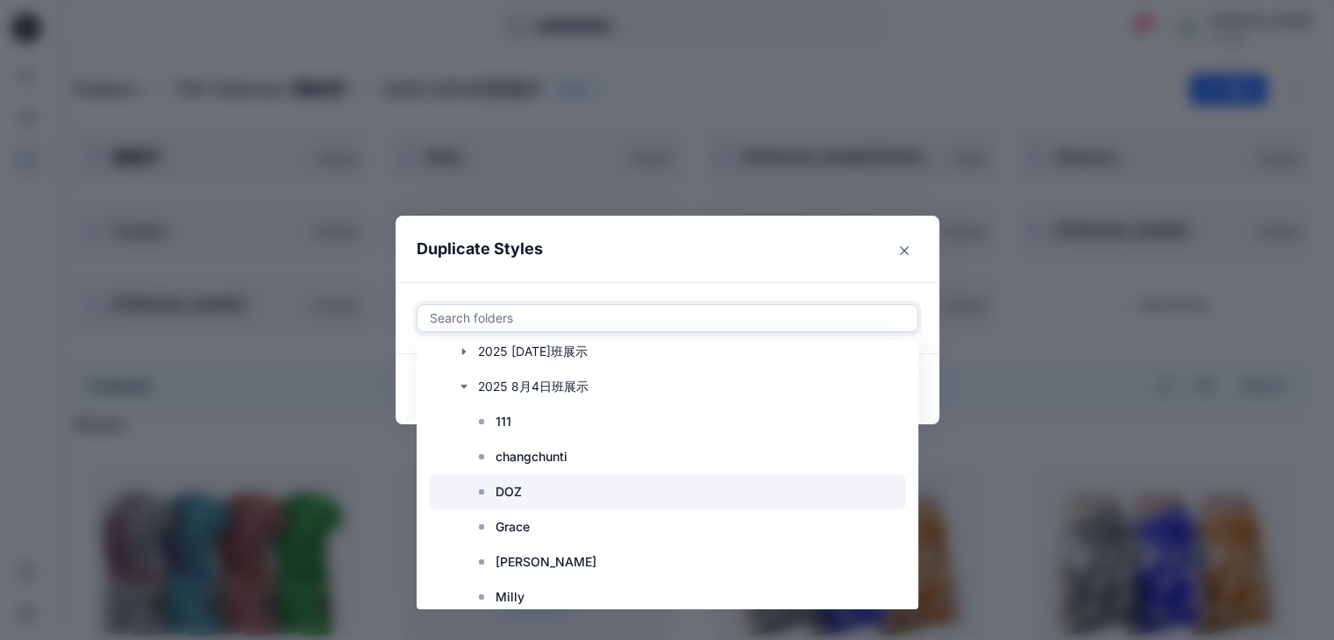
click at [488, 493] on icon at bounding box center [481, 492] width 14 height 14
click at [512, 492] on p "DOZ" at bounding box center [508, 491] width 26 height 21
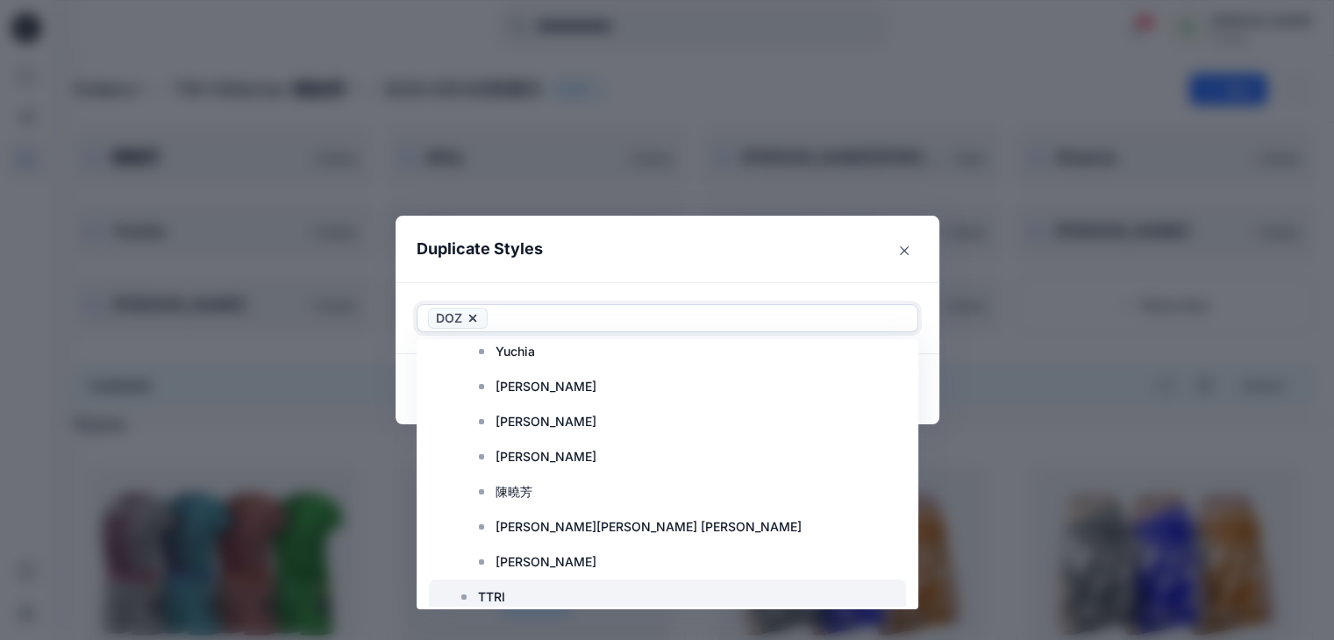
scroll to position [526, 0]
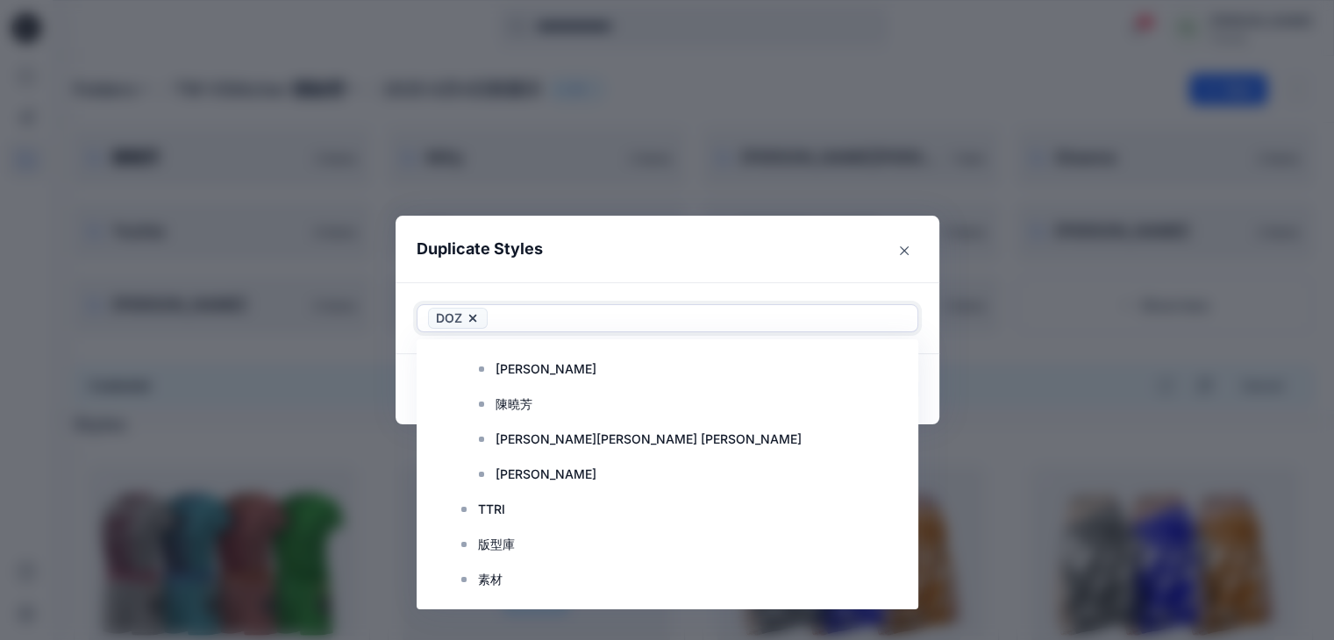
click at [980, 470] on div "Duplicate Styles Use Up and Down to choose options, press Enter to select the c…" at bounding box center [667, 320] width 1334 height 640
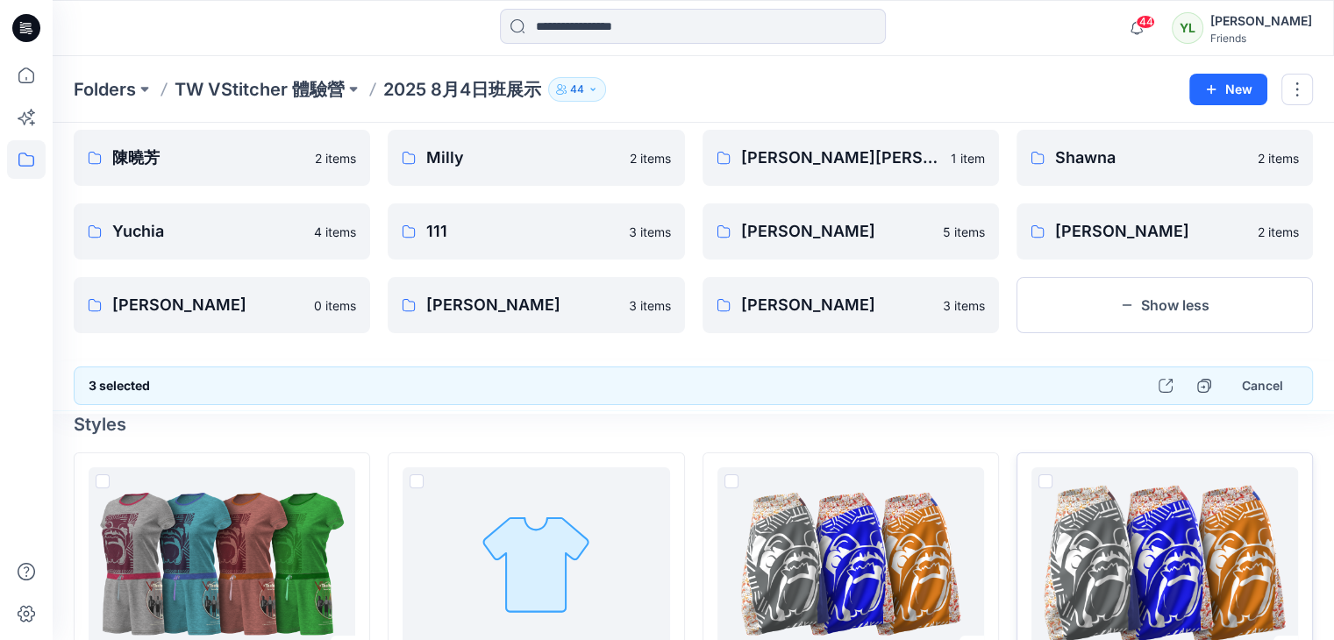
click at [1122, 306] on icon "button" at bounding box center [1127, 305] width 14 height 14
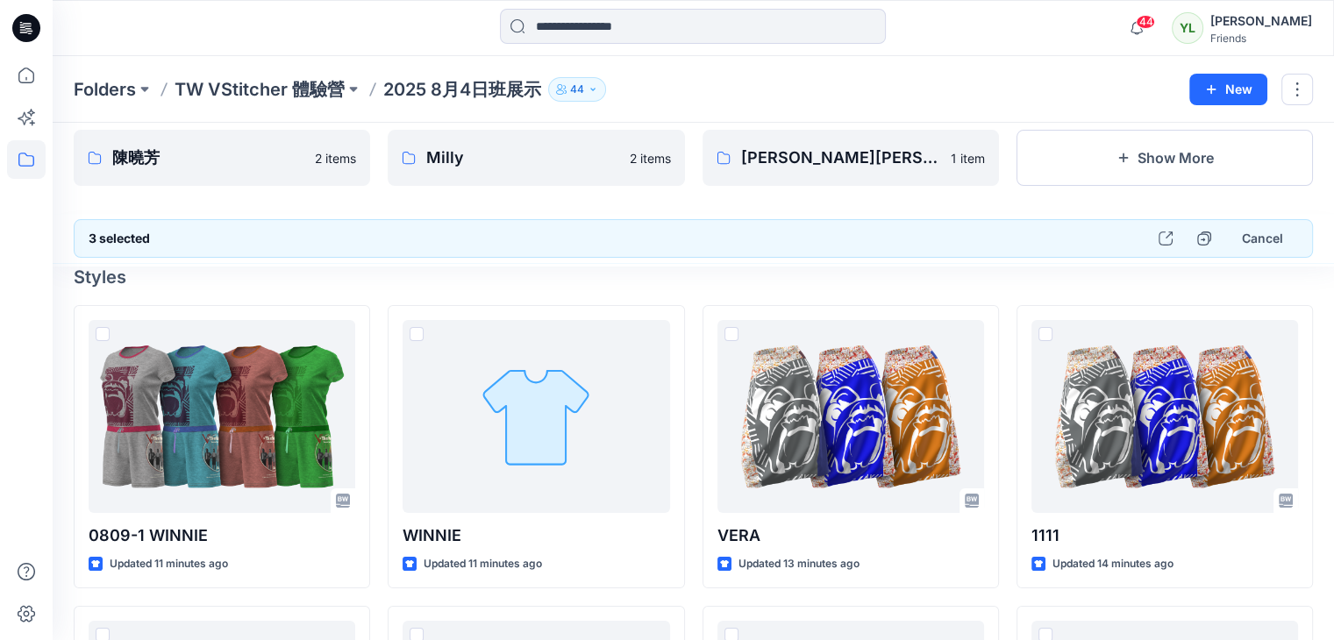
scroll to position [0, 0]
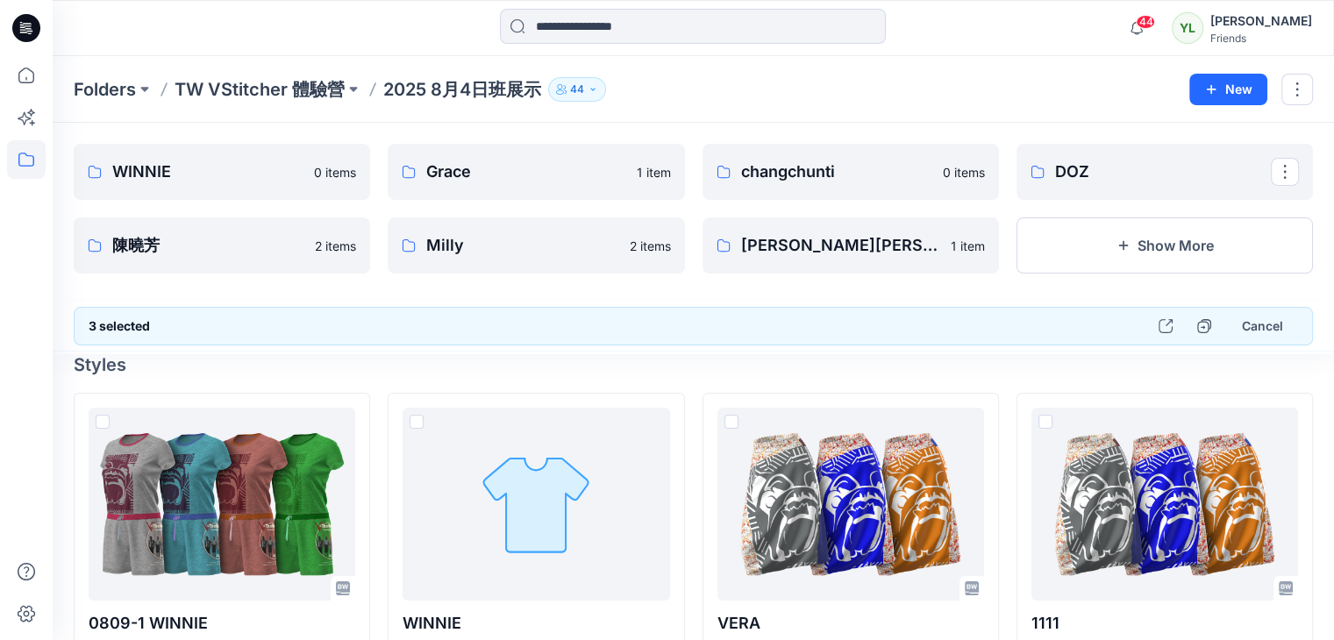
click at [1052, 167] on link "DOZ" at bounding box center [1164, 172] width 296 height 56
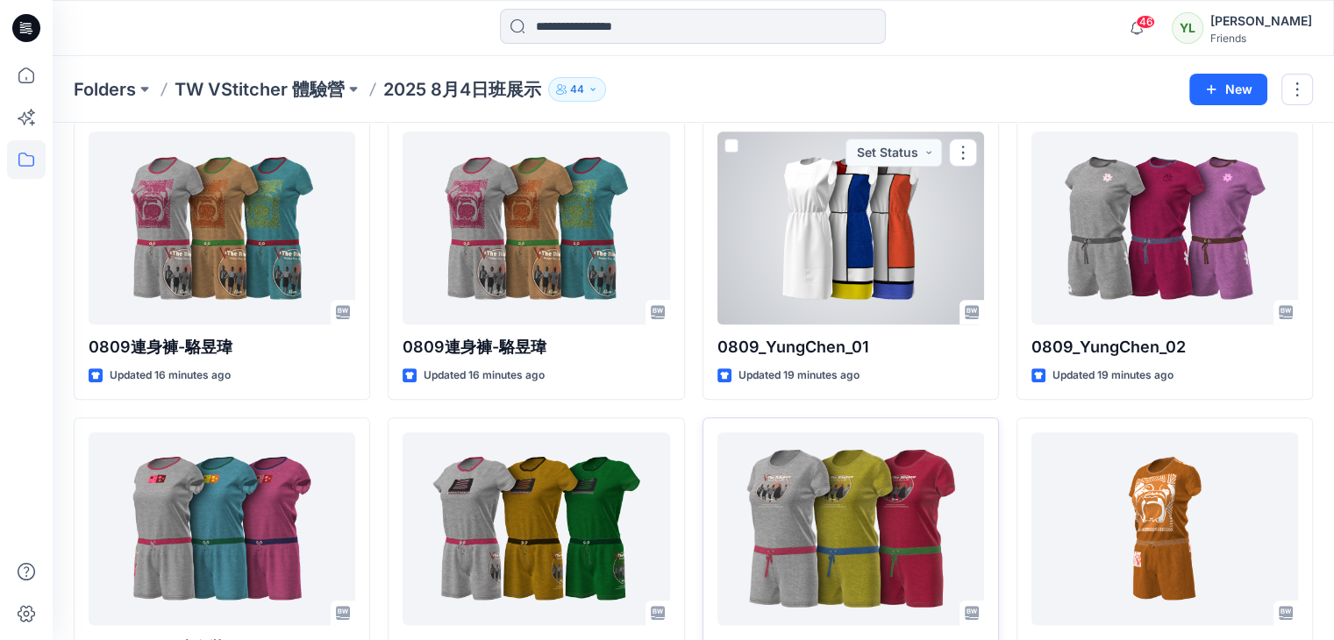
scroll to position [1052, 0]
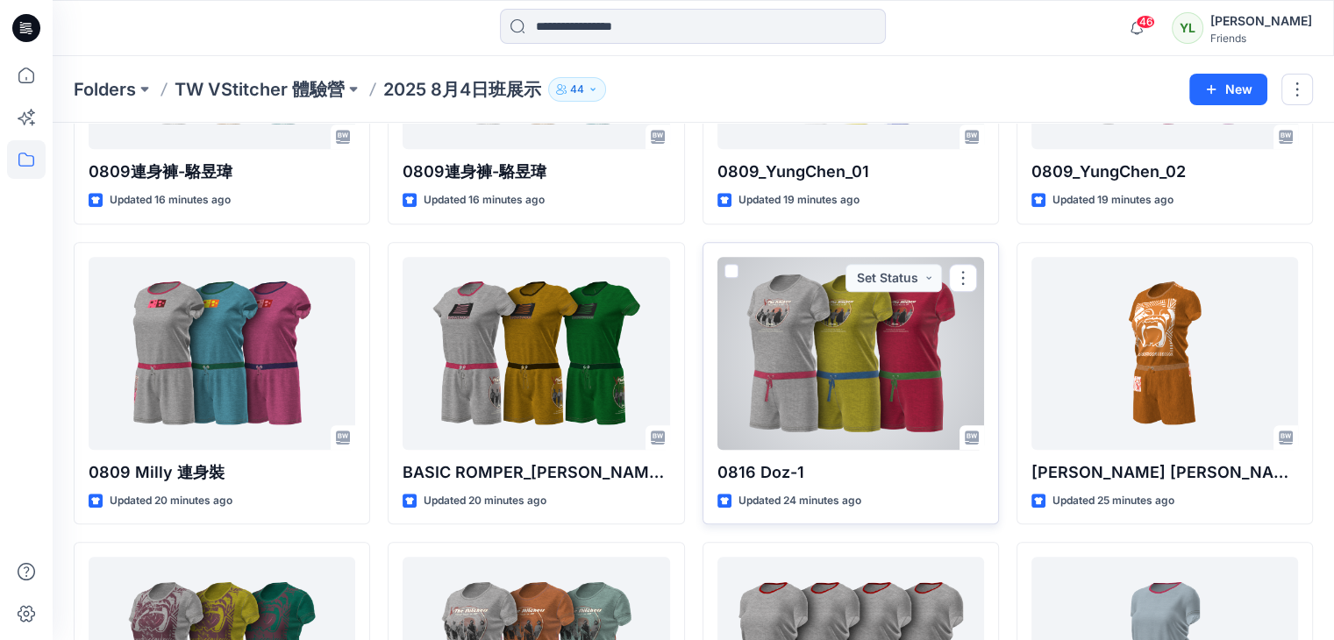
click at [729, 267] on span at bounding box center [731, 271] width 14 height 14
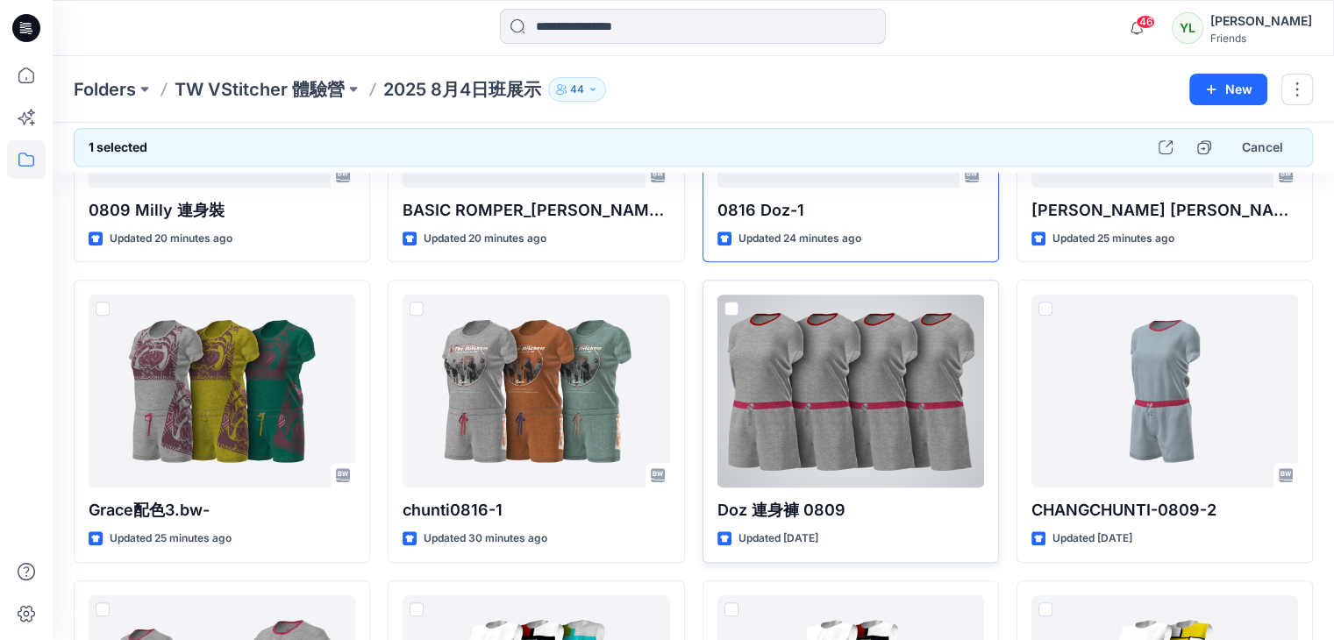
scroll to position [1402, 0]
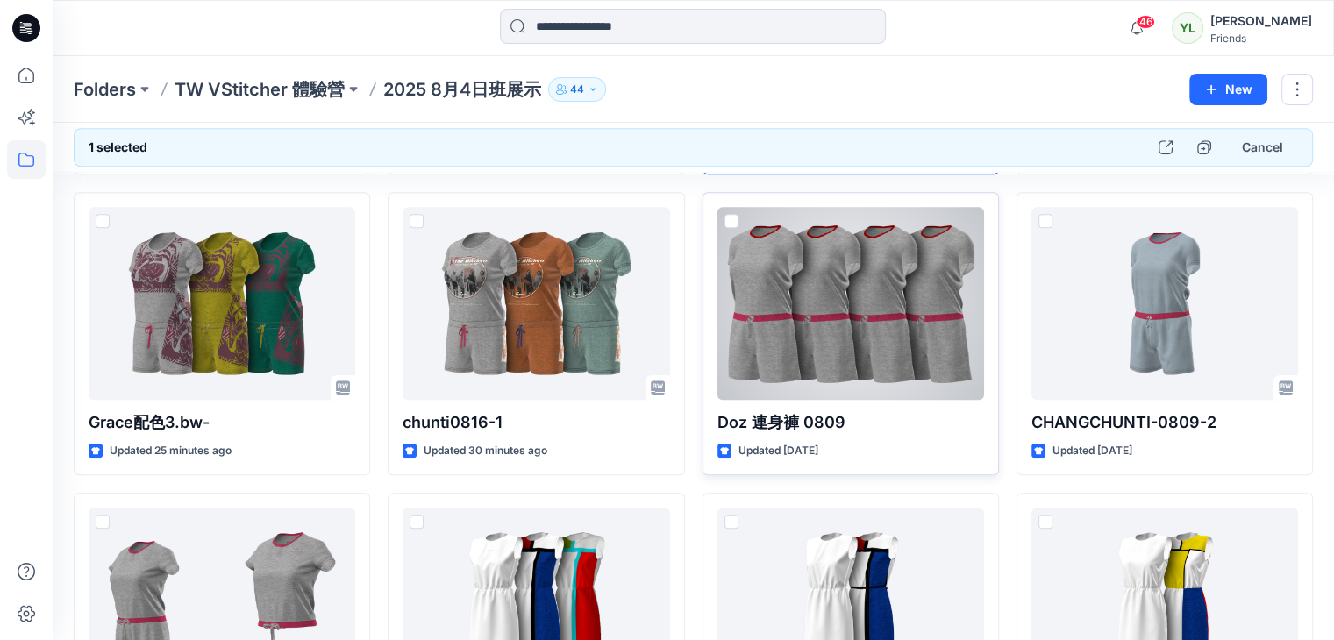
click at [733, 218] on span at bounding box center [731, 221] width 14 height 14
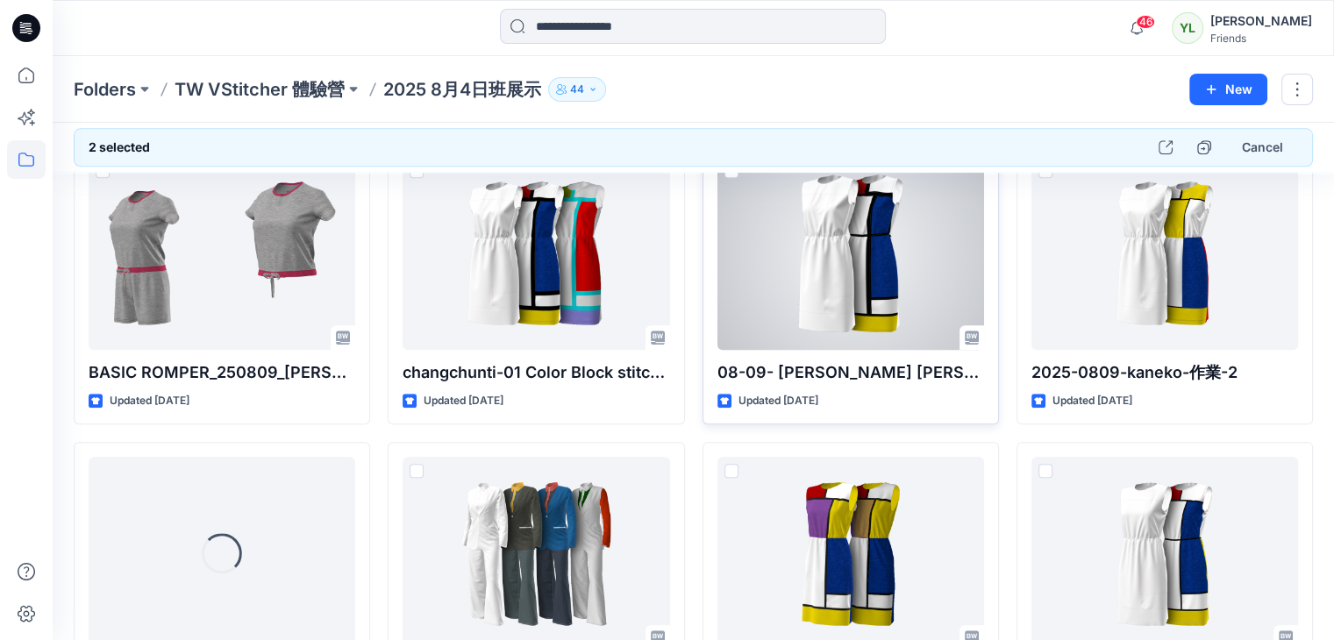
scroll to position [1840, 0]
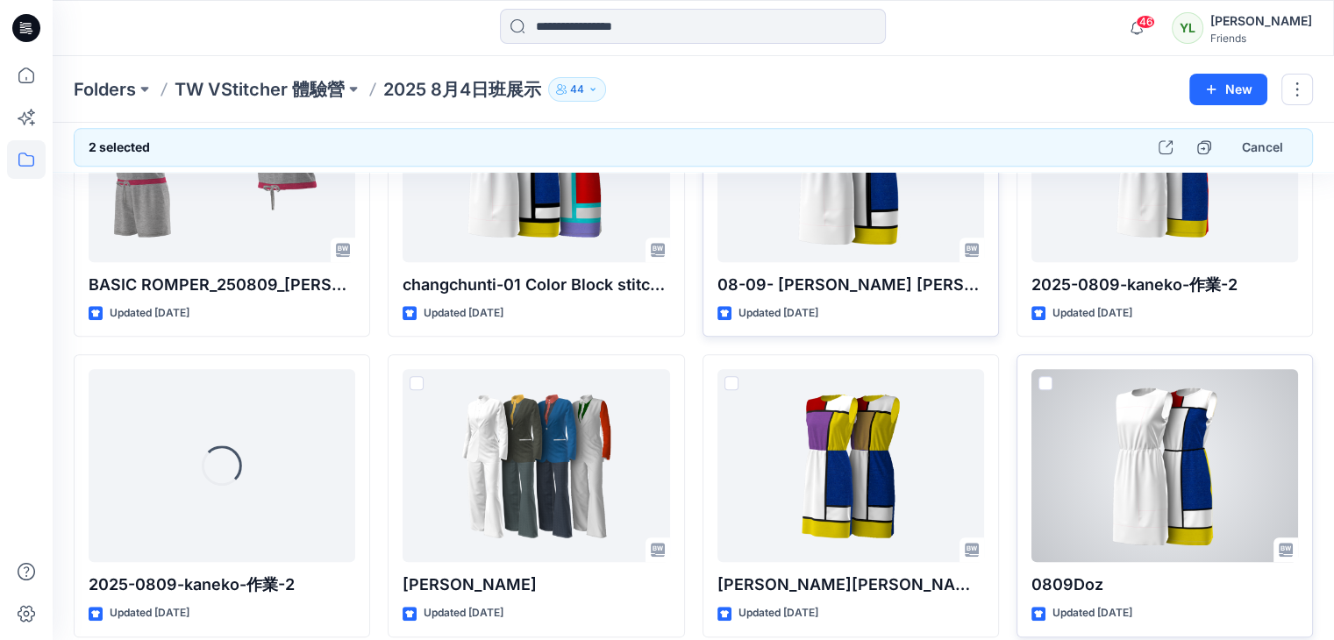
click at [1045, 380] on span at bounding box center [1045, 383] width 14 height 14
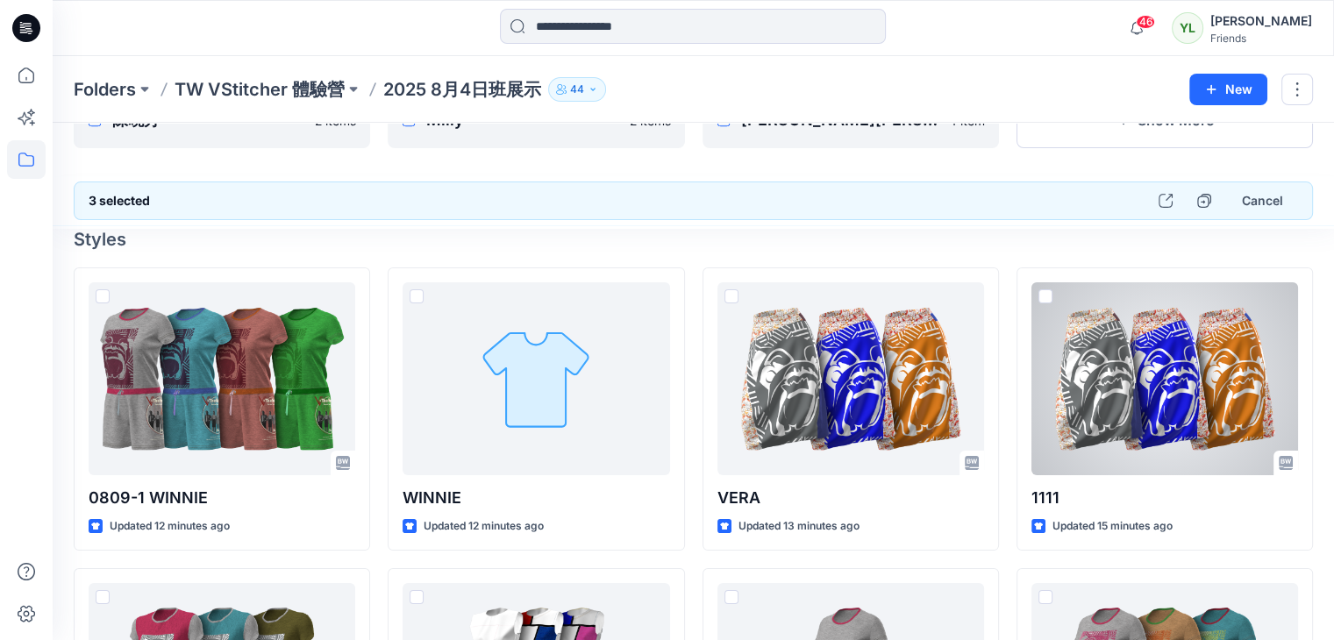
scroll to position [0, 0]
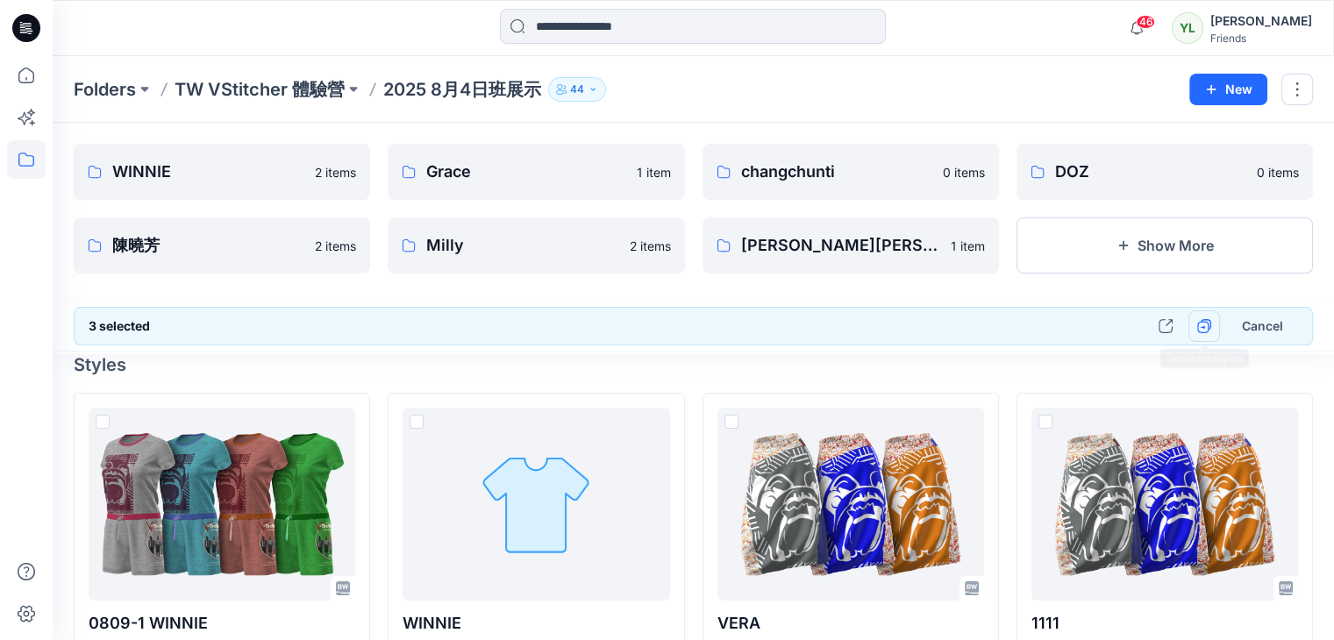
click at [1204, 327] on icon "button" at bounding box center [1204, 326] width 14 height 14
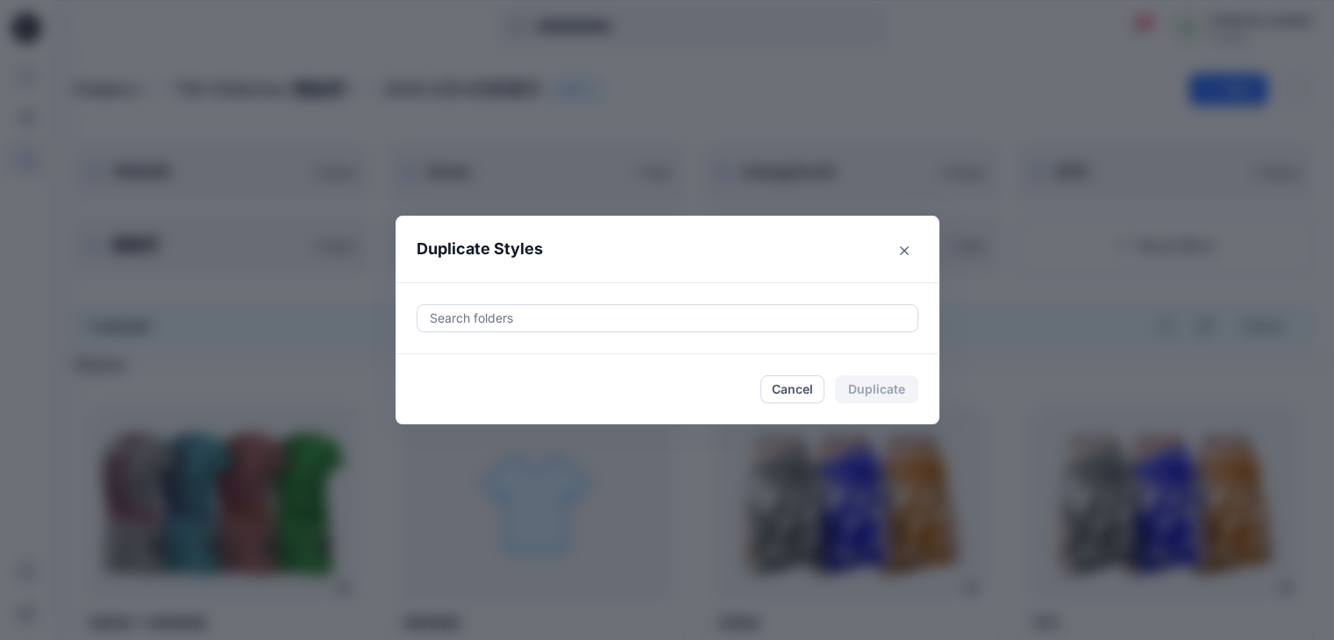
click at [509, 317] on div at bounding box center [667, 318] width 479 height 21
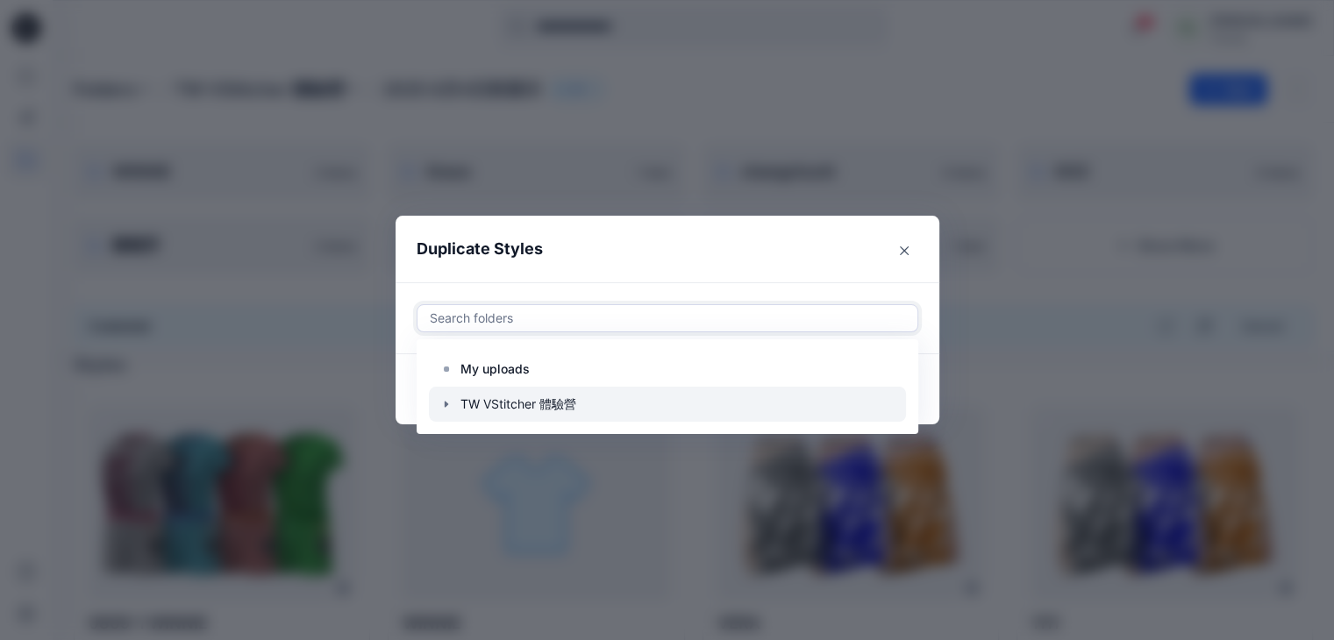
click at [447, 401] on icon "button" at bounding box center [446, 404] width 4 height 6
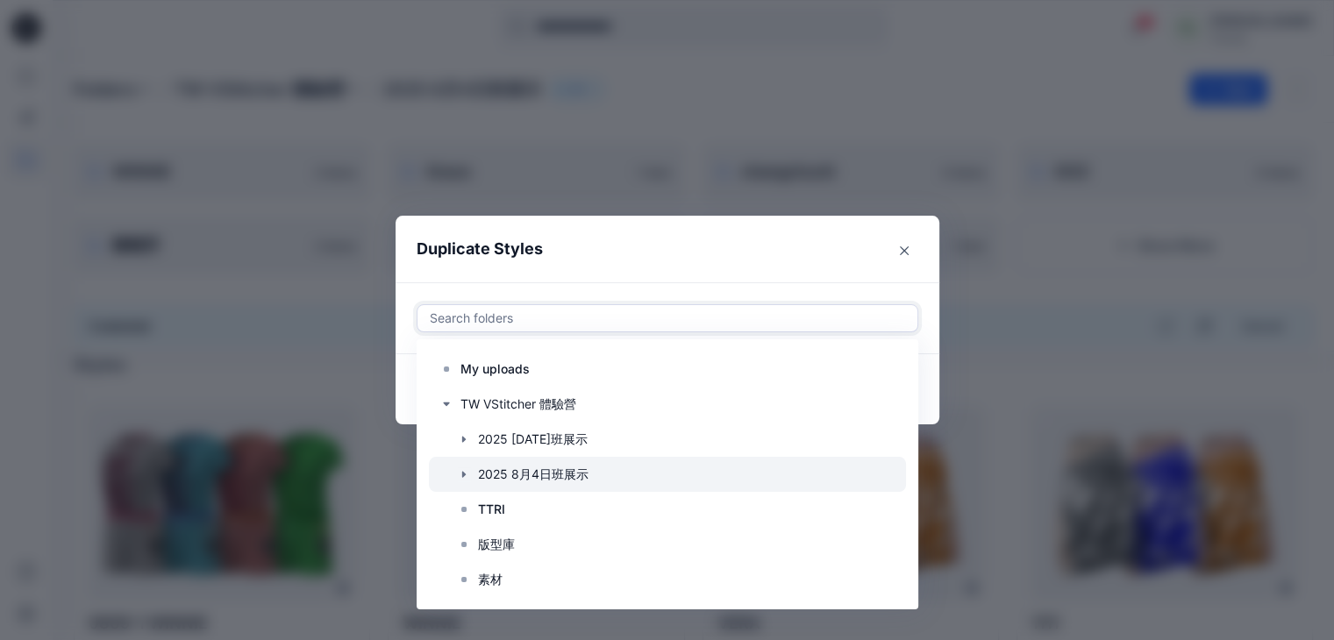
click at [470, 478] on icon "button" at bounding box center [464, 474] width 14 height 14
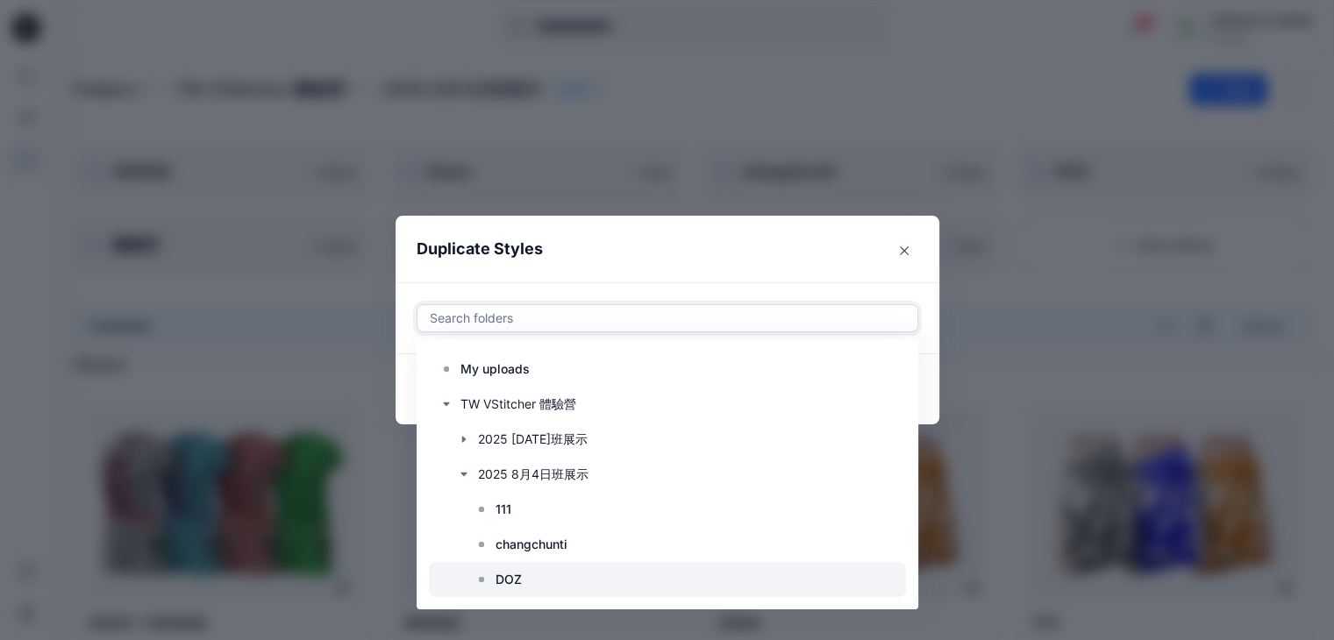
click at [500, 578] on div at bounding box center [667, 579] width 477 height 35
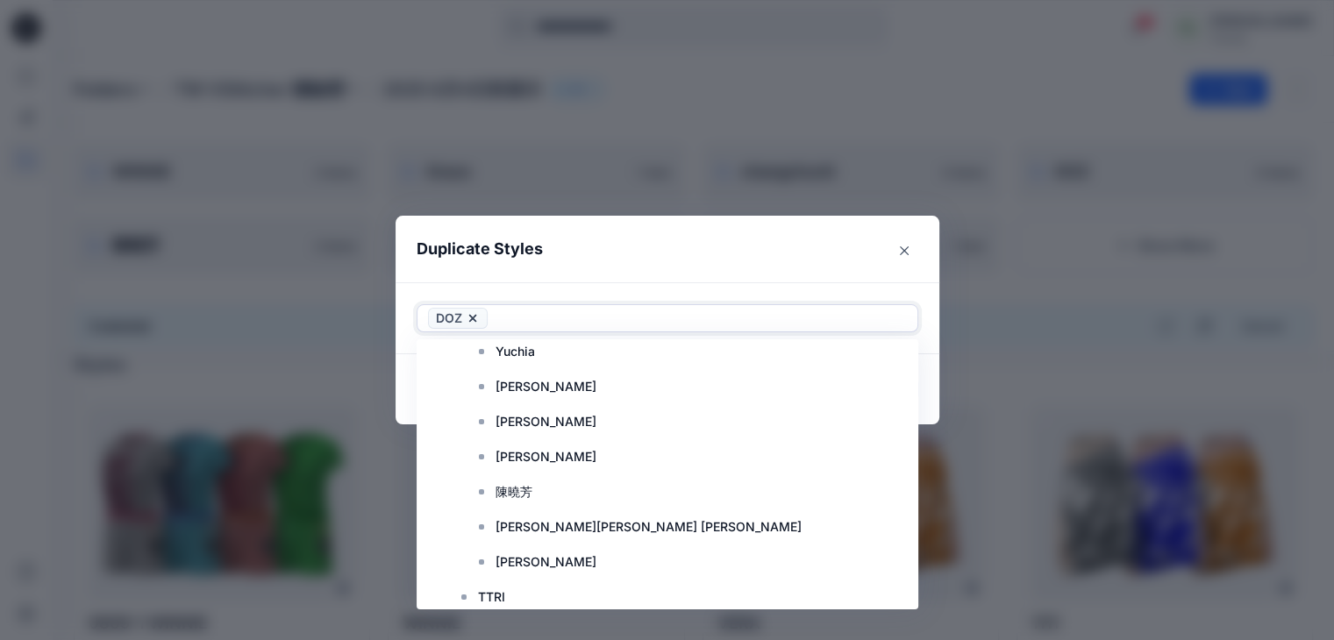
scroll to position [526, 0]
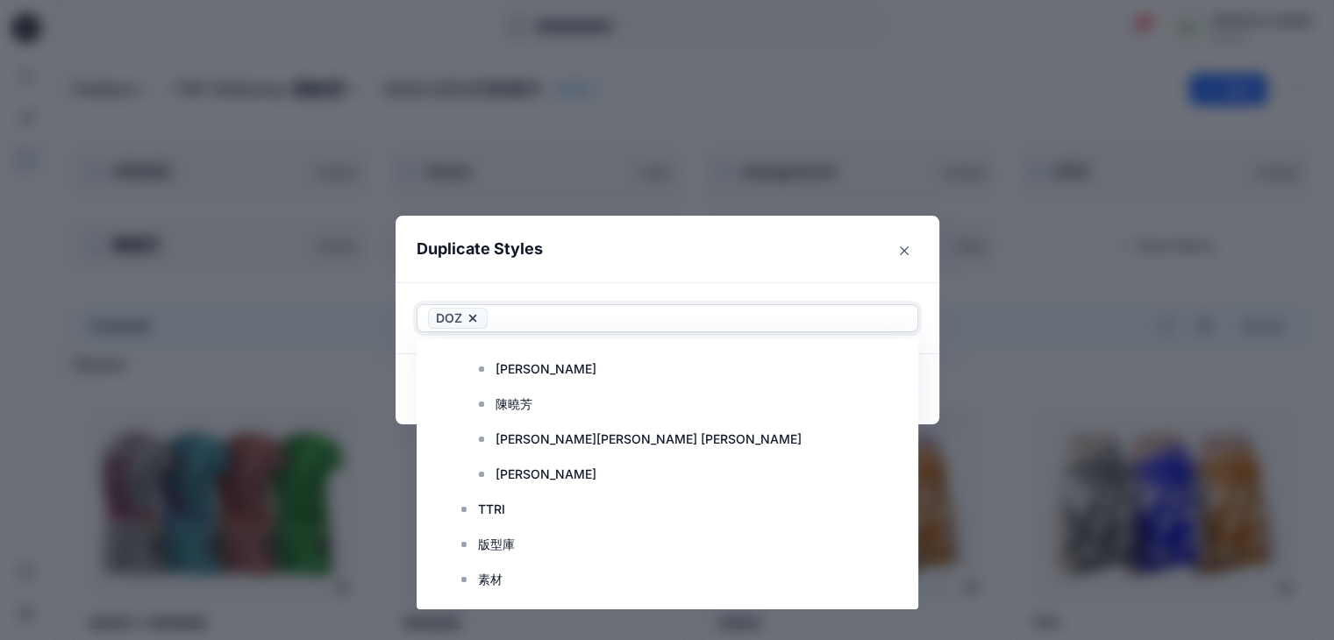
click at [939, 385] on footer "Cancel Duplicate" at bounding box center [667, 389] width 544 height 70
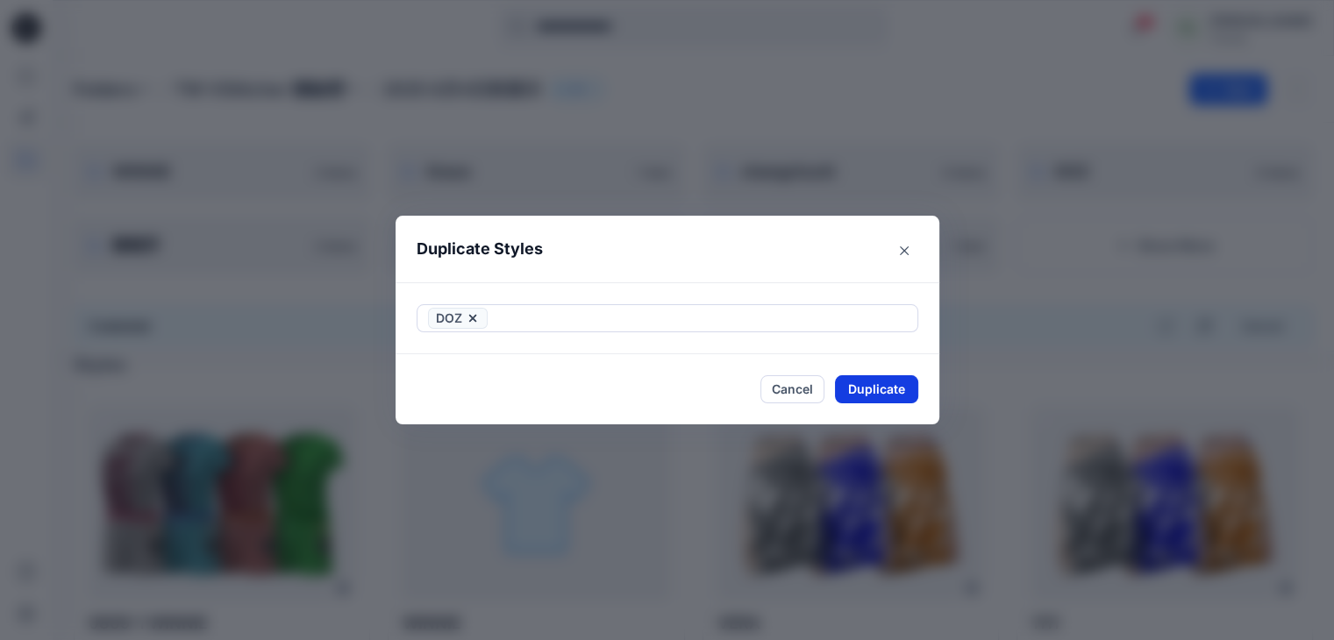
click at [884, 391] on button "Duplicate" at bounding box center [876, 389] width 83 height 28
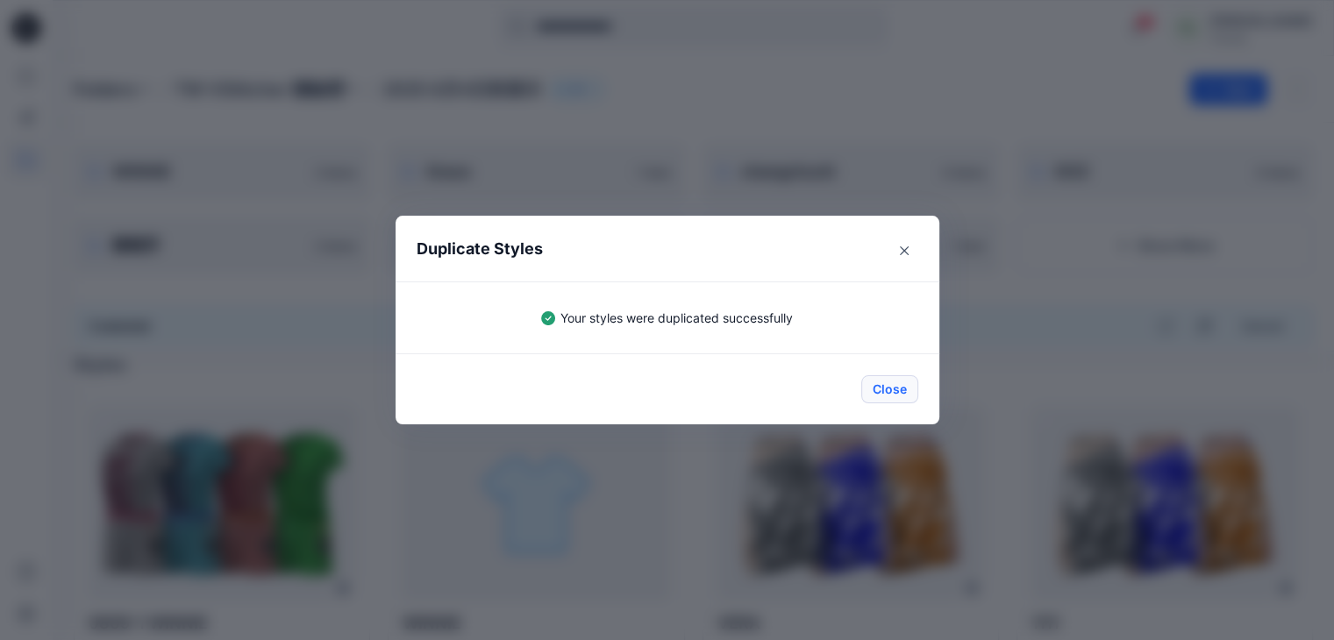
click at [892, 392] on button "Close" at bounding box center [889, 389] width 57 height 28
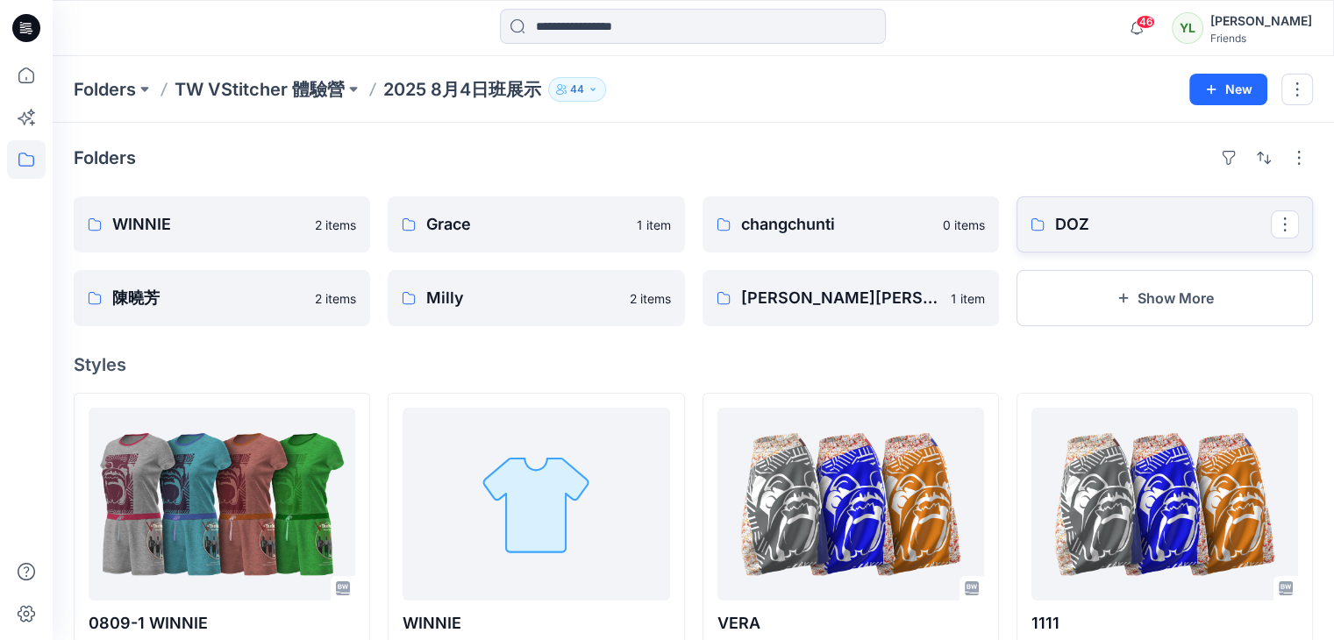
click at [1098, 223] on p "DOZ" at bounding box center [1163, 224] width 216 height 25
click at [1065, 229] on p "Grace" at bounding box center [1163, 224] width 216 height 25
click at [179, 225] on p "DOZ" at bounding box center [220, 224] width 216 height 25
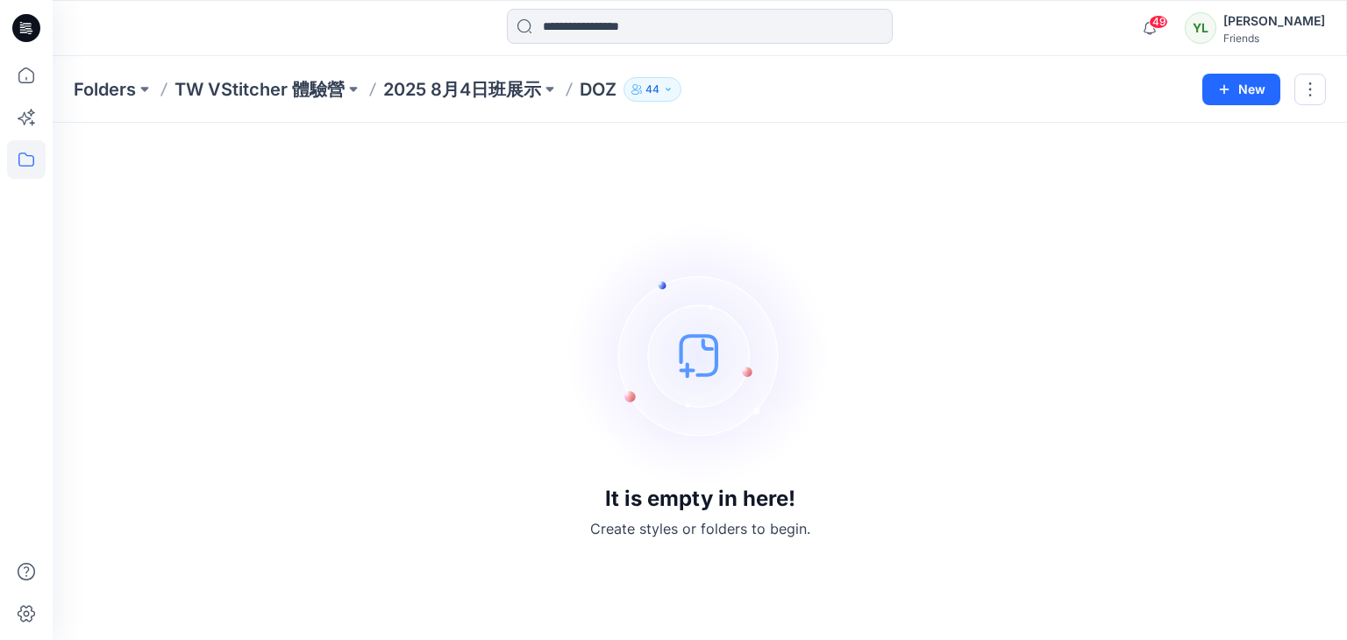
click at [714, 367] on img at bounding box center [699, 355] width 263 height 263
drag, startPoint x: 1021, startPoint y: 265, endPoint x: 992, endPoint y: 262, distance: 28.2
click at [1021, 265] on div "It is empty in here! Create styles or folders to begin." at bounding box center [700, 381] width 1252 height 475
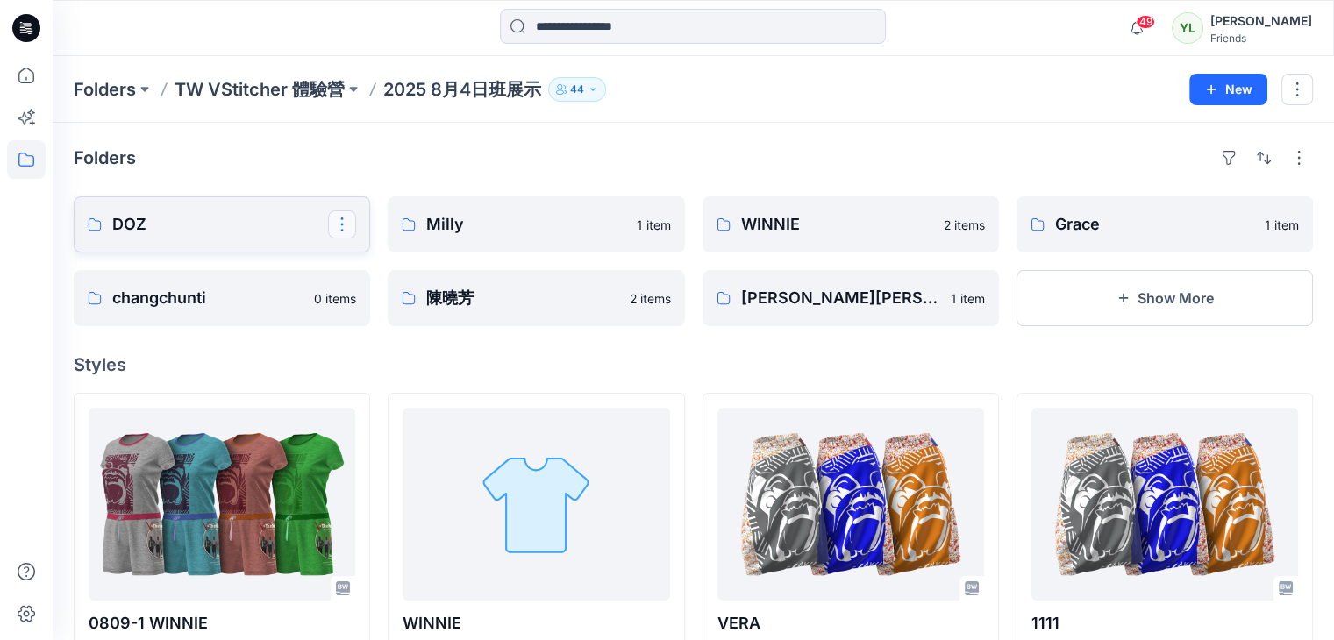
click at [341, 226] on button "button" at bounding box center [342, 224] width 28 height 28
click at [295, 224] on p "DOZ" at bounding box center [220, 224] width 216 height 25
click at [140, 227] on p "DOZ" at bounding box center [220, 224] width 216 height 25
click at [235, 218] on p "DOZ" at bounding box center [220, 224] width 216 height 25
click at [491, 227] on p "Milly" at bounding box center [534, 224] width 216 height 25
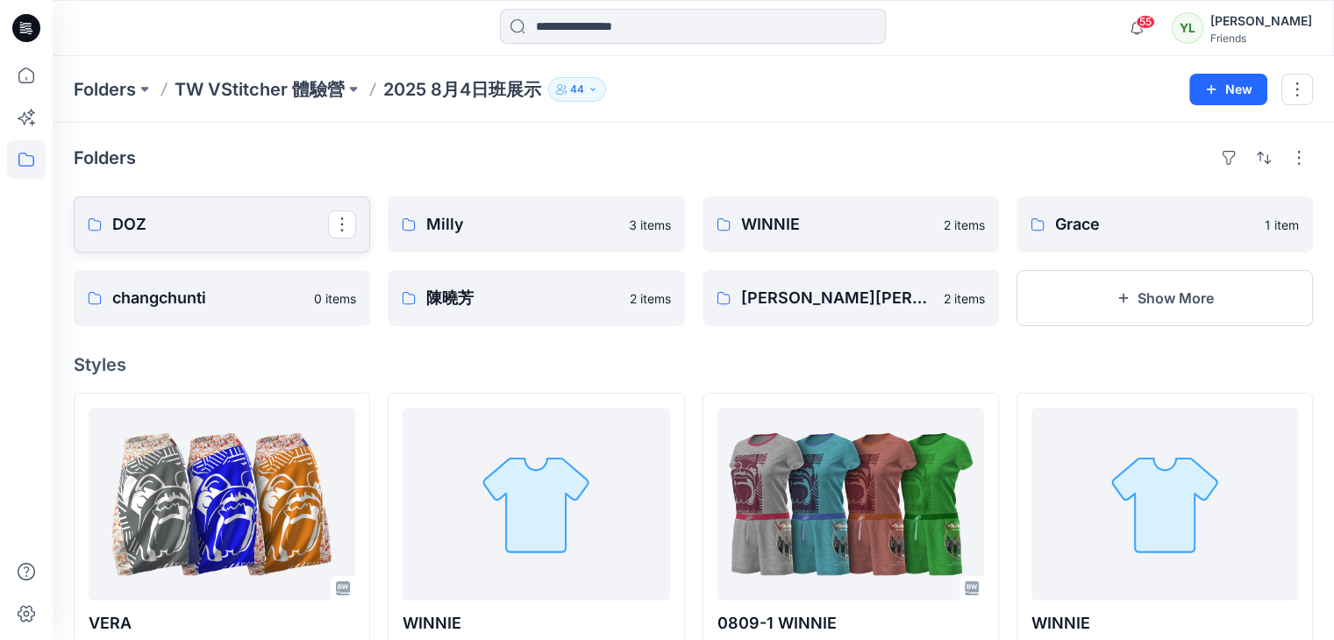
click at [249, 218] on p "DOZ" at bounding box center [220, 224] width 216 height 25
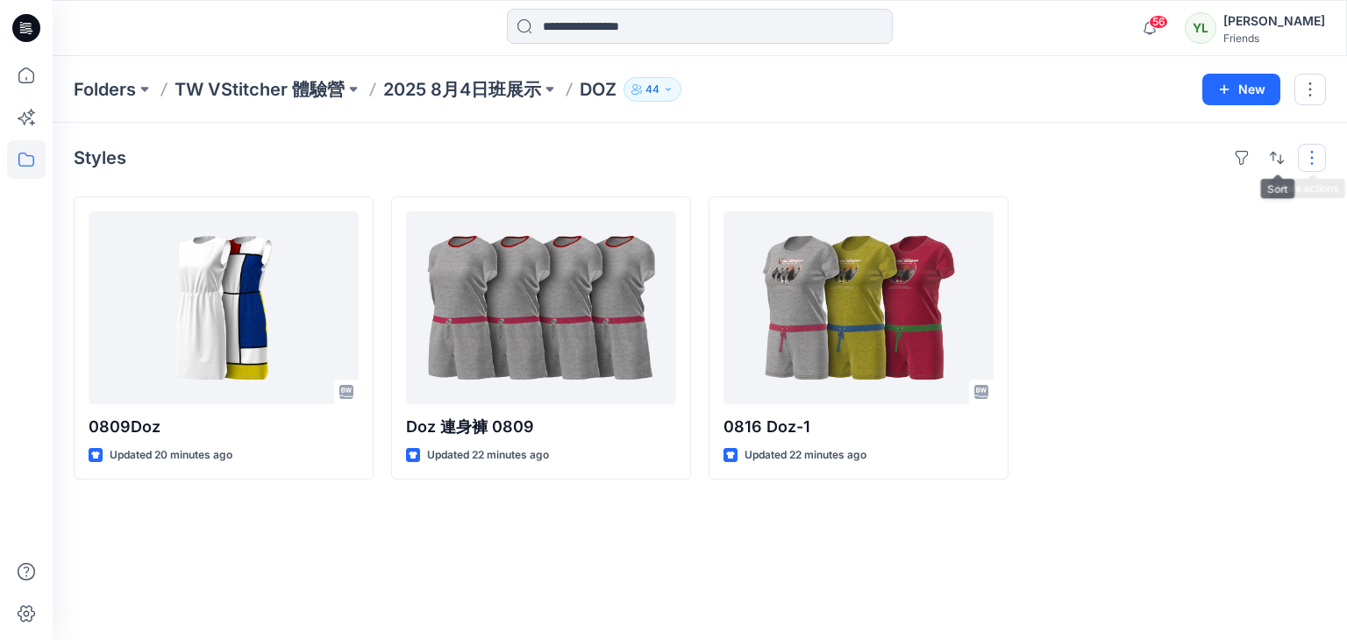
click at [1316, 161] on button "button" at bounding box center [1312, 158] width 28 height 28
click at [1303, 93] on button "button" at bounding box center [1310, 90] width 32 height 32
drag, startPoint x: 1275, startPoint y: 228, endPoint x: 1277, endPoint y: 200, distance: 28.1
click at [1274, 225] on div at bounding box center [1176, 337] width 300 height 283
click at [1243, 158] on button "button" at bounding box center [1241, 158] width 28 height 28
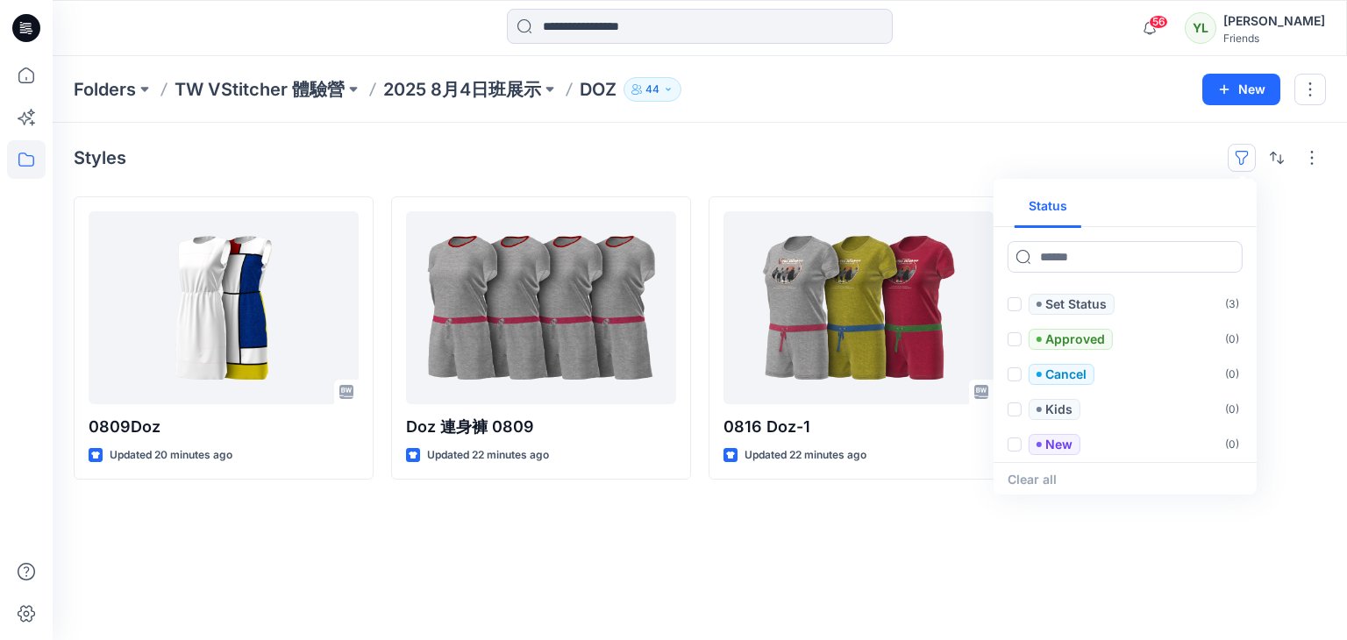
click at [1241, 159] on button "button" at bounding box center [1241, 158] width 28 height 28
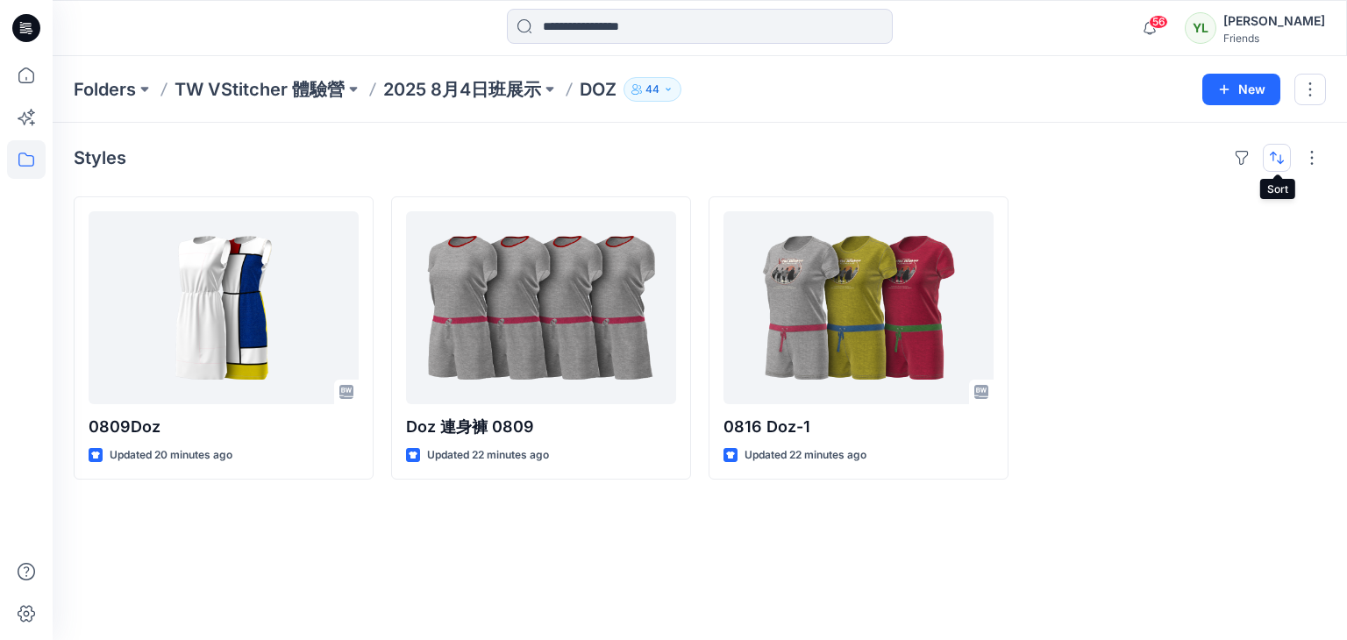
click at [1287, 160] on button "button" at bounding box center [1277, 158] width 28 height 28
click at [1286, 160] on button "button" at bounding box center [1277, 158] width 28 height 28
click at [1315, 158] on button "button" at bounding box center [1312, 158] width 28 height 28
